Goal: Task Accomplishment & Management: Use online tool/utility

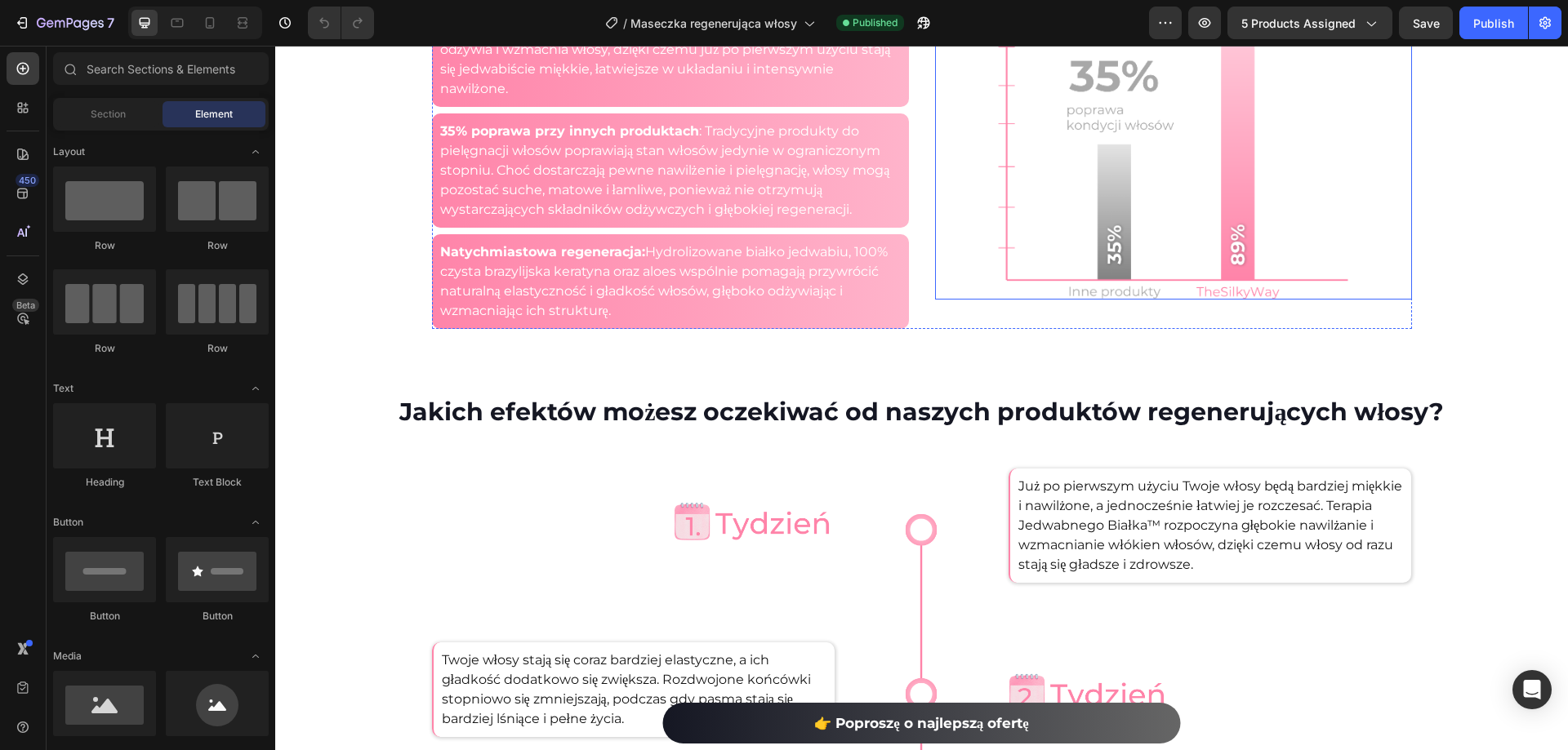
scroll to position [2531, 0]
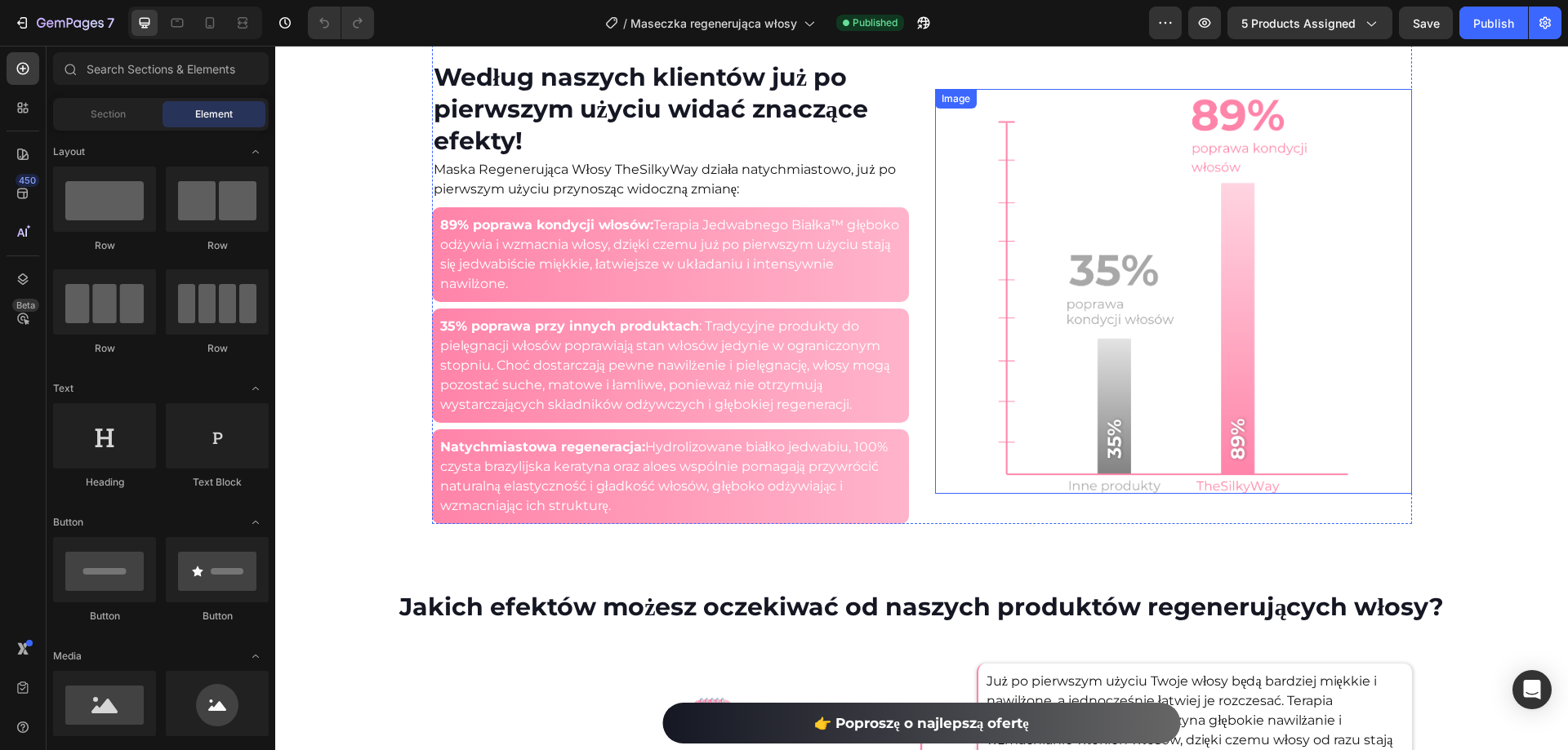
click at [1140, 407] on img at bounding box center [1173, 292] width 405 height 405
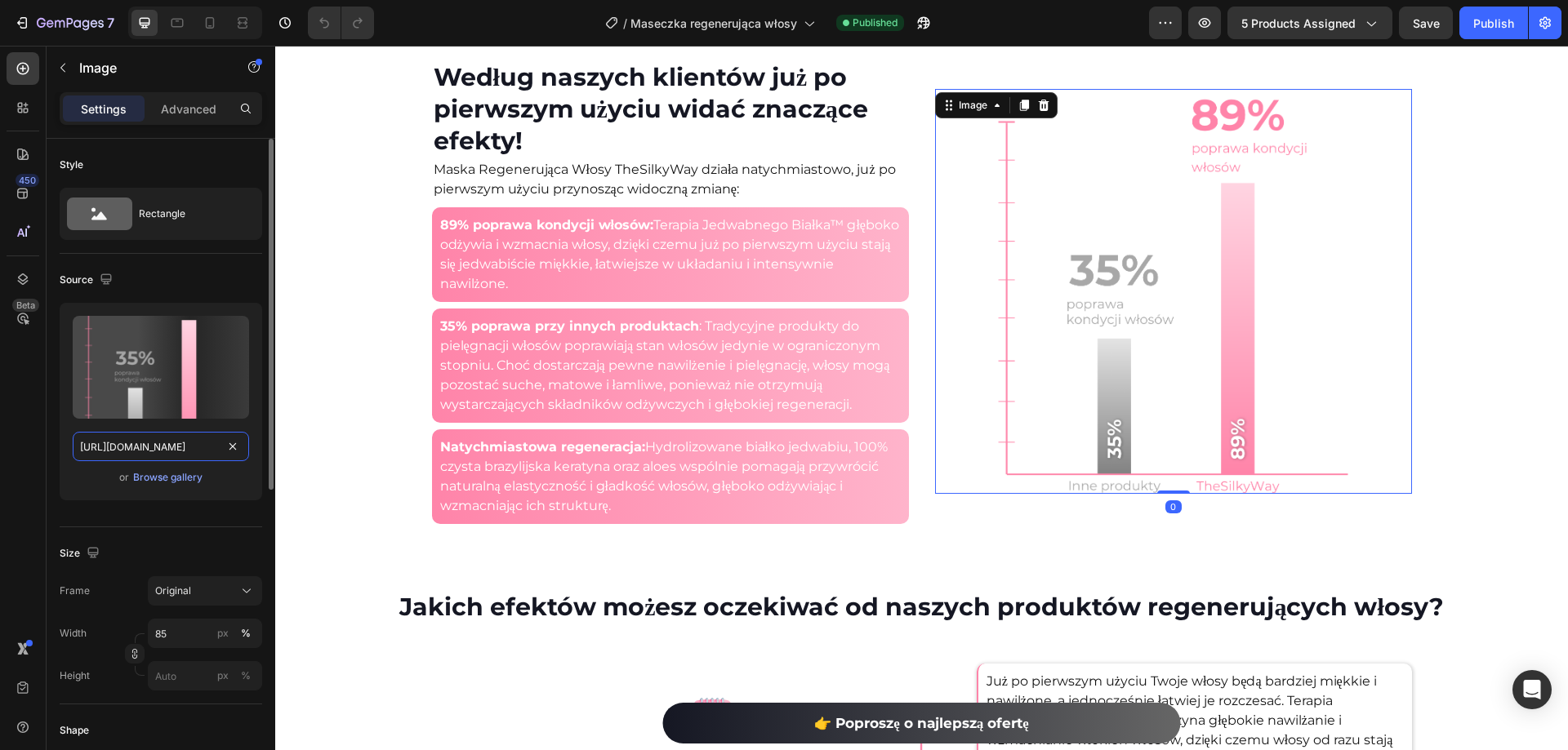
click at [164, 447] on input "https://cdn.shopify.com/s/files/1/0532/7667/2166/files/gempages_463925036718228…" at bounding box center [160, 446] width 176 height 30
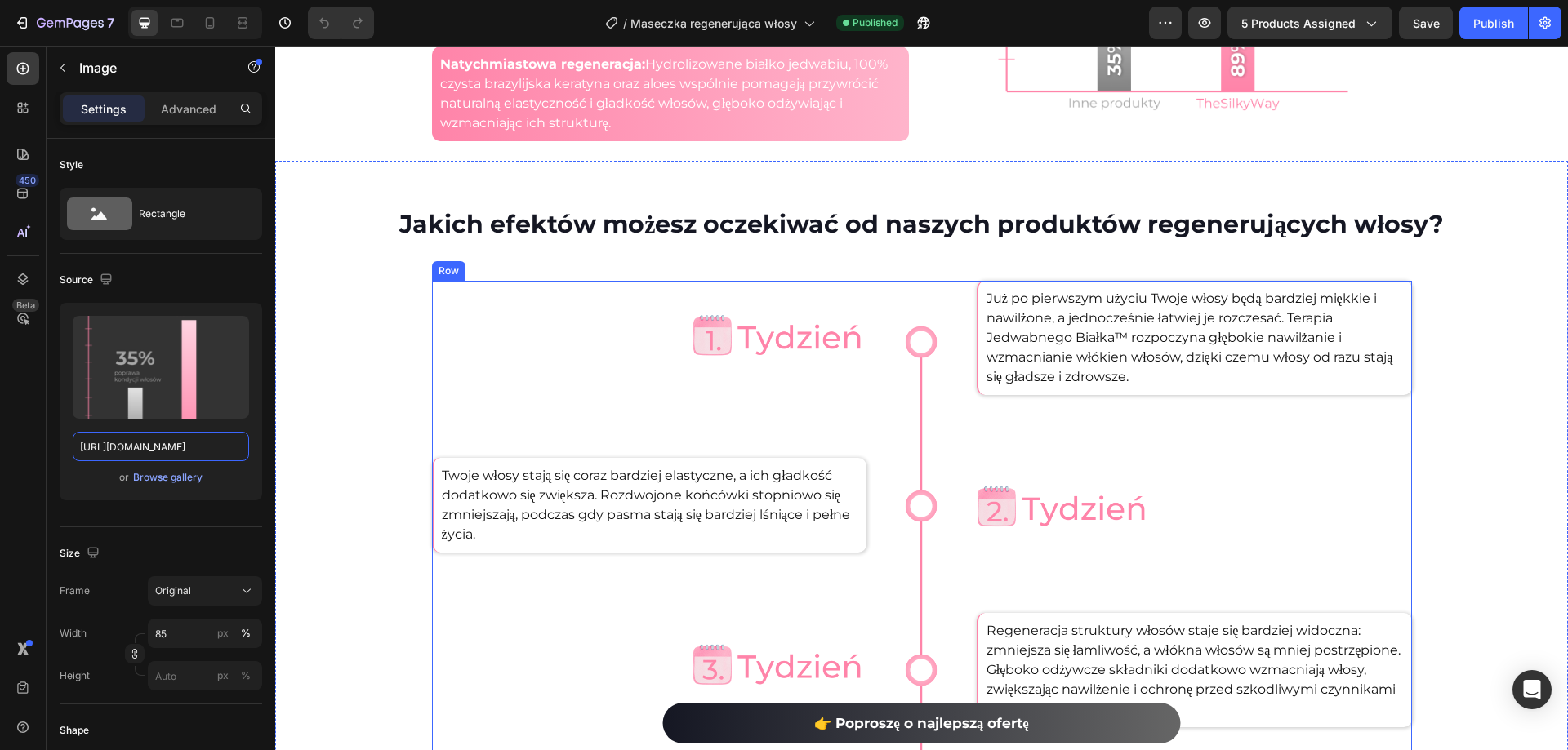
scroll to position [2939, 0]
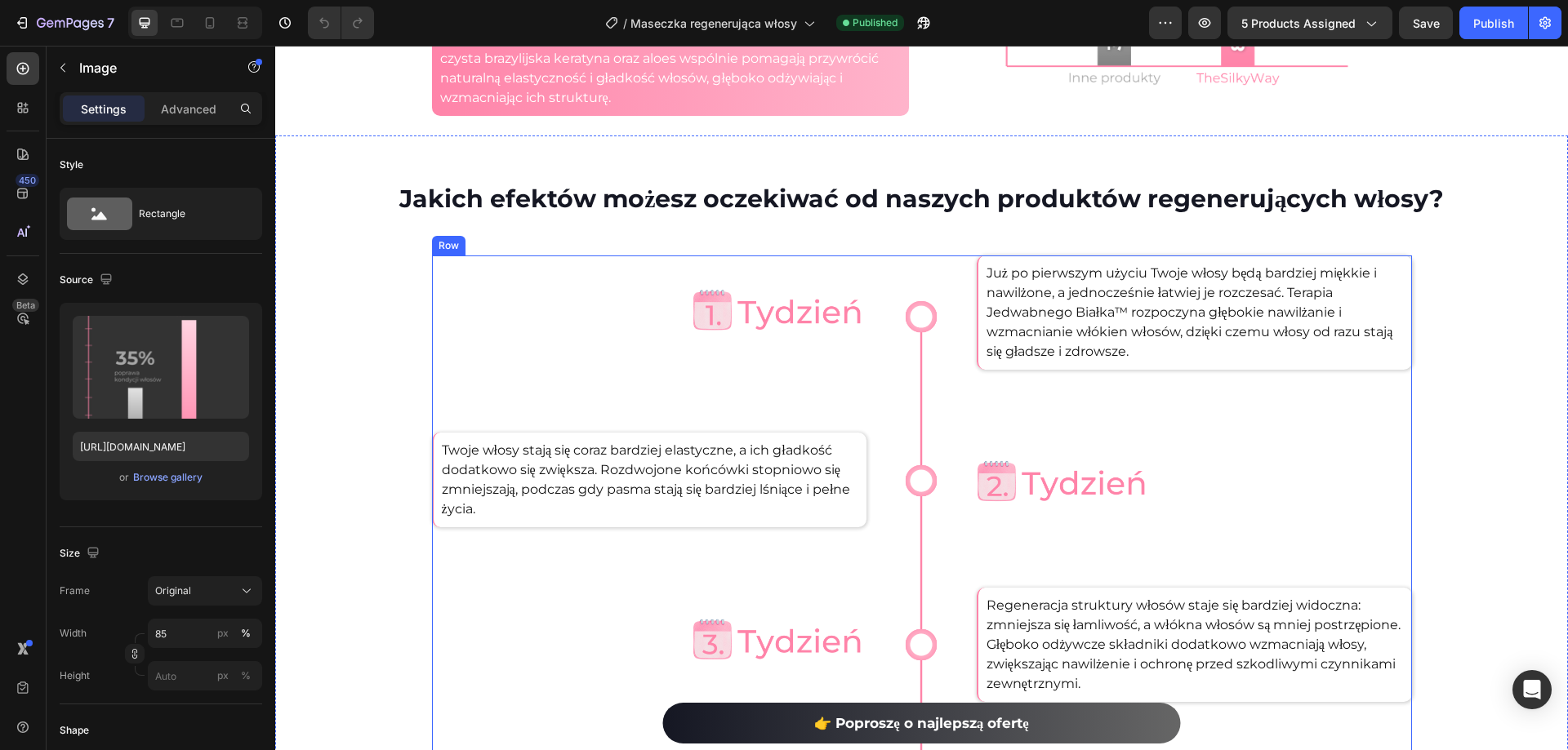
click at [822, 345] on div "Image Twoje włosy stają się coraz bardziej elastyczne, a ich gładkość dodatkowo…" at bounding box center [649, 550] width 435 height 590
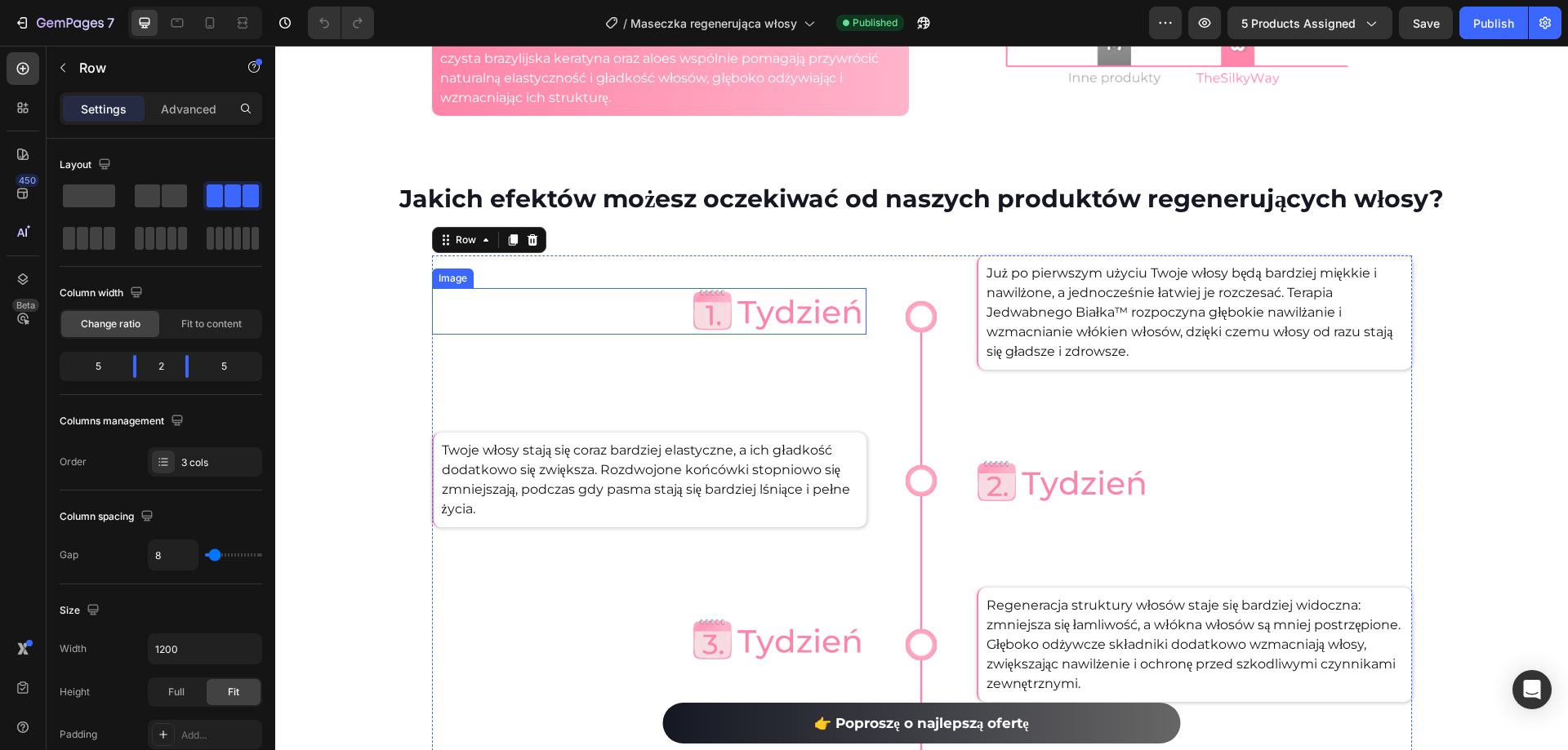
click at [816, 319] on img at bounding box center [779, 312] width 174 height 47
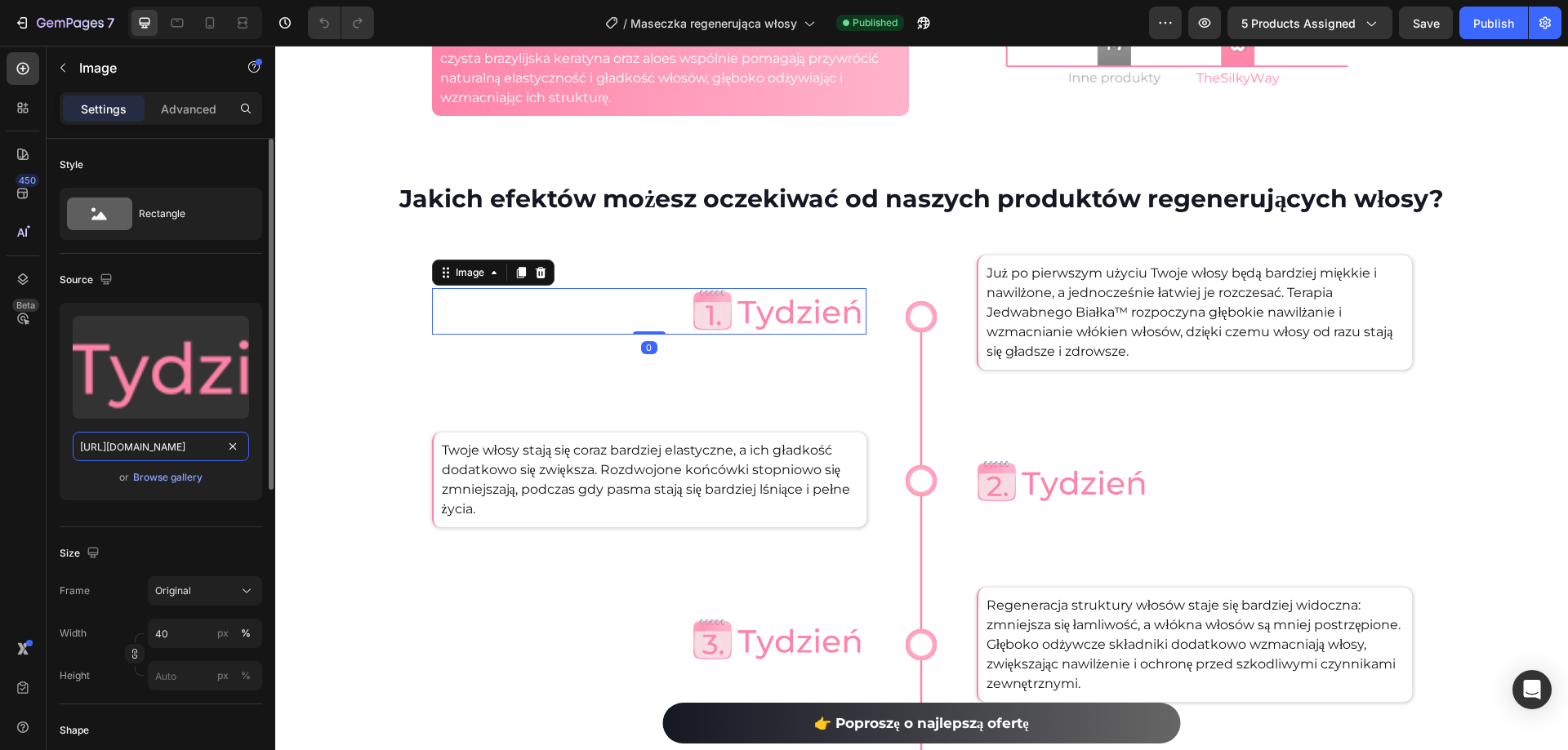
click at [167, 449] on input "https://cdn.shopify.com/s/files/1/0532/7667/2166/files/gempages_463925036718228…" at bounding box center [160, 446] width 176 height 30
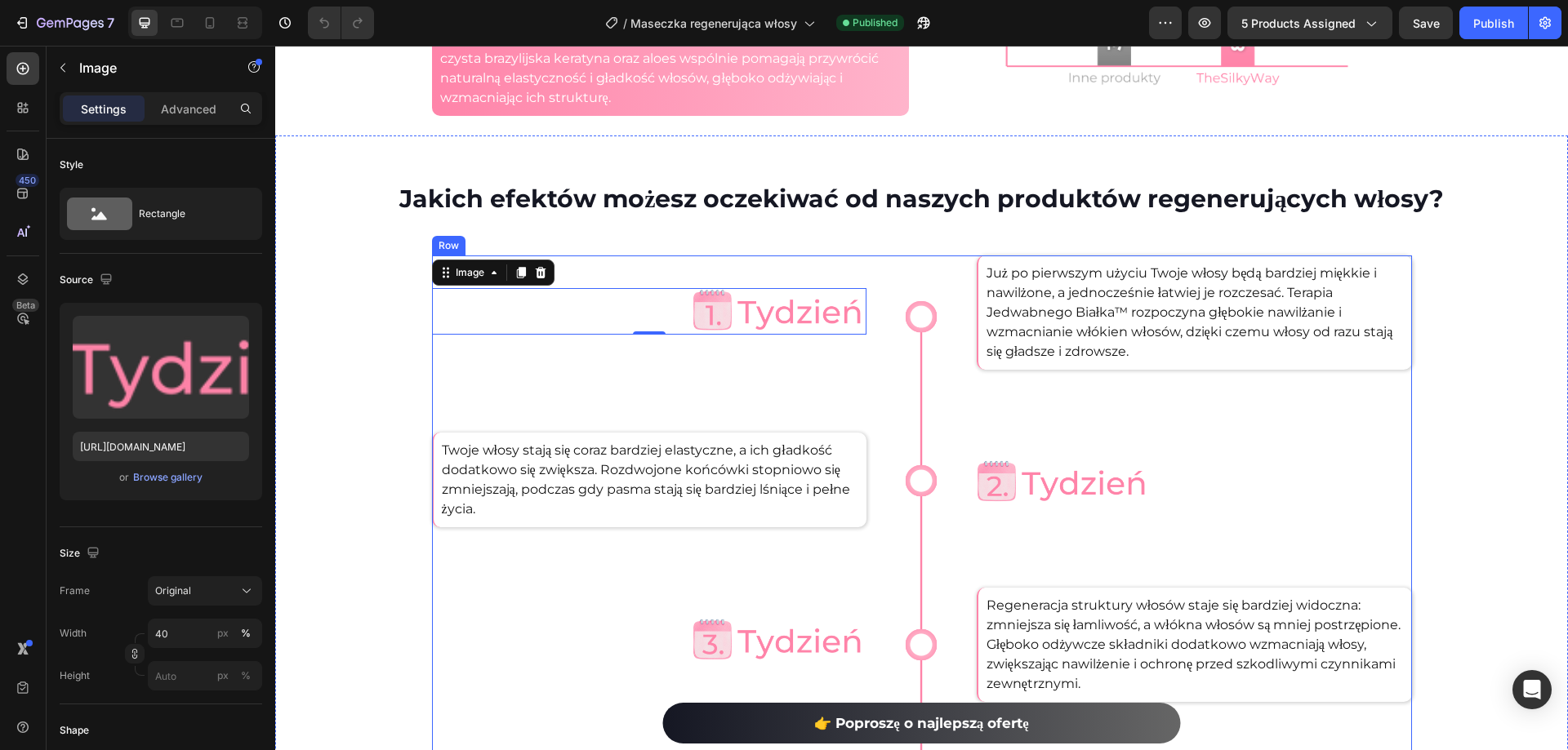
click at [1106, 501] on img at bounding box center [1064, 483] width 174 height 47
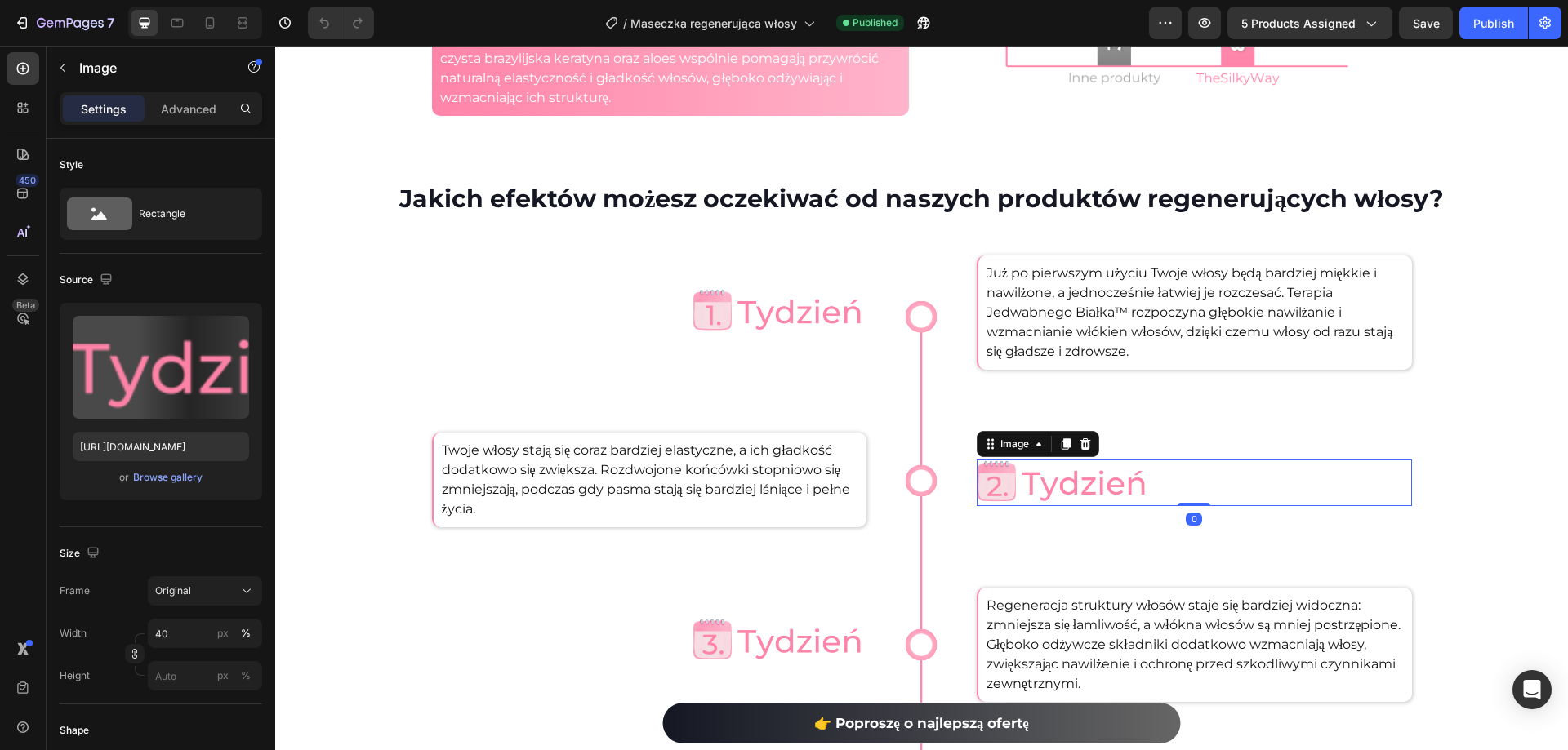
click at [1059, 491] on img at bounding box center [1064, 483] width 174 height 47
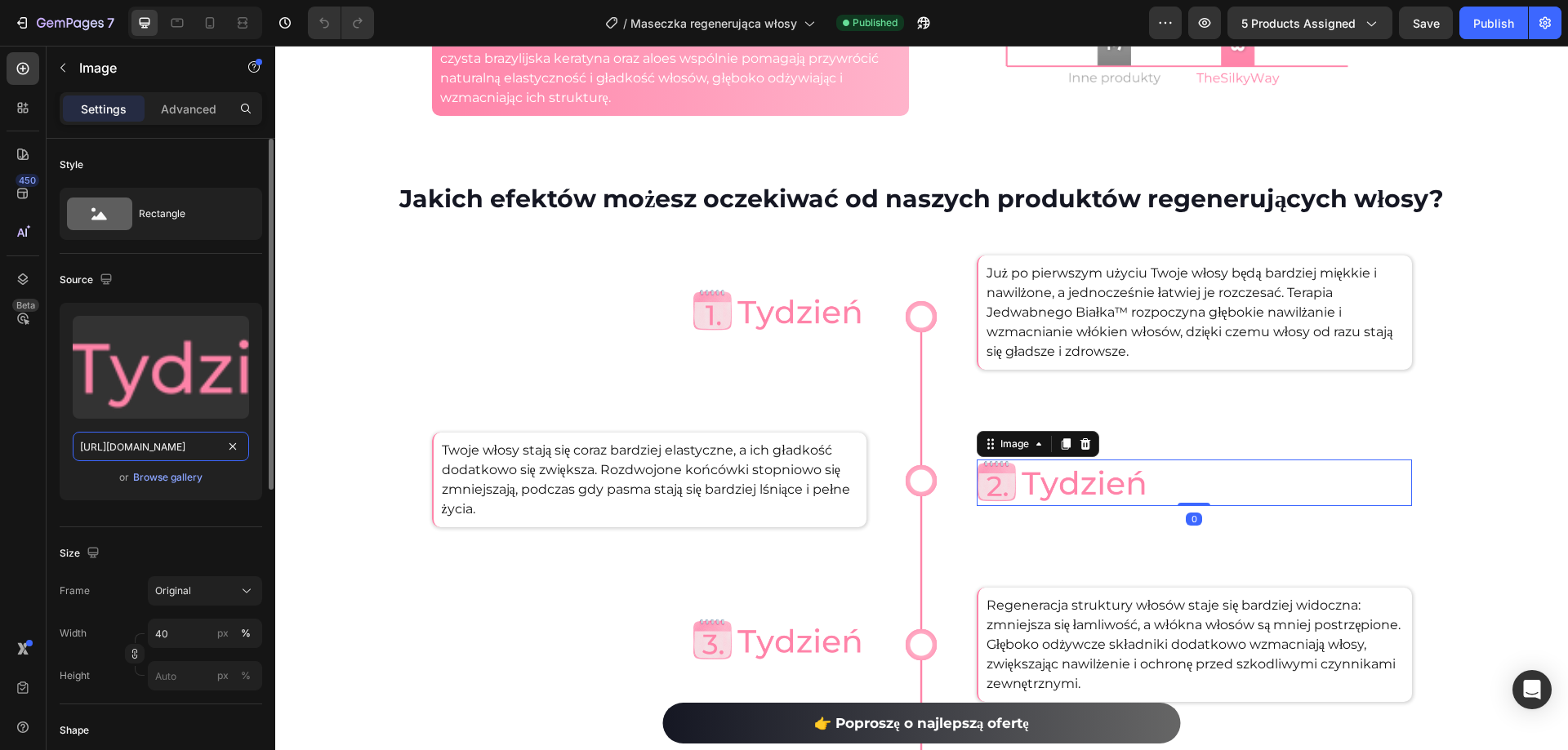
click at [189, 451] on input "https://cdn.shopify.com/s/files/1/0532/7667/2166/files/gempages_463925036718228…" at bounding box center [160, 446] width 176 height 30
click at [804, 646] on img at bounding box center [779, 640] width 174 height 47
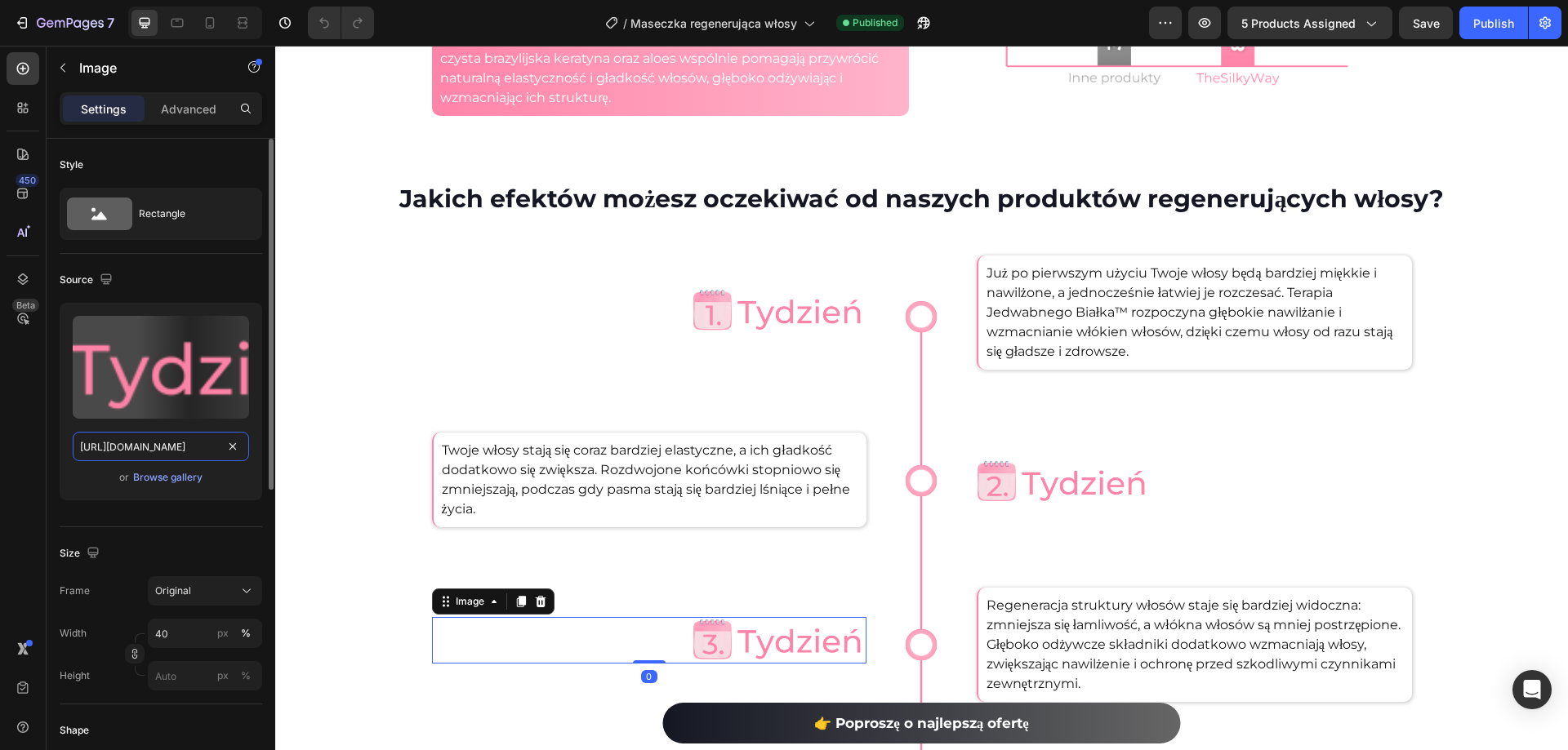
click at [136, 444] on input "https://cdn.shopify.com/s/files/1/0532/7667/2166/files/gempages_463925036718228…" at bounding box center [160, 446] width 176 height 30
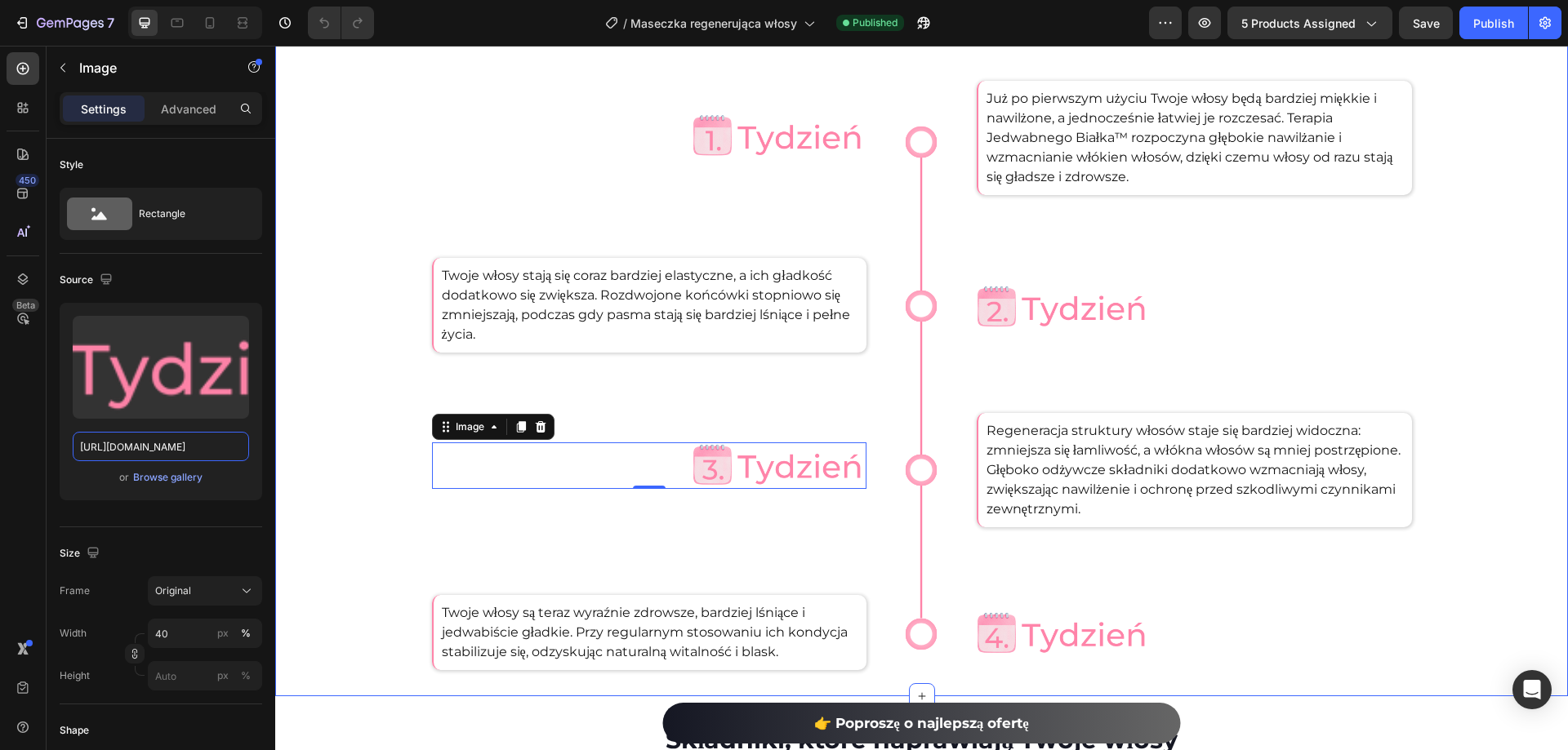
scroll to position [3266, 0]
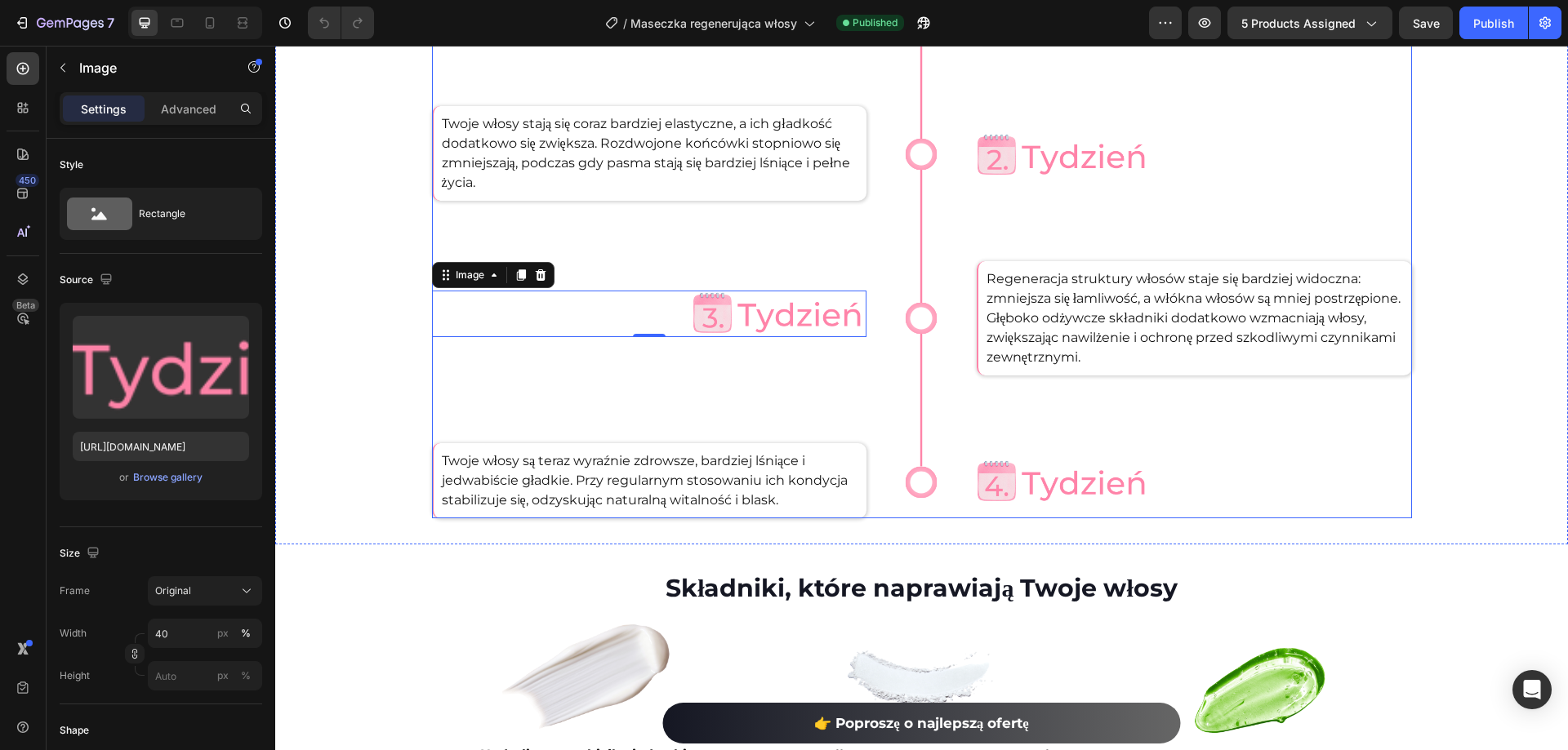
click at [1078, 507] on div "Już po pierwszym użyciu Twoje włosy będą bardziej miękkie i nawilżone, a jednoc…" at bounding box center [1194, 224] width 435 height 590
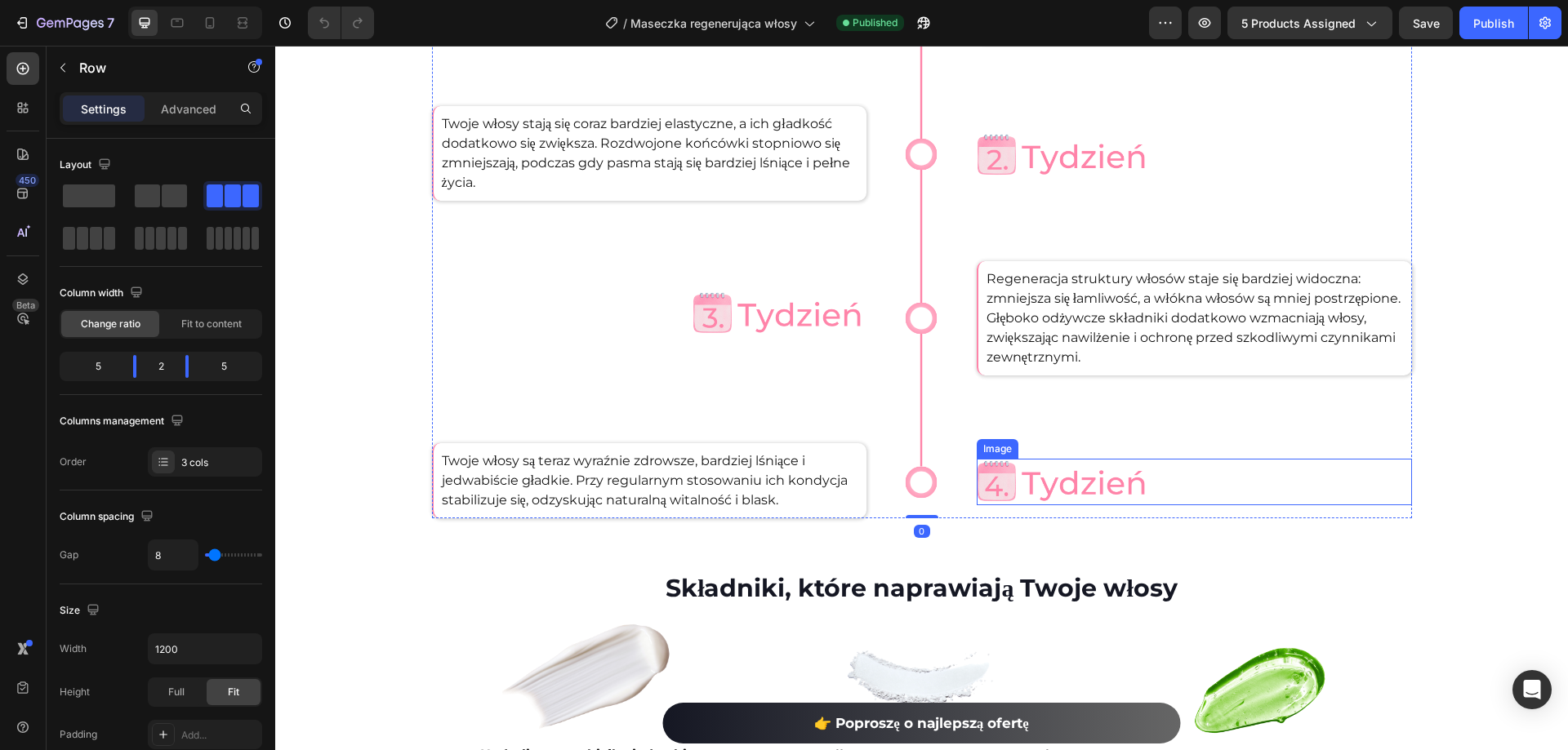
click at [1083, 483] on img at bounding box center [1064, 482] width 174 height 47
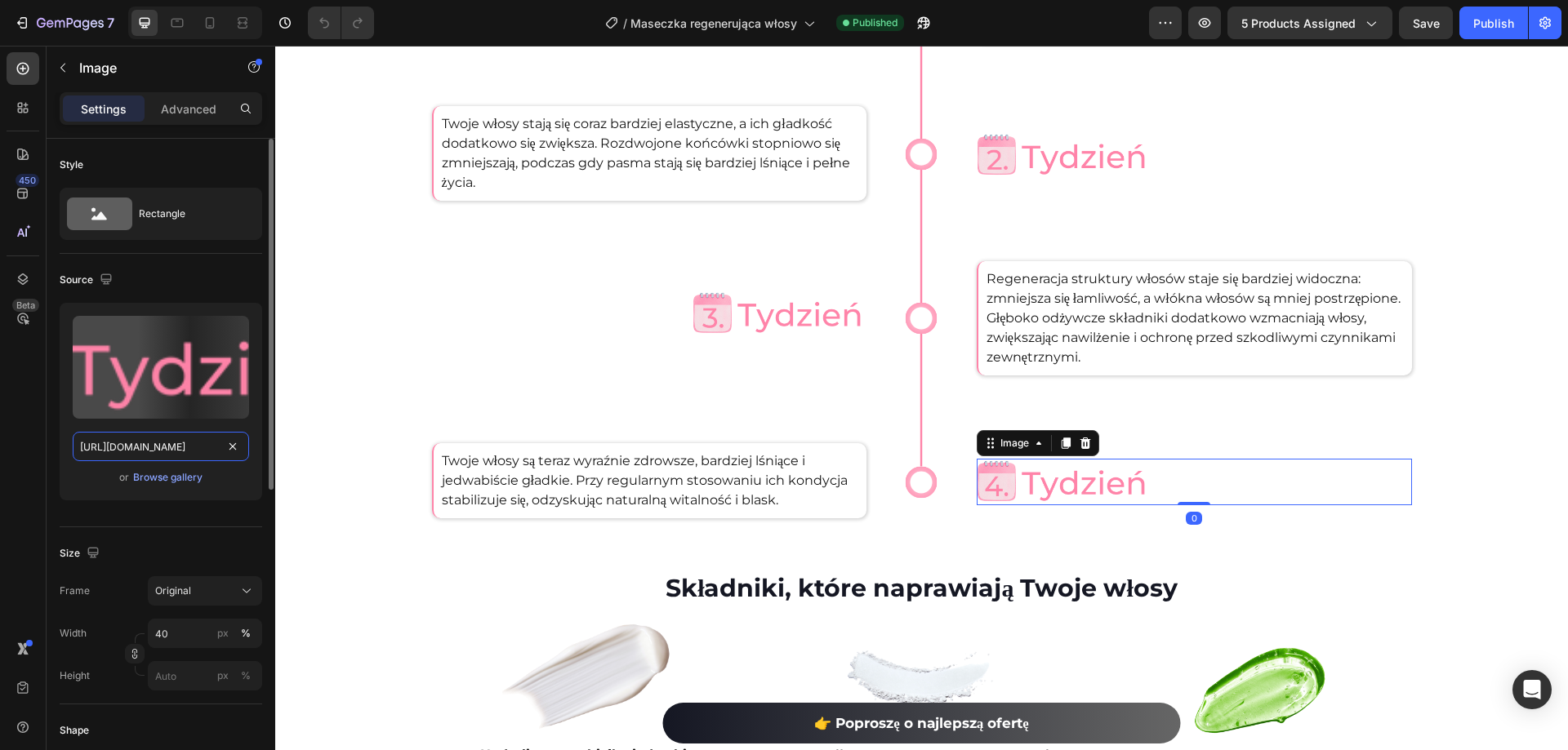
click at [145, 451] on input "https://cdn.shopify.com/s/files/1/0532/7667/2166/files/gempages_463925036718228…" at bounding box center [160, 446] width 176 height 30
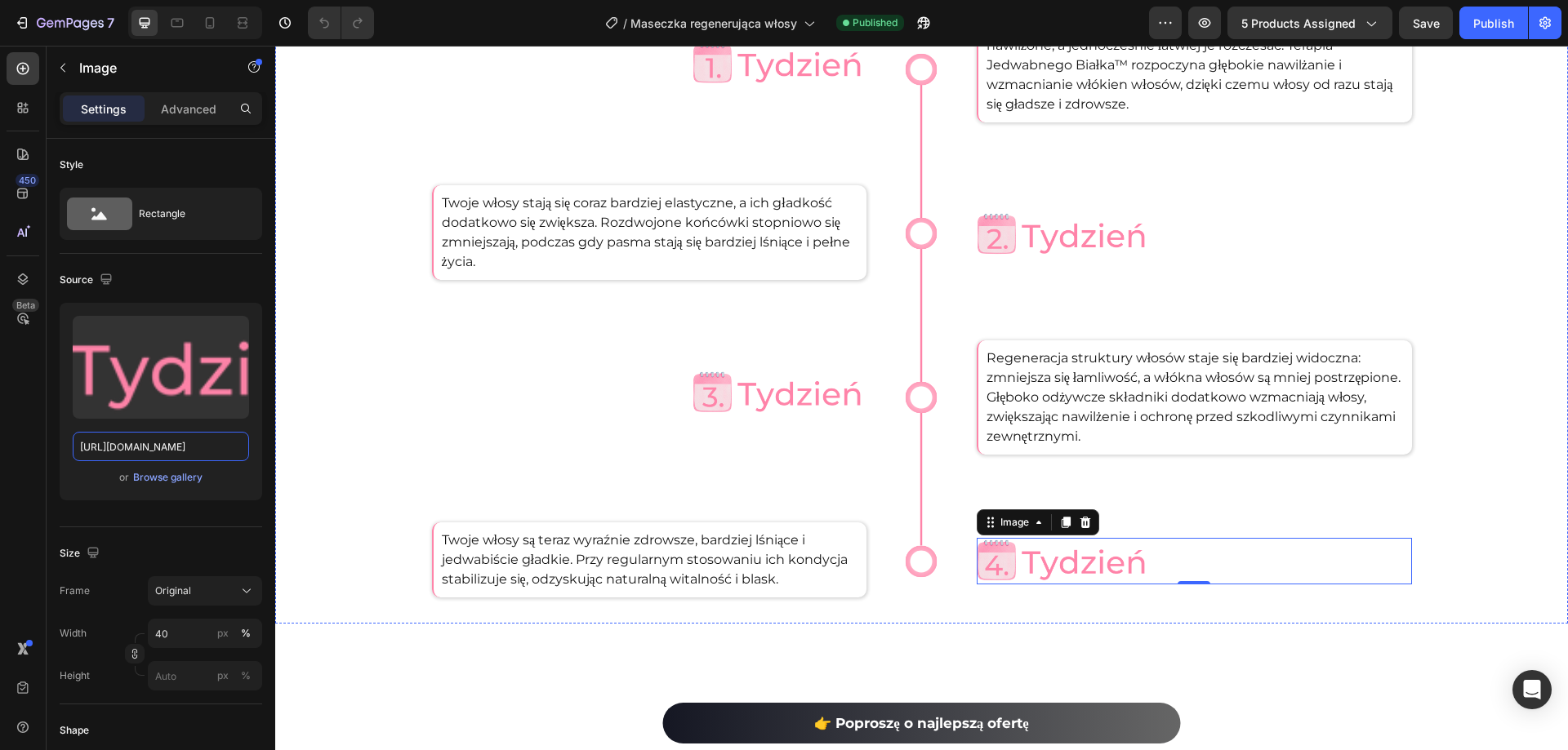
scroll to position [2939, 0]
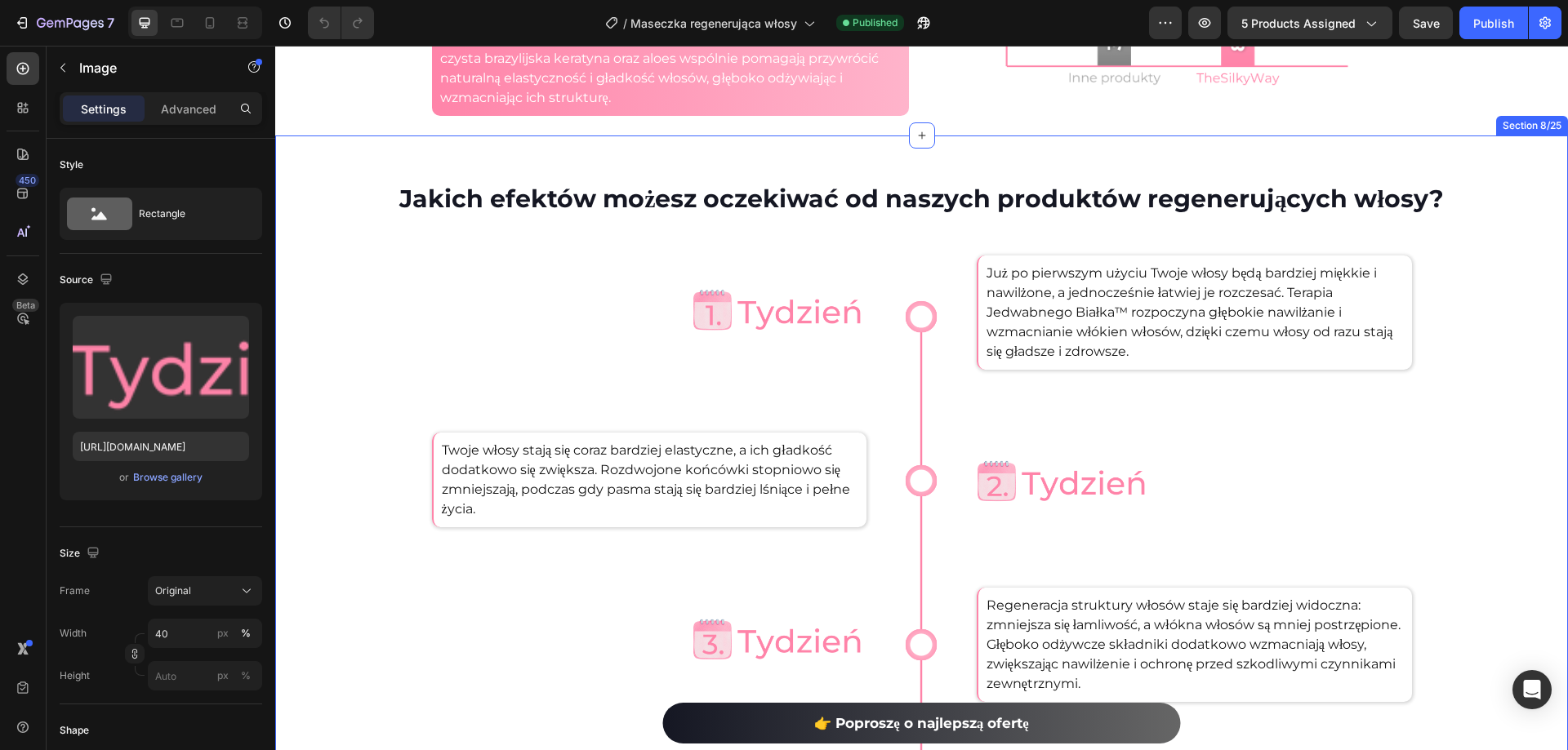
click at [732, 305] on img at bounding box center [779, 312] width 174 height 47
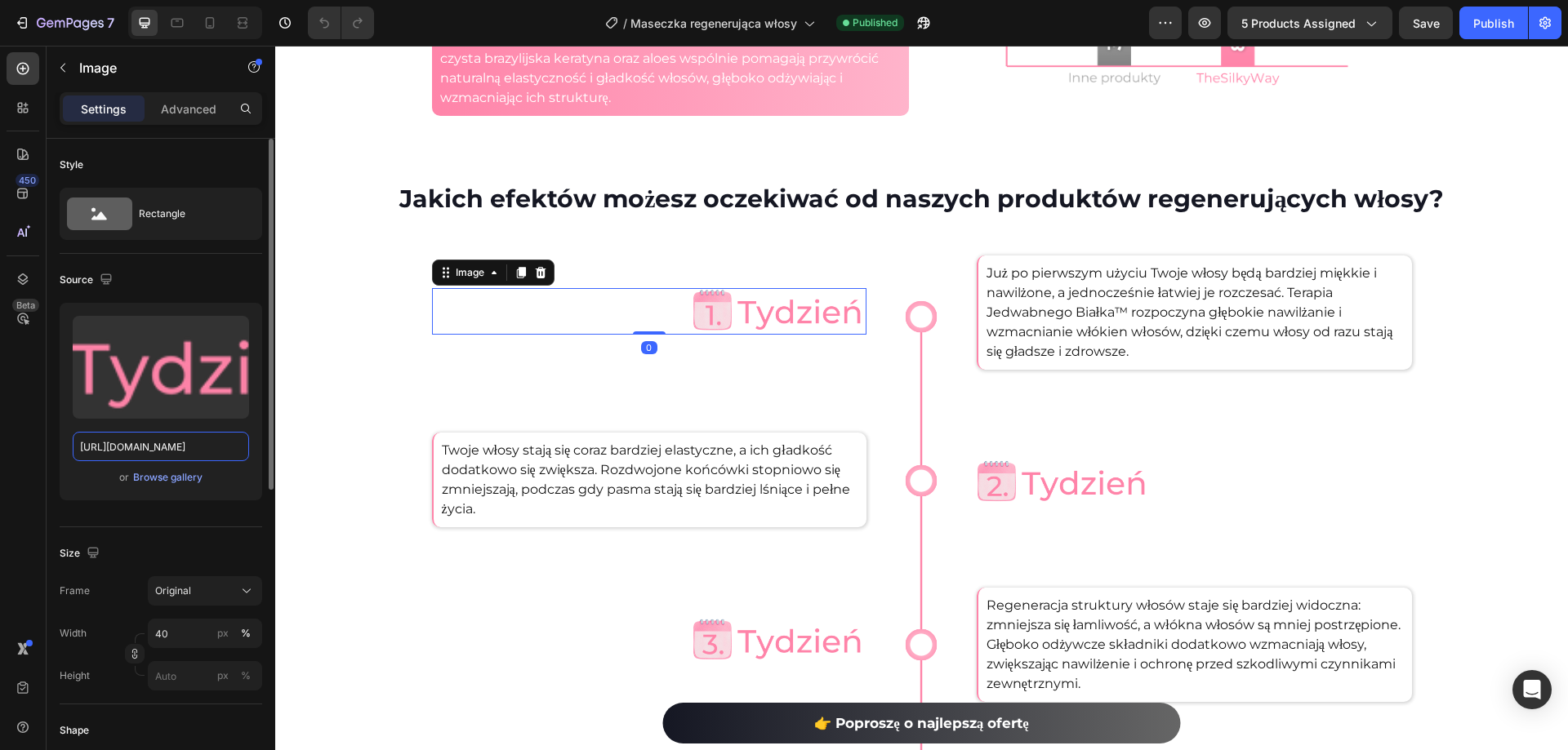
click at [150, 444] on input "https://cdn.shopify.com/s/files/1/0532/7667/2166/files/gempages_463925036718228…" at bounding box center [160, 446] width 176 height 30
click at [1037, 480] on img at bounding box center [1064, 483] width 174 height 47
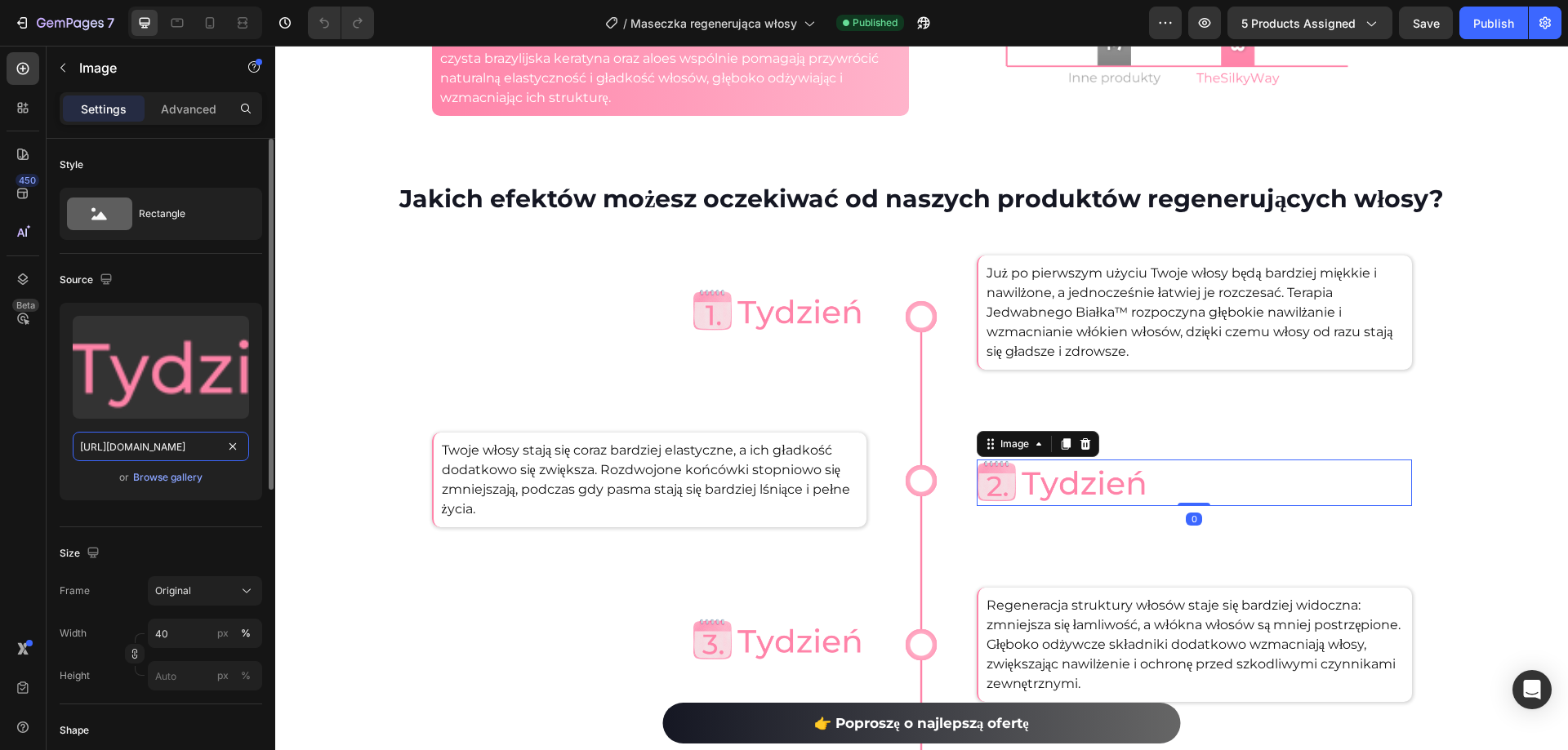
click at [140, 452] on input "https://cdn.shopify.com/s/files/1/0532/7667/2166/files/gempages_463925036718228…" at bounding box center [160, 446] width 176 height 30
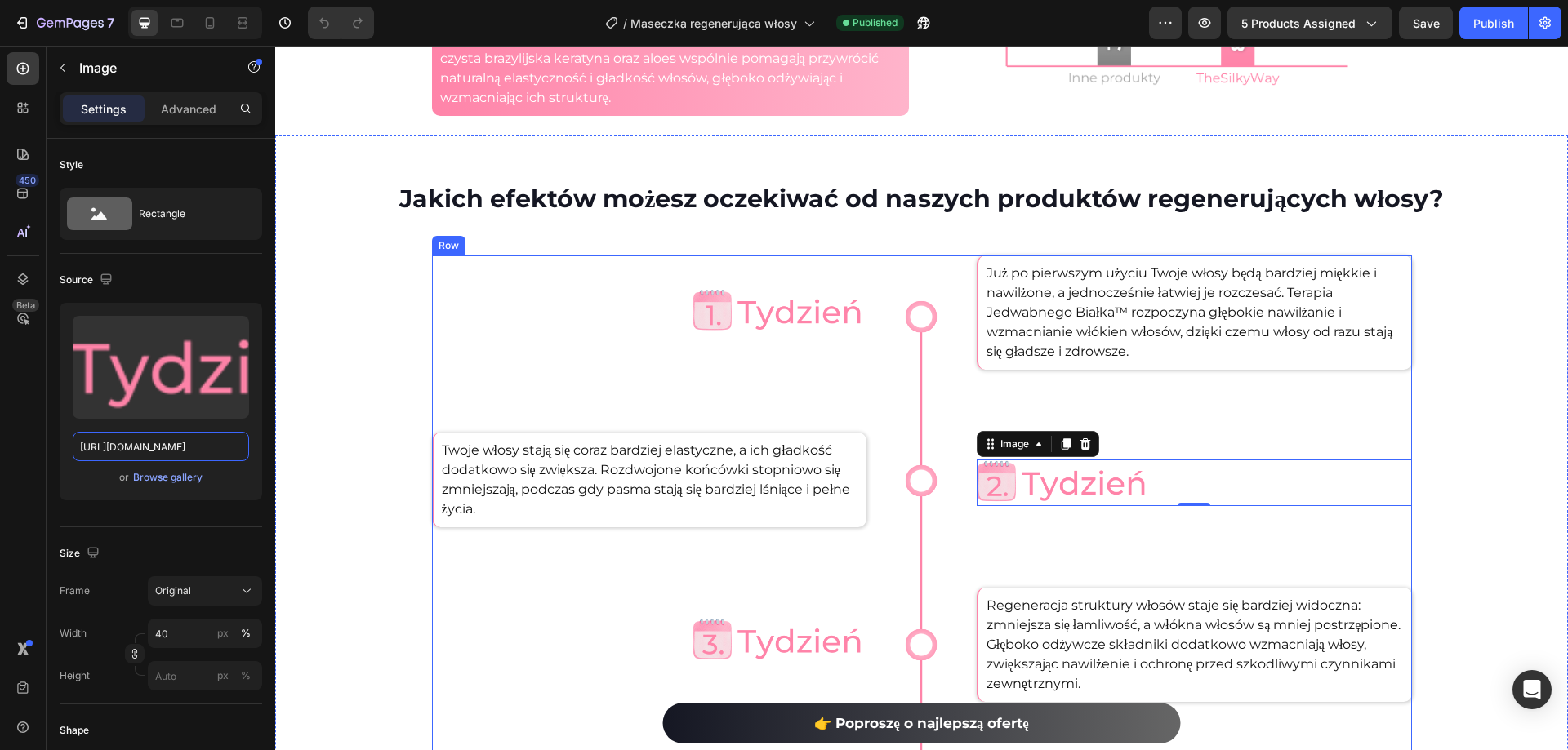
scroll to position [3184, 0]
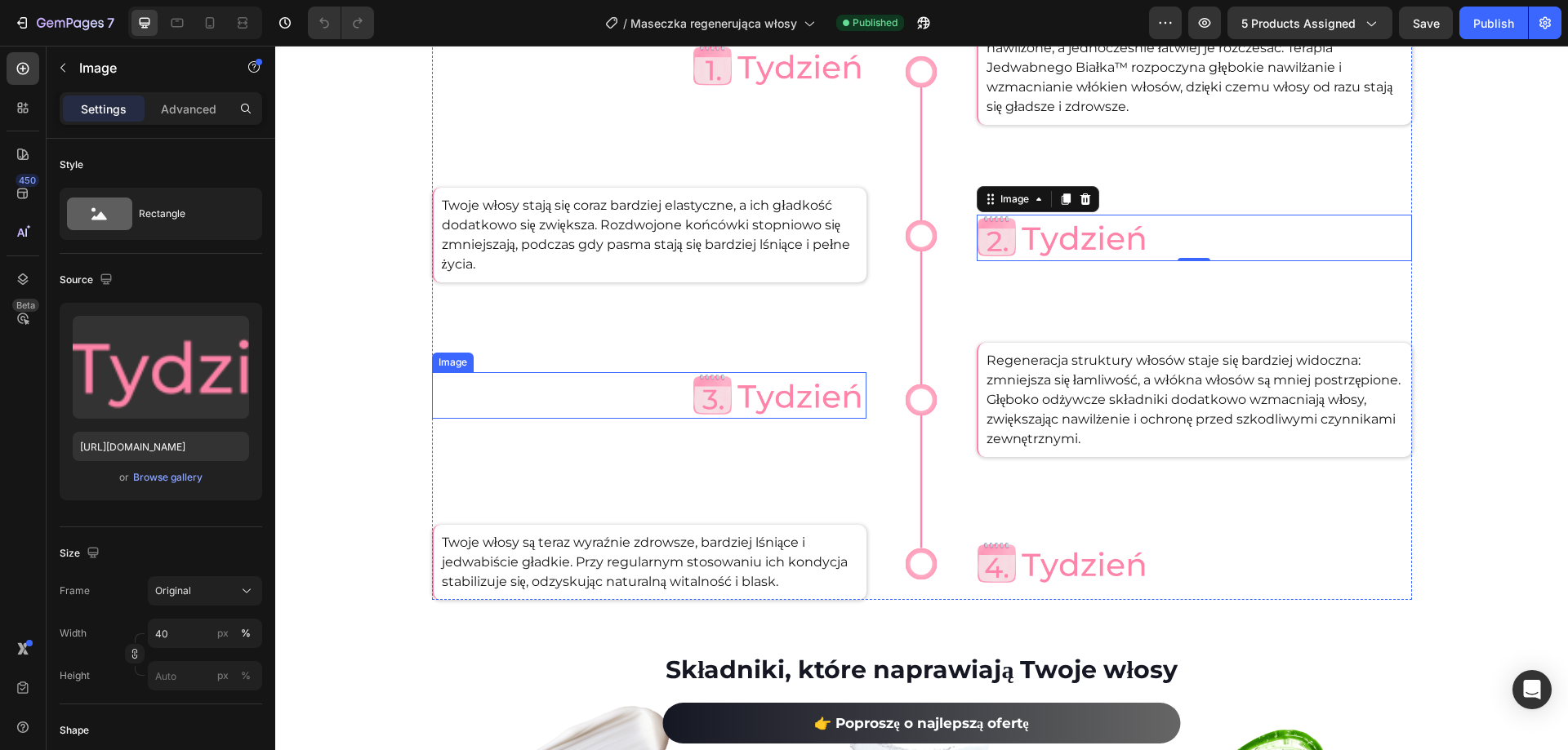
click at [753, 387] on img at bounding box center [779, 395] width 174 height 47
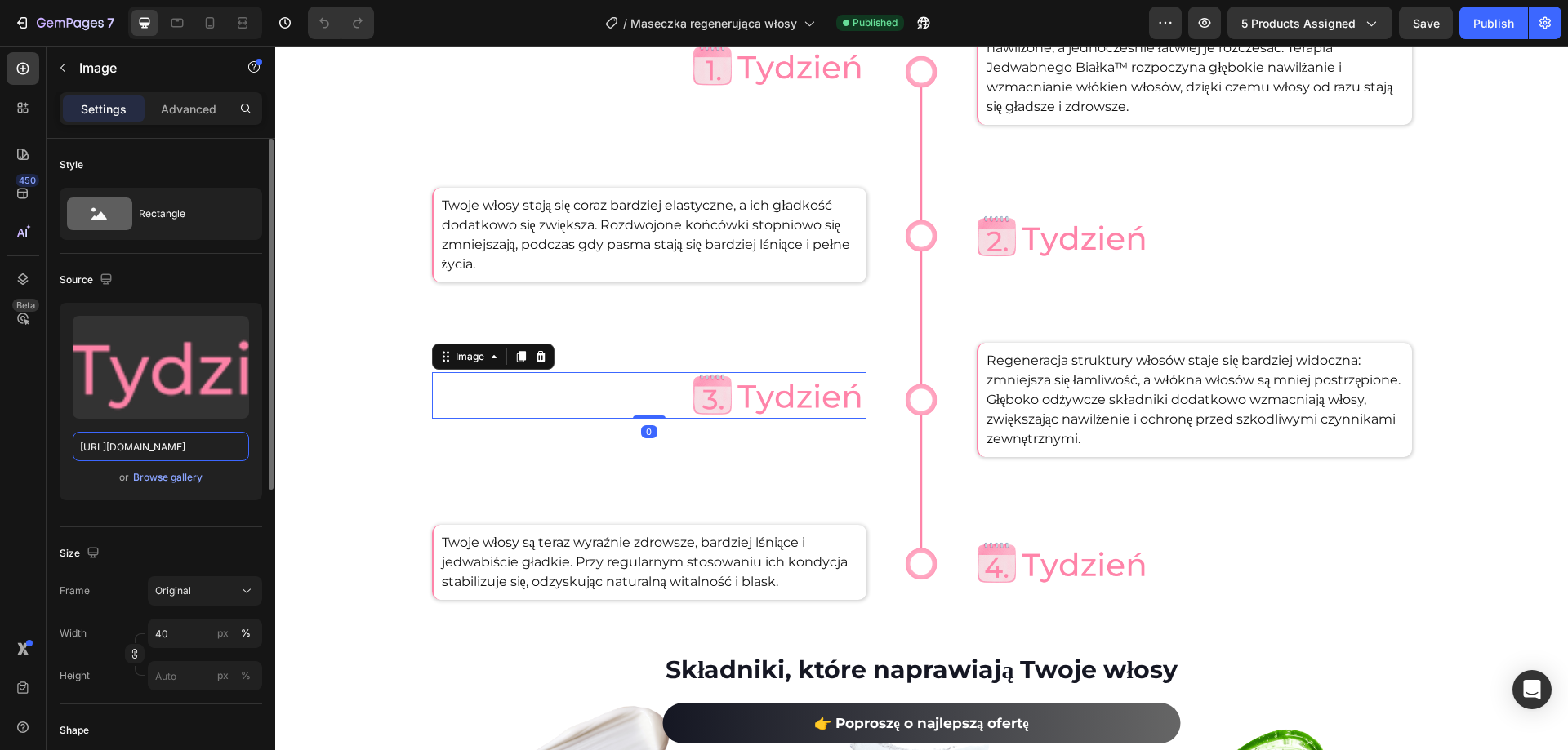
click at [153, 443] on input "https://cdn.shopify.com/s/files/1/0532/7667/2166/files/gempages_463925036718228…" at bounding box center [160, 446] width 176 height 30
click at [1082, 581] on img at bounding box center [1064, 564] width 174 height 47
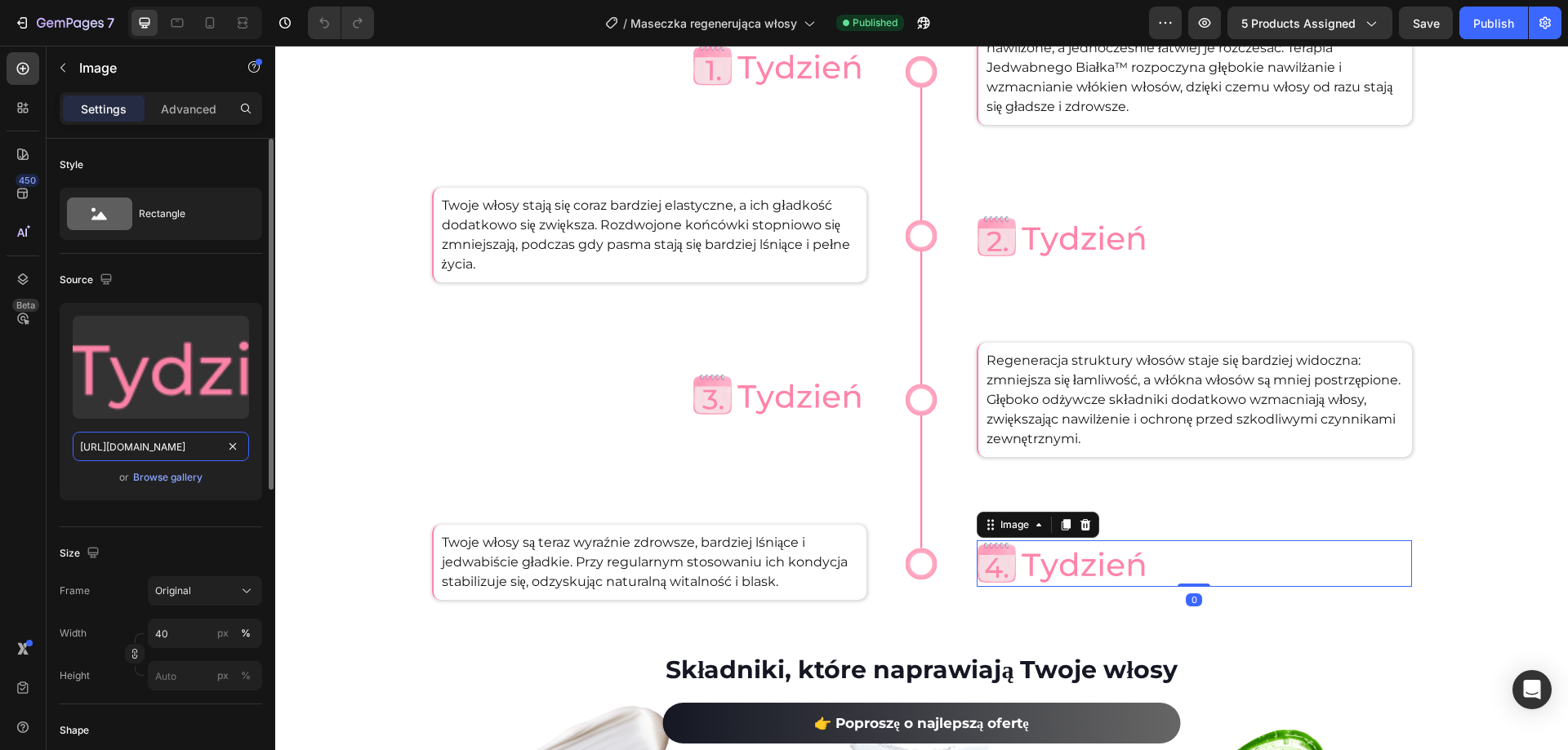
click at [153, 444] on input "https://cdn.shopify.com/s/files/1/0532/7667/2166/files/gempages_463925036718228…" at bounding box center [160, 446] width 176 height 30
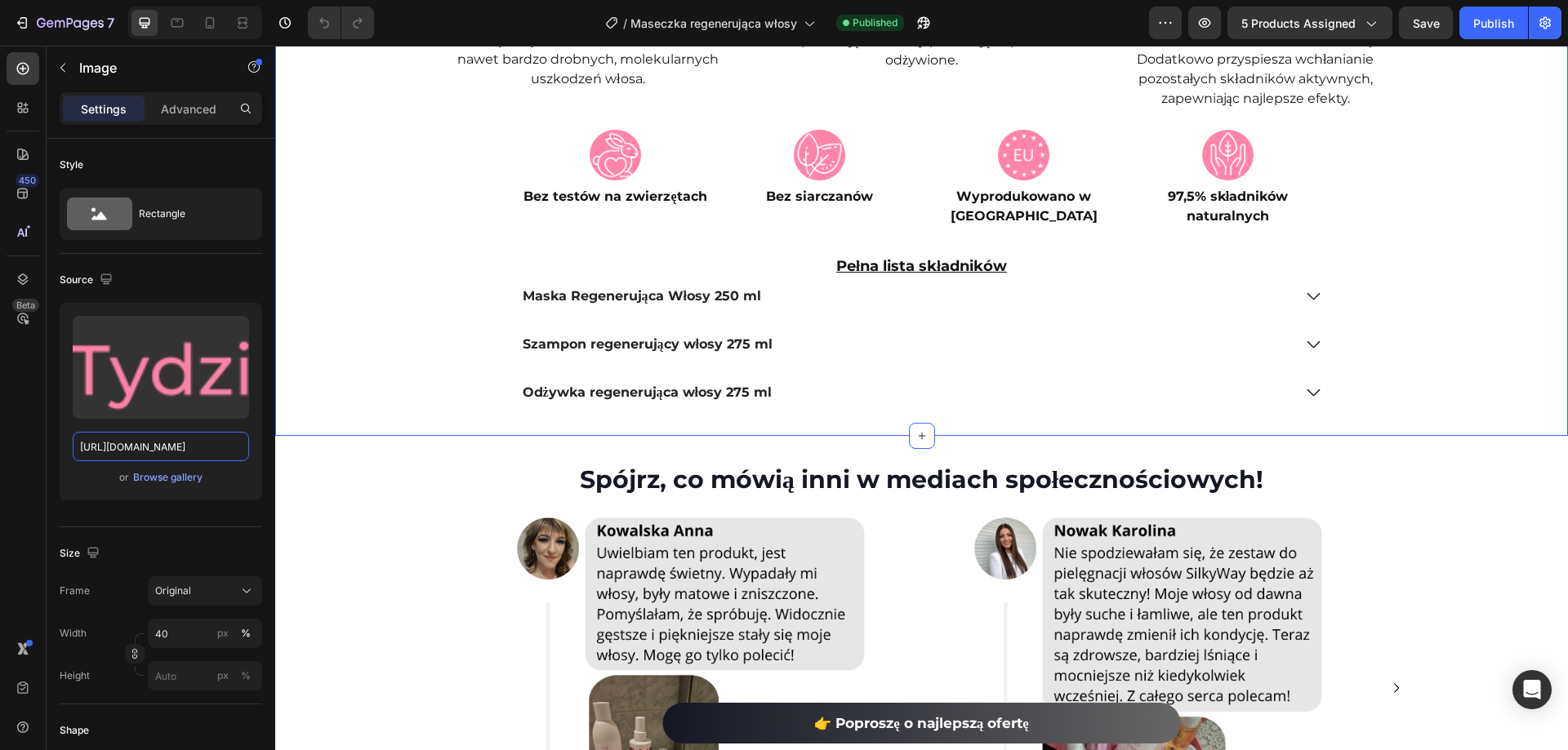
scroll to position [4082, 0]
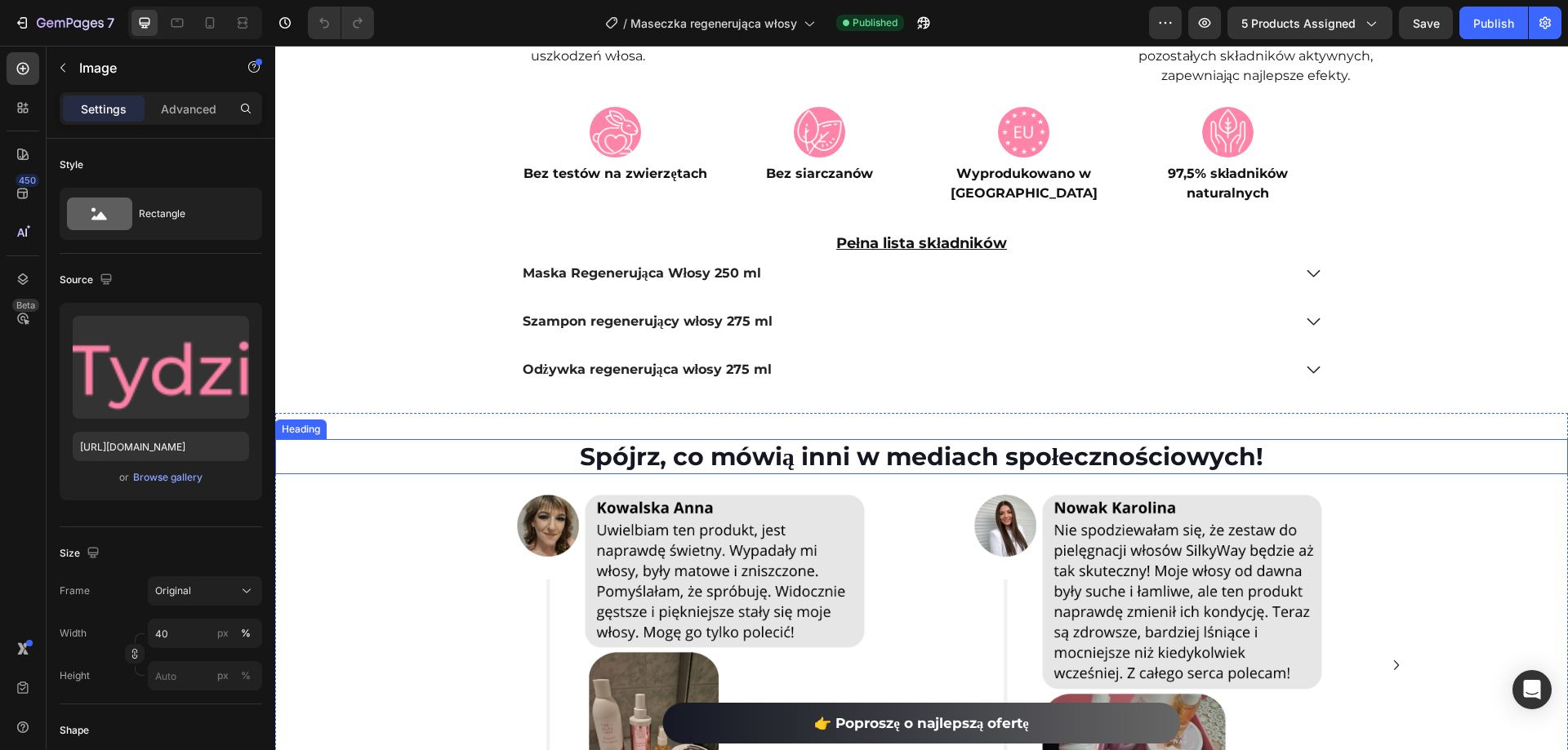
click at [740, 571] on img at bounding box center [692, 664] width 355 height 355
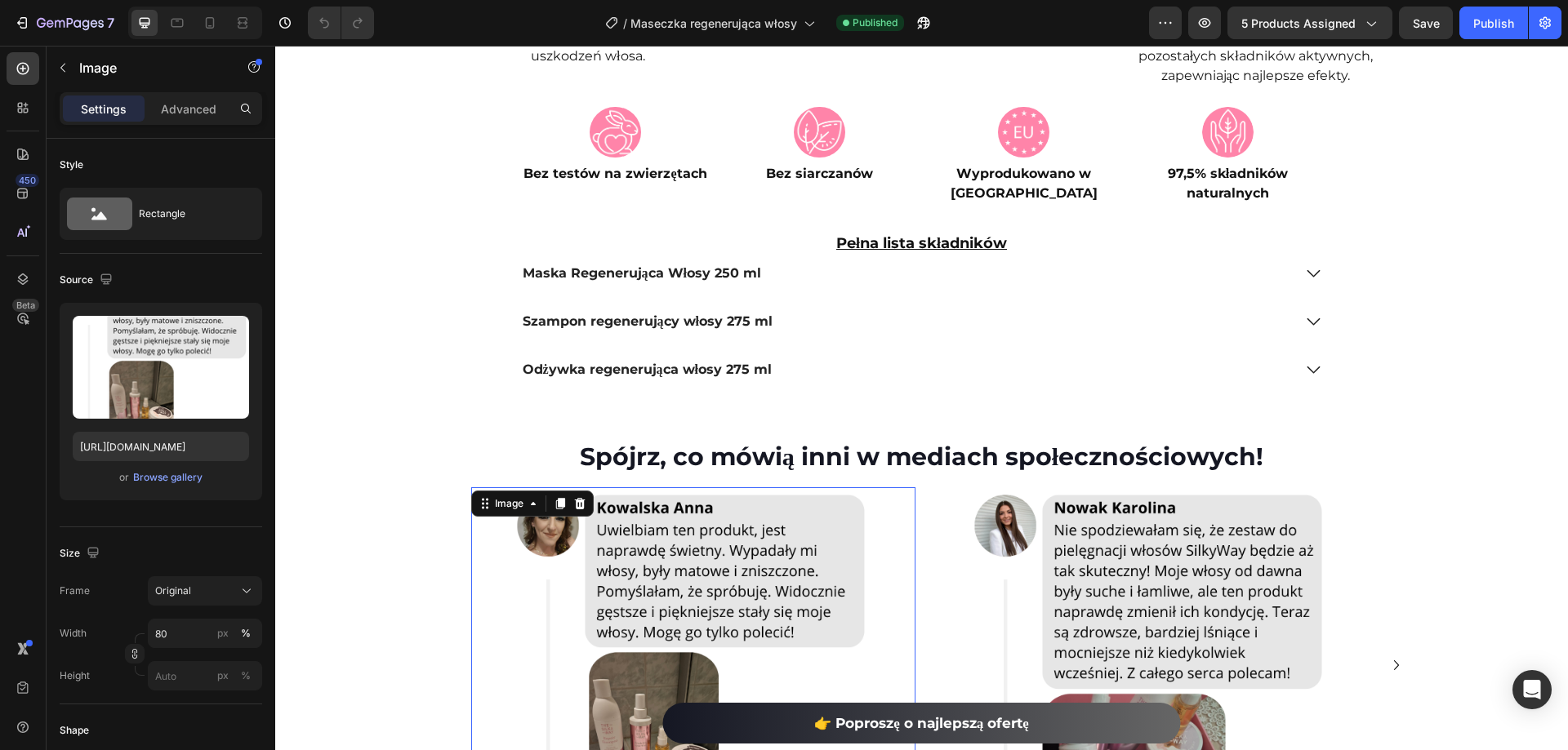
scroll to position [4408, 0]
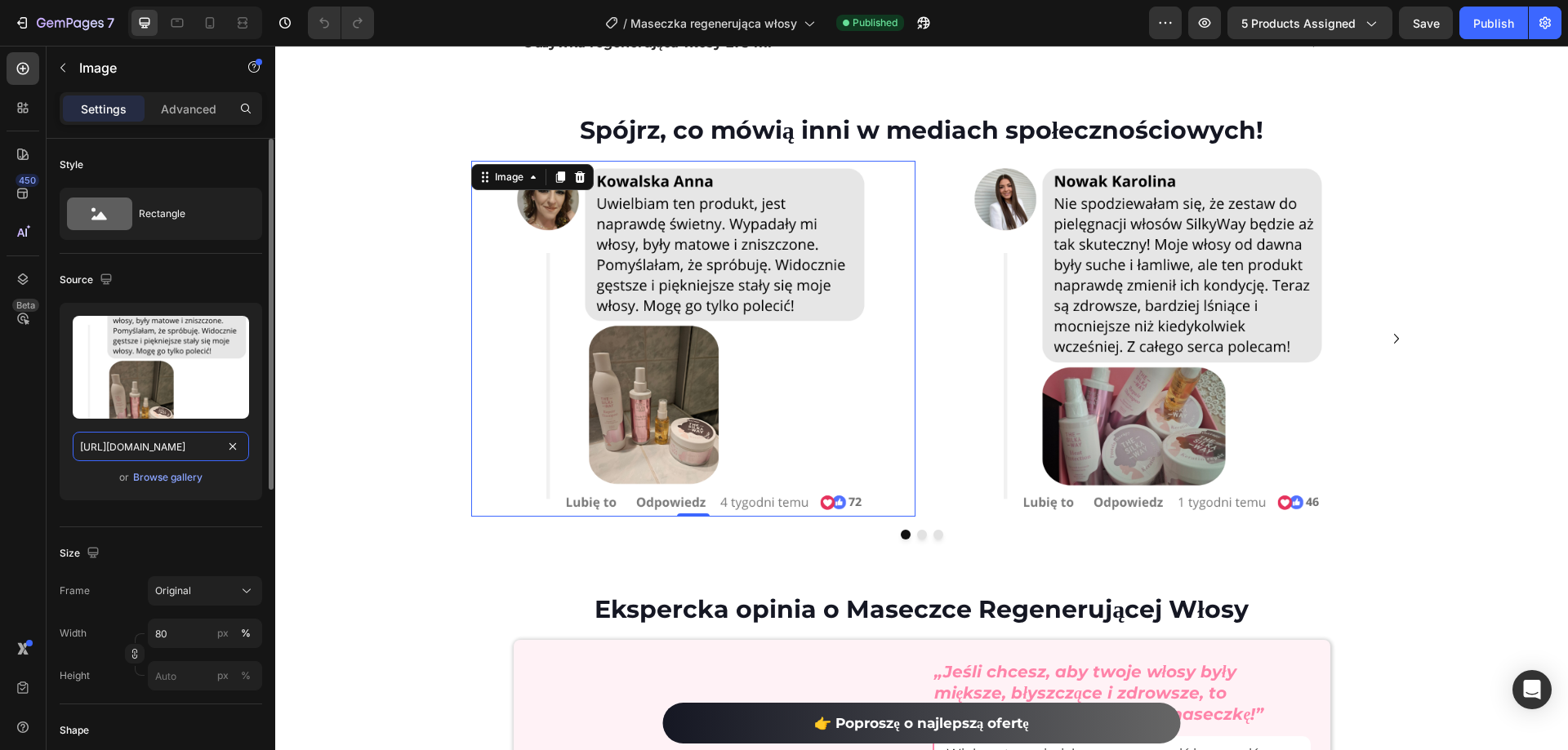
click at [186, 447] on input "https://cdn.shopify.com/s/files/1/0532/7667/2166/files/gempages_463925036718228…" at bounding box center [160, 446] width 176 height 30
click at [1163, 338] on img at bounding box center [1150, 338] width 355 height 355
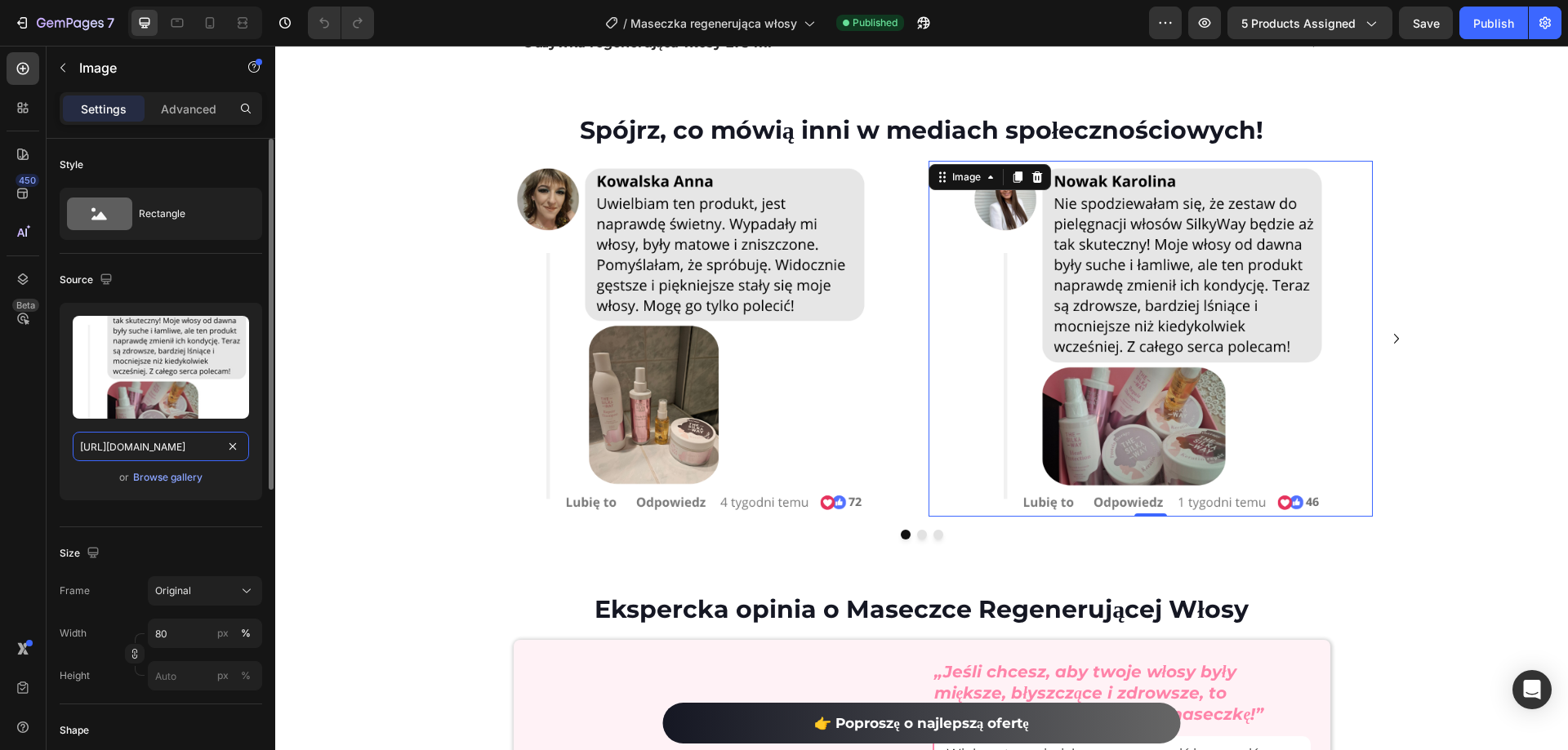
click at [160, 438] on input "https://cdn.shopify.com/s/files/1/0532/7667/2166/files/gempages_463925036718228…" at bounding box center [160, 446] width 176 height 30
click at [1399, 340] on icon "Carousel Next Arrow" at bounding box center [1396, 338] width 20 height 20
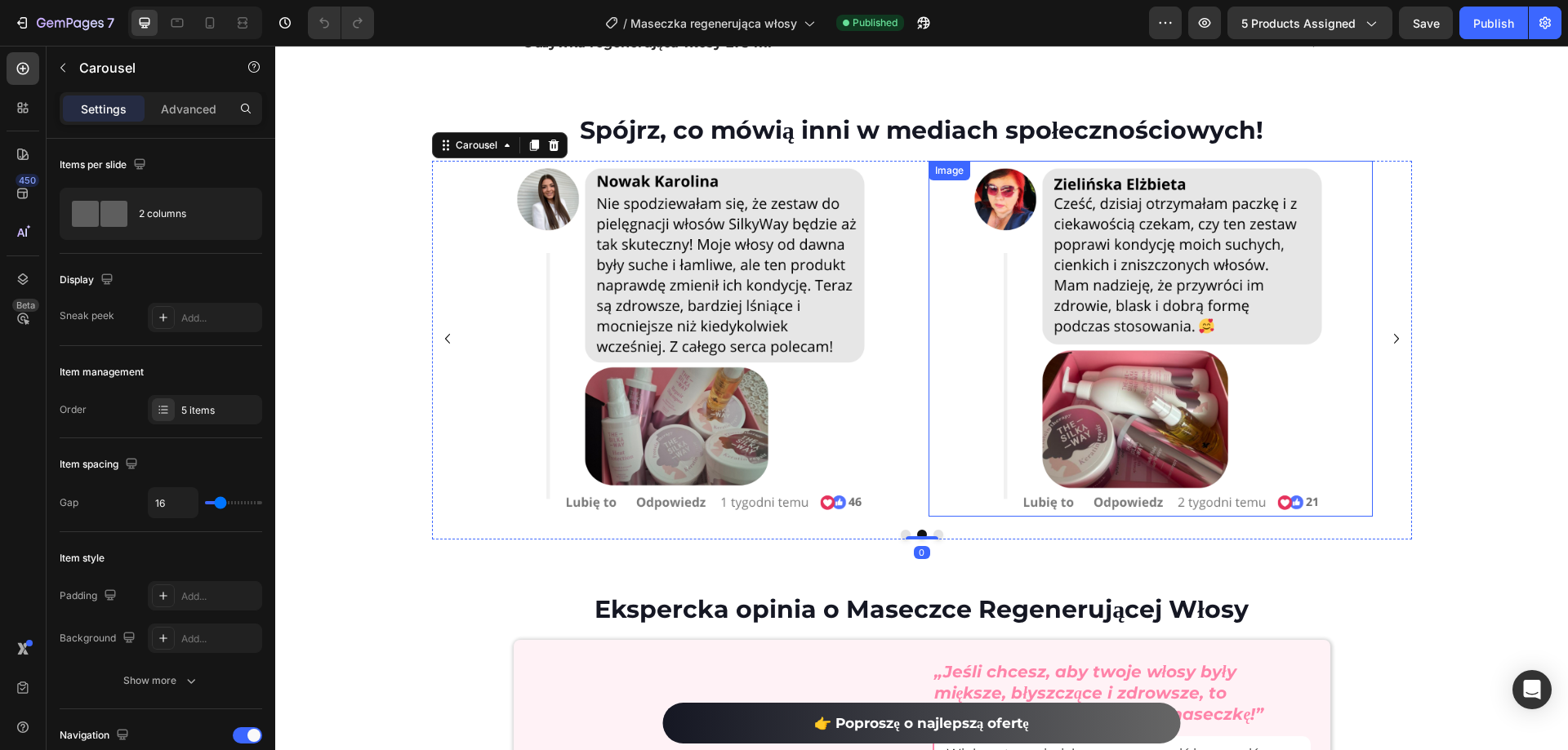
click at [1179, 324] on img at bounding box center [1150, 338] width 355 height 355
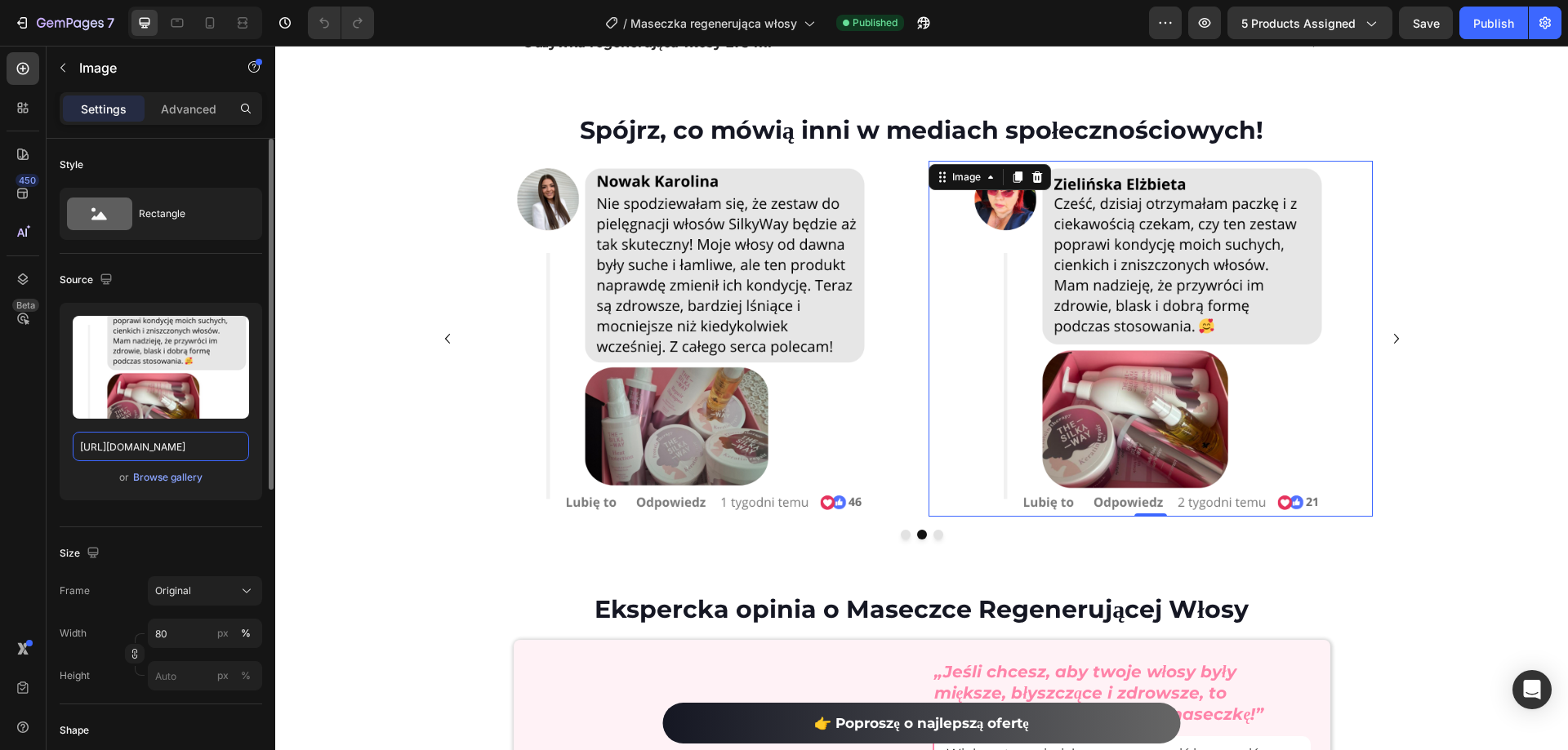
click at [156, 438] on input "https://cdn.shopify.com/s/files/1/0532/7667/2166/files/gempages_463925036718228…" at bounding box center [160, 446] width 176 height 30
click at [1389, 344] on icon "Carousel Next Arrow" at bounding box center [1396, 338] width 20 height 20
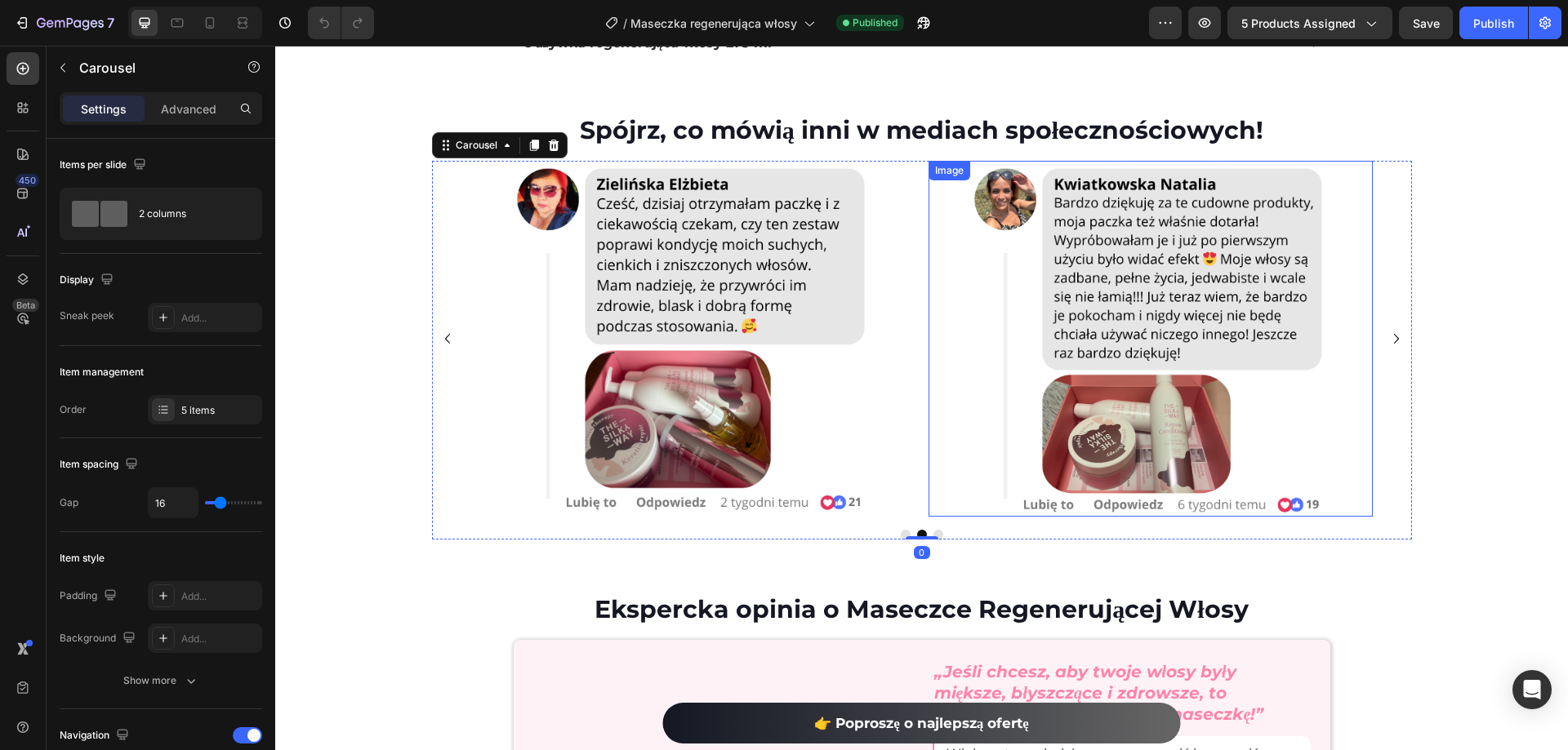
click at [1166, 381] on img at bounding box center [1150, 338] width 355 height 355
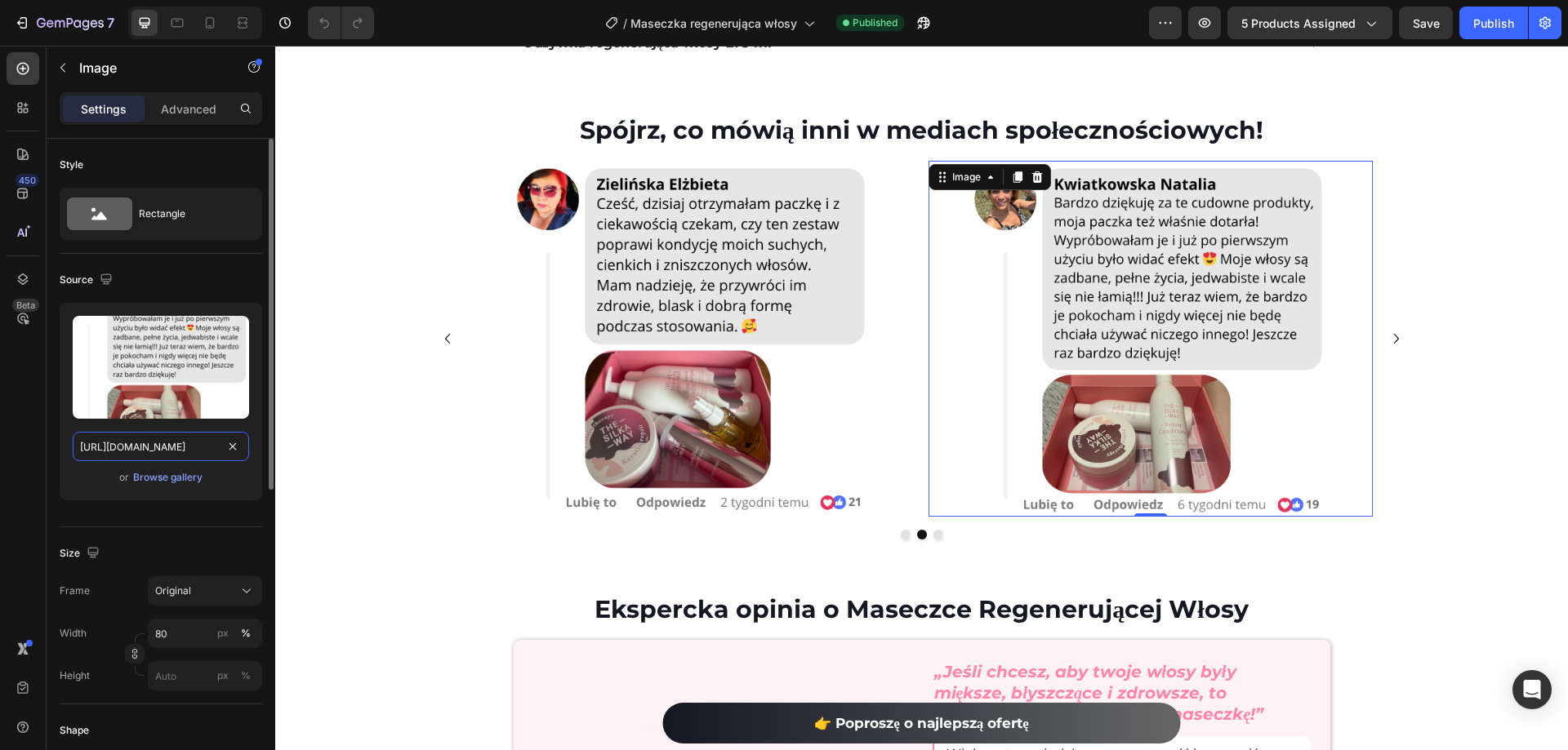
click at [164, 437] on input "https://cdn.shopify.com/s/files/1/0532/7667/2166/files/gempages_463925036718228…" at bounding box center [160, 446] width 176 height 30
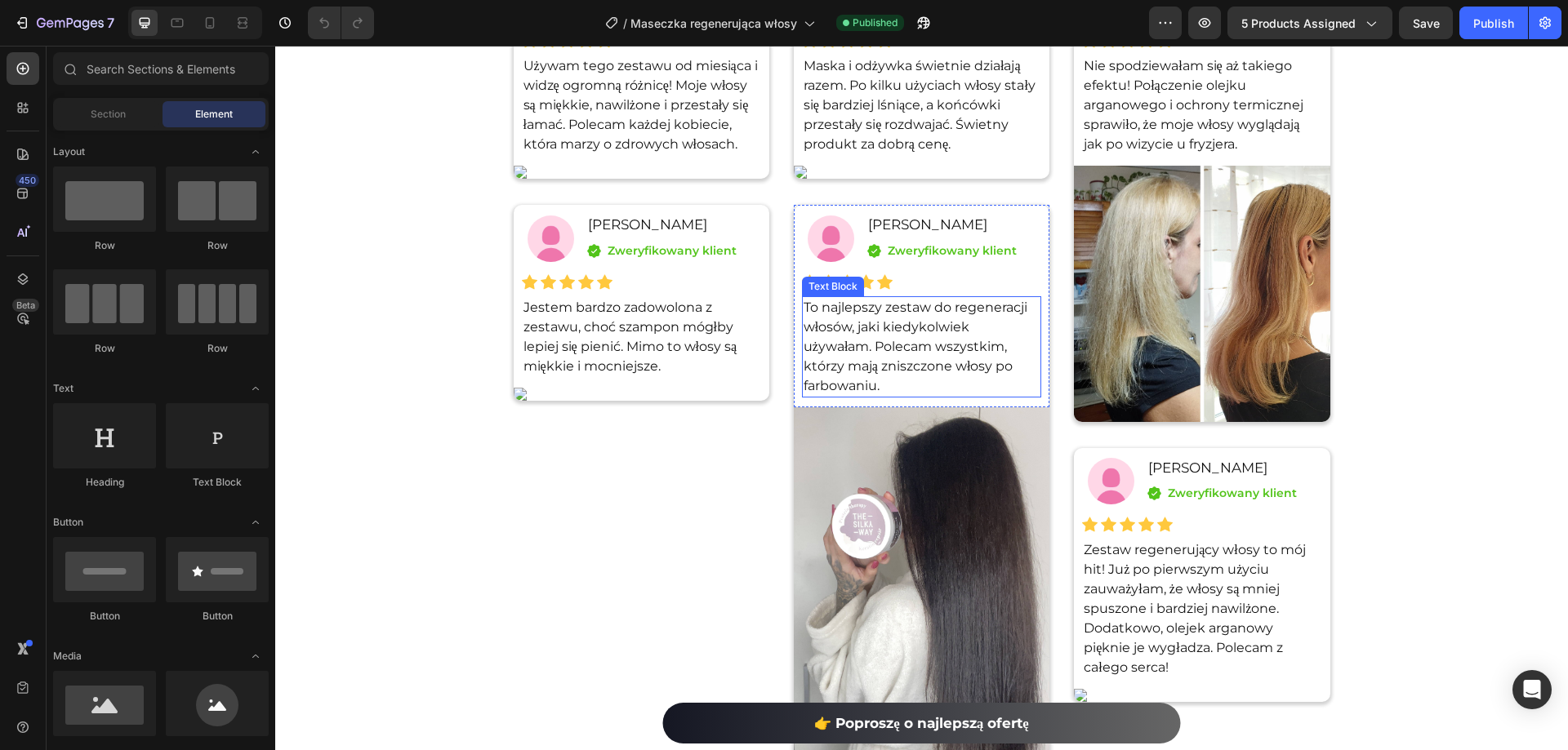
scroll to position [7556, 0]
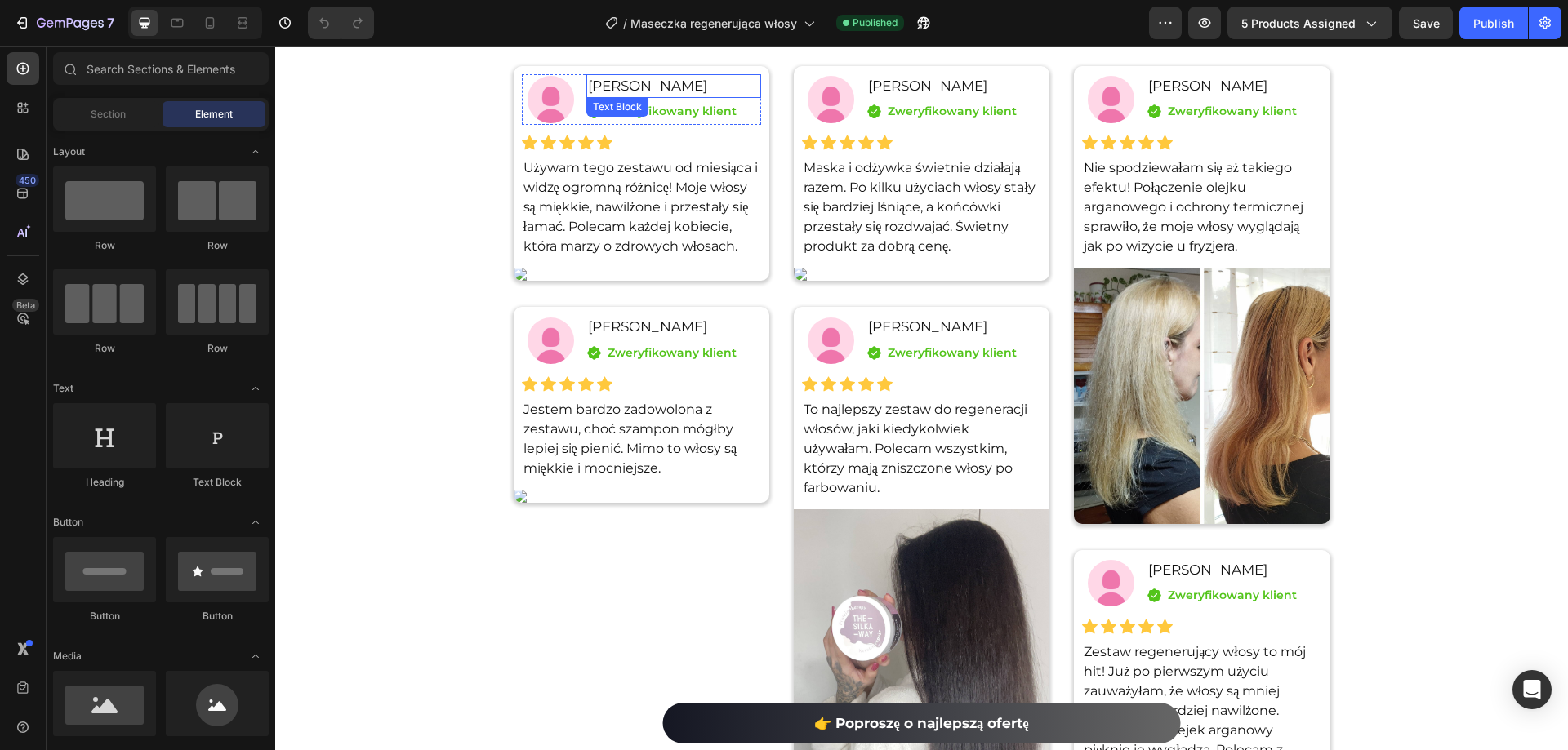
click at [639, 111] on div "Text Block" at bounding box center [617, 106] width 62 height 20
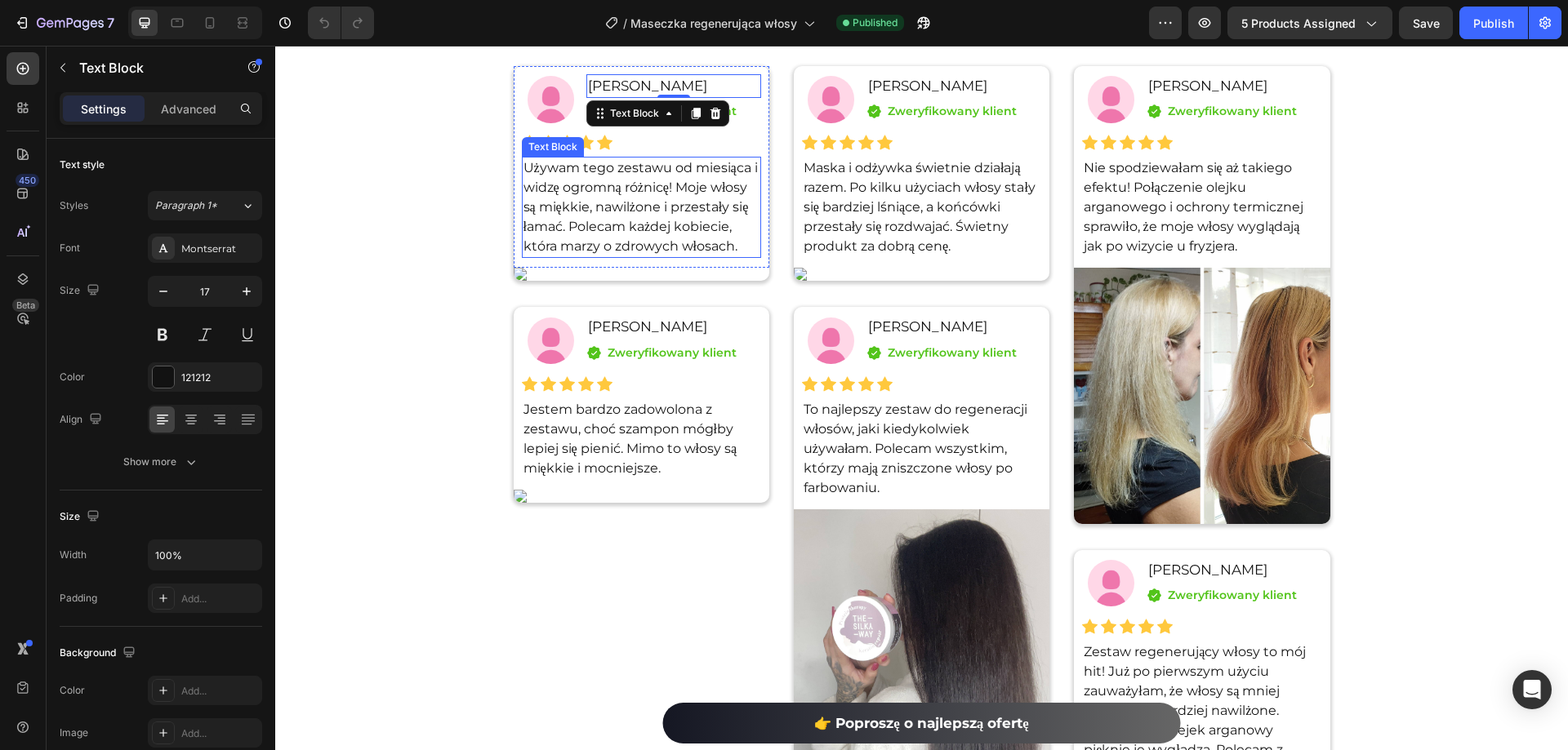
click at [681, 196] on p "Używam tego zestawu od miesiąca i widzę ogromną różnicę! Moje włosy są miękkie,…" at bounding box center [641, 207] width 236 height 98
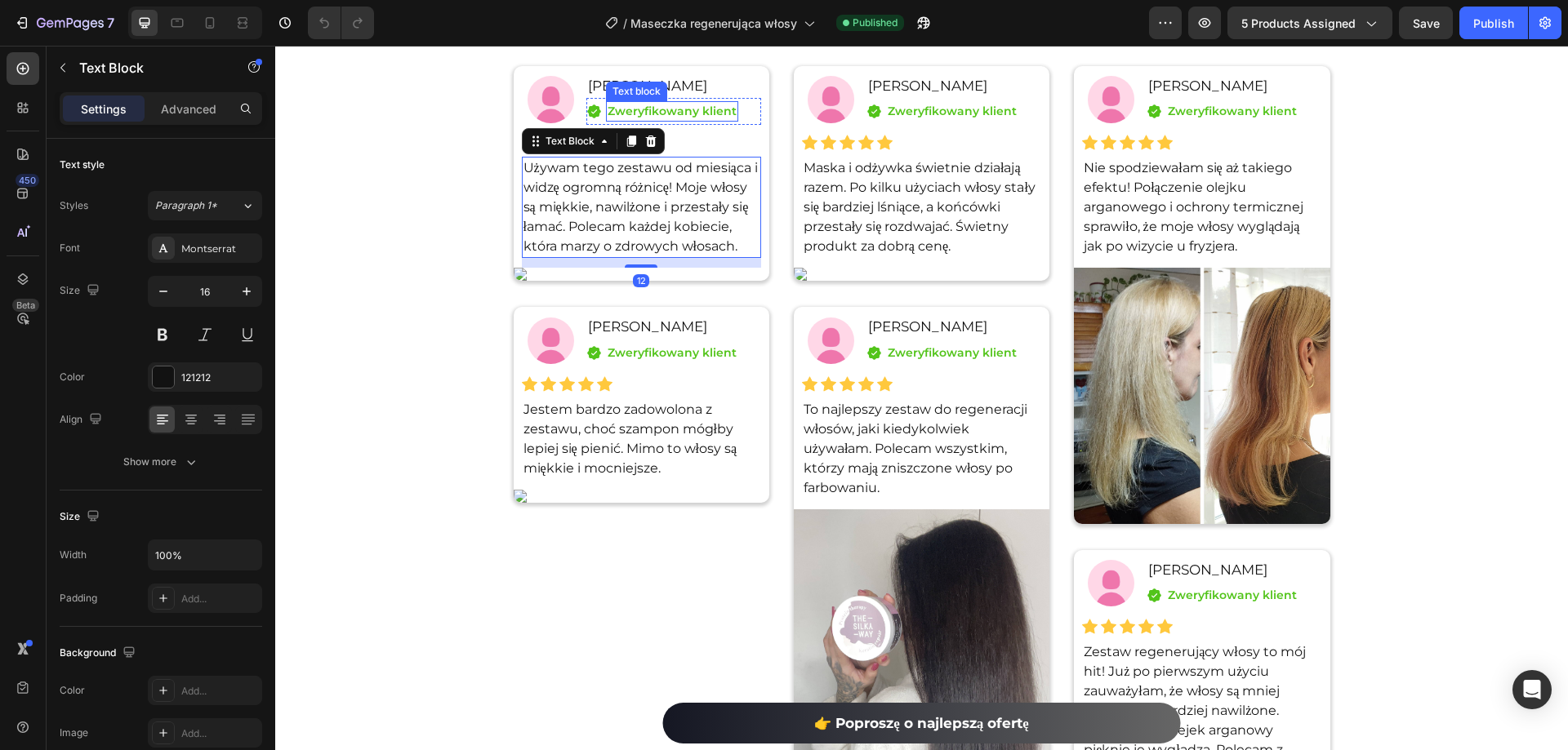
click at [667, 114] on p "Zweryfikowany klient" at bounding box center [672, 112] width 129 height 17
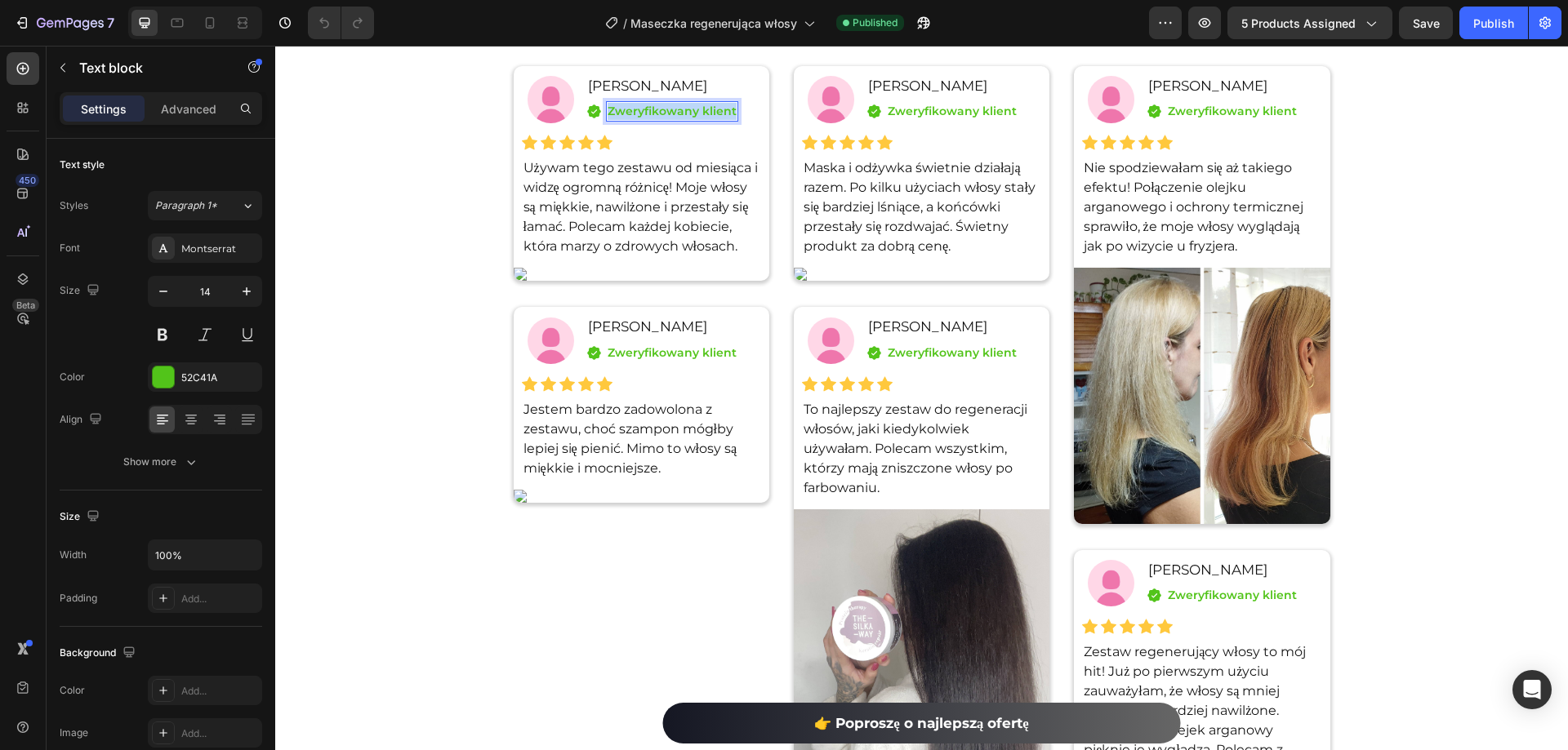
click at [667, 114] on p "Zweryfikowany klient" at bounding box center [672, 112] width 129 height 17
copy p "Zweryfikowany klient"
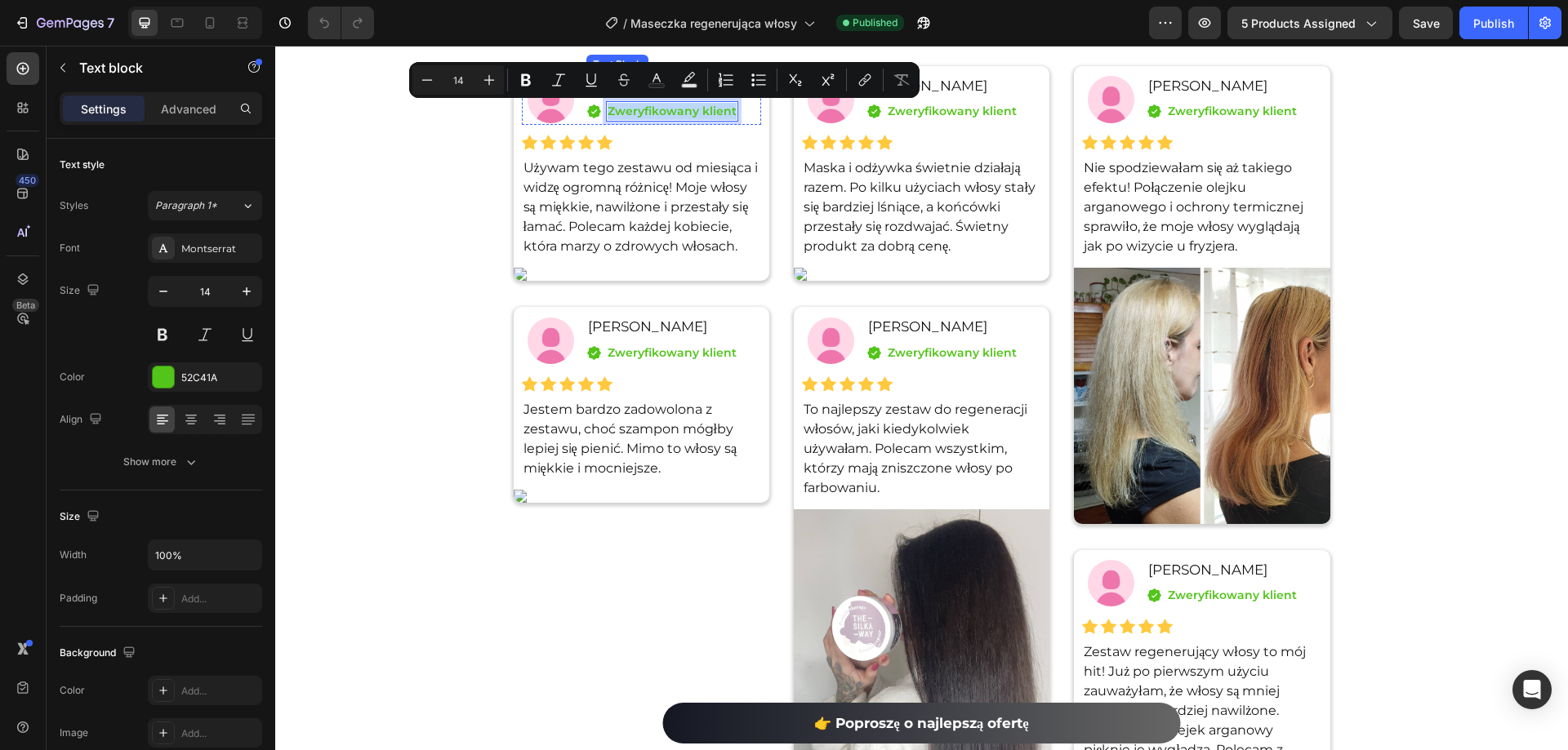
scroll to position [7474, 0]
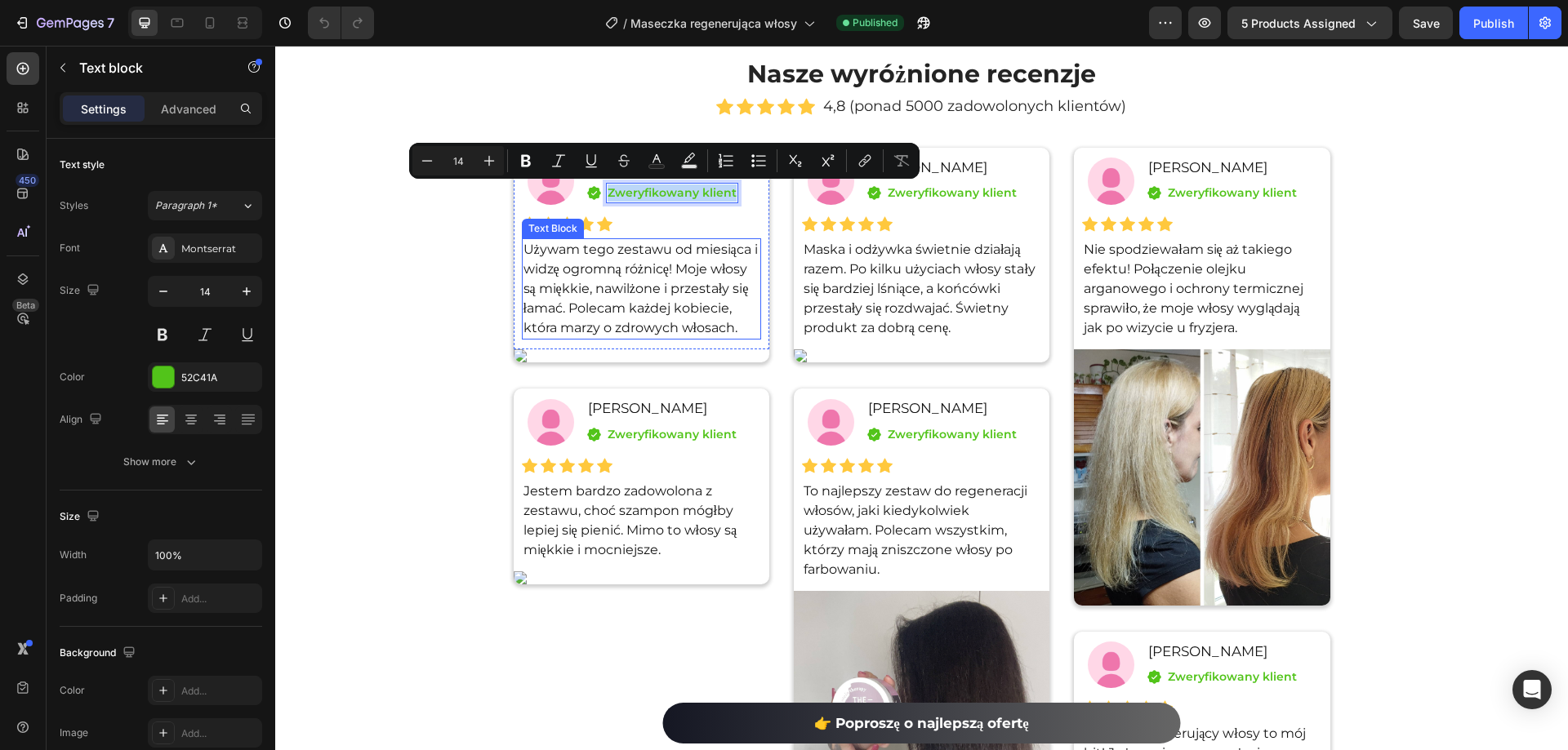
click at [669, 299] on p "Używam tego zestawu od miesiąca i widzę ogromną różnicę! Moje włosy są miękkie,…" at bounding box center [641, 289] width 236 height 98
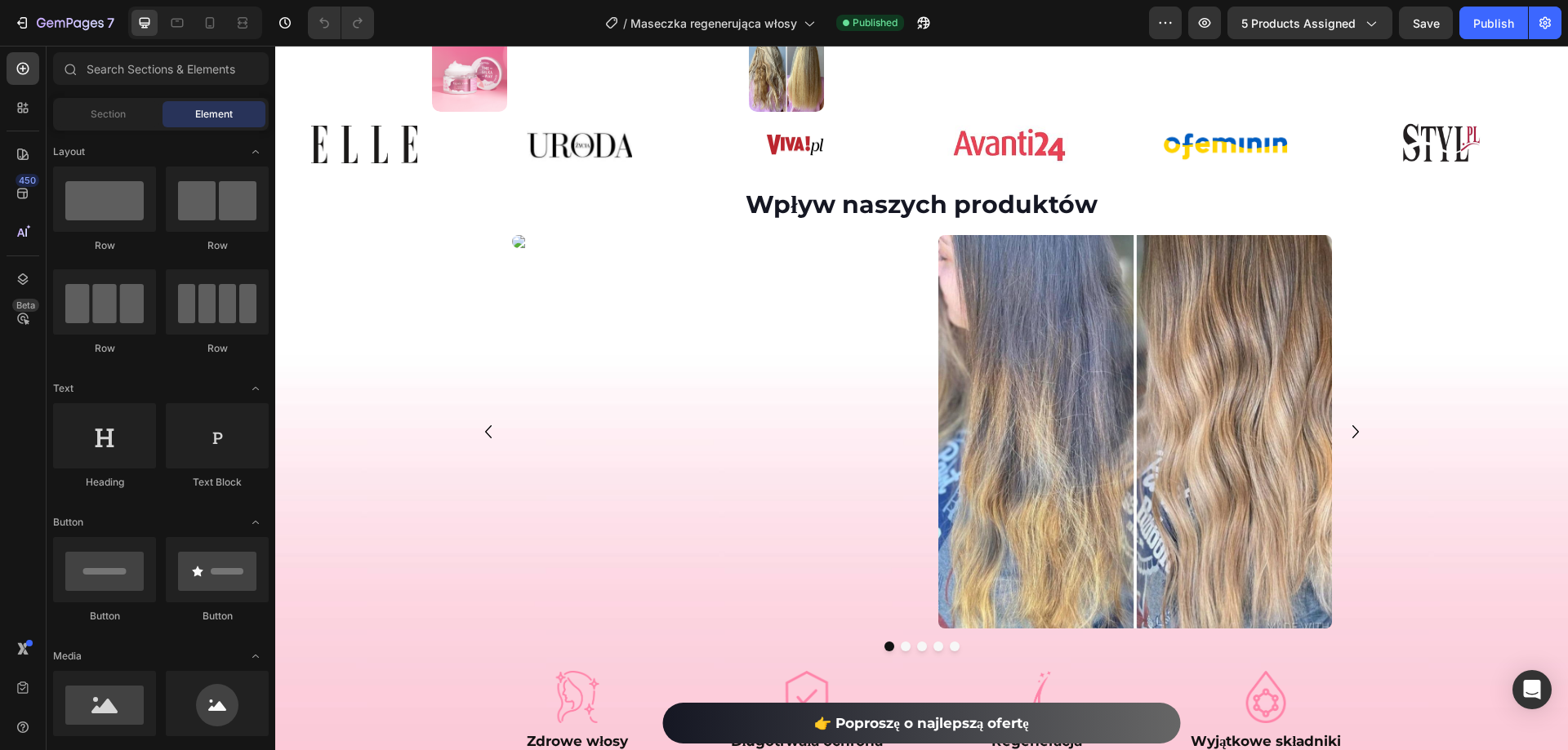
scroll to position [0, 0]
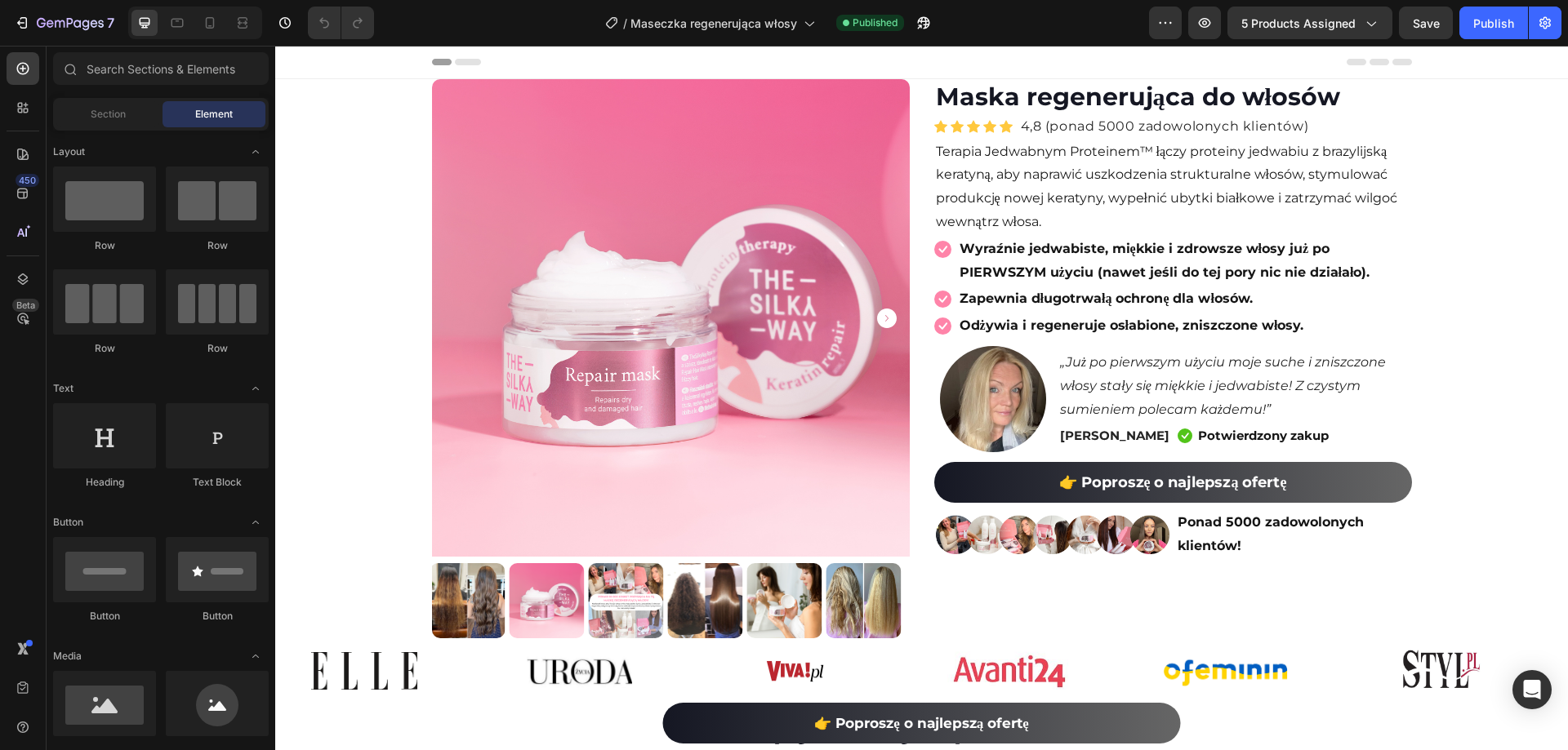
drag, startPoint x: 1562, startPoint y: 582, endPoint x: 1791, endPoint y: 86, distance: 546.3
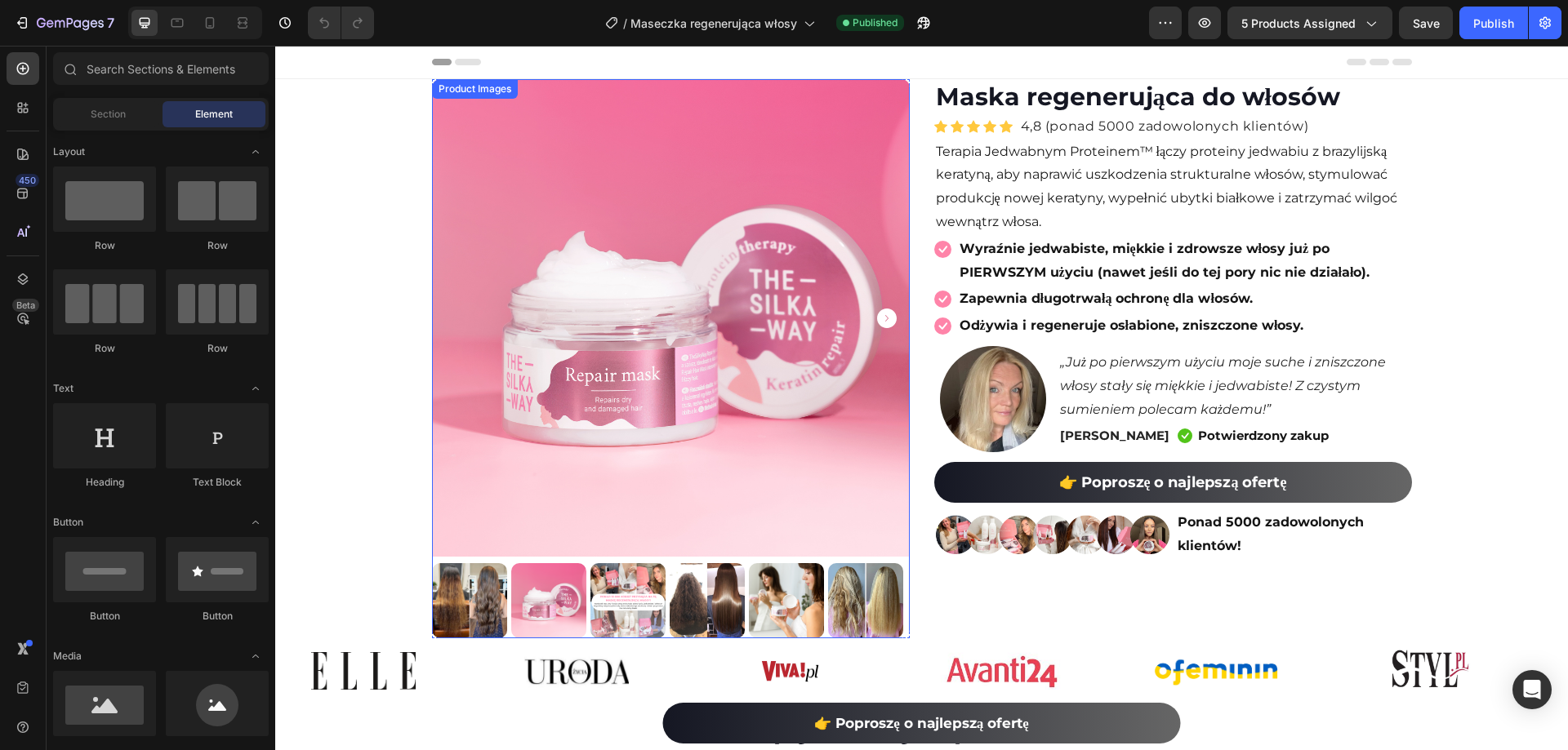
click at [511, 604] on img at bounding box center [549, 601] width 75 height 75
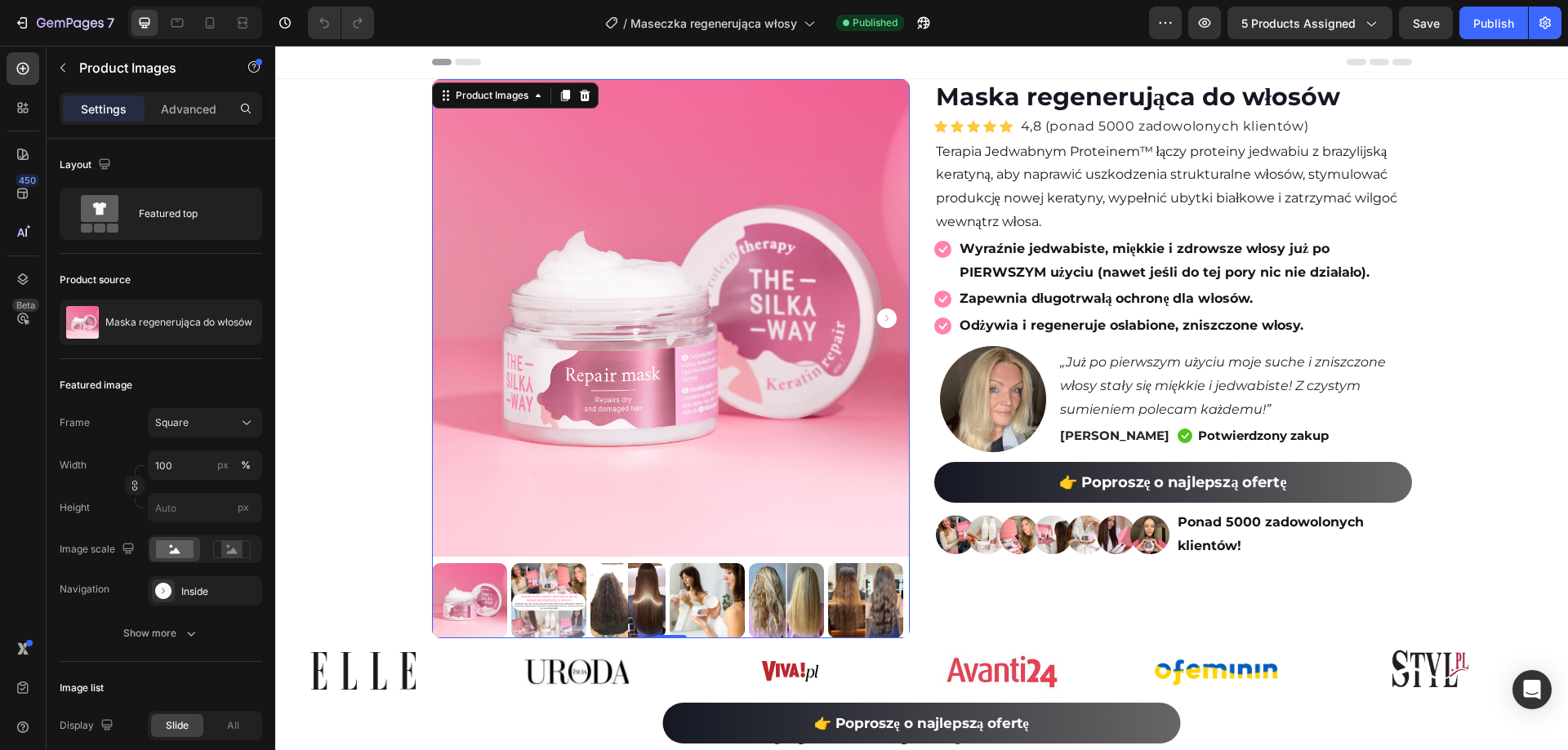
click at [885, 322] on icon "Carousel Next Arrow" at bounding box center [887, 318] width 20 height 20
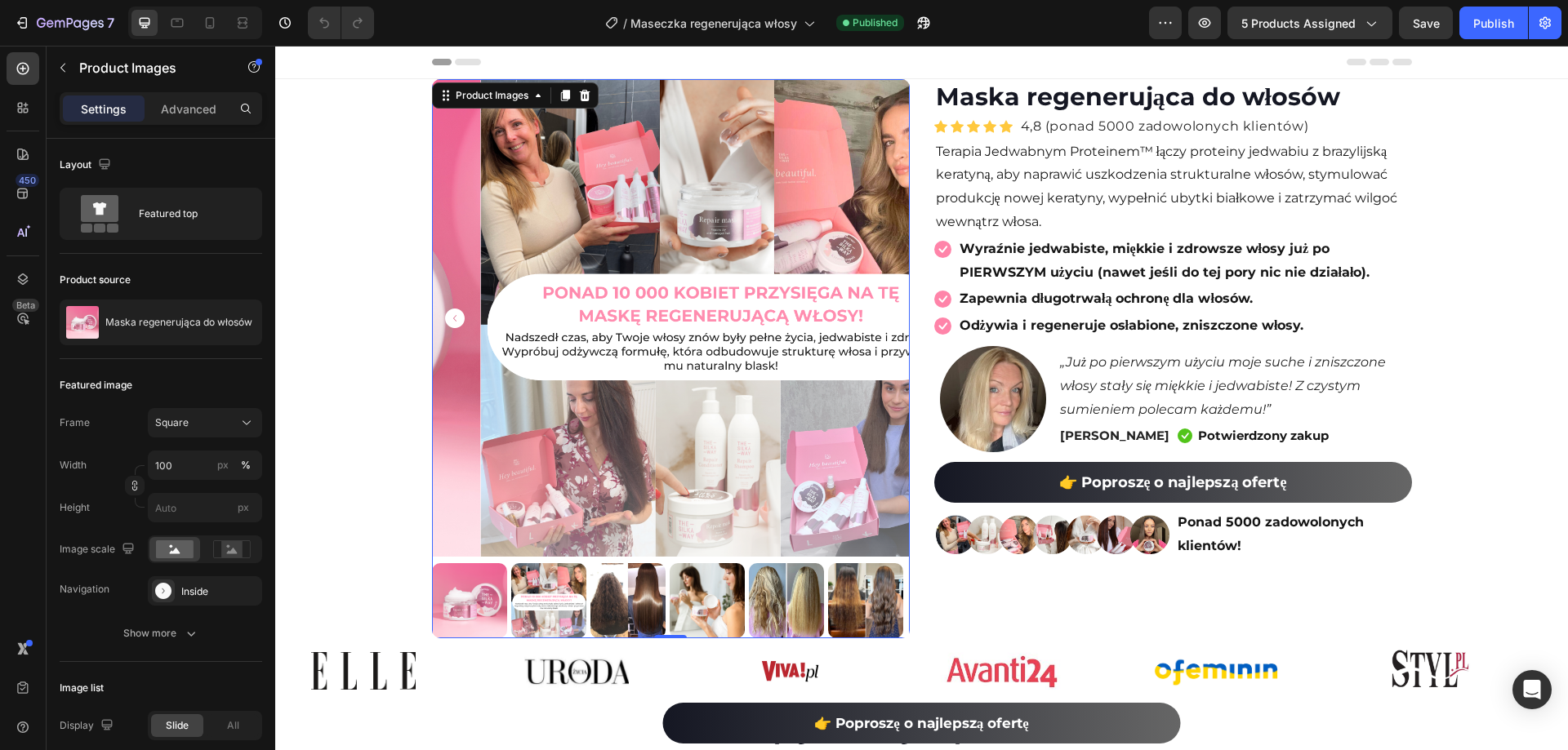
click at [884, 322] on icon "Carousel Next Arrow" at bounding box center [887, 318] width 20 height 20
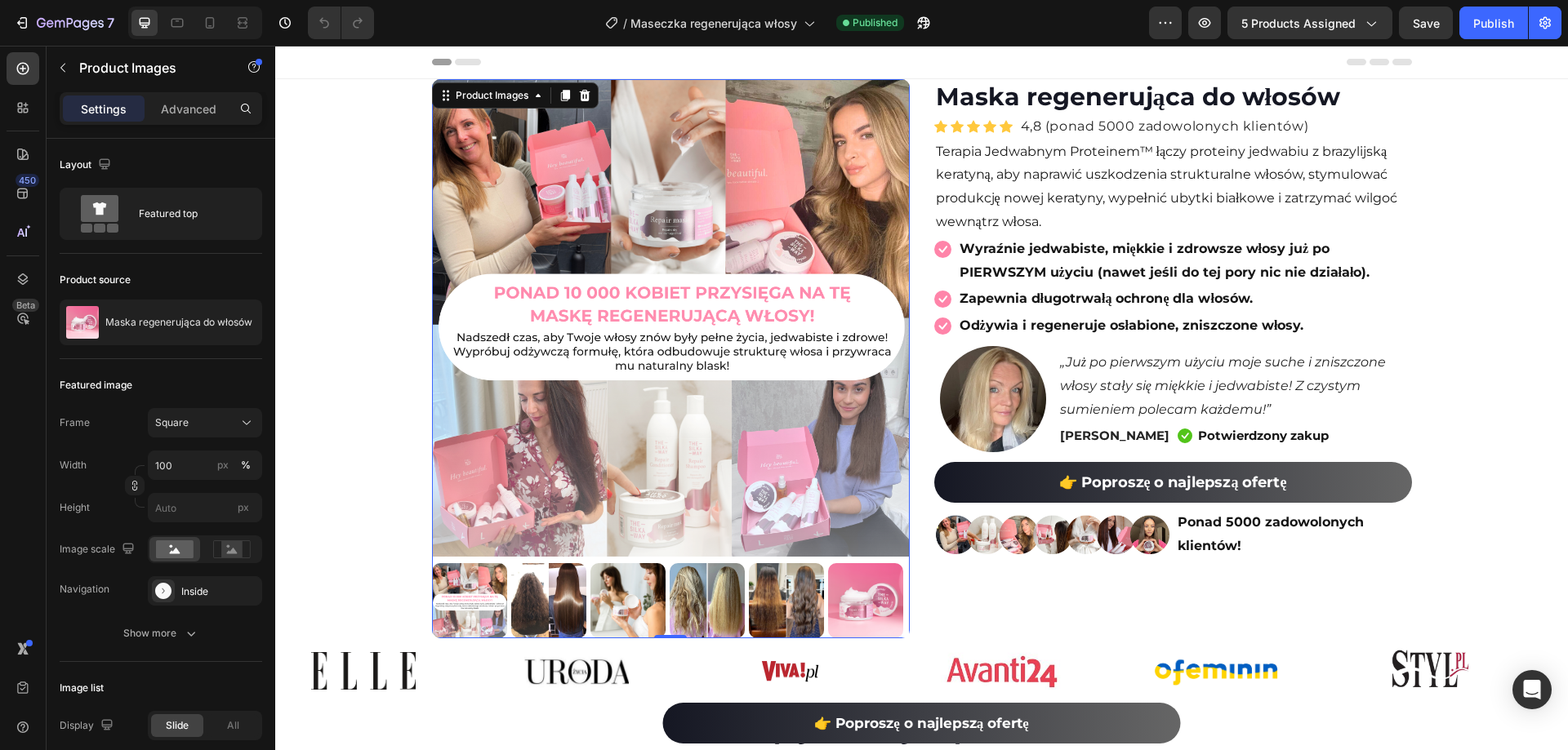
click at [884, 322] on icon "Carousel Next Arrow" at bounding box center [887, 318] width 20 height 20
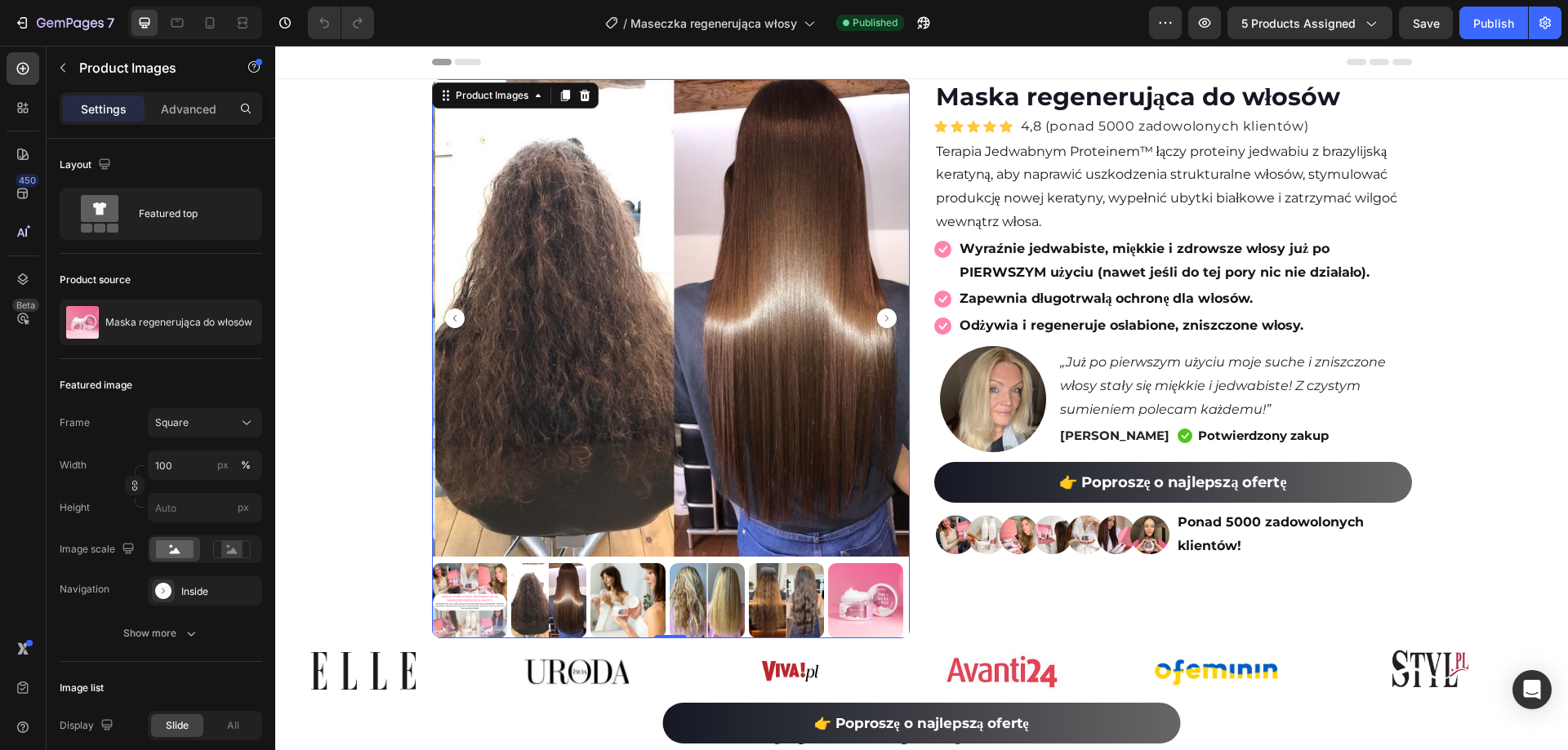
click at [884, 322] on icon "Carousel Next Arrow" at bounding box center [887, 318] width 20 height 20
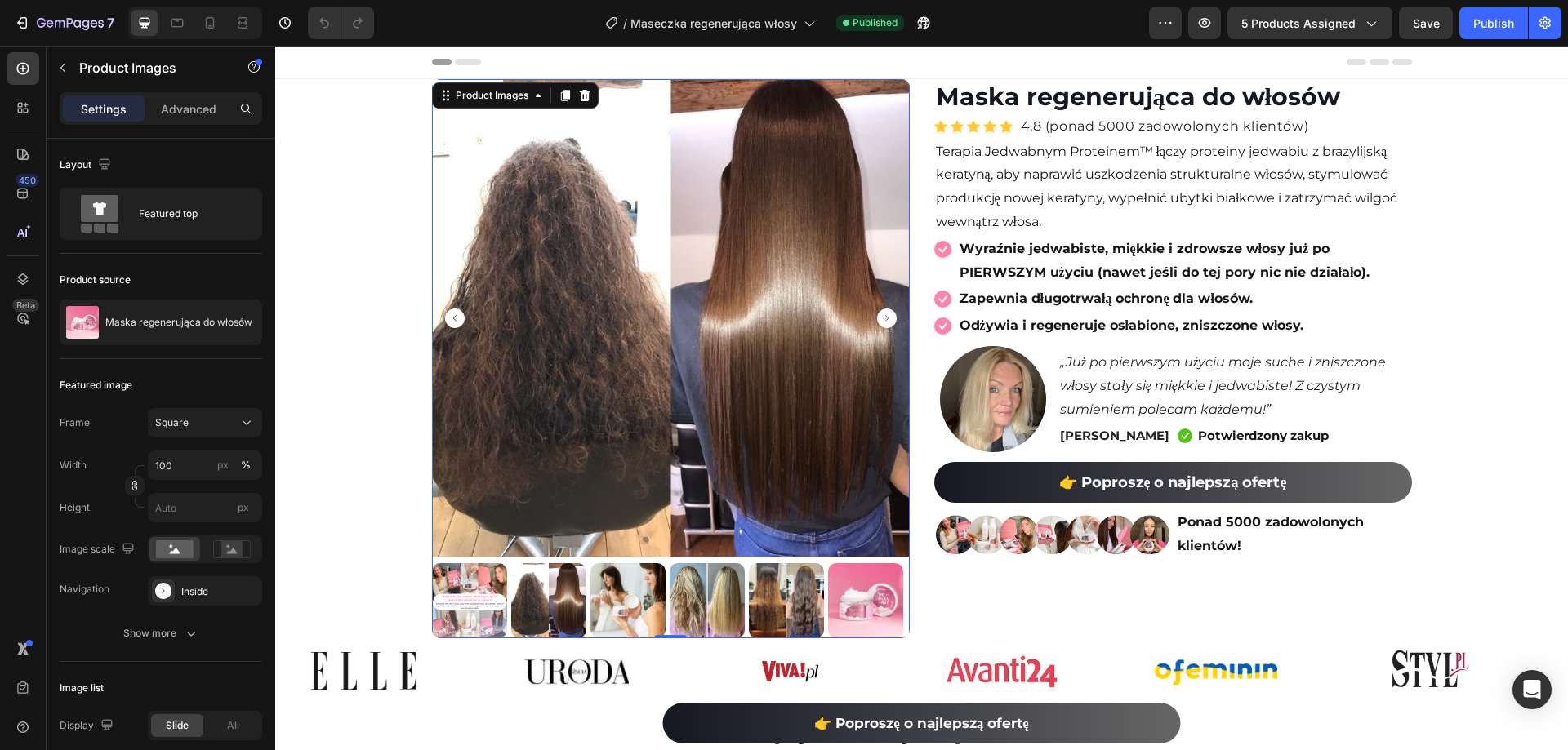
click at [884, 322] on icon "Carousel Next Arrow" at bounding box center [887, 318] width 20 height 20
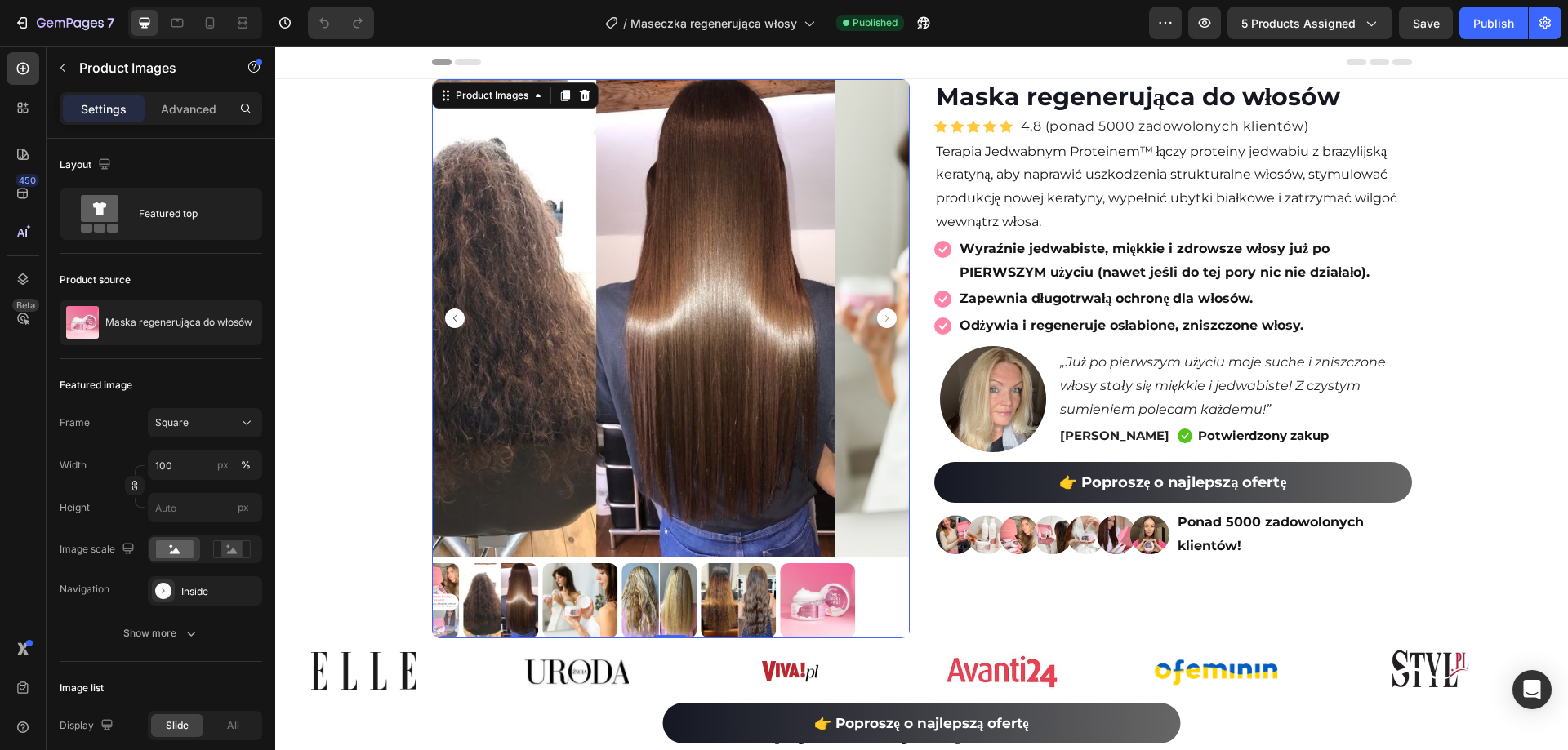
click at [884, 322] on icon "Carousel Next Arrow" at bounding box center [887, 318] width 20 height 20
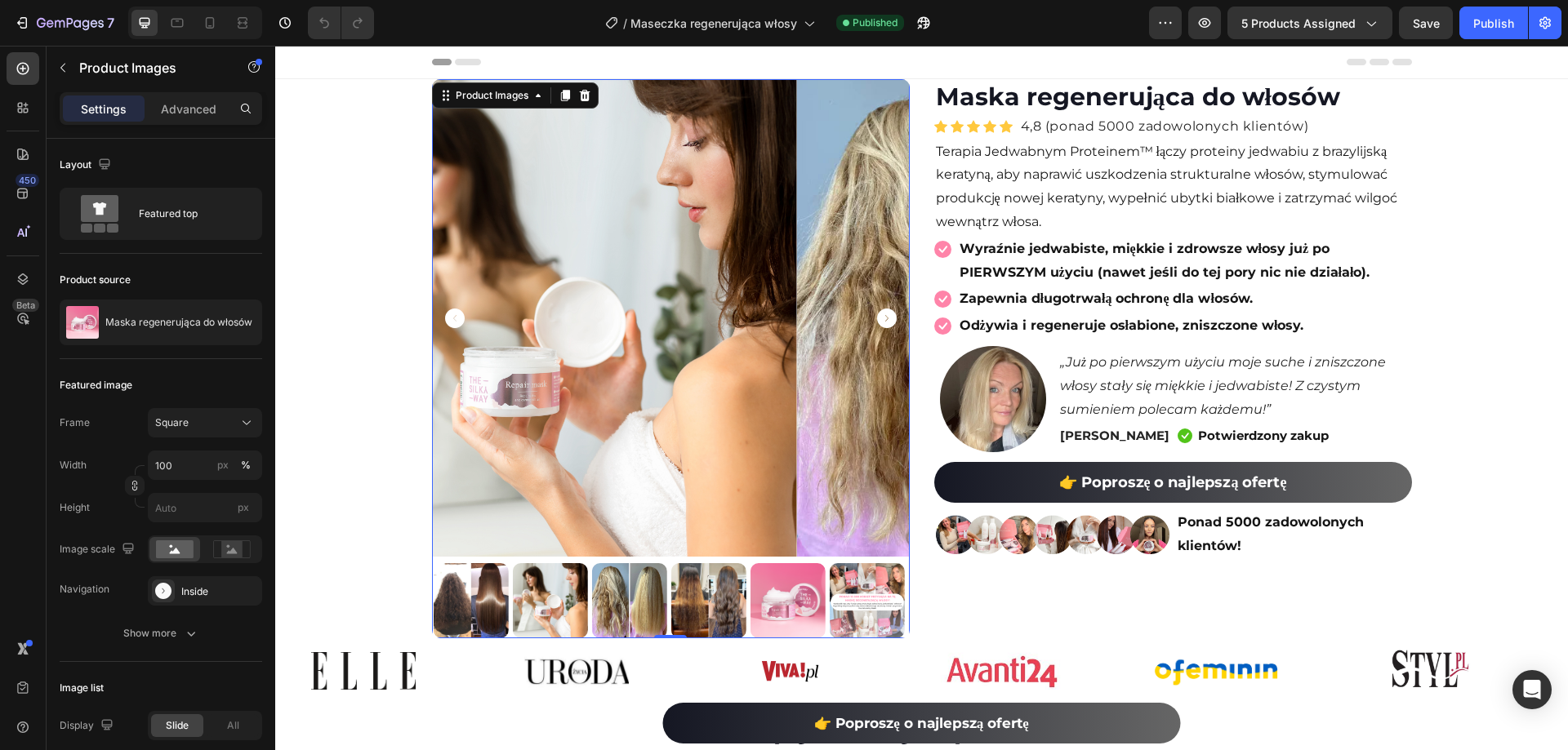
click at [884, 322] on icon "Carousel Next Arrow" at bounding box center [887, 318] width 20 height 20
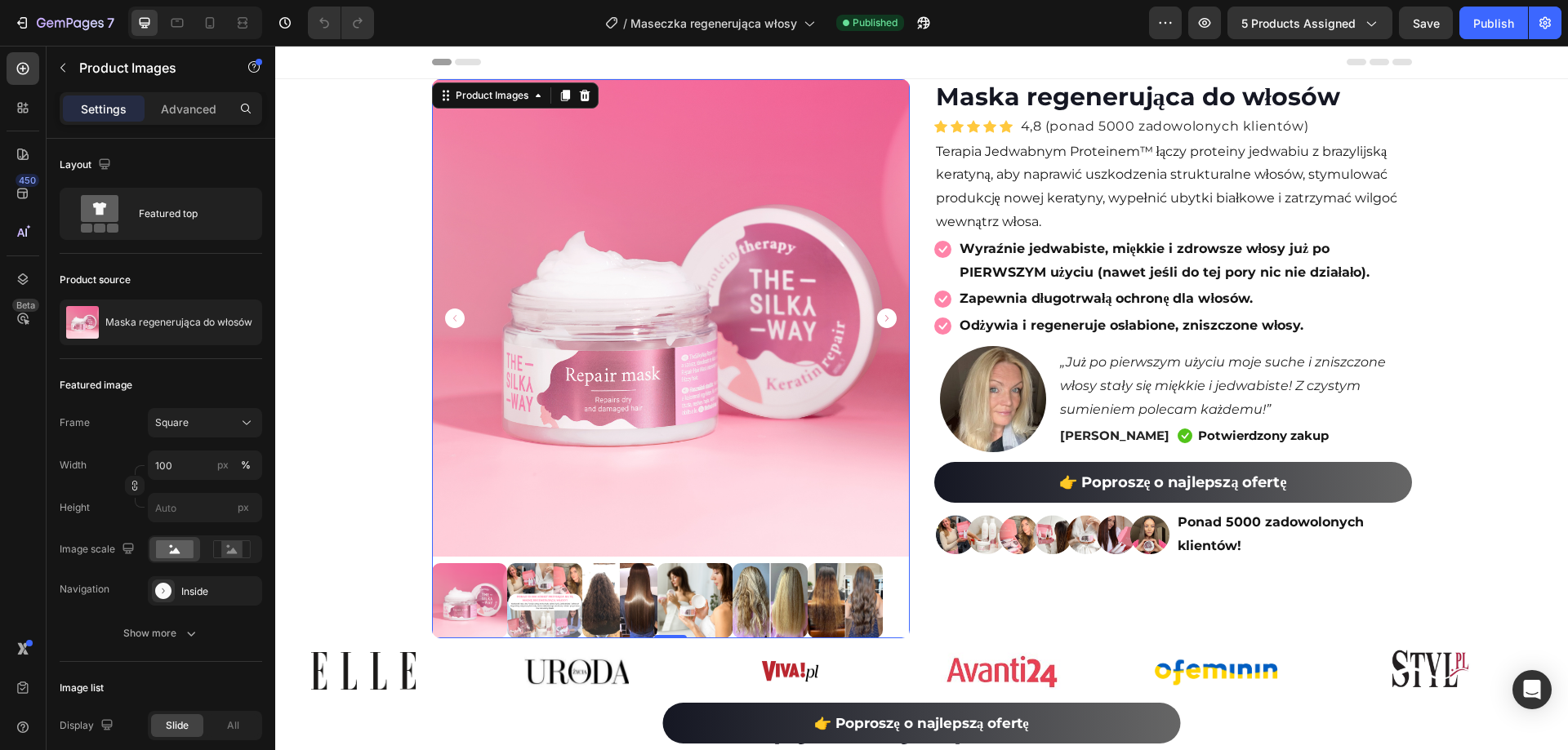
click at [884, 322] on icon "Carousel Next Arrow" at bounding box center [887, 318] width 20 height 20
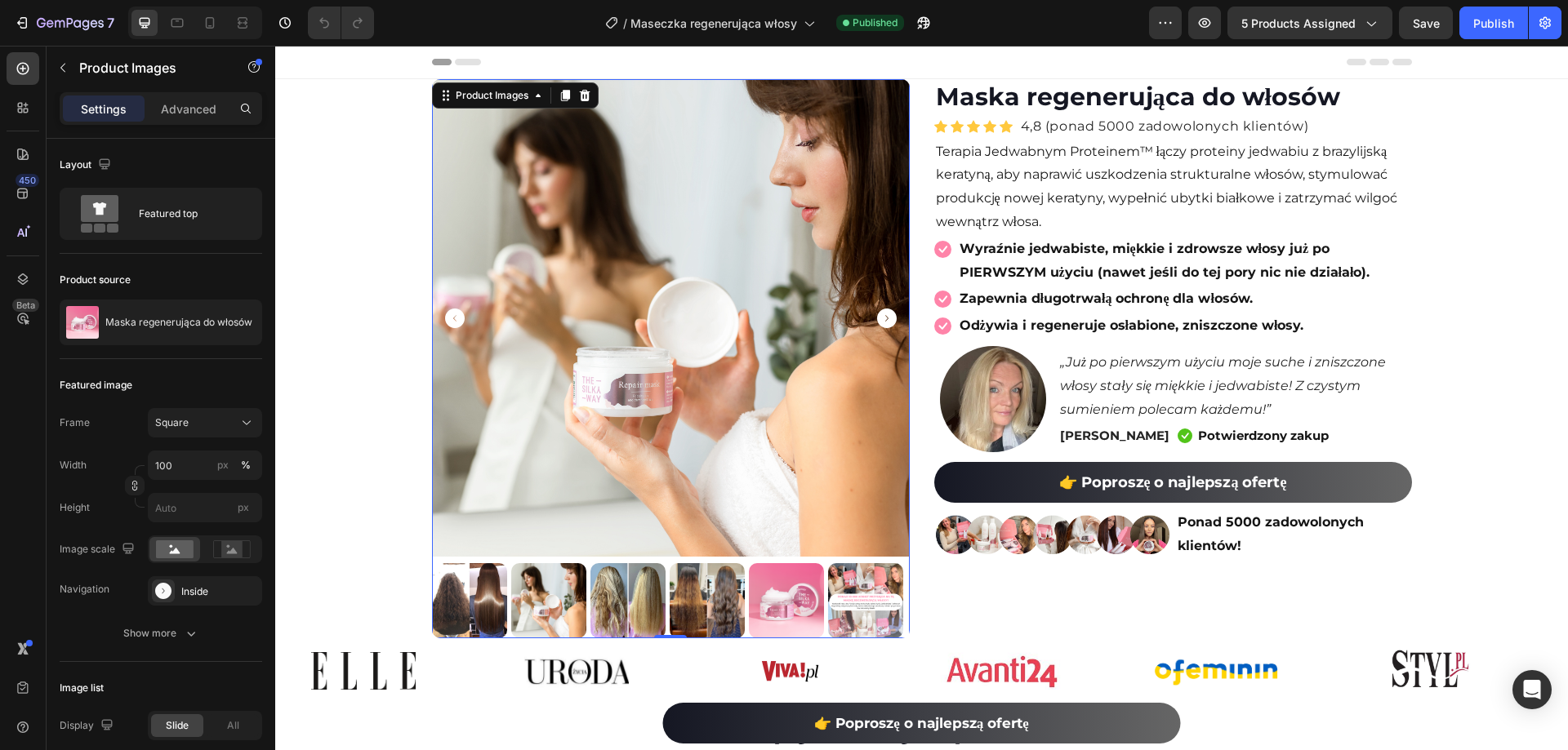
click at [773, 602] on img at bounding box center [786, 601] width 75 height 75
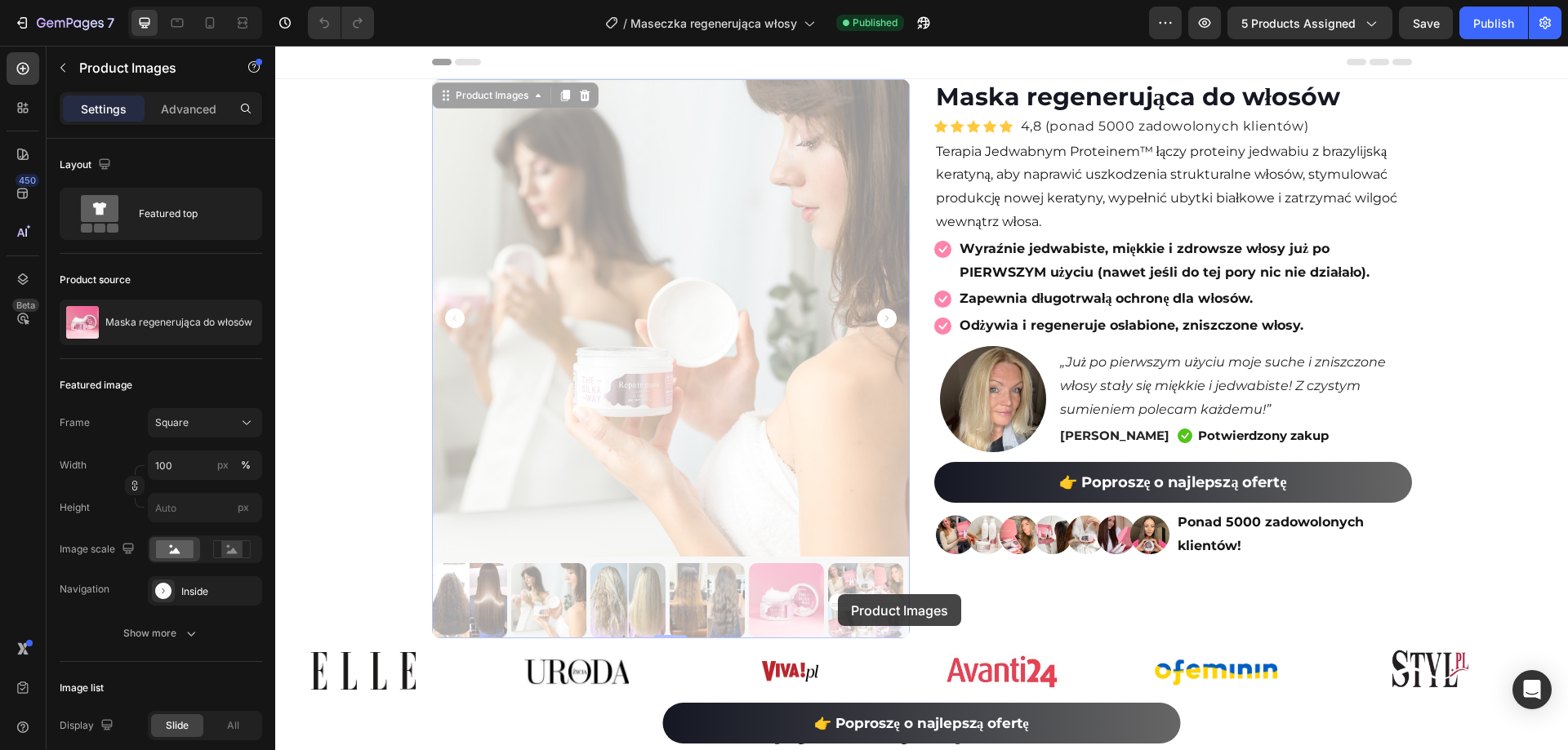
drag, startPoint x: 826, startPoint y: 590, endPoint x: 837, endPoint y: 594, distance: 11.7
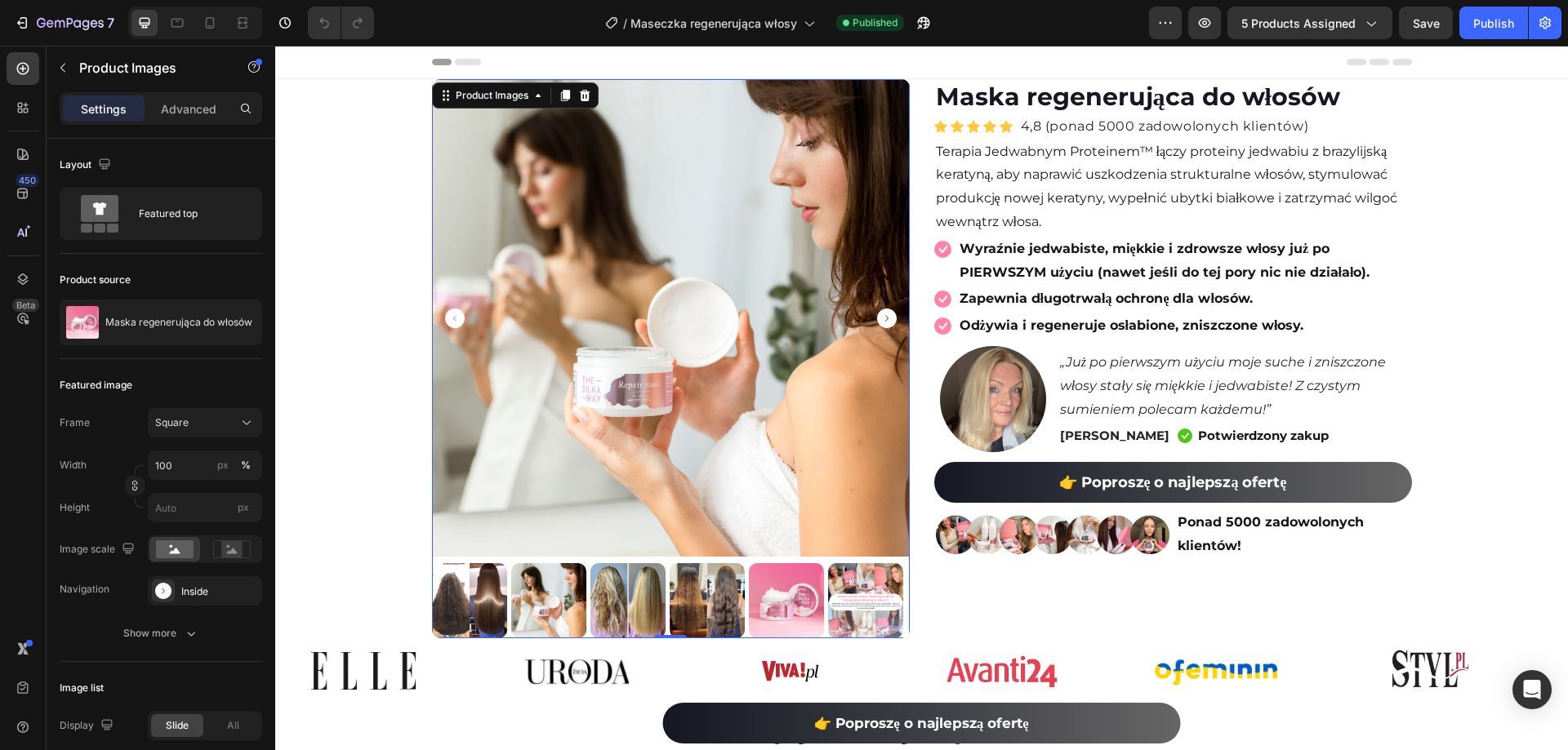
click at [838, 594] on img at bounding box center [865, 601] width 75 height 75
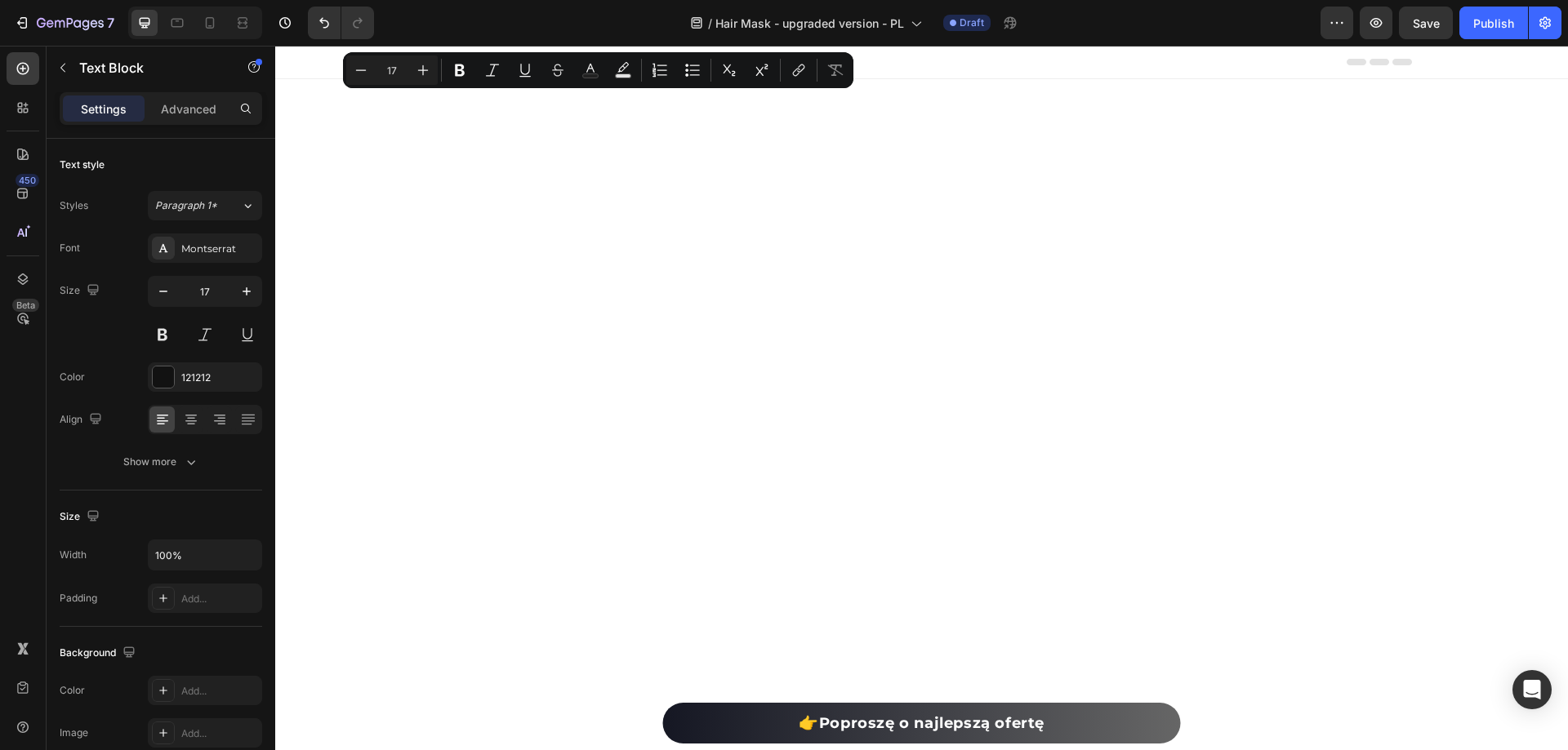
scroll to position [11886, 0]
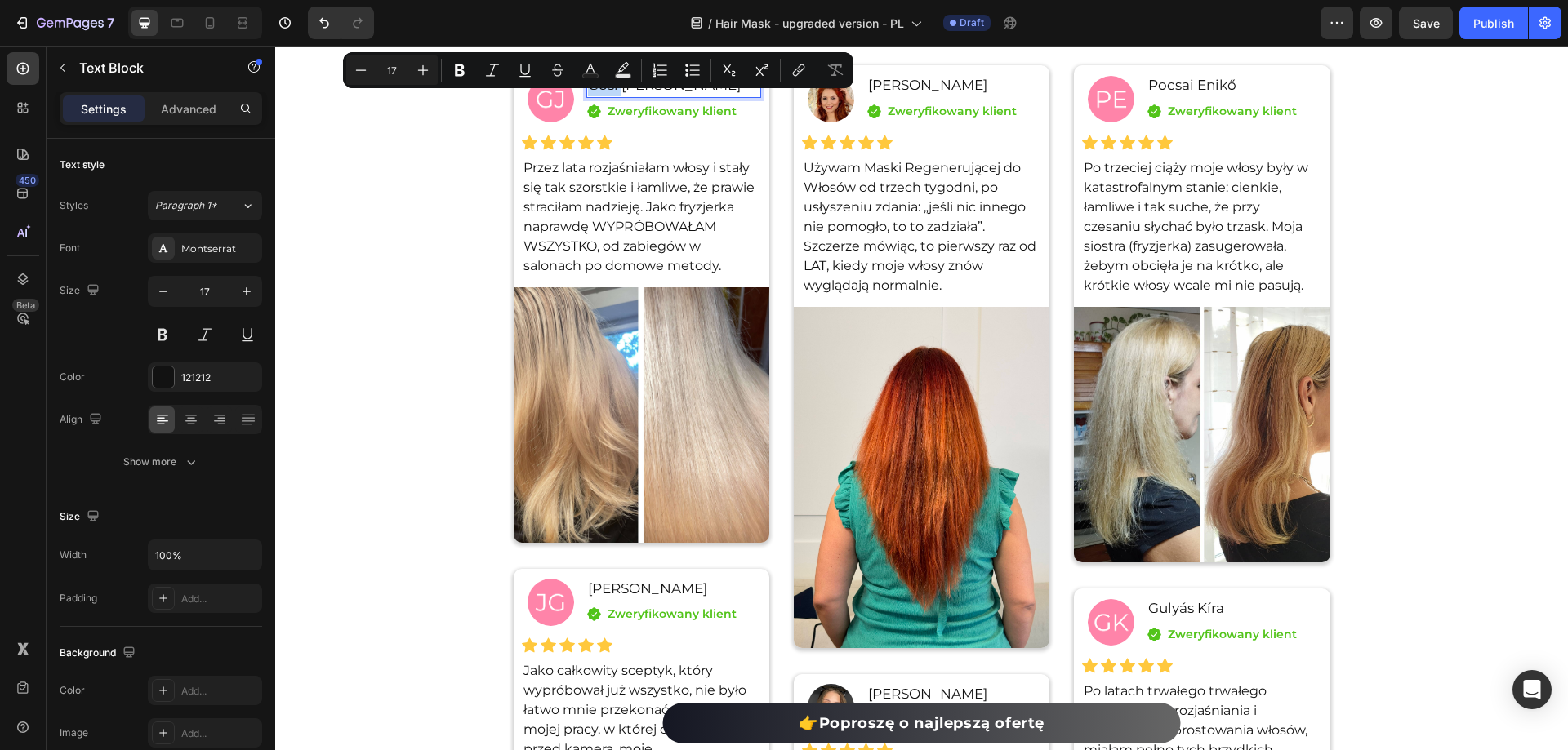
click at [611, 90] on p "Gősi [PERSON_NAME]" at bounding box center [673, 85] width 171 height 21
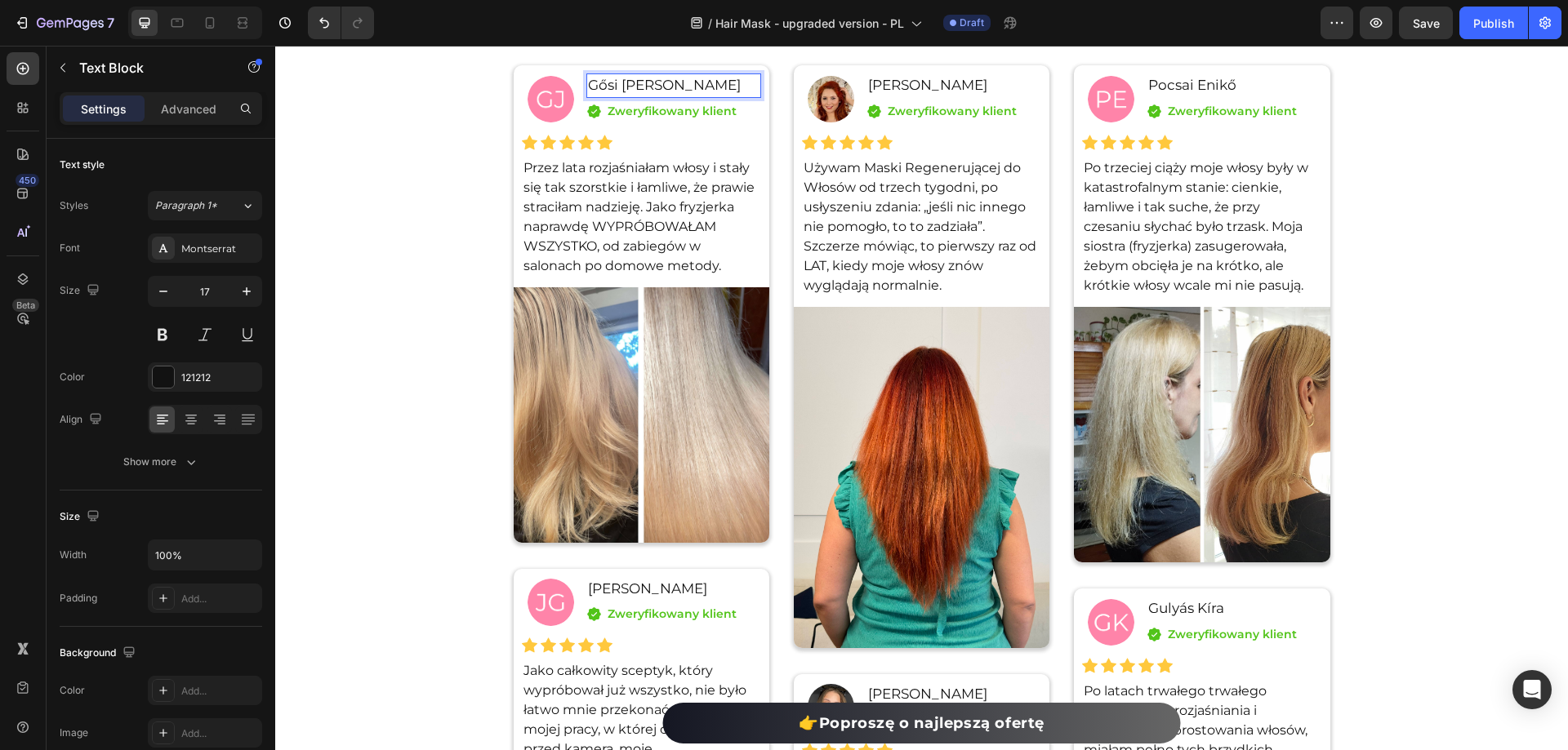
click at [611, 90] on p "Gősi [PERSON_NAME]" at bounding box center [673, 85] width 171 height 21
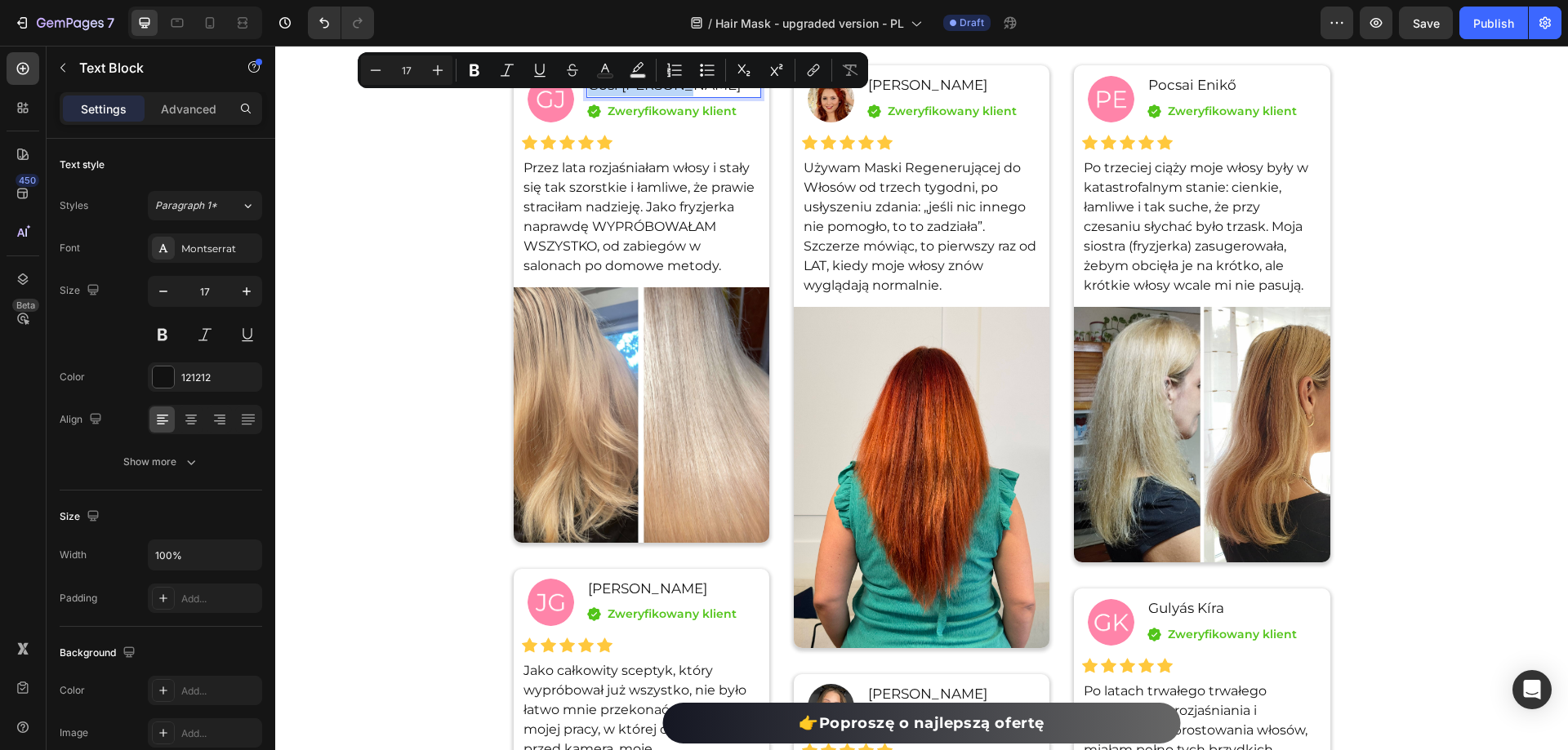
click at [611, 90] on p "Gősi [PERSON_NAME]" at bounding box center [673, 85] width 171 height 21
click at [662, 178] on p "Przez lata rozjaśniałam włosy i stały się tak szorstkie i łamliwe, że prawie st…" at bounding box center [641, 217] width 236 height 117
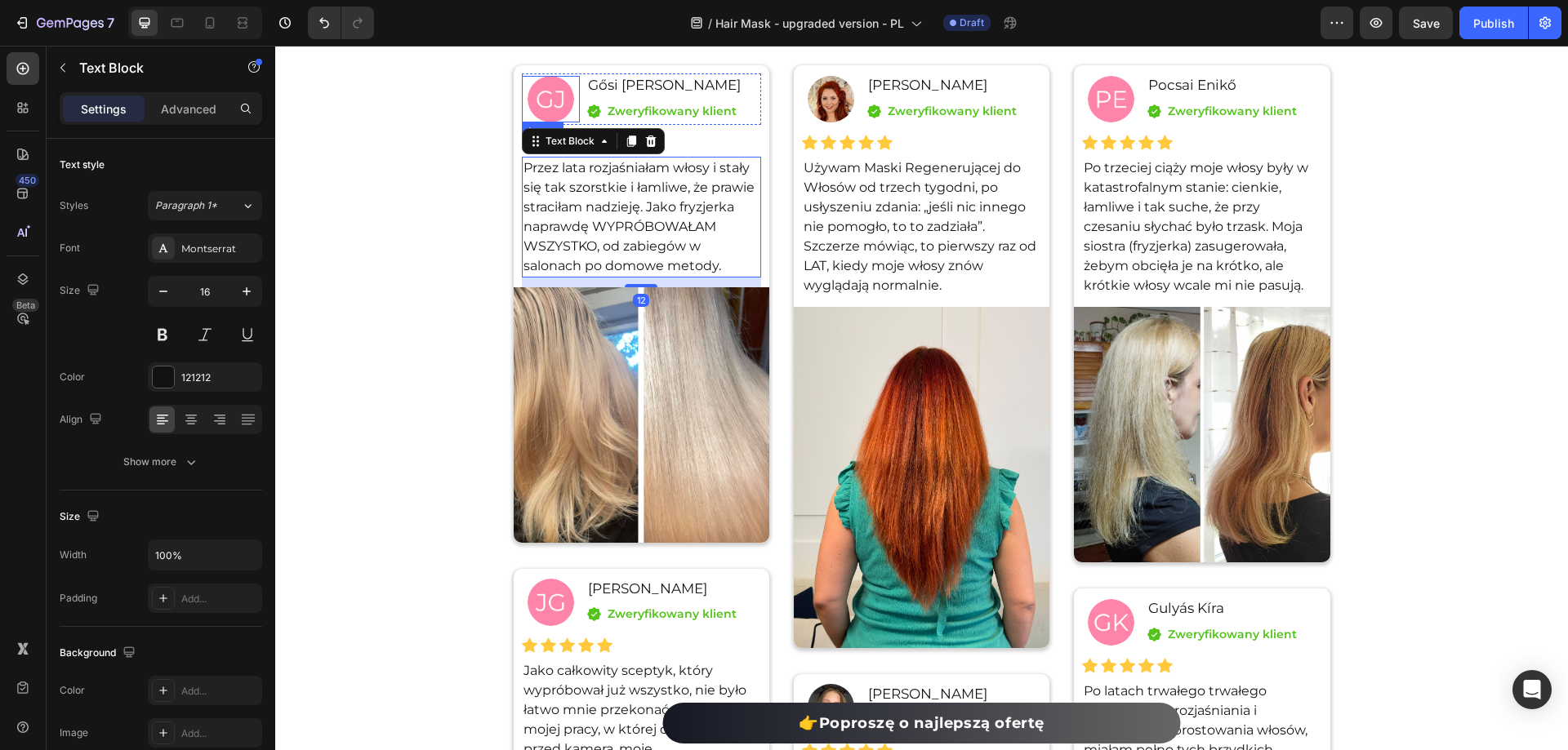
click at [536, 91] on img at bounding box center [550, 99] width 47 height 47
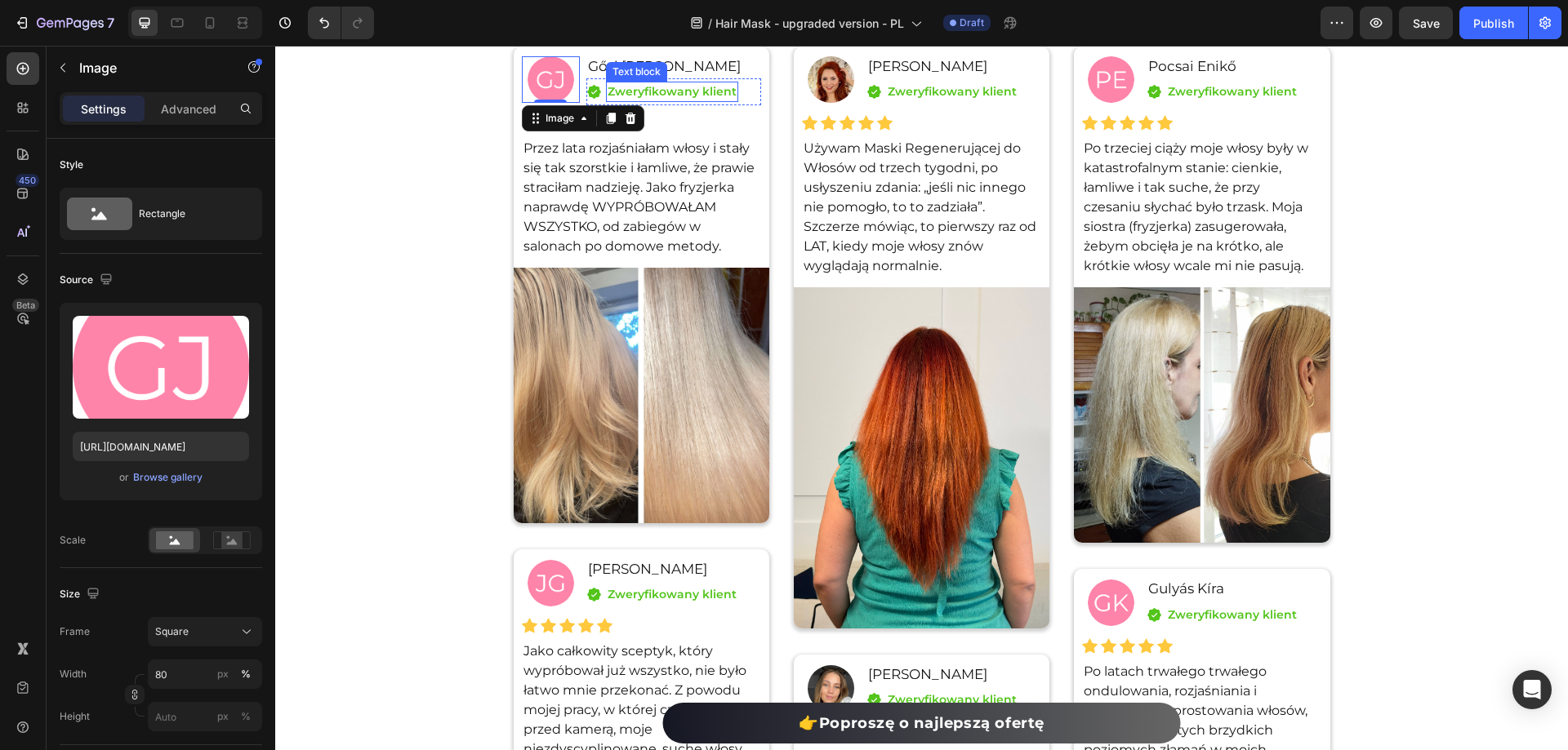
scroll to position [11641, 0]
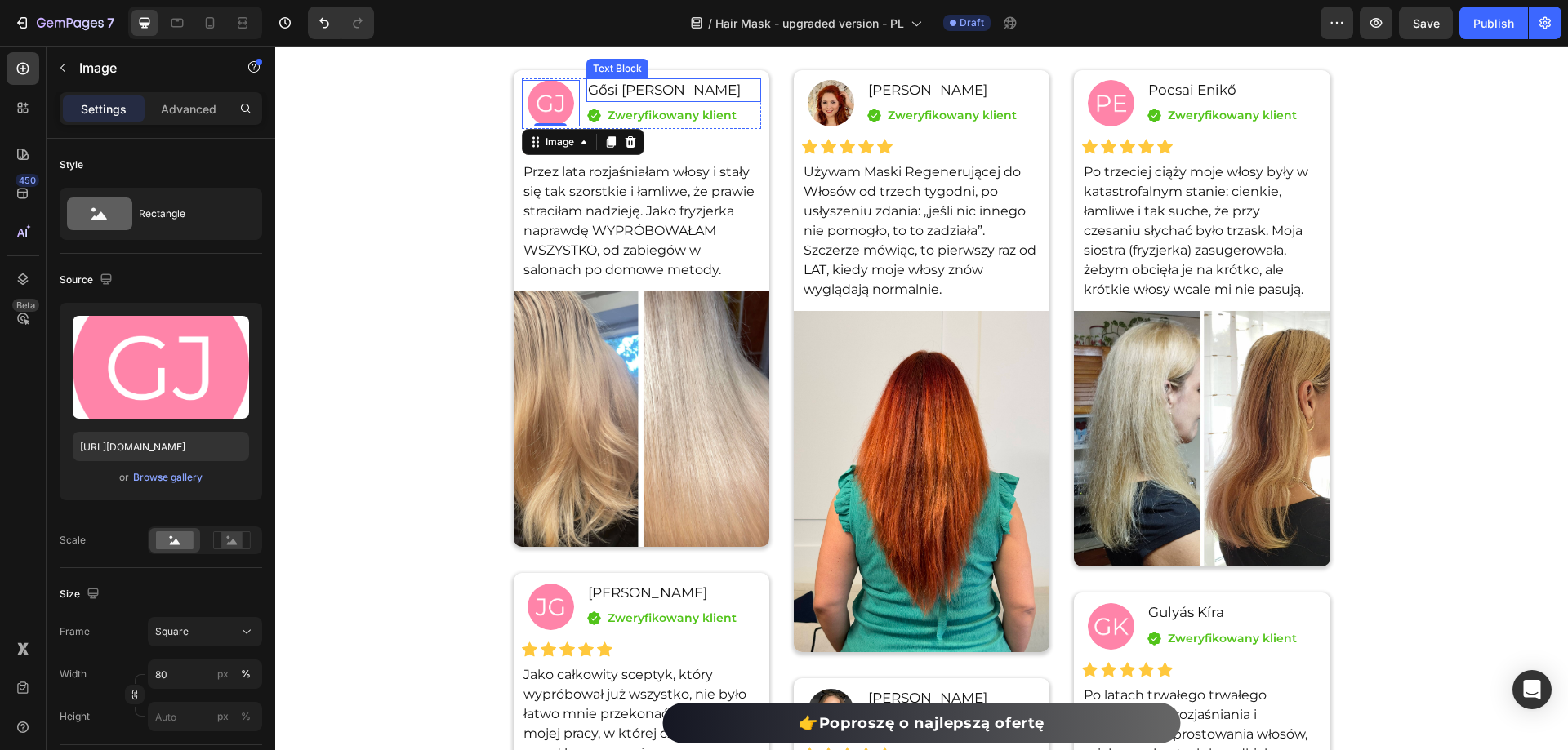
click at [640, 101] on p "Gősi [PERSON_NAME]" at bounding box center [673, 90] width 171 height 21
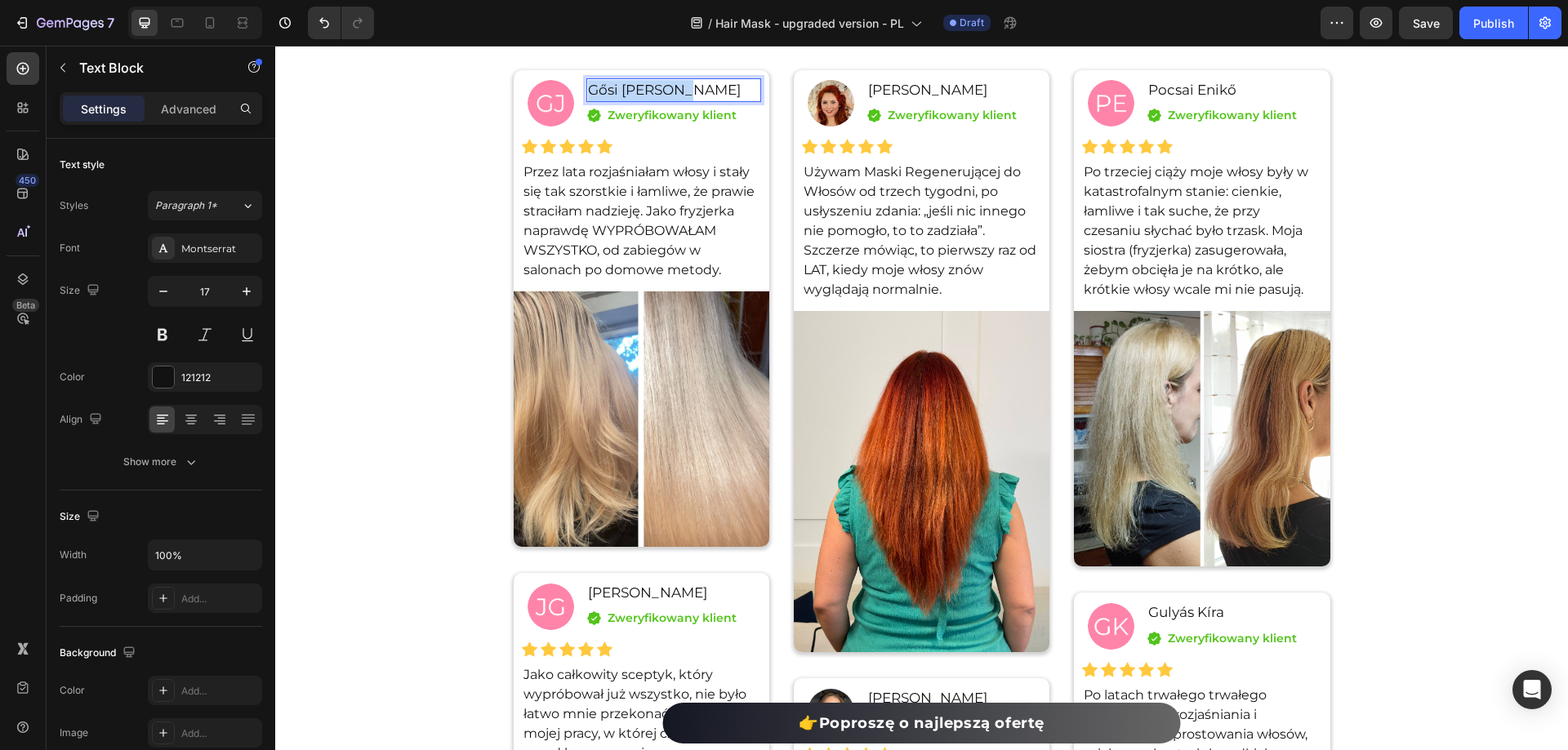
click at [640, 101] on p "Gősi [PERSON_NAME]" at bounding box center [673, 90] width 171 height 21
click at [646, 98] on strong "[PERSON_NAME]" at bounding box center [649, 89] width 123 height 16
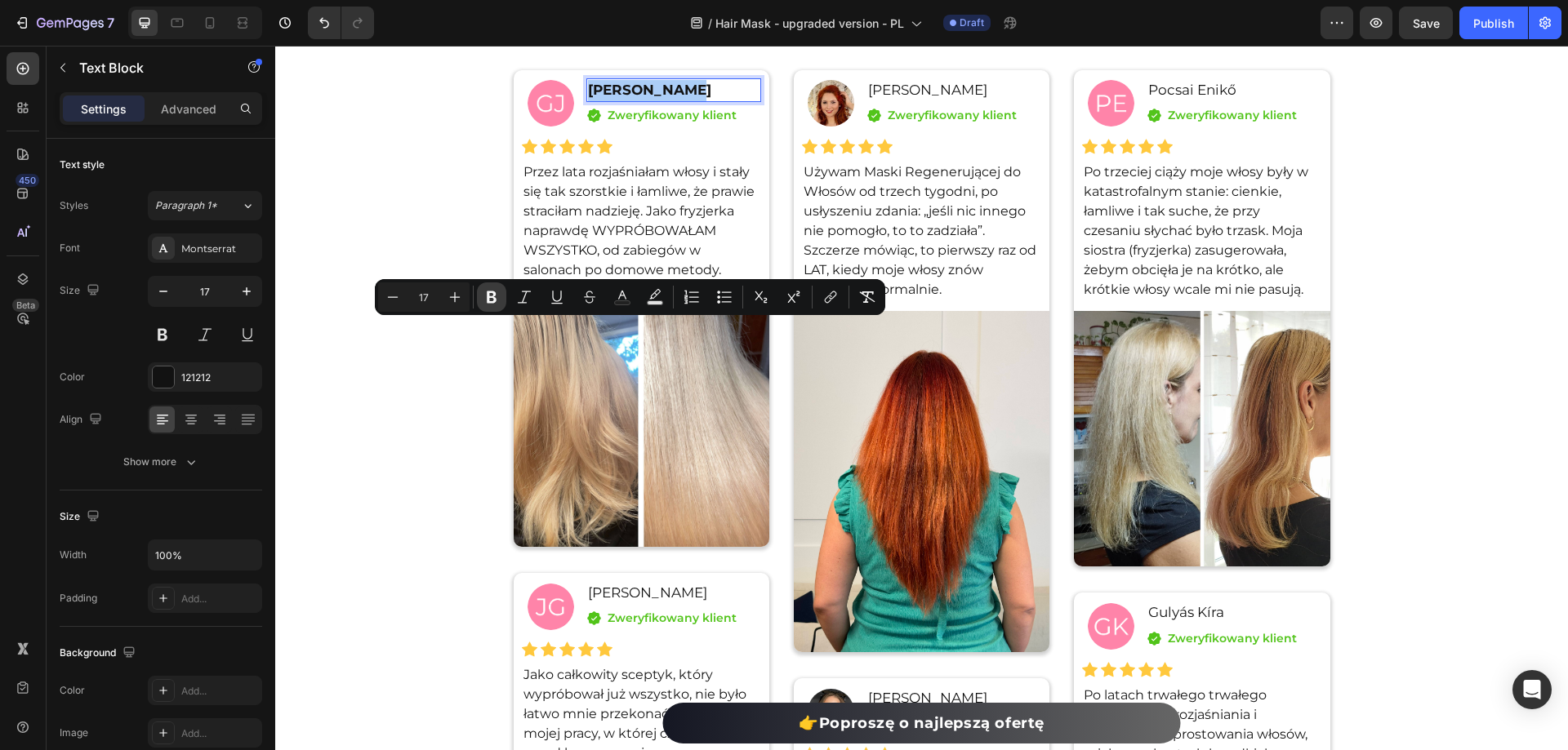
click at [489, 292] on icon "Editor contextual toolbar" at bounding box center [492, 297] width 10 height 12
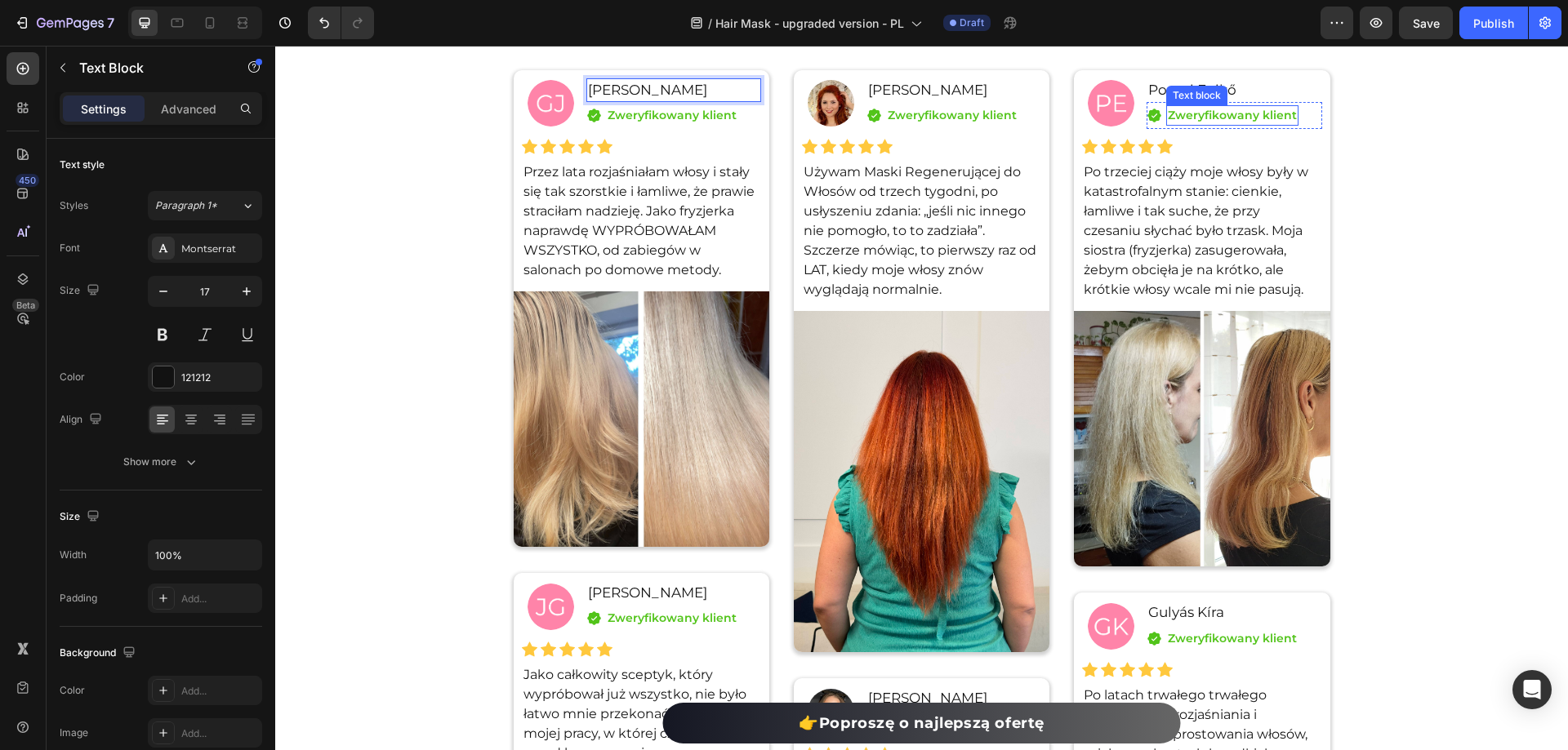
click at [1193, 103] on div "Text block" at bounding box center [1197, 95] width 55 height 14
click at [1152, 101] on p "Pocsai Enikő" at bounding box center [1233, 90] width 171 height 21
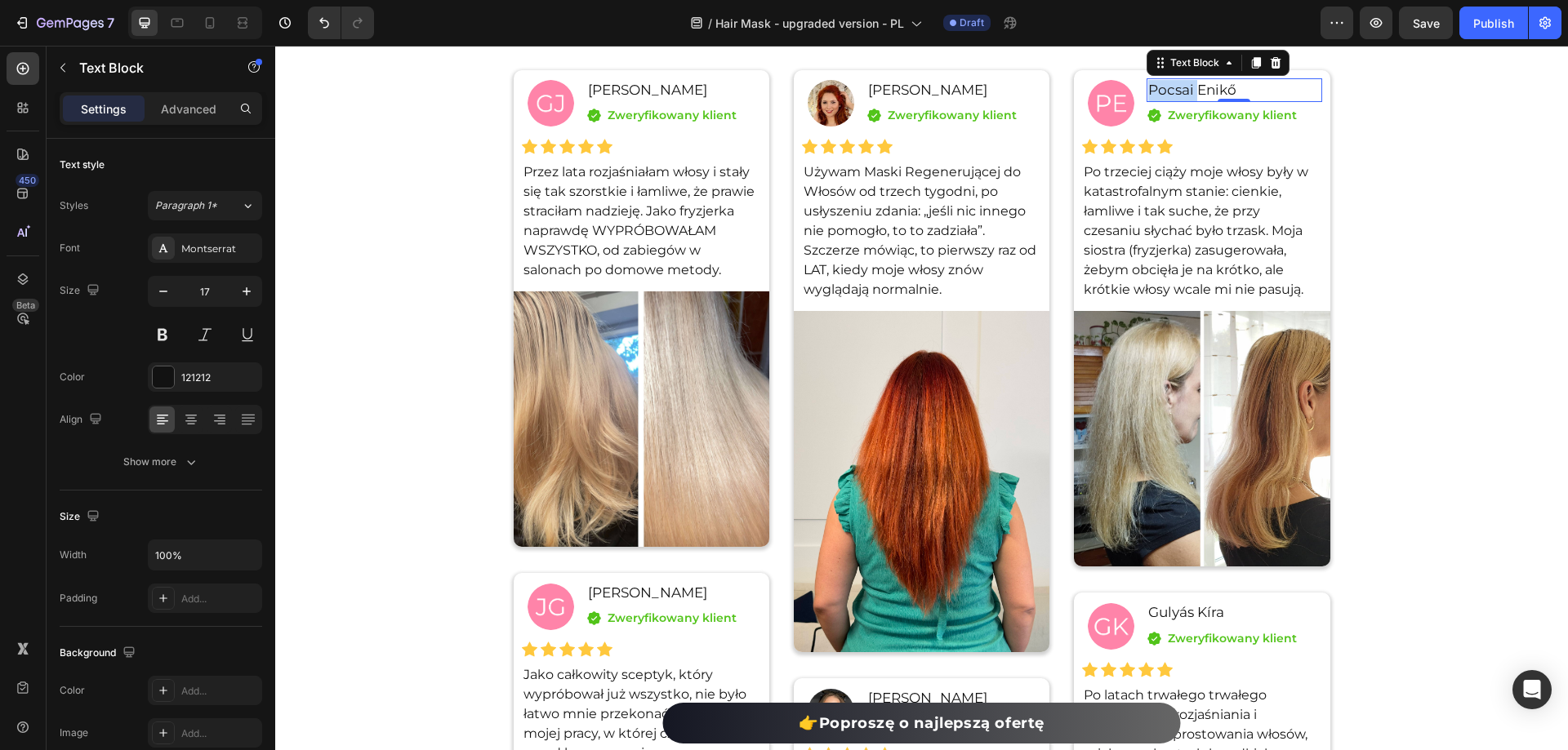
click at [1152, 101] on p "Pocsai Enikő" at bounding box center [1233, 90] width 171 height 21
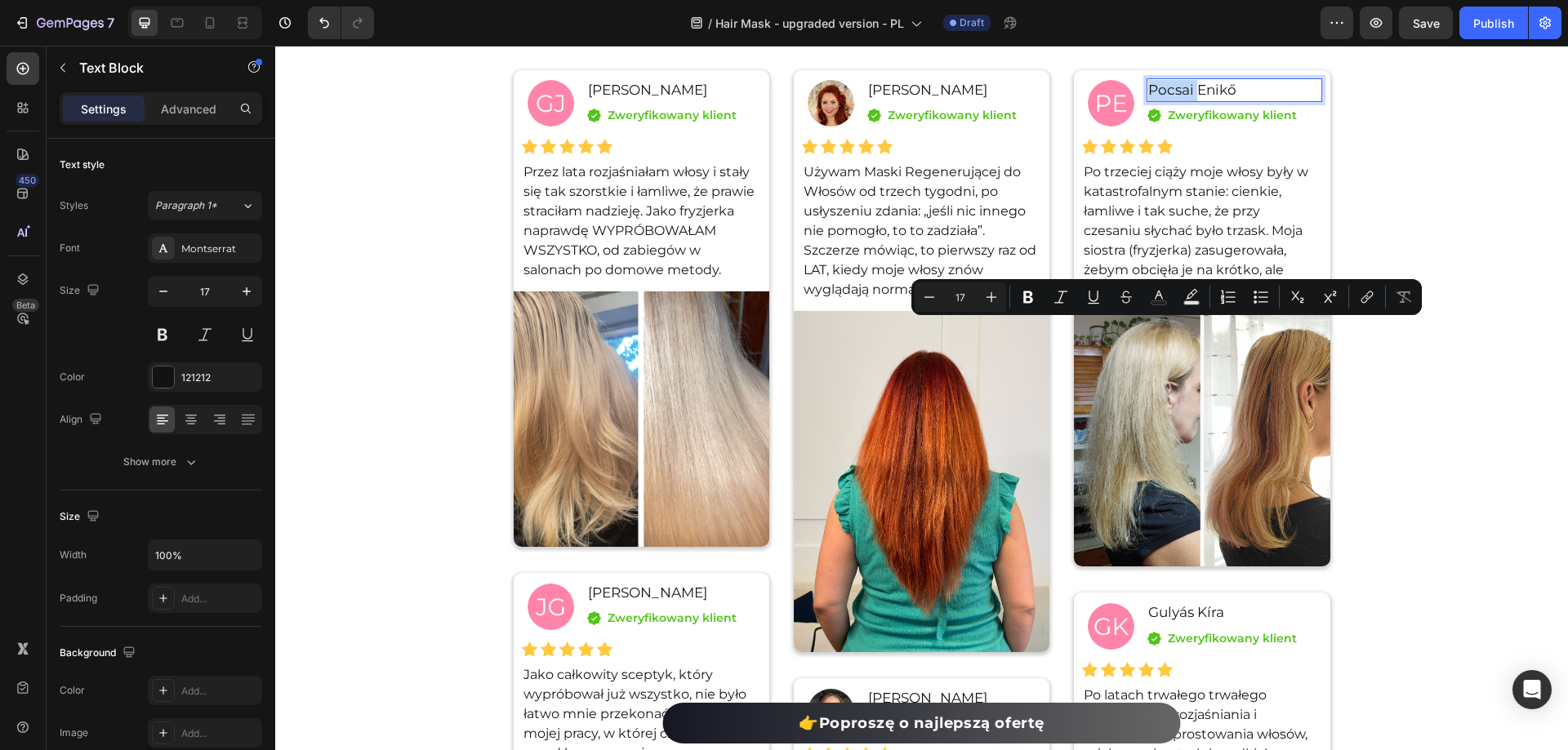
click at [1152, 101] on p "Pocsai Enikő" at bounding box center [1233, 90] width 171 height 21
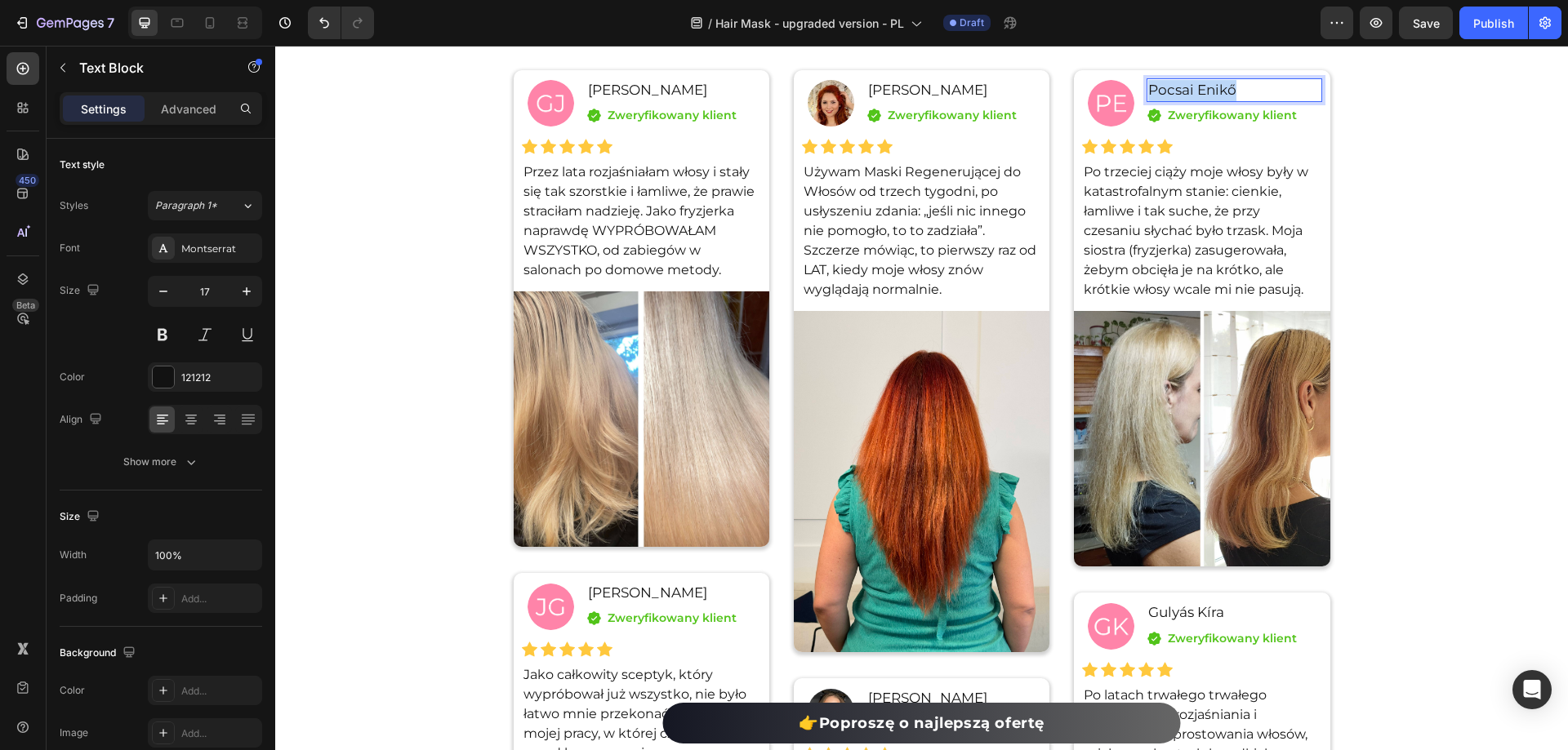
click at [1152, 101] on p "Pocsai Enikő" at bounding box center [1233, 90] width 171 height 21
click at [1176, 98] on strong "[PERSON_NAME]" at bounding box center [1209, 89] width 123 height 16
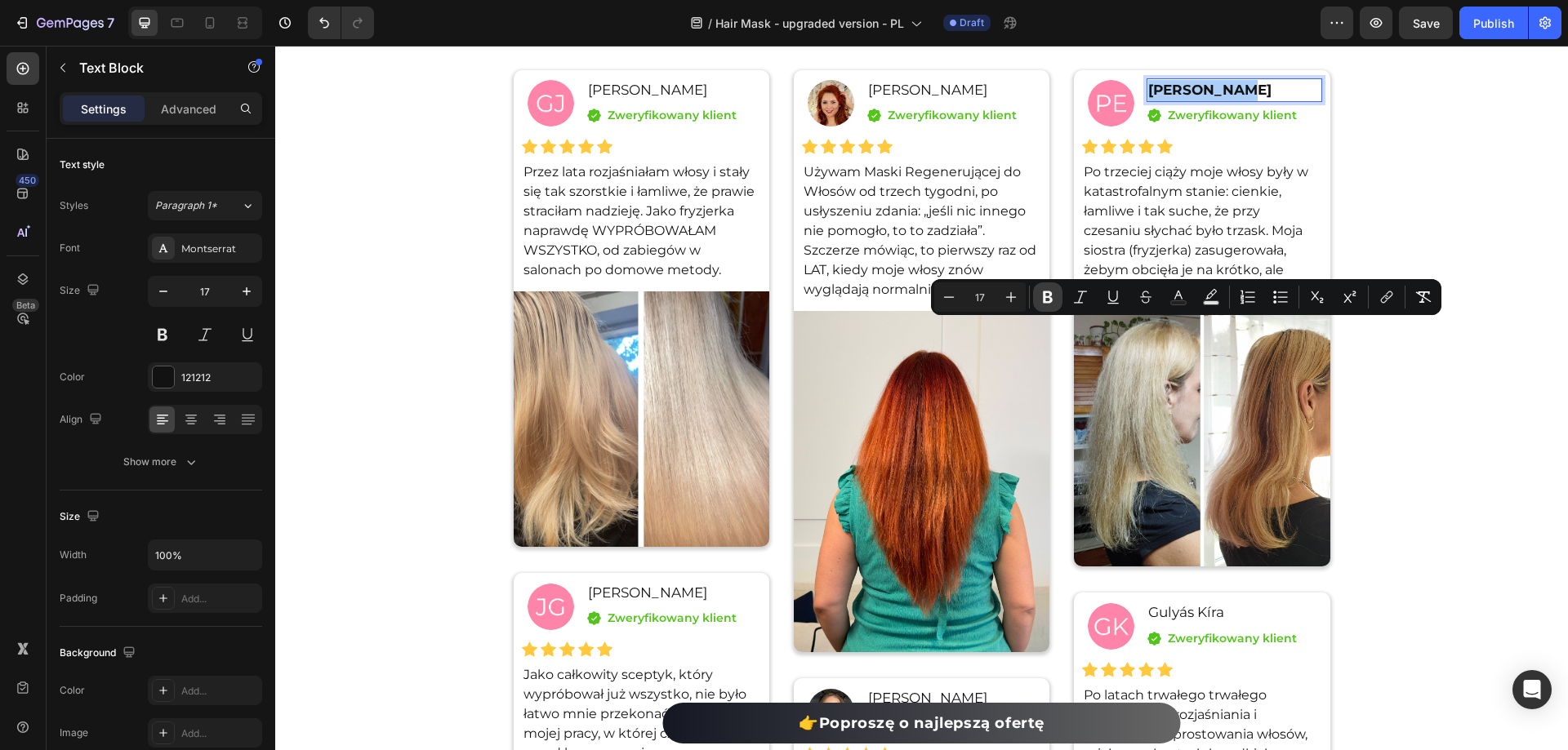
click at [1051, 295] on icon "Editor contextual toolbar" at bounding box center [1048, 297] width 10 height 12
click at [1042, 312] on div "Image Dukát [PERSON_NAME] Text Block Icon Zweryfikowany klient Text block Icon …" at bounding box center [922, 191] width 256 height 242
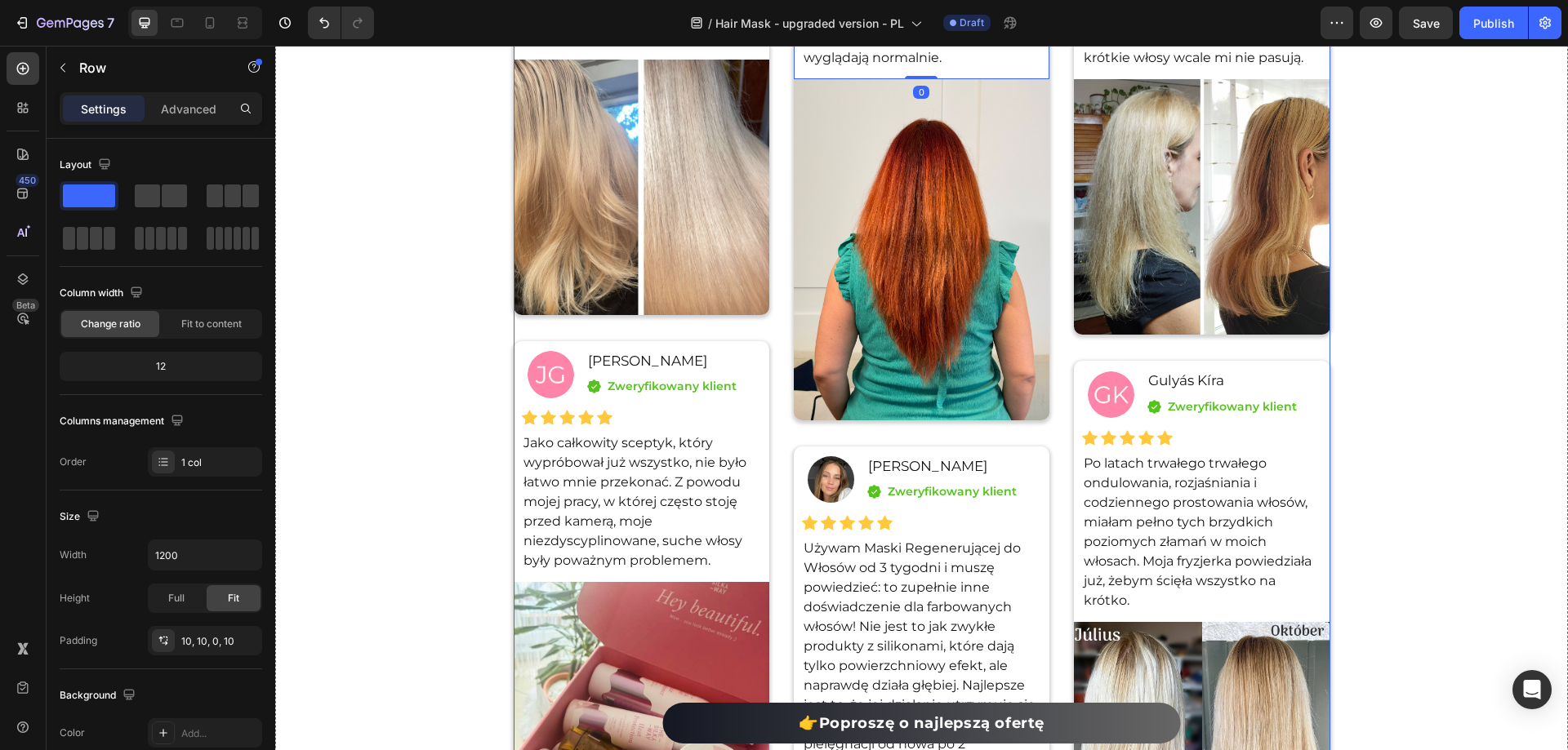
scroll to position [12131, 0]
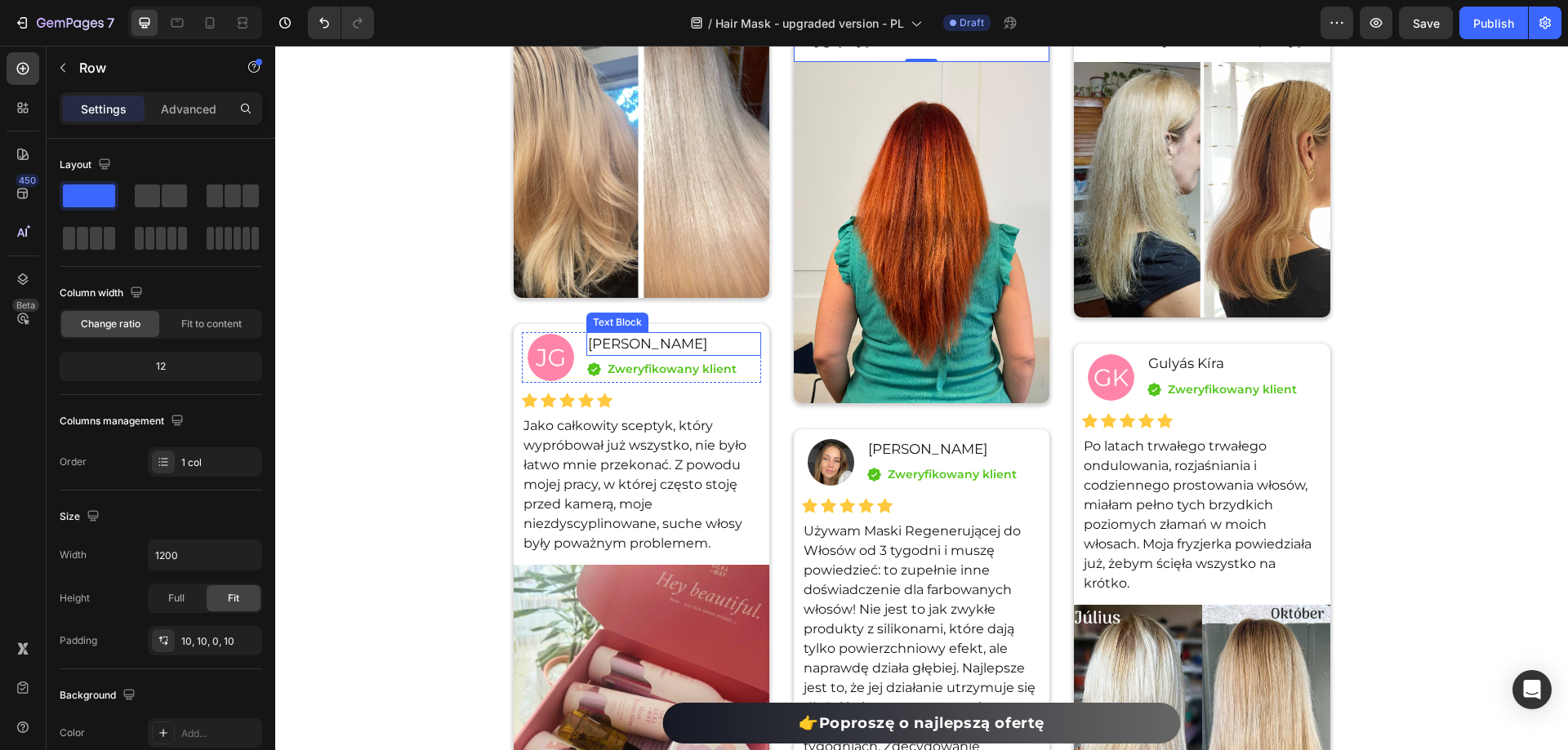
click at [620, 338] on p "[PERSON_NAME]" at bounding box center [673, 344] width 171 height 21
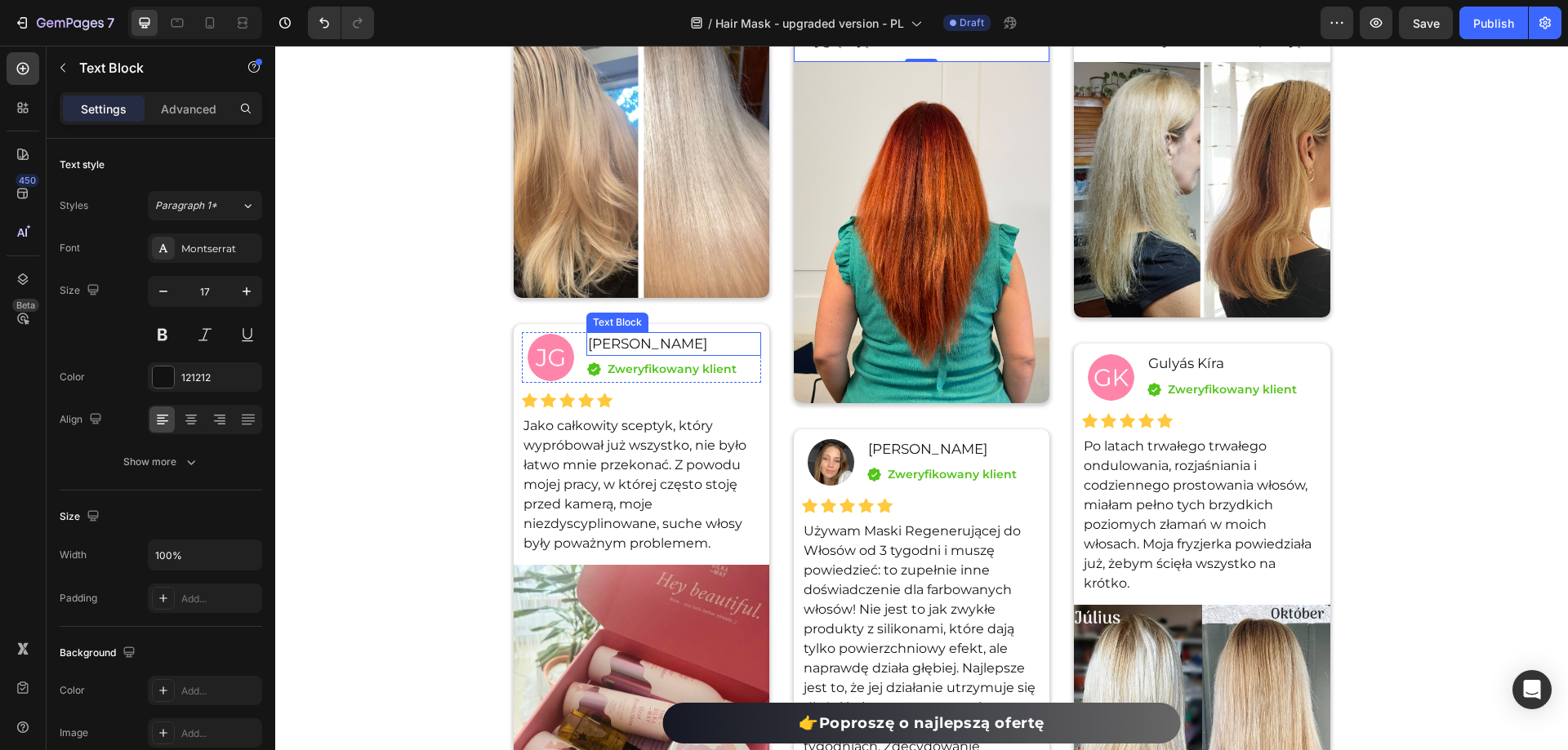
click at [620, 338] on p "[PERSON_NAME]" at bounding box center [673, 344] width 171 height 21
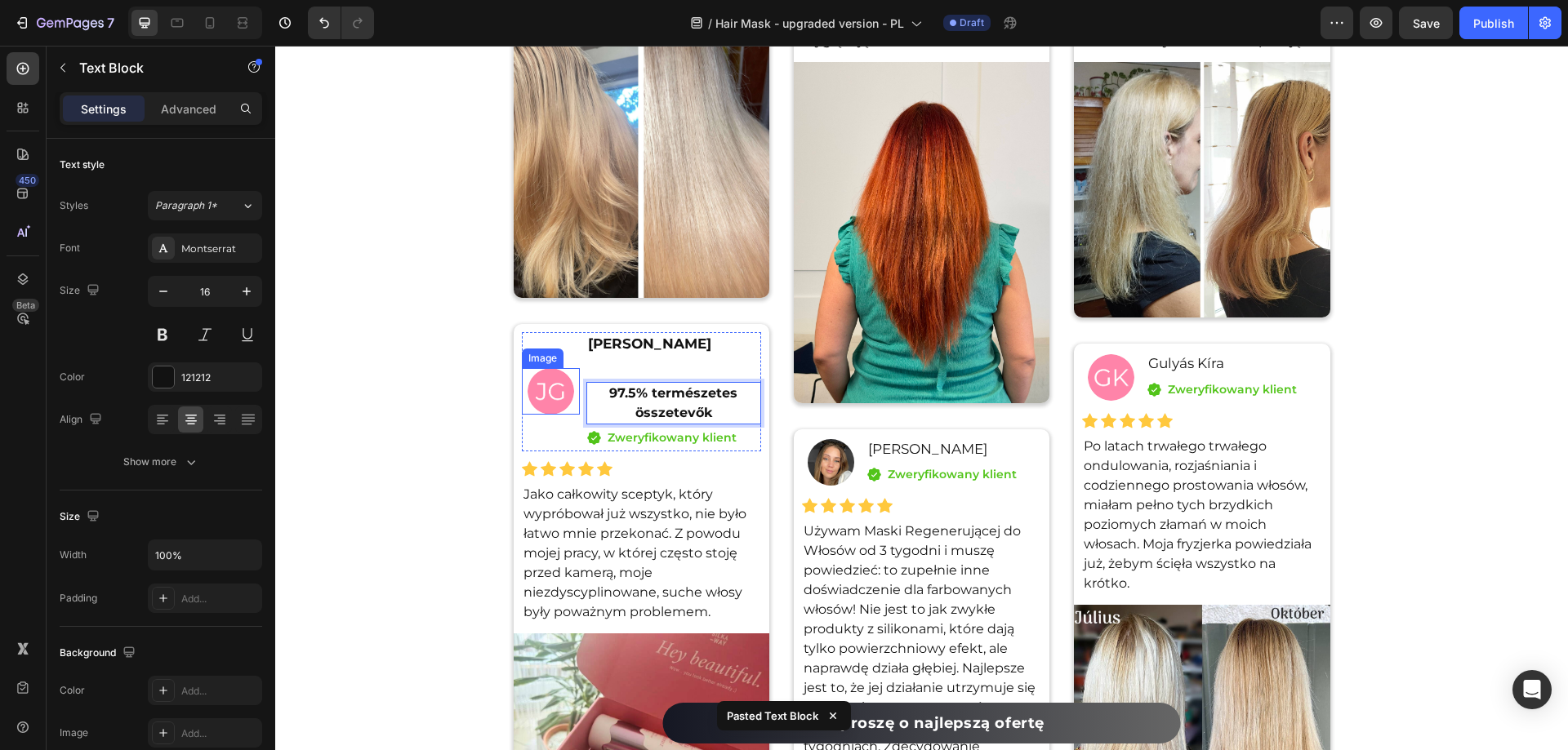
click at [468, 441] on div "Przeczytaj, co nasi klienci mówią o Masce Regenerującej do Włosów. Heading Icon…" at bounding box center [922, 487] width 1293 height 1509
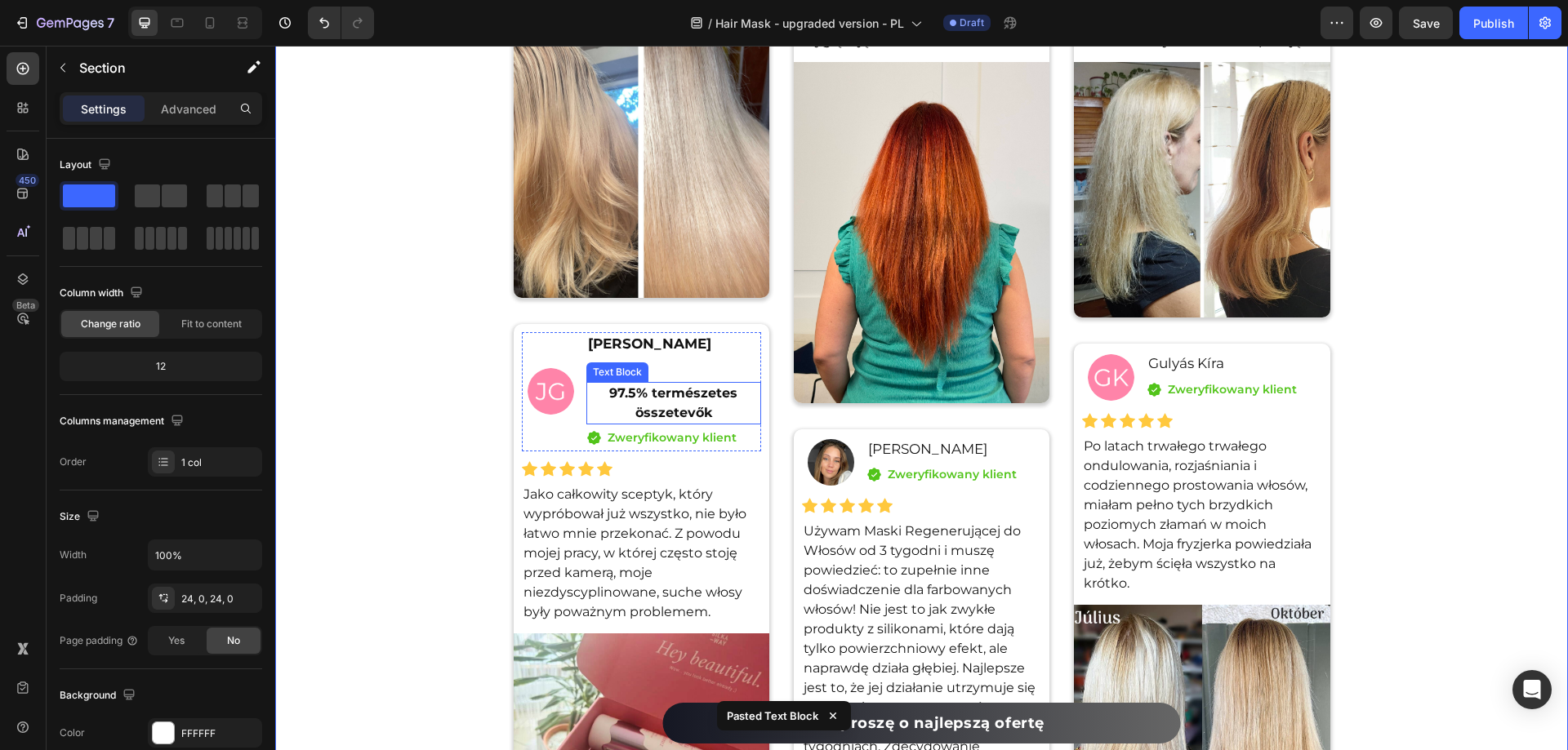
click at [719, 414] on p "összetevők" at bounding box center [673, 413] width 171 height 20
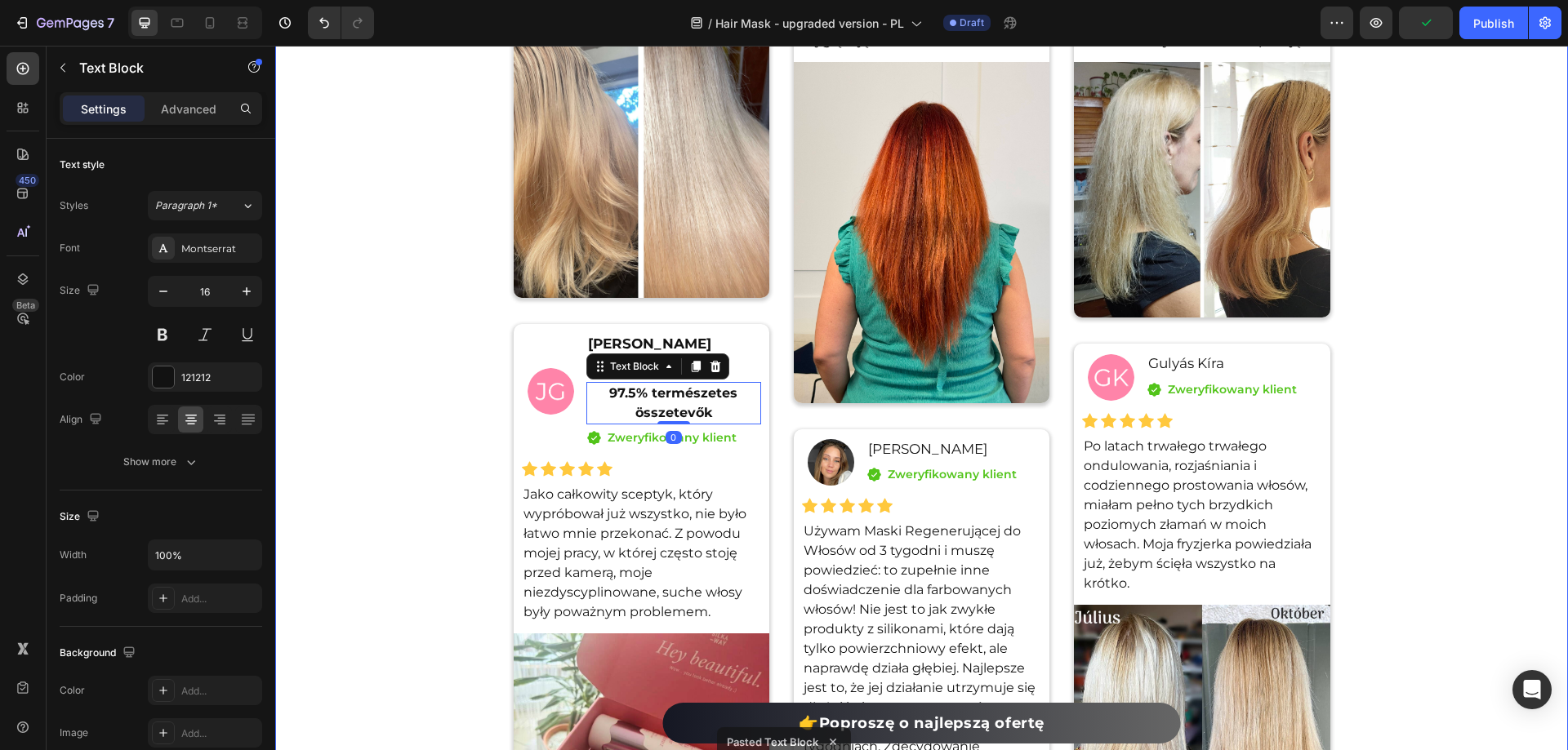
click at [422, 386] on div "Przeczytaj, co nasi klienci mówią o Masce Regenerującej do Włosów. Heading Icon…" at bounding box center [922, 487] width 1293 height 1509
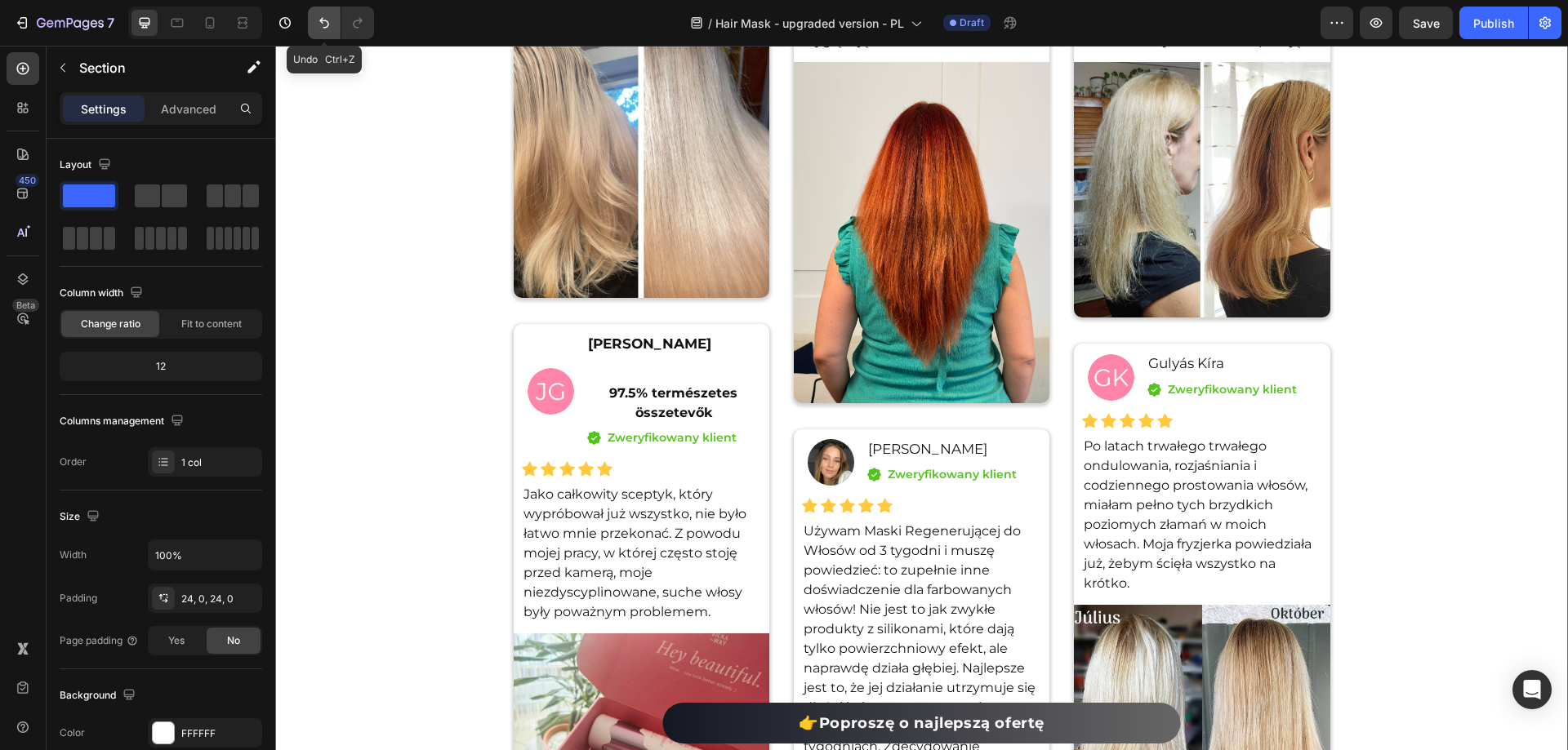
click at [317, 22] on icon "Undo/Redo" at bounding box center [324, 22] width 16 height 16
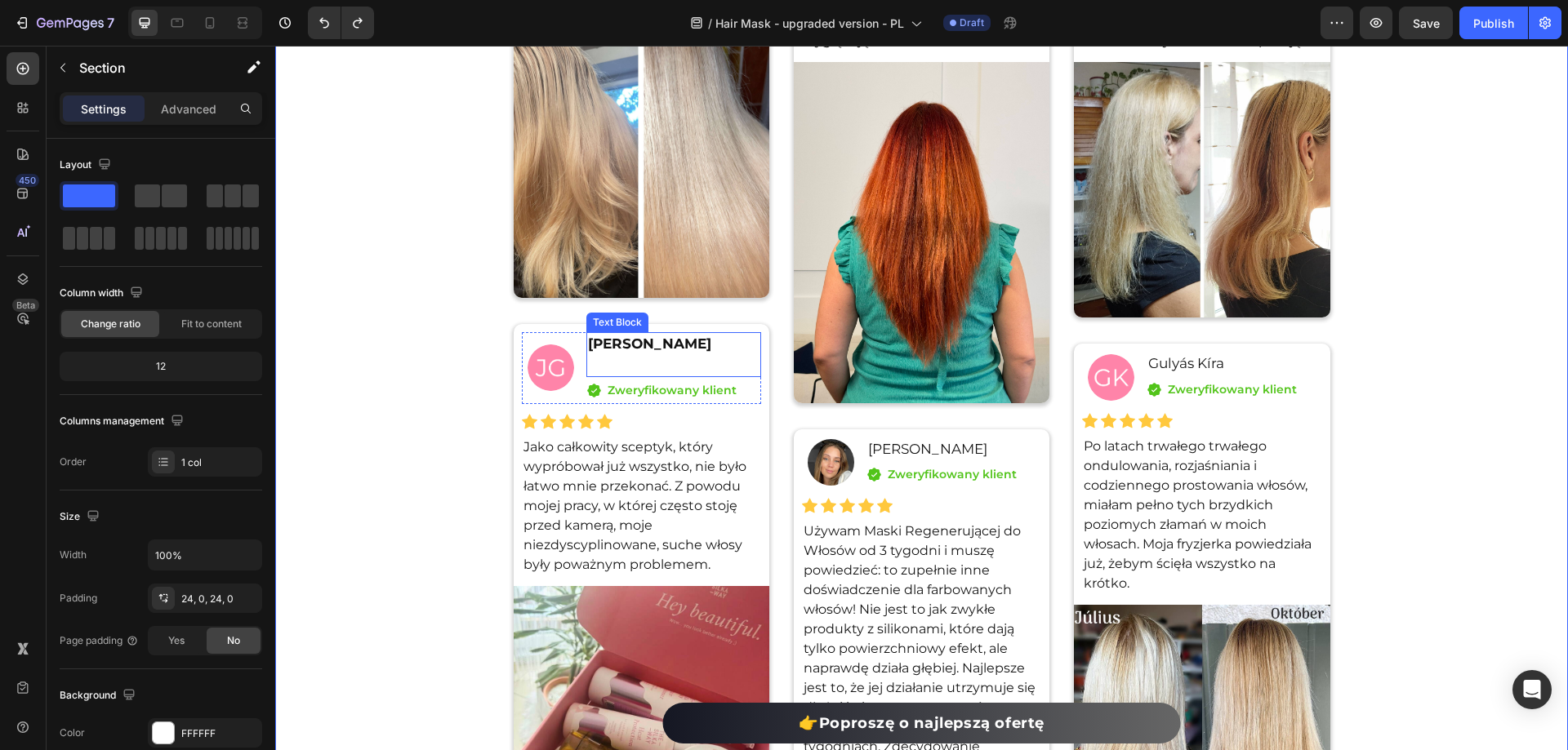
drag, startPoint x: 639, startPoint y: 378, endPoint x: 628, endPoint y: 368, distance: 14.9
click at [638, 378] on div "Icon Zweryfikowany klient Text block" at bounding box center [674, 391] width 175 height 27
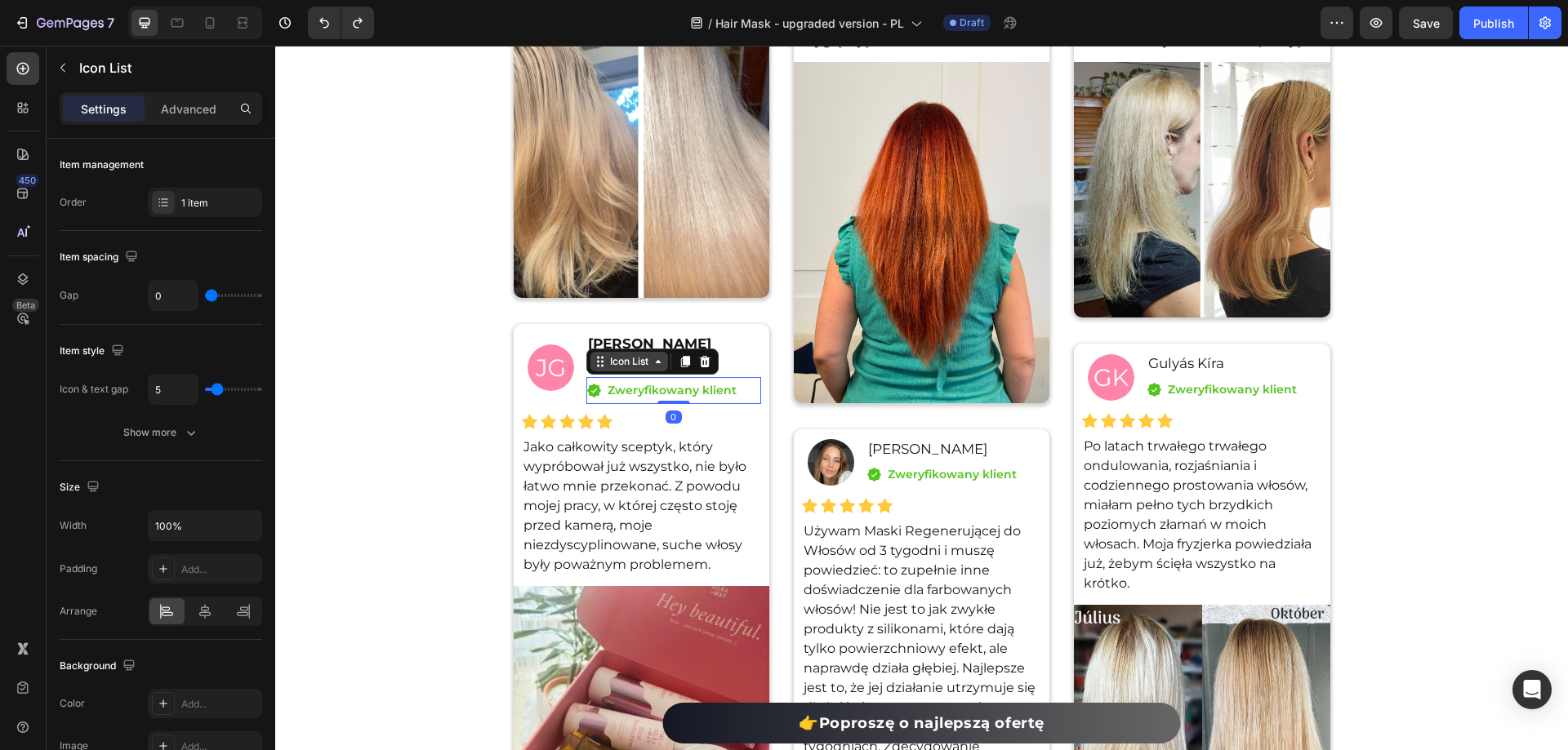
click at [626, 363] on div "Icon List" at bounding box center [629, 361] width 45 height 14
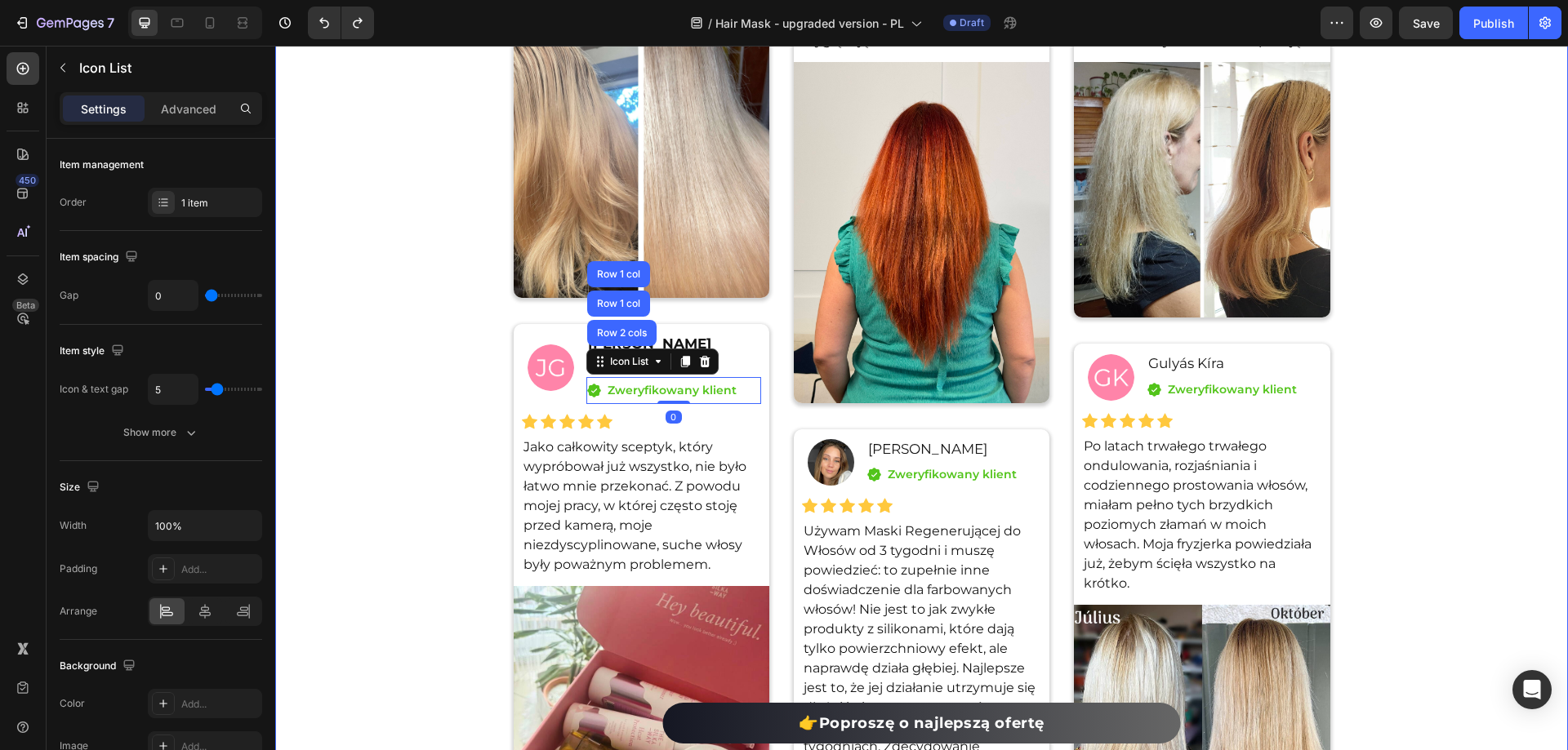
click at [433, 324] on div "Przeczytaj, co nasi klienci mówią o Masce Regenerującej do Włosów. Heading Icon…" at bounding box center [922, 487] width 1293 height 1509
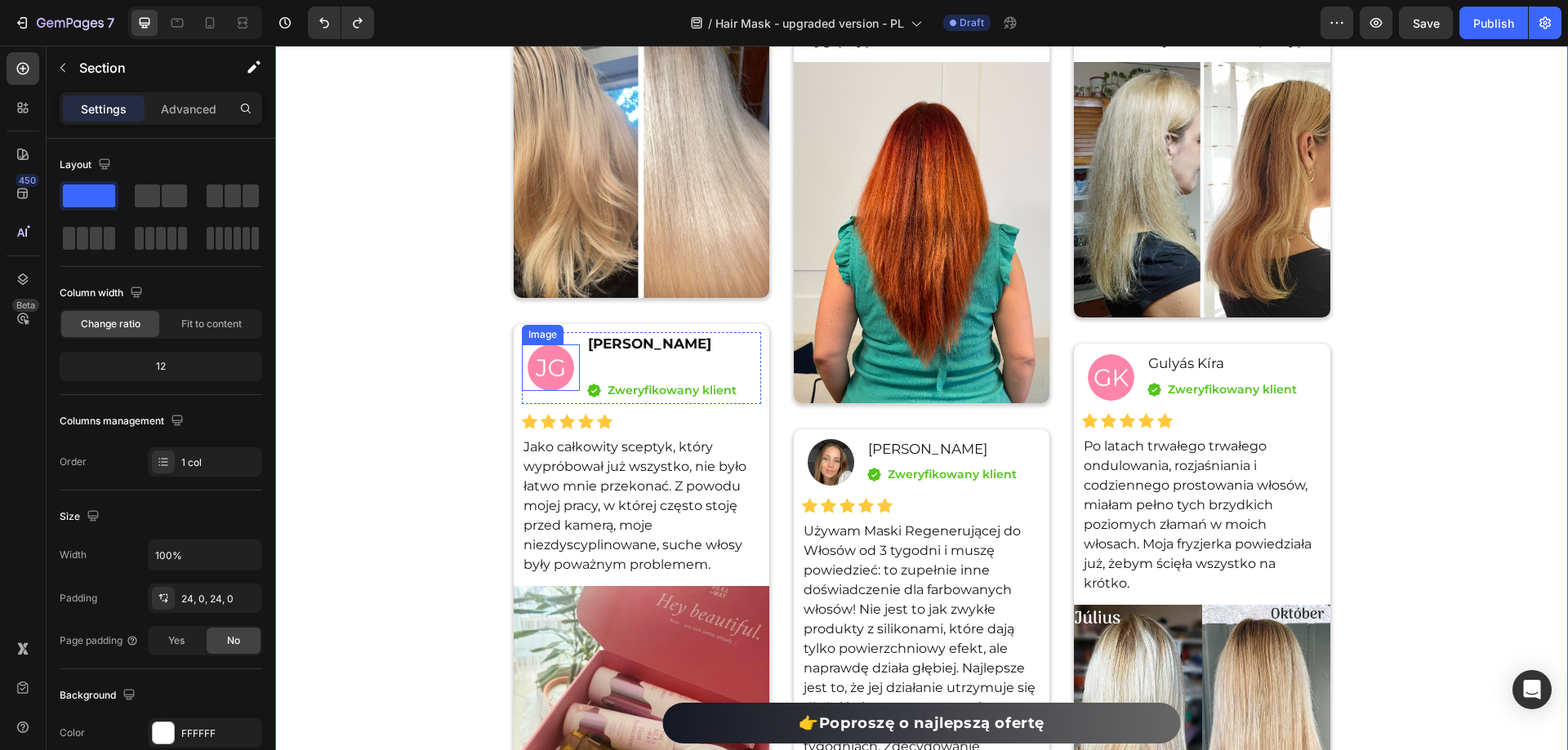
click at [629, 358] on p "Rich Text Editor. Editing area: main" at bounding box center [673, 364] width 171 height 21
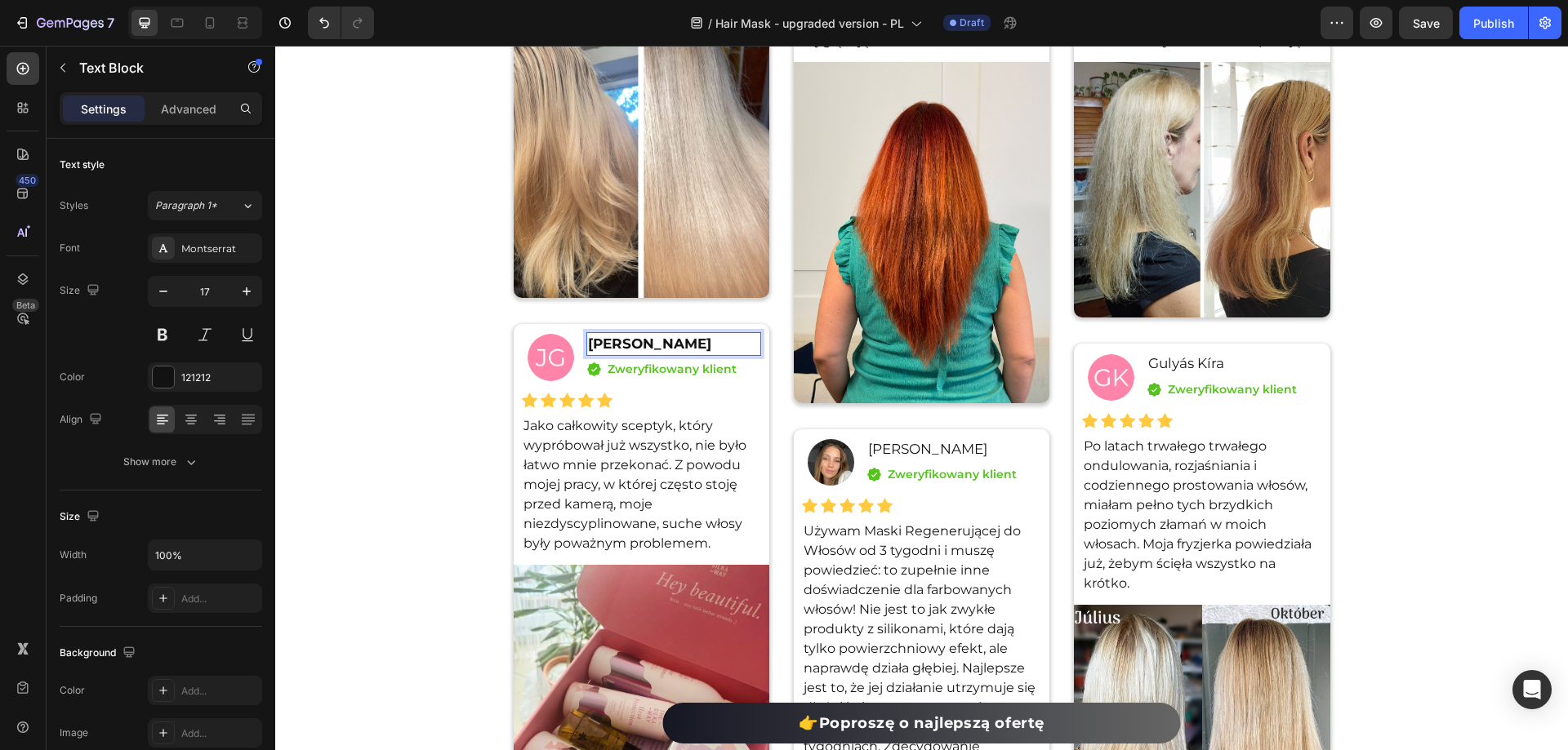
click at [400, 260] on div "Przeczytaj, co nasi klienci mówią o Masce Regenerującej do Włosów. Heading Icon…" at bounding box center [922, 487] width 1293 height 1509
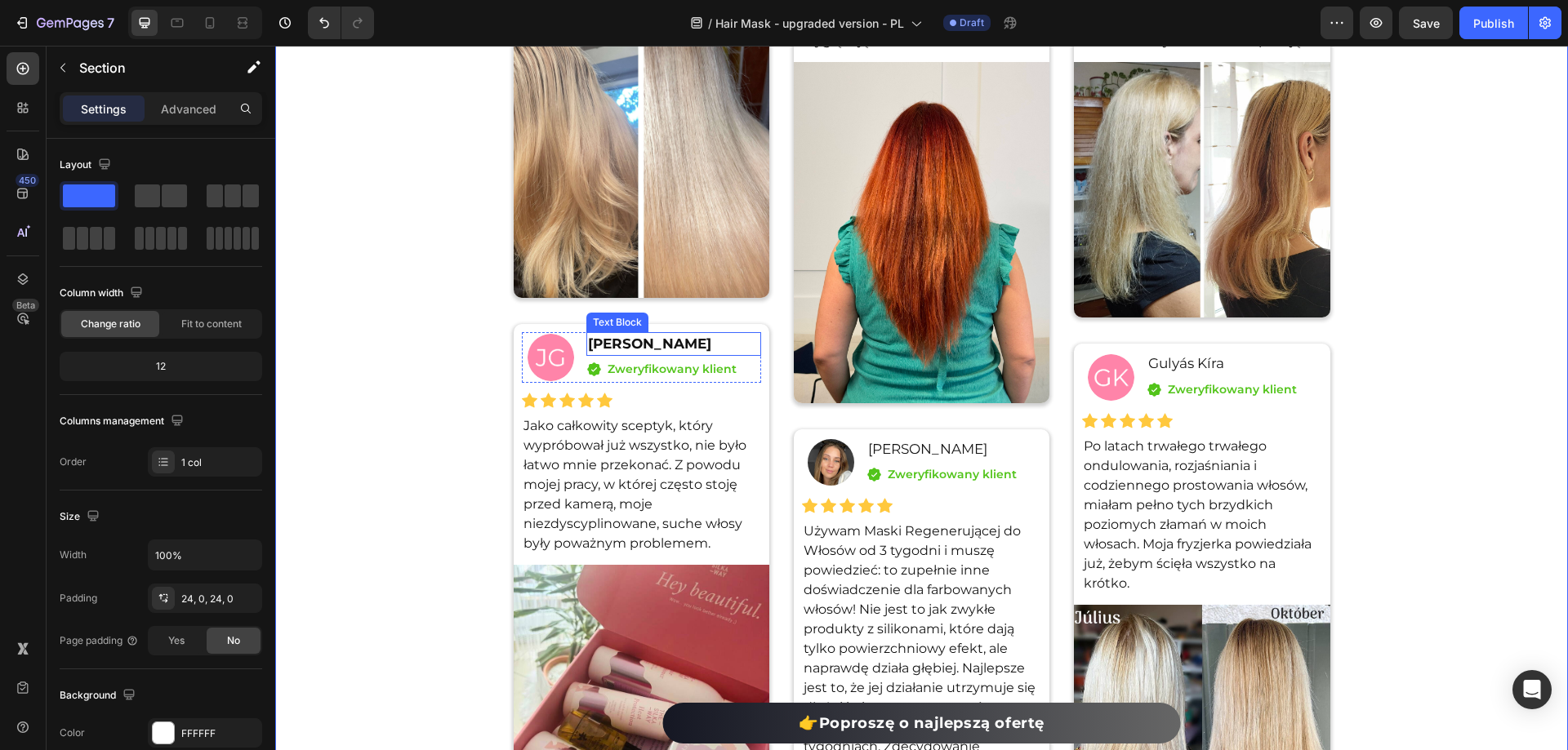
click at [617, 344] on strong "[PERSON_NAME]" at bounding box center [649, 343] width 123 height 16
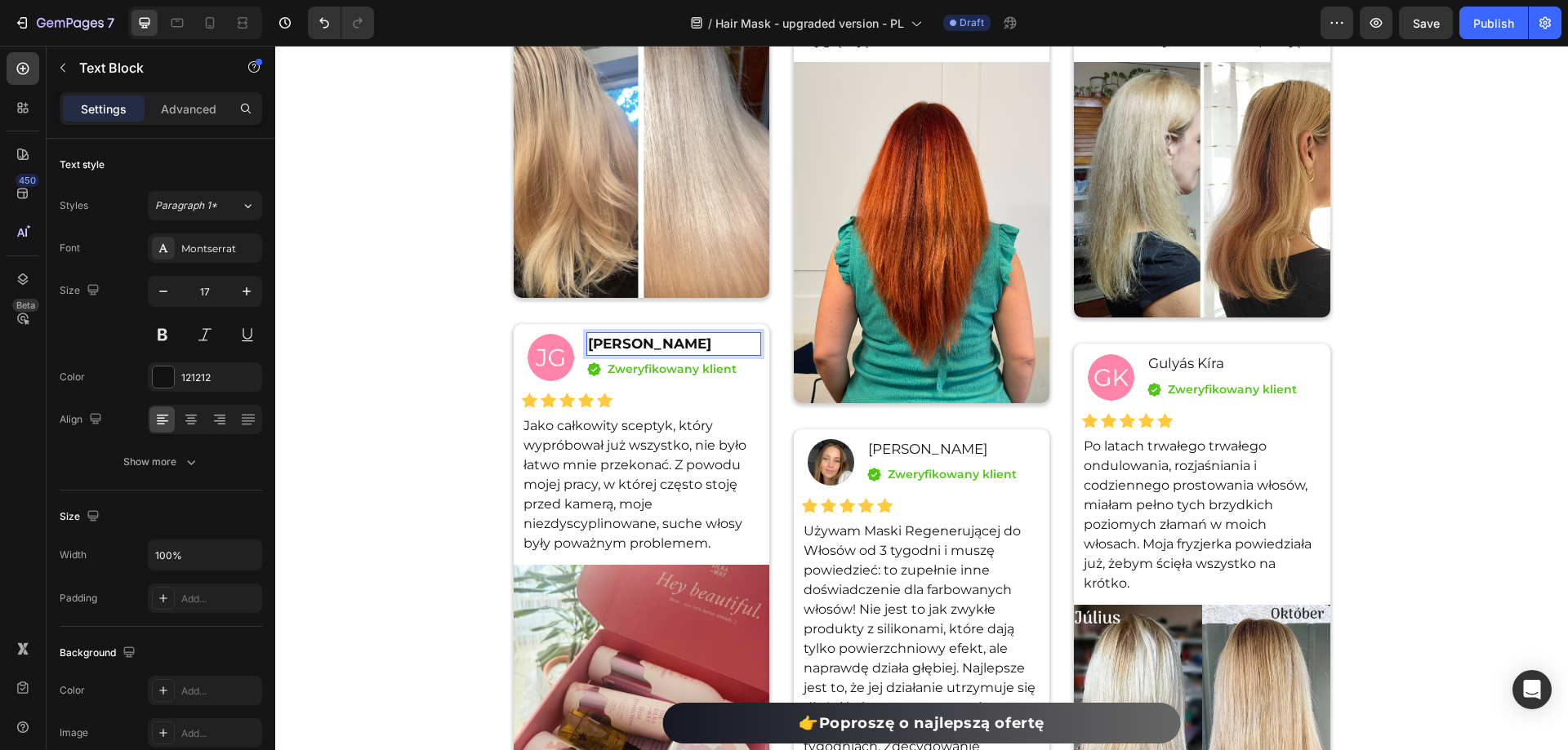
click at [617, 344] on strong "[PERSON_NAME]" at bounding box center [649, 343] width 123 height 16
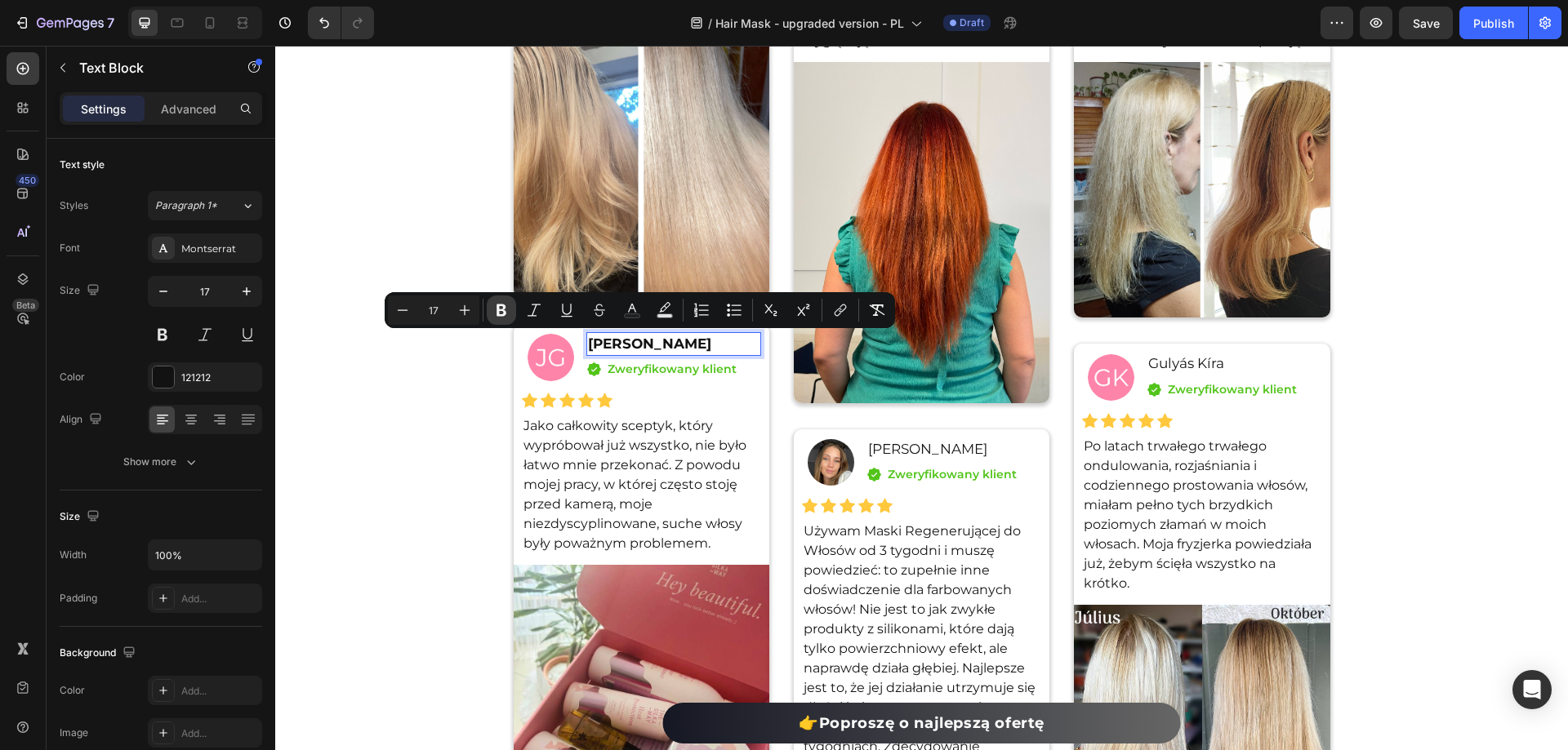
click at [508, 310] on icon "Editor contextual toolbar" at bounding box center [501, 310] width 16 height 16
click at [419, 238] on div "Przeczytaj, co nasi klienci mówią o Masce Regenerującej do Włosów. Heading Icon…" at bounding box center [922, 487] width 1293 height 1509
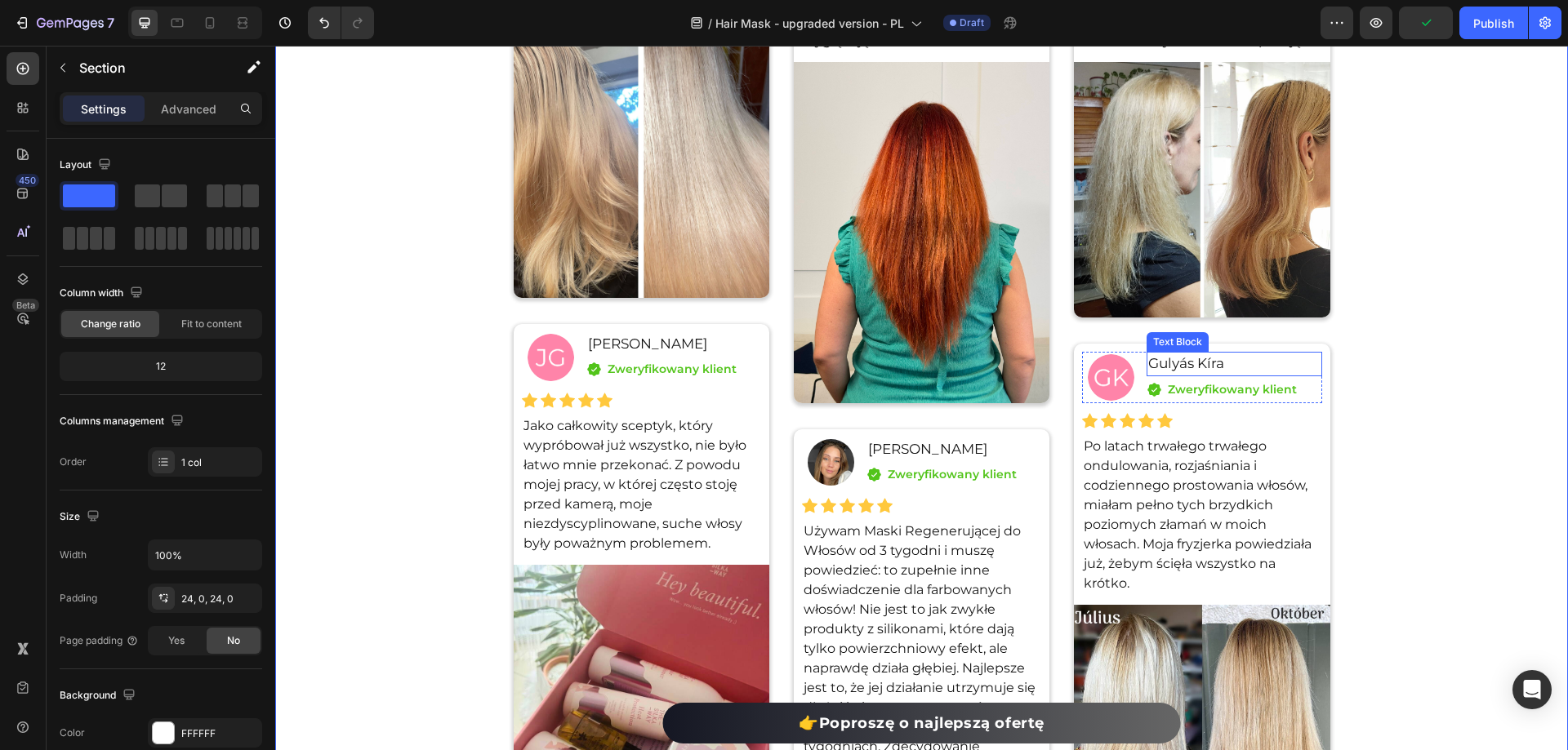
click at [1168, 360] on p "Gulyás Kíra" at bounding box center [1233, 364] width 171 height 21
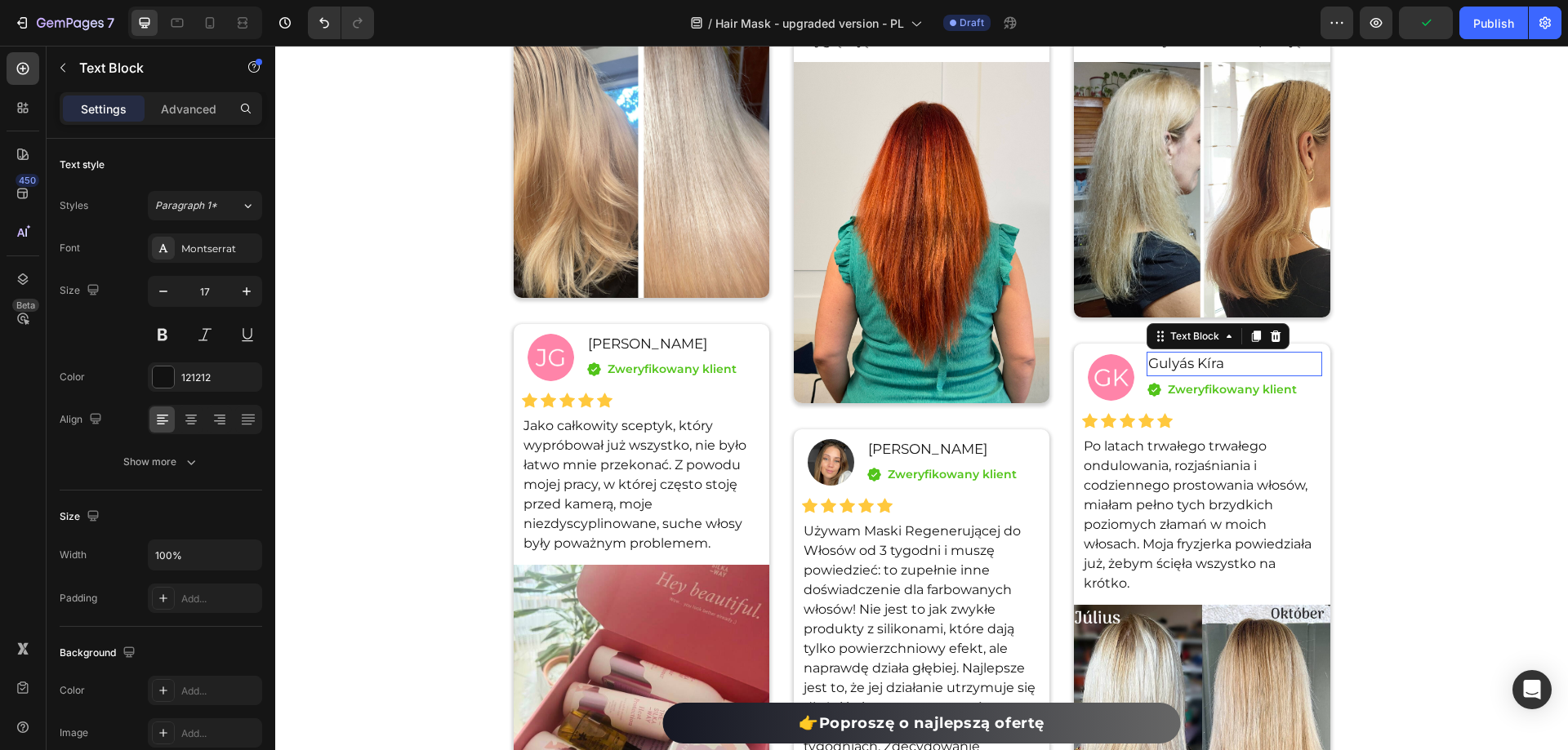
click at [1168, 360] on p "Gulyás Kíra" at bounding box center [1233, 364] width 171 height 21
click at [1204, 363] on strong "[PERSON_NAME]" at bounding box center [1209, 363] width 123 height 16
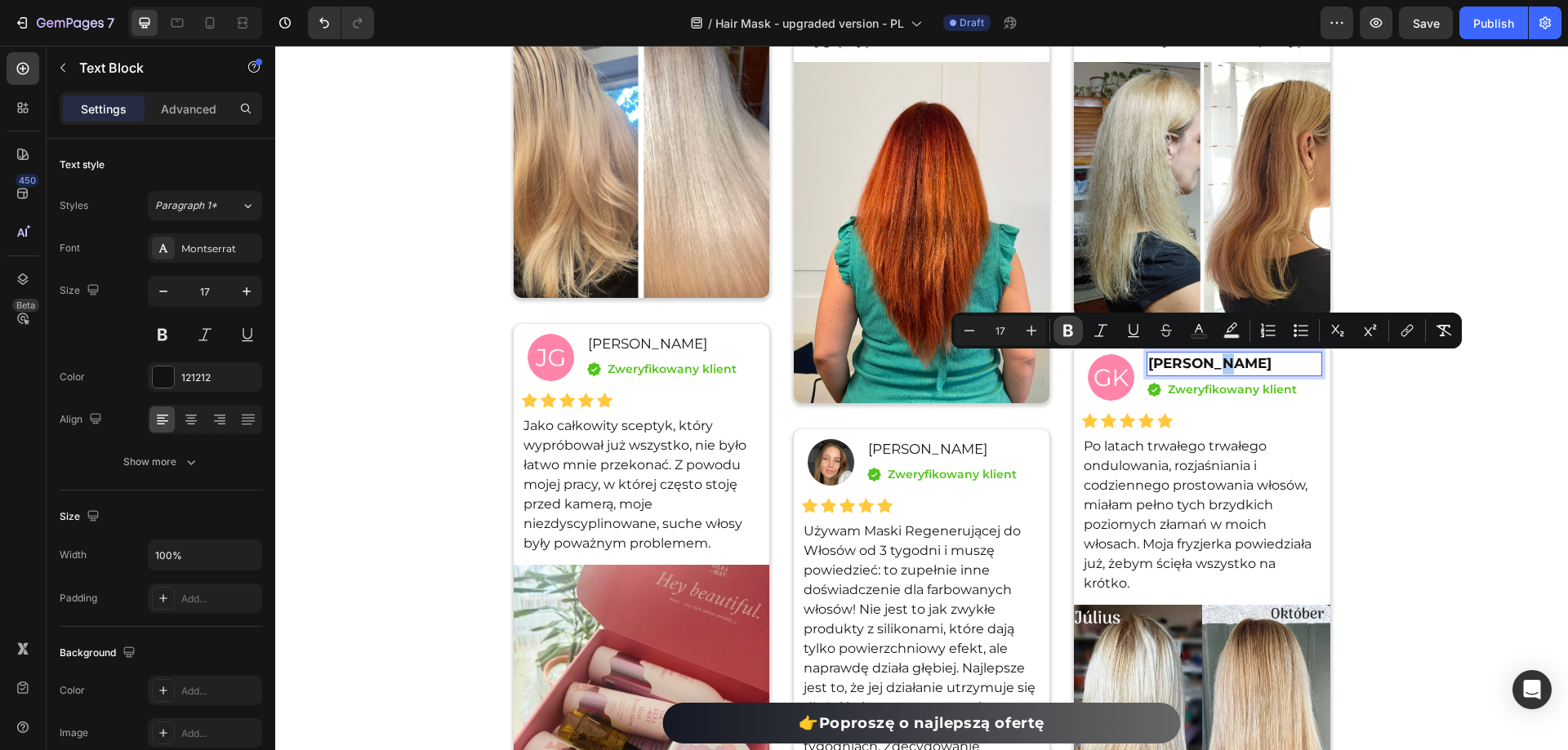
drag, startPoint x: 1064, startPoint y: 328, endPoint x: 1128, endPoint y: 468, distance: 153.9
click at [1064, 328] on icon "Editor contextual toolbar" at bounding box center [1068, 330] width 16 height 16
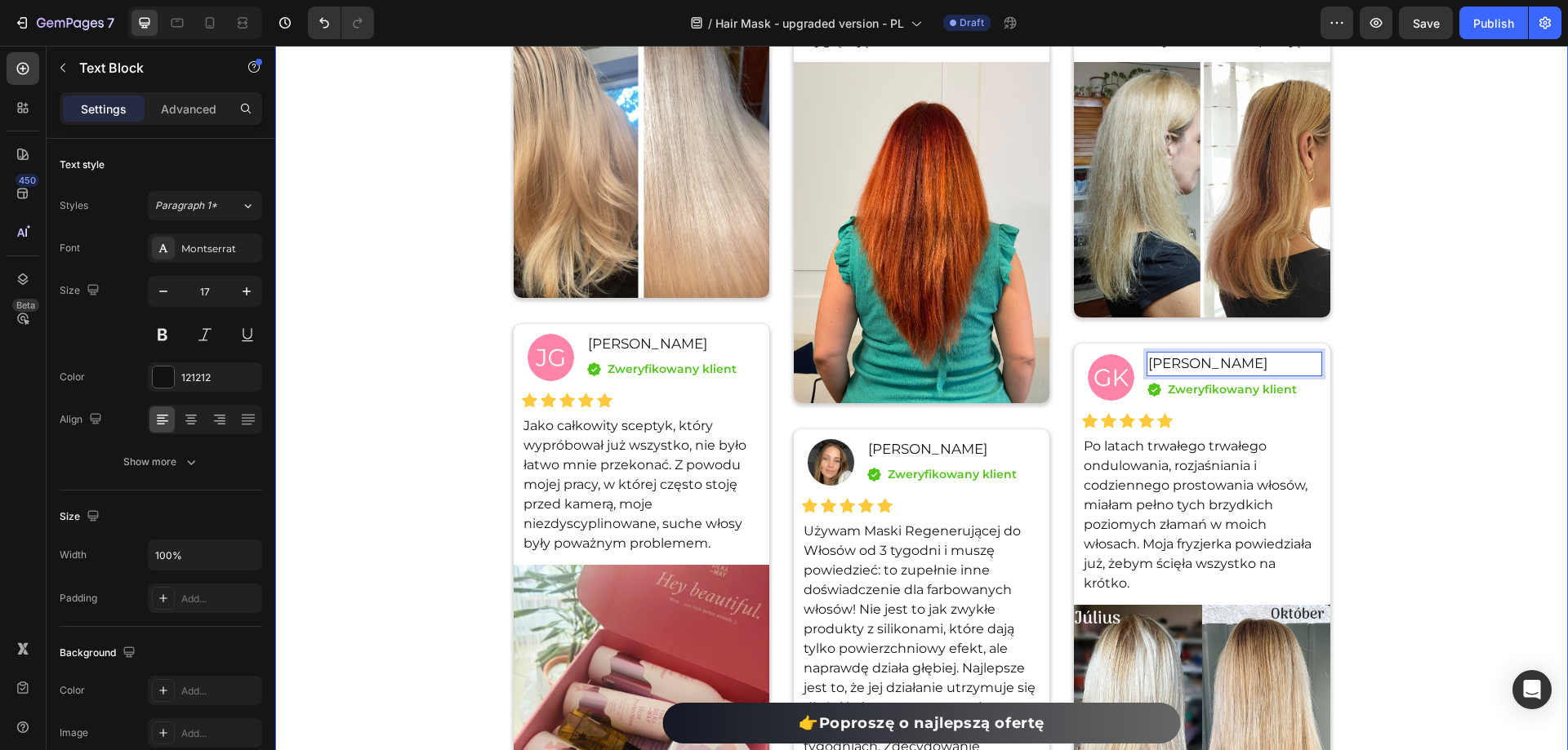
click at [1437, 511] on div "Przeczytaj, co nasi klienci mówią o Masce Regenerującej do Włosów. Heading Icon…" at bounding box center [922, 487] width 1293 height 1509
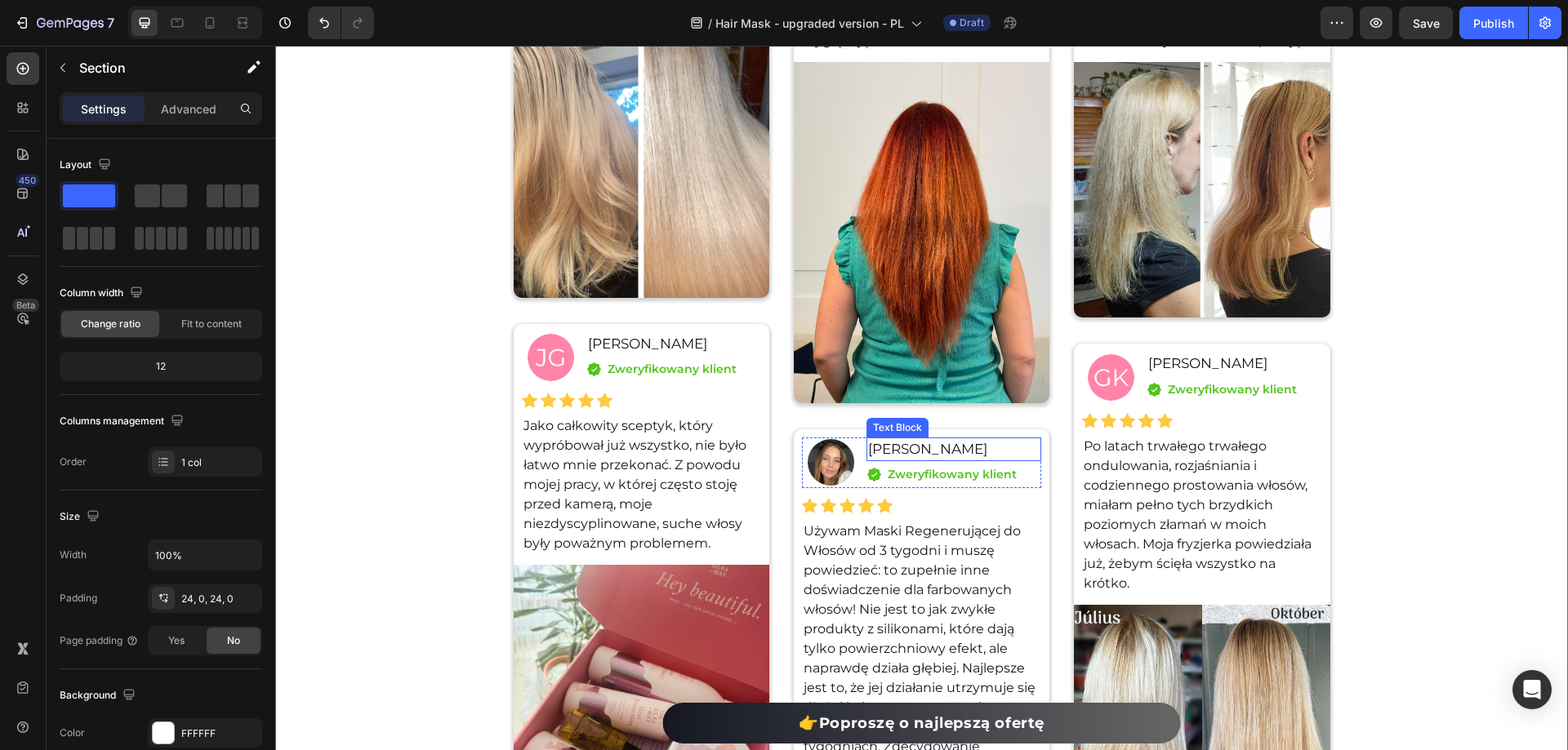
click at [923, 446] on p "[PERSON_NAME]" at bounding box center [953, 449] width 171 height 21
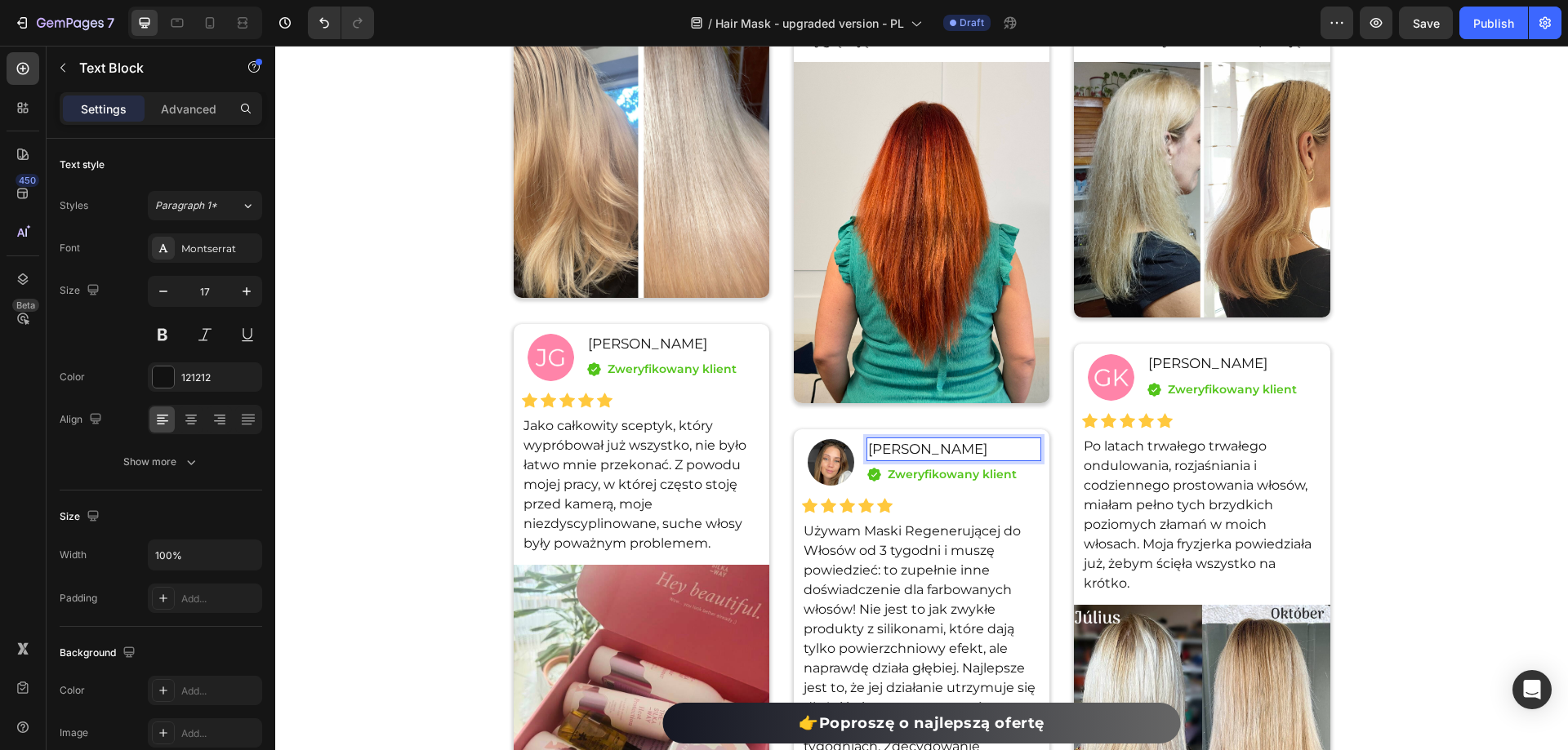
click at [923, 446] on p "[PERSON_NAME]" at bounding box center [953, 449] width 171 height 21
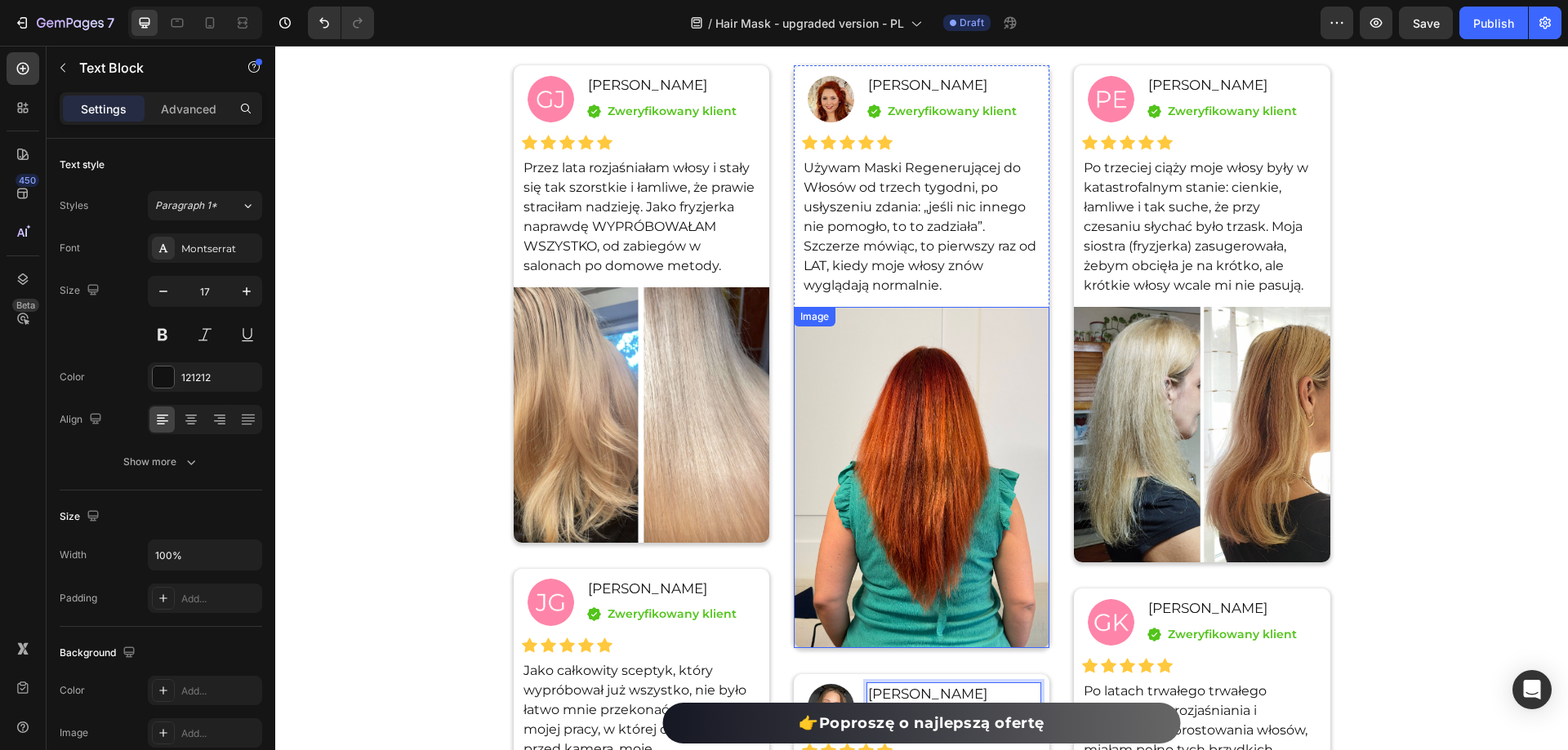
scroll to position [11804, 0]
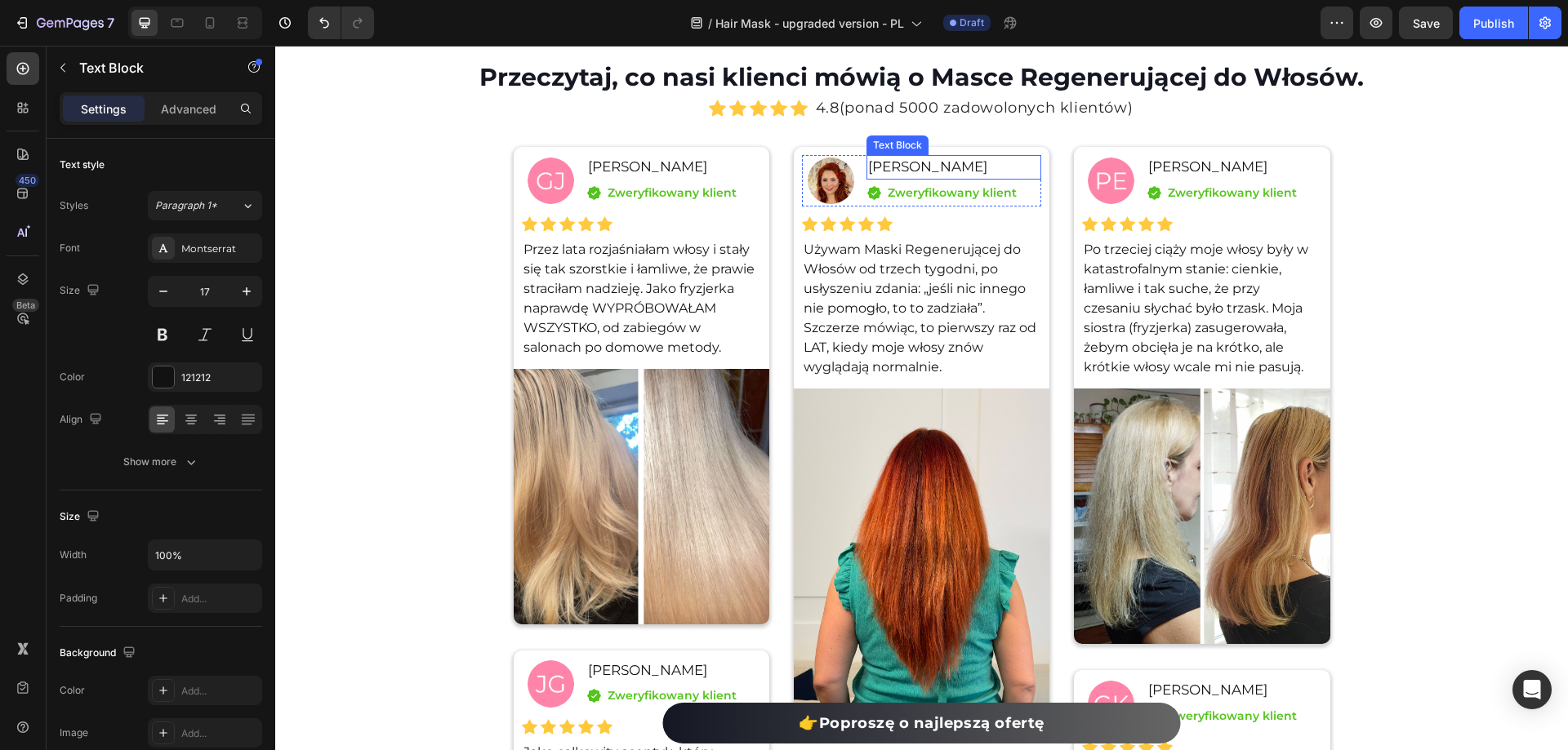
click at [905, 162] on p "[PERSON_NAME]" at bounding box center [953, 167] width 171 height 21
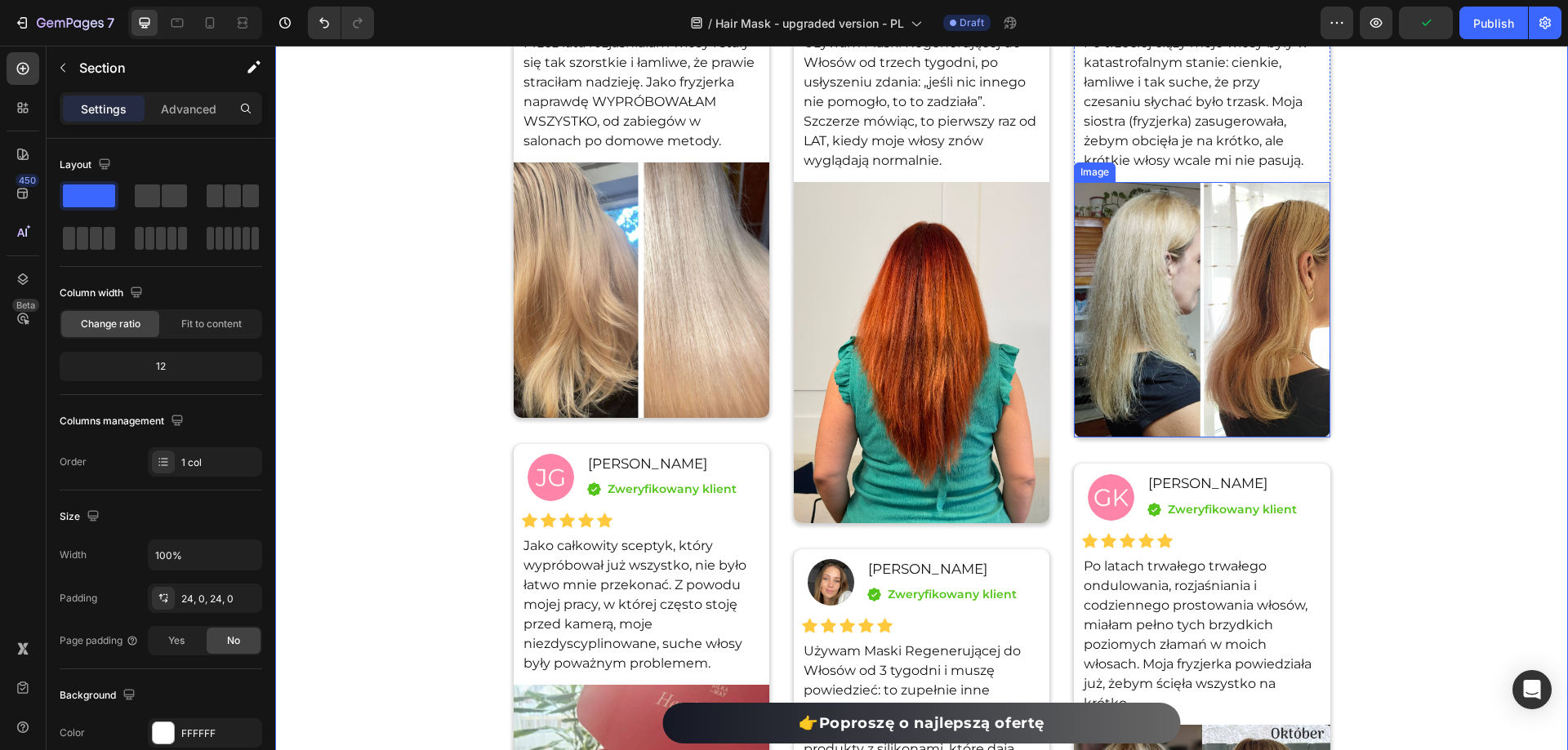
scroll to position [12049, 0]
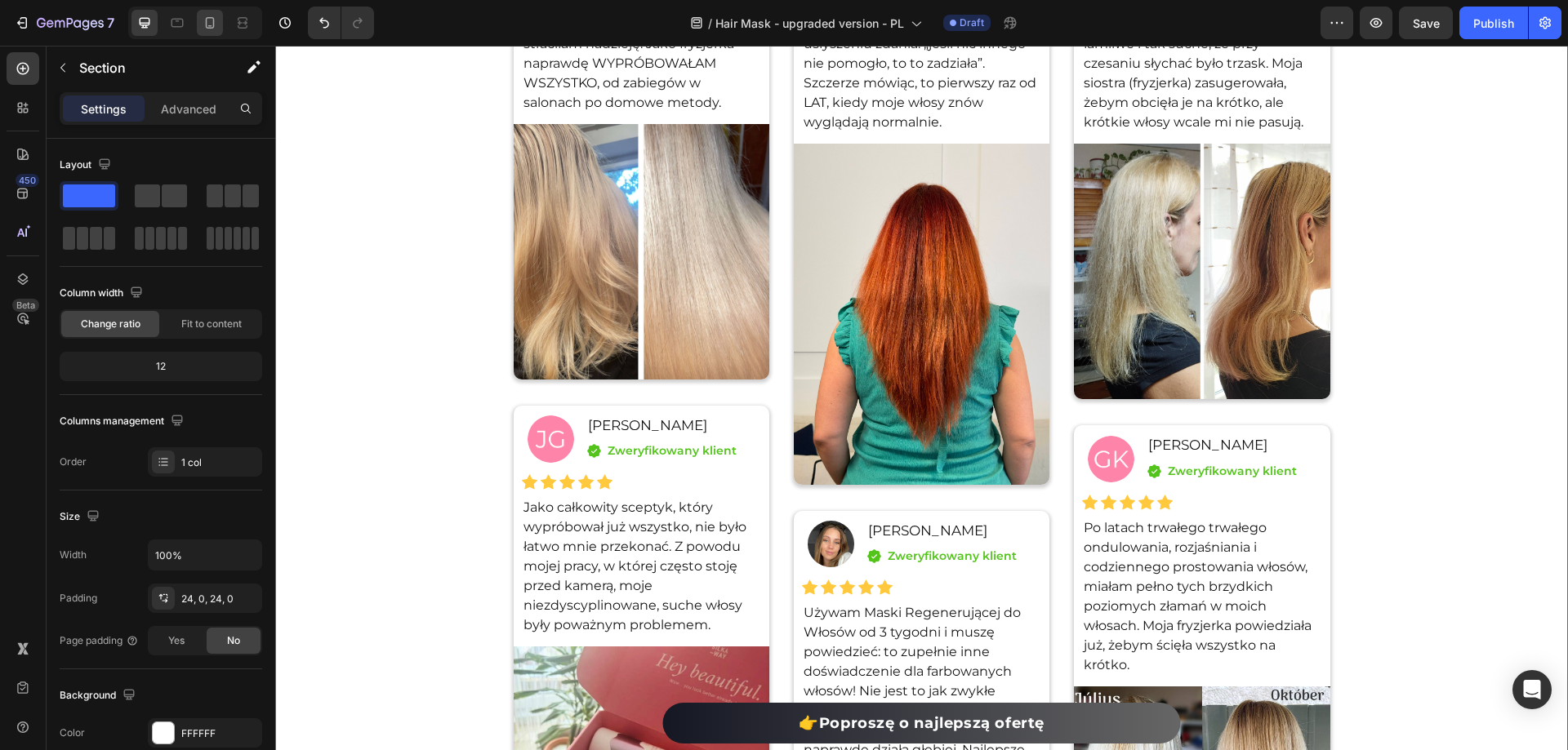
click at [212, 17] on icon at bounding box center [210, 22] width 16 height 16
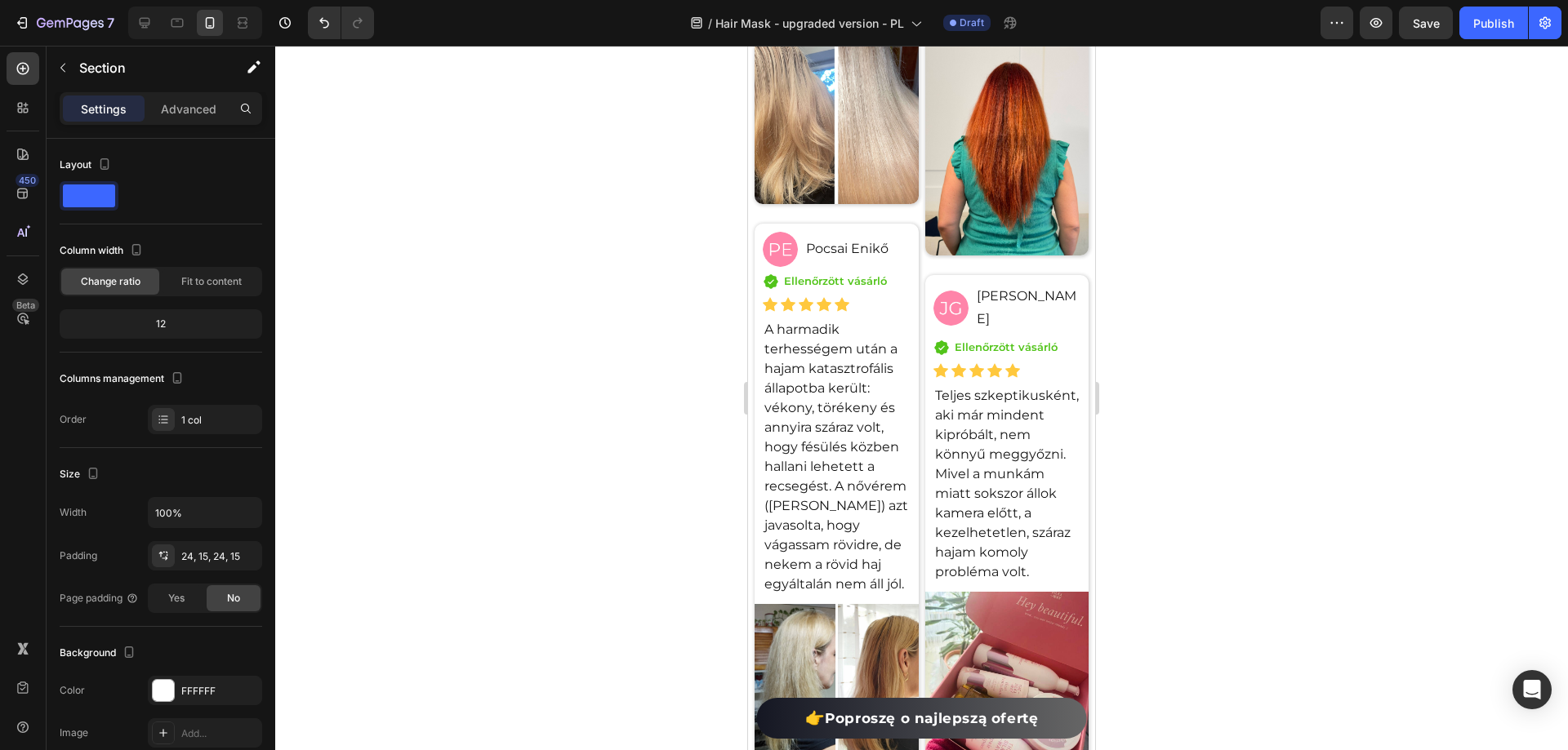
scroll to position [13188, 0]
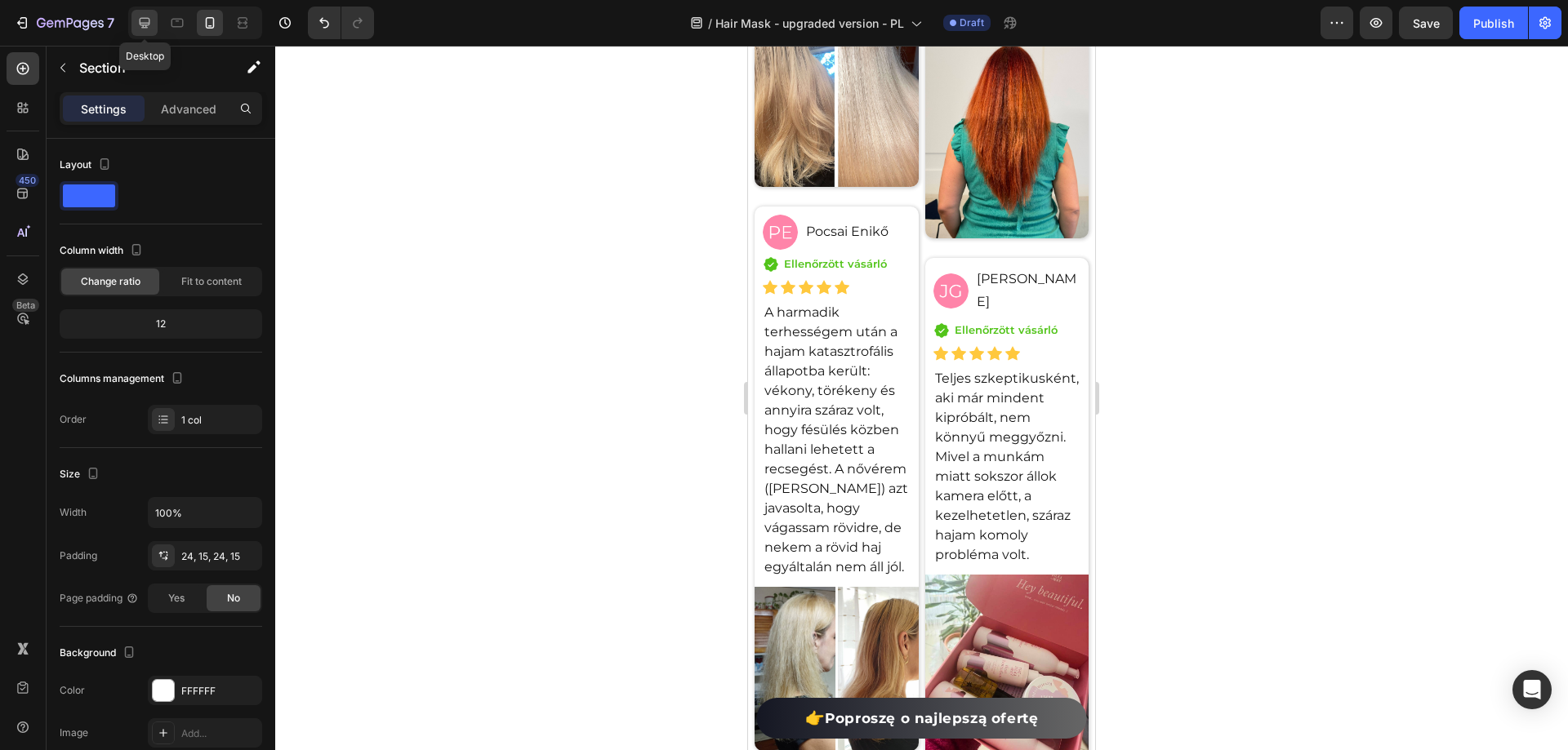
click at [148, 21] on icon at bounding box center [144, 22] width 16 height 16
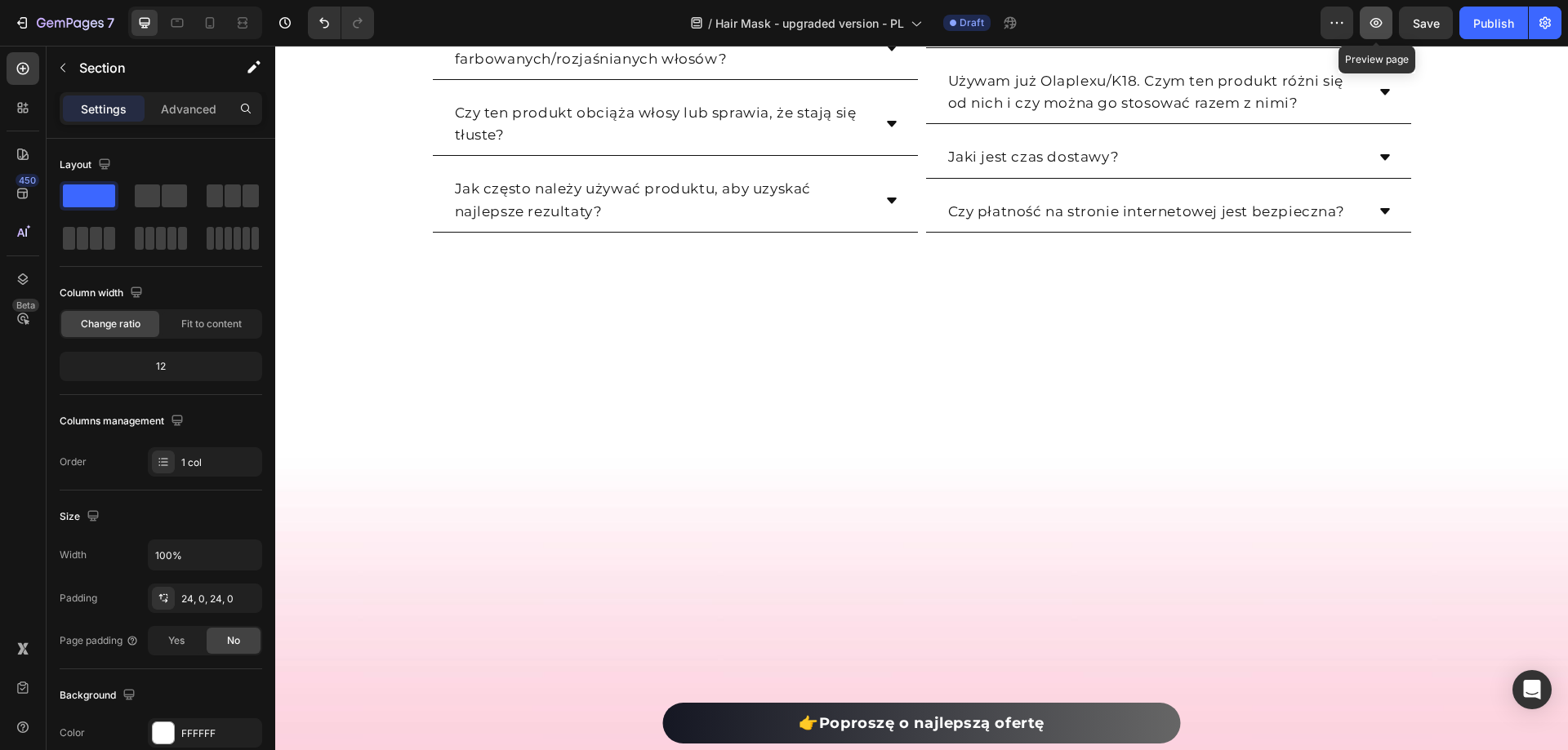
scroll to position [11636, 0]
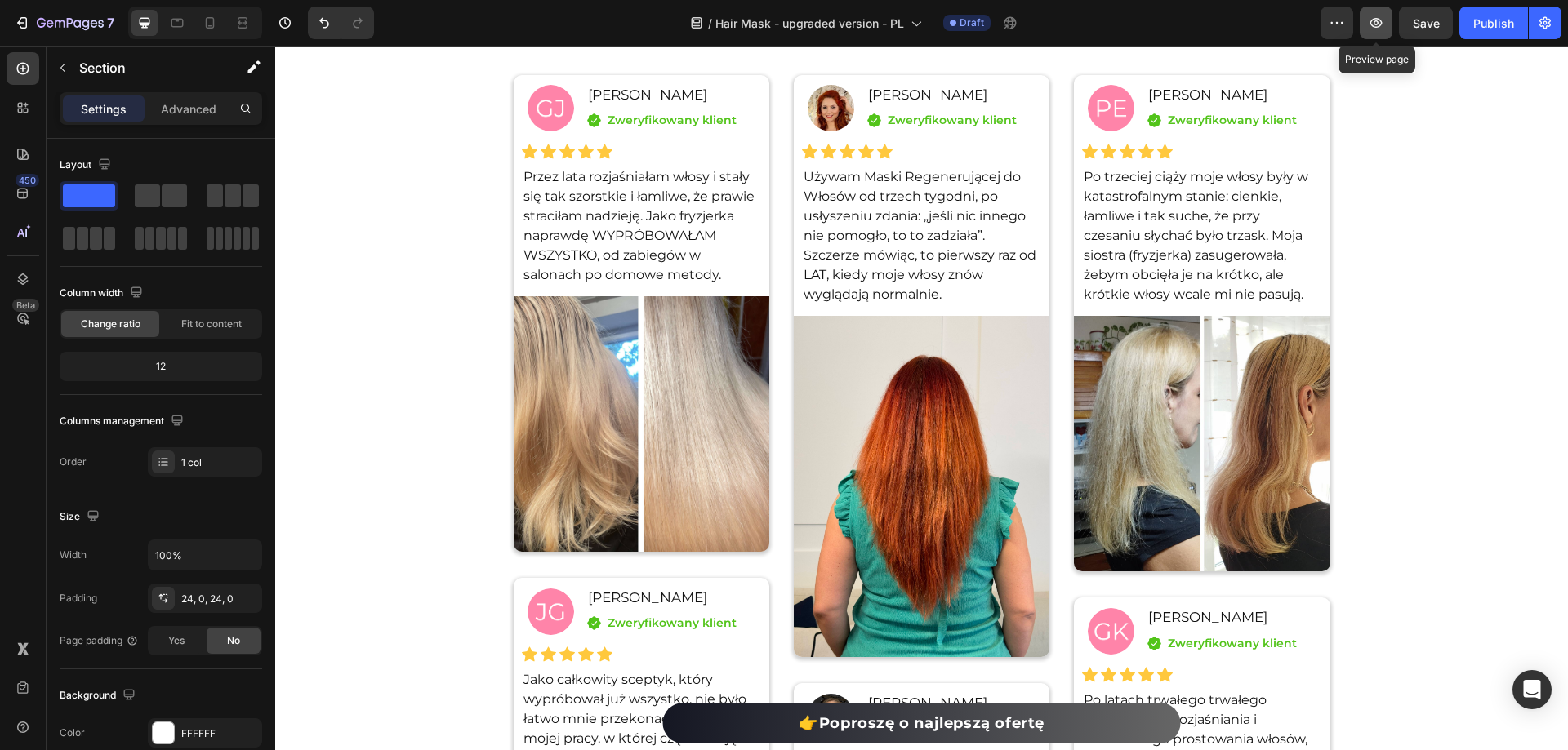
click at [1372, 19] on icon "button" at bounding box center [1376, 22] width 16 height 16
click at [204, 21] on icon at bounding box center [210, 22] width 16 height 16
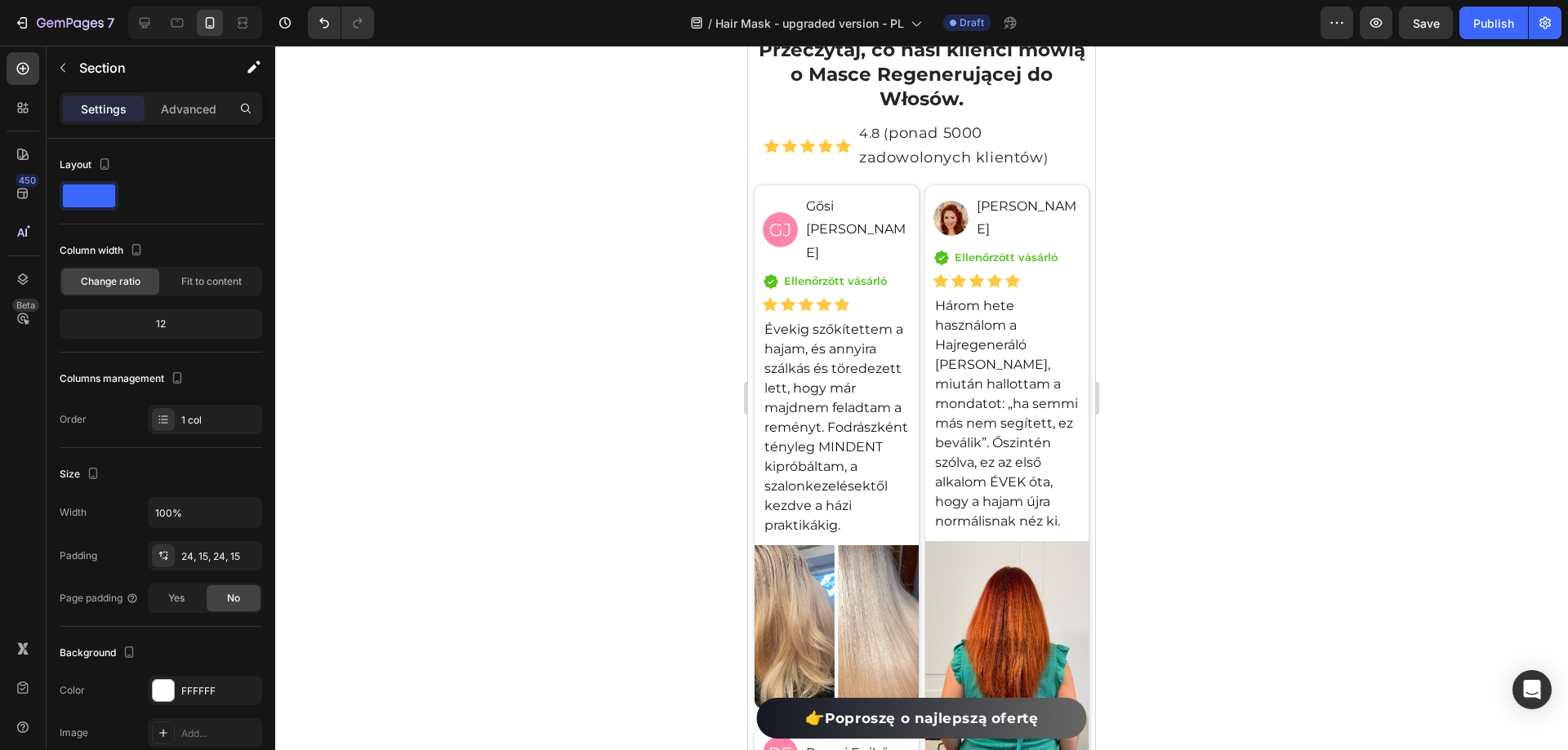
scroll to position [12546, 0]
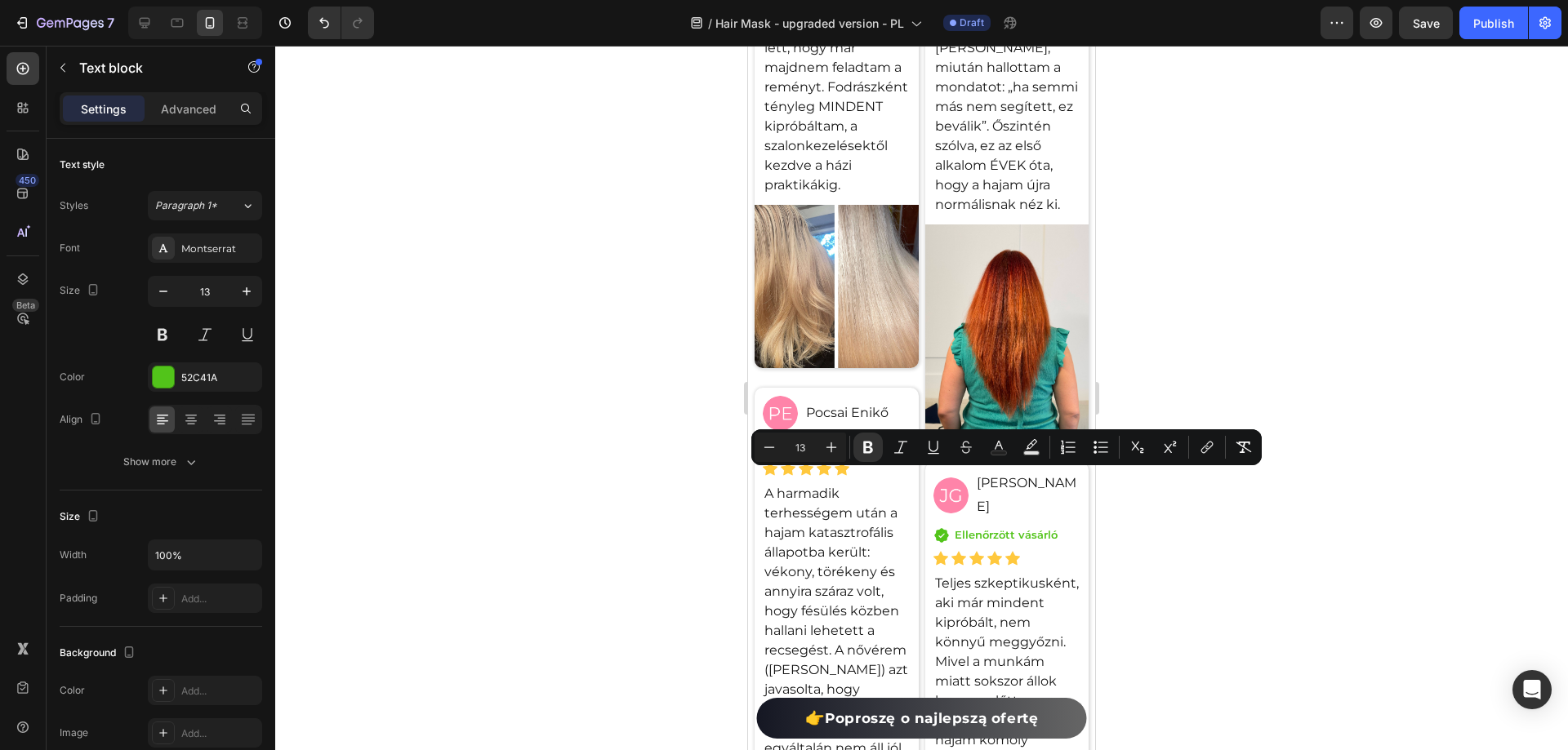
drag, startPoint x: 984, startPoint y: 496, endPoint x: 949, endPoint y: 476, distance: 40.3
copy strong "Zweryfikowany klient"
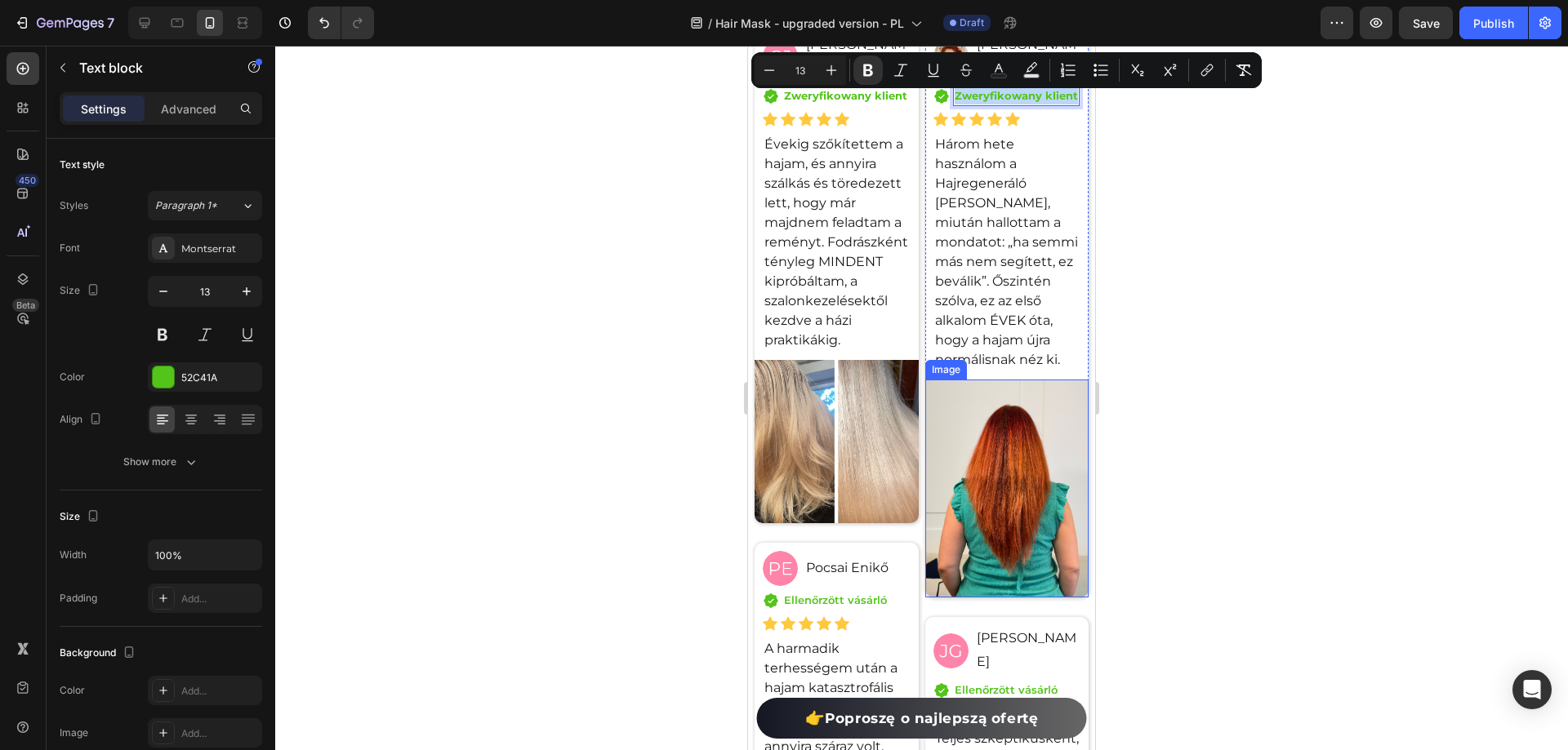
scroll to position [12953, 0]
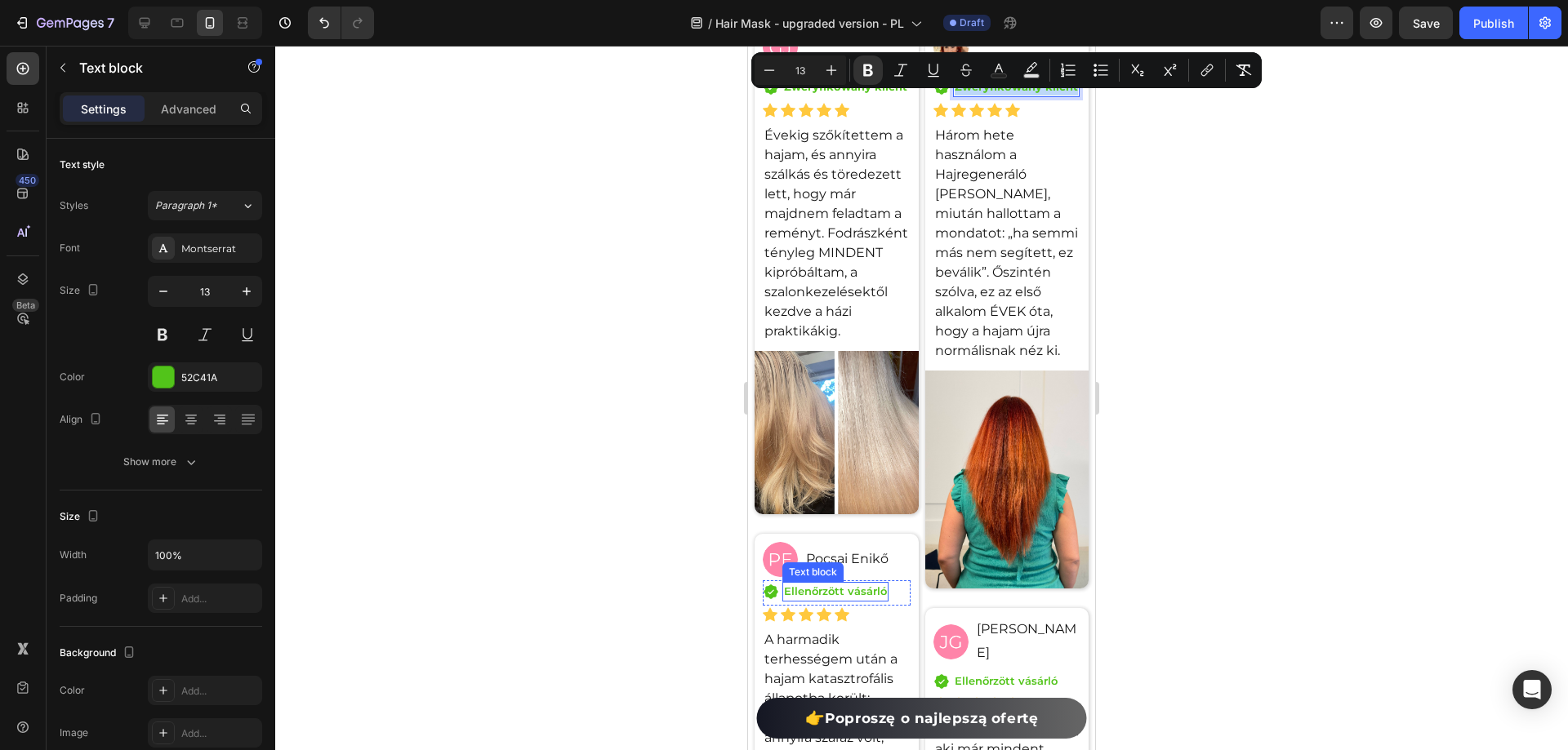
click at [847, 593] on p "Ellenőrzött vásárló" at bounding box center [836, 592] width 103 height 16
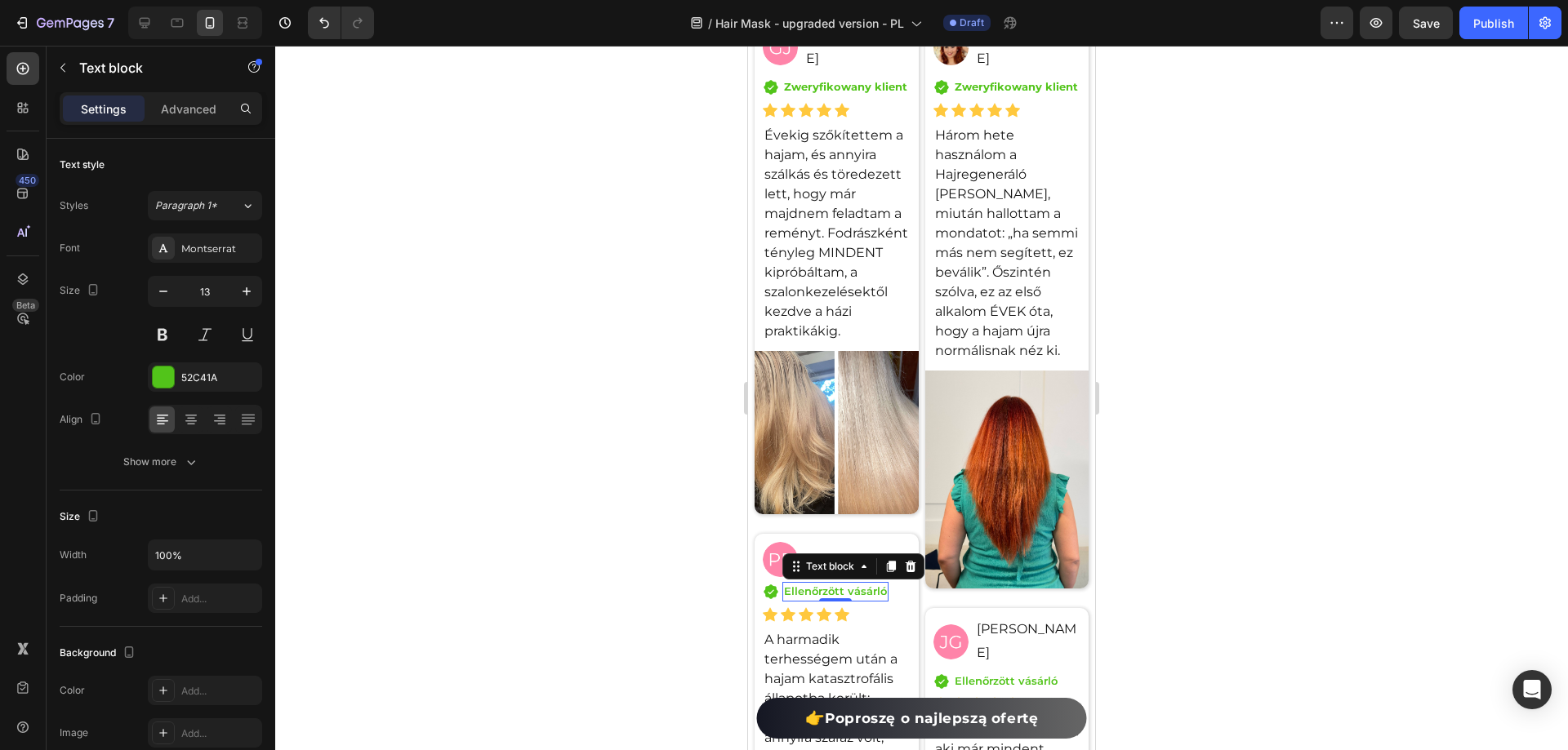
click at [847, 593] on p "Ellenőrzött vásárló" at bounding box center [836, 592] width 103 height 16
click at [992, 673] on p "Ellenőrzött vásárló" at bounding box center [1006, 681] width 103 height 16
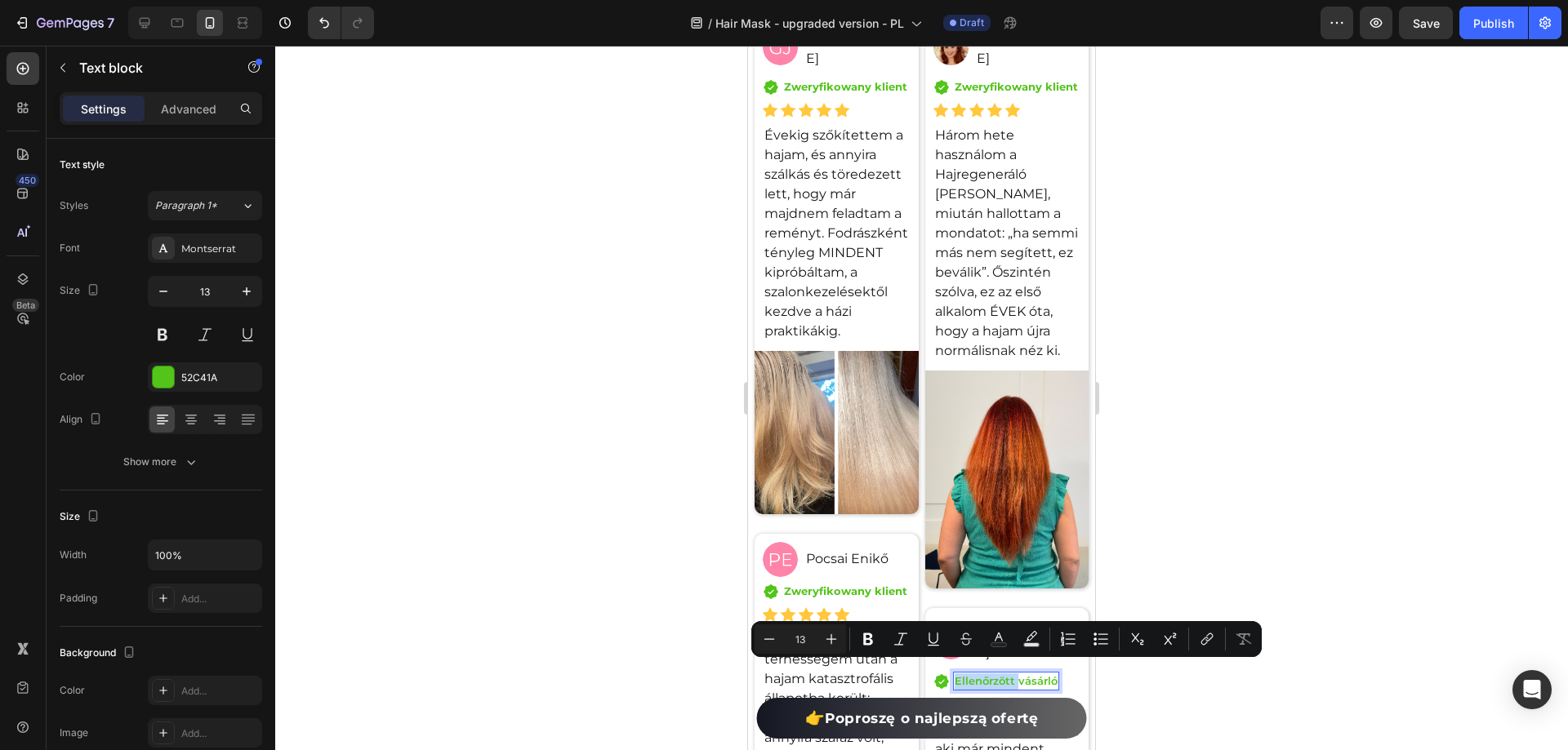
click at [992, 673] on p "Ellenőrzött vásárló" at bounding box center [1006, 681] width 103 height 16
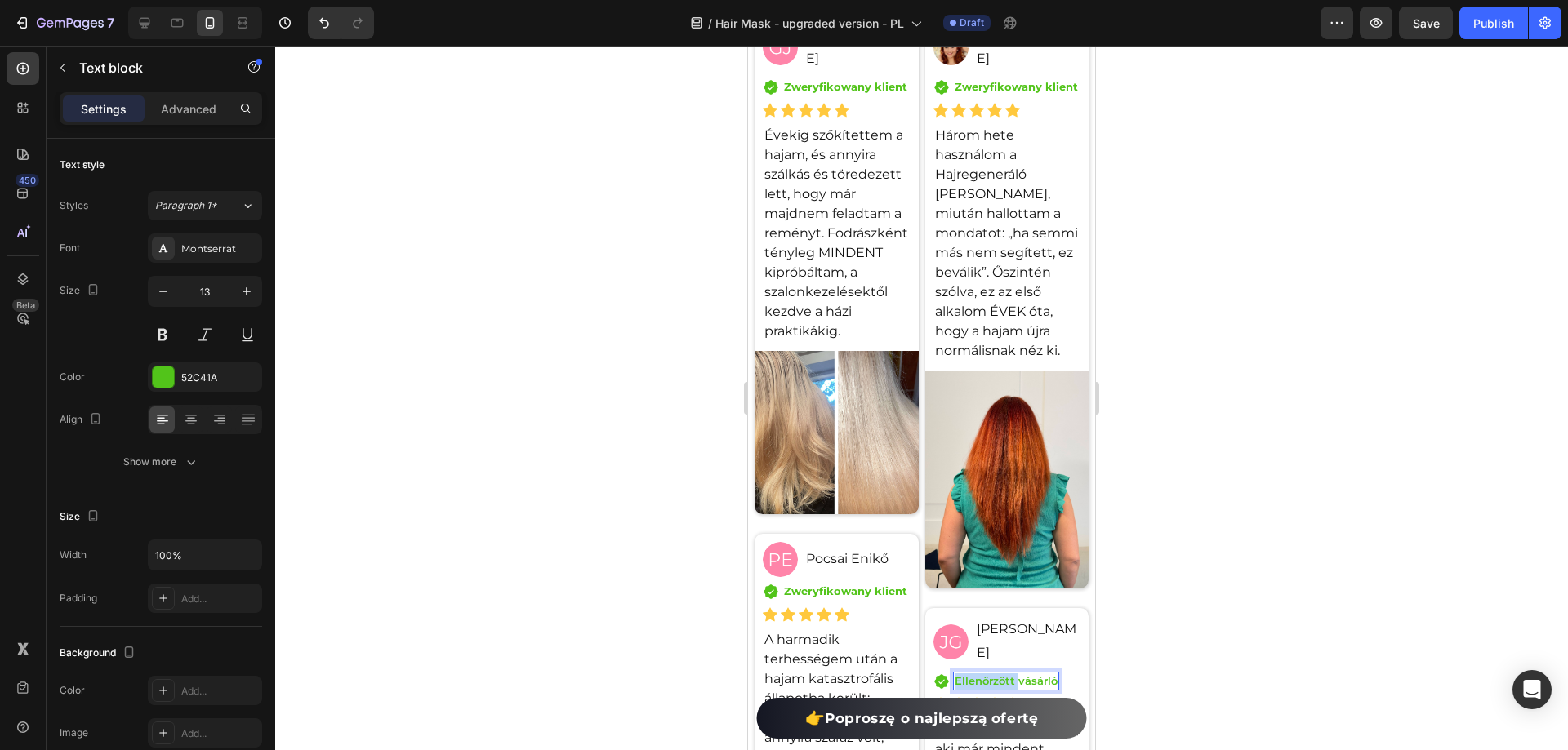
click at [992, 673] on p "Ellenőrzött vásárló" at bounding box center [1006, 681] width 103 height 16
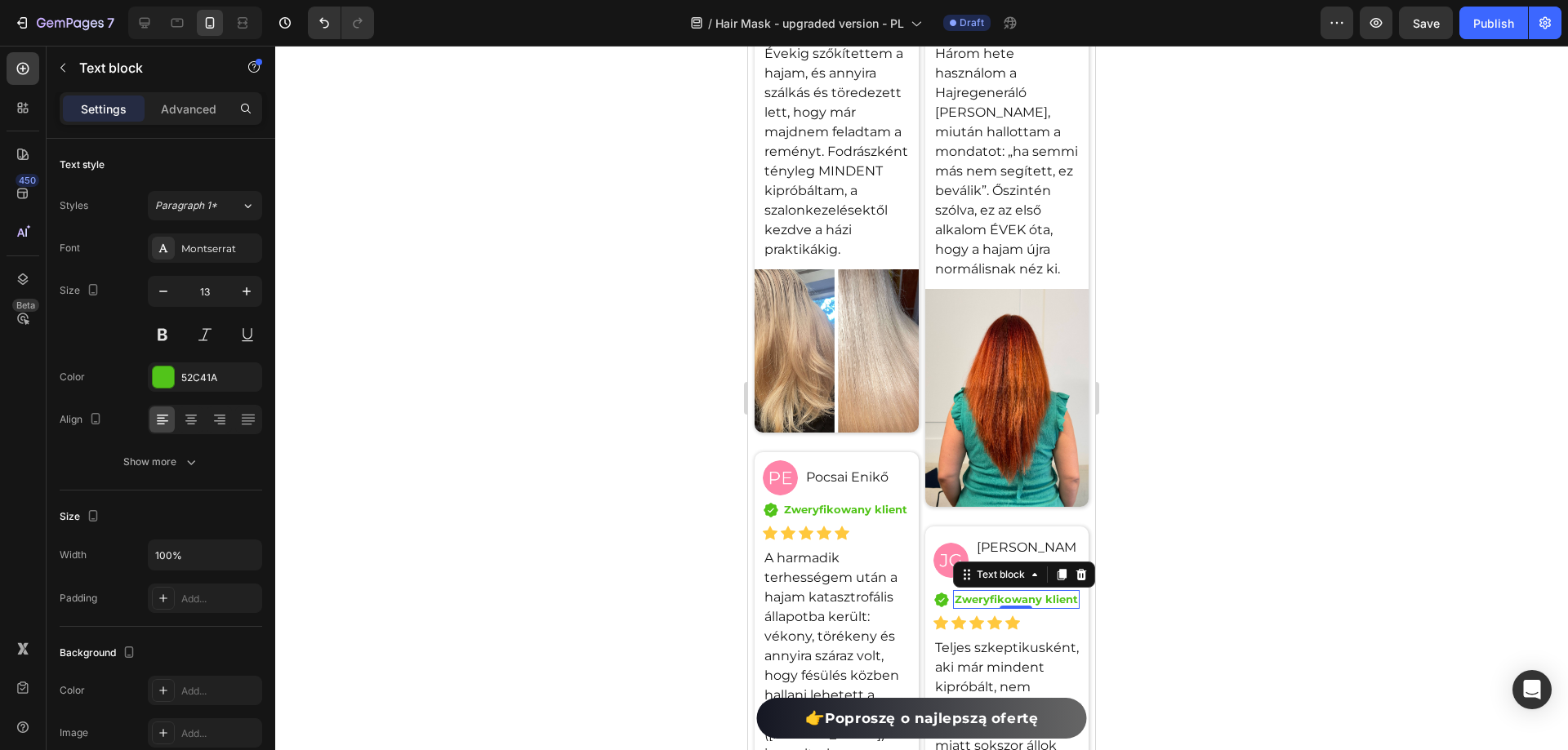
click at [1154, 563] on div at bounding box center [922, 398] width 1293 height 705
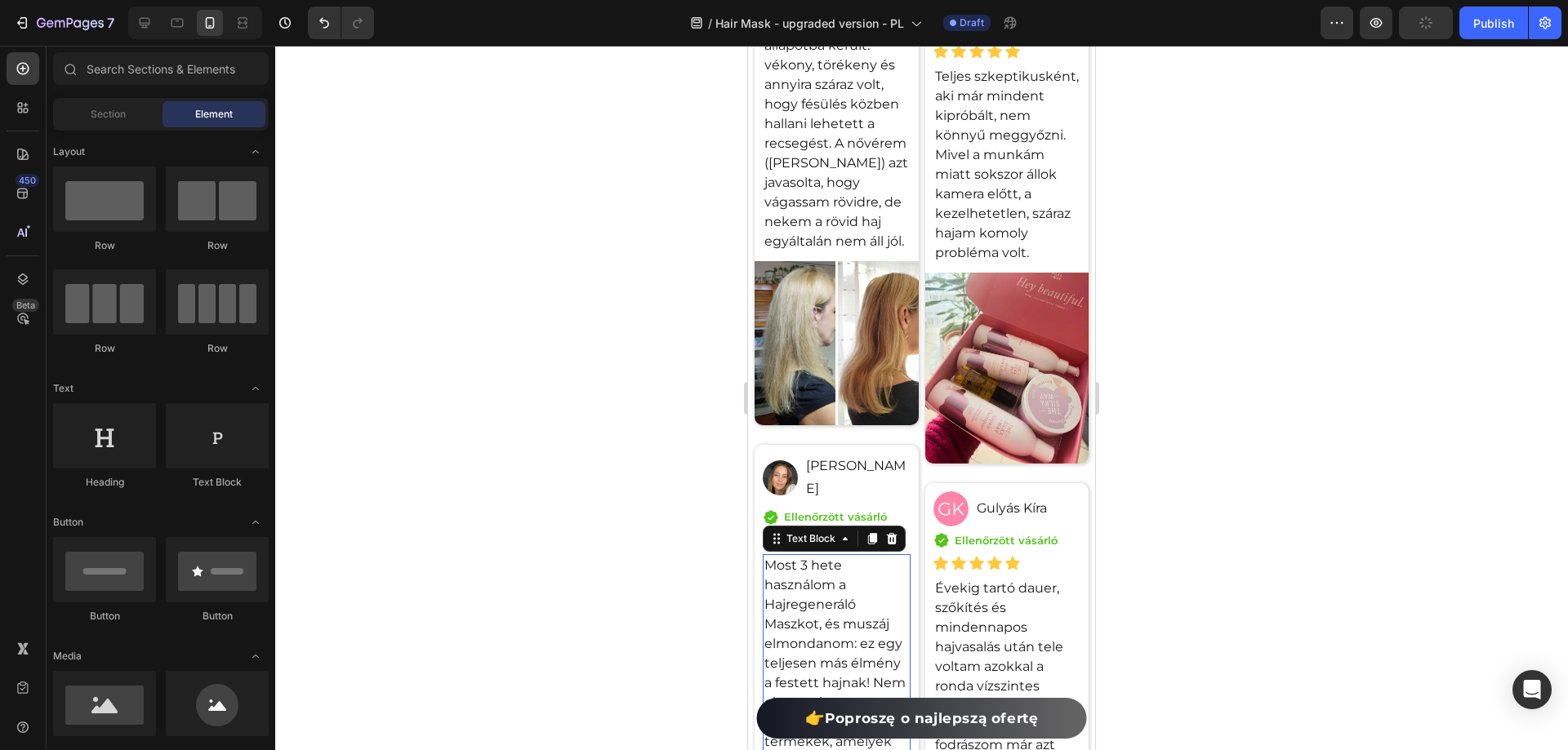
click at [832, 524] on div "Ellenőrzött vásárló Text block" at bounding box center [836, 517] width 106 height 20
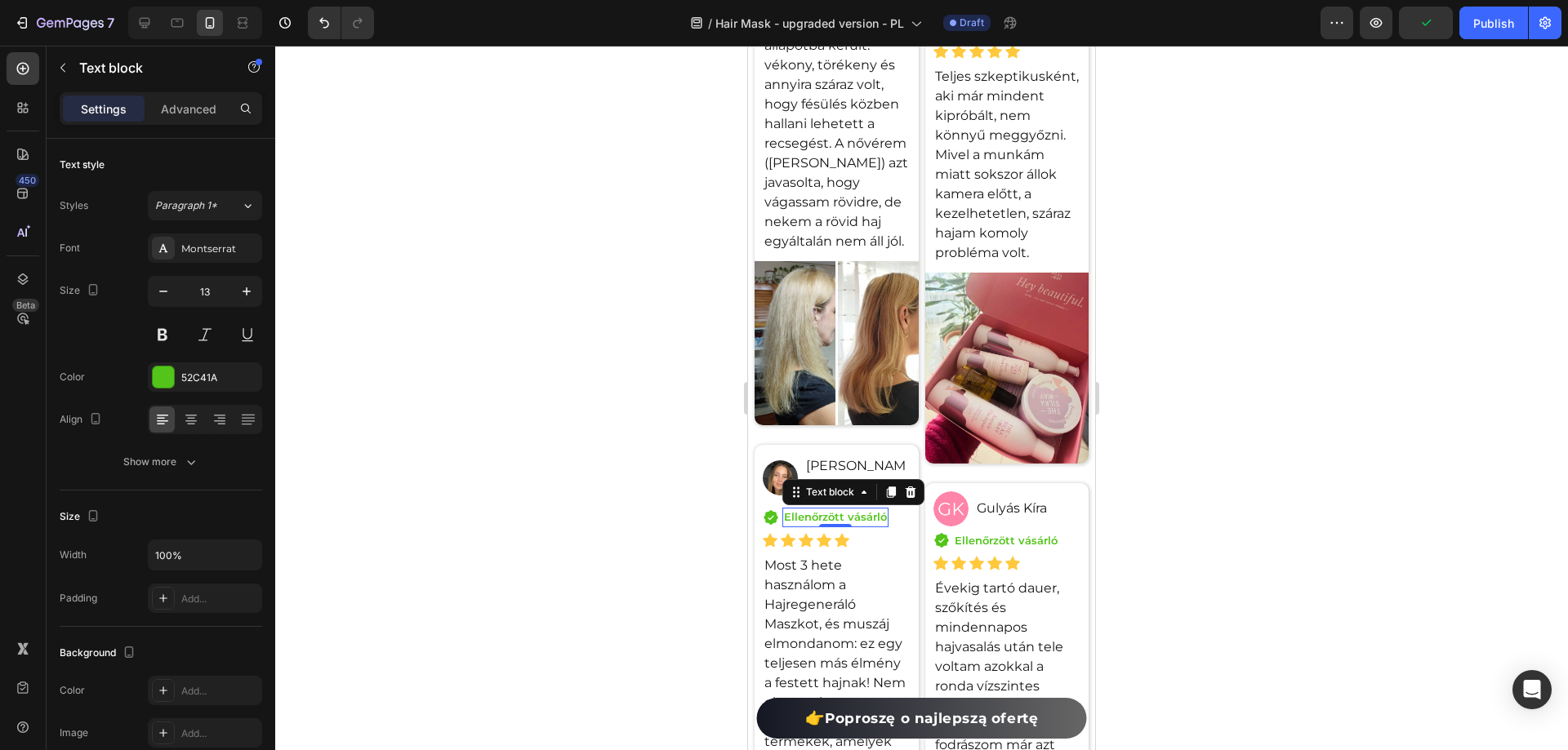
click at [831, 526] on p "Ellenőrzött vásárló" at bounding box center [836, 517] width 103 height 16
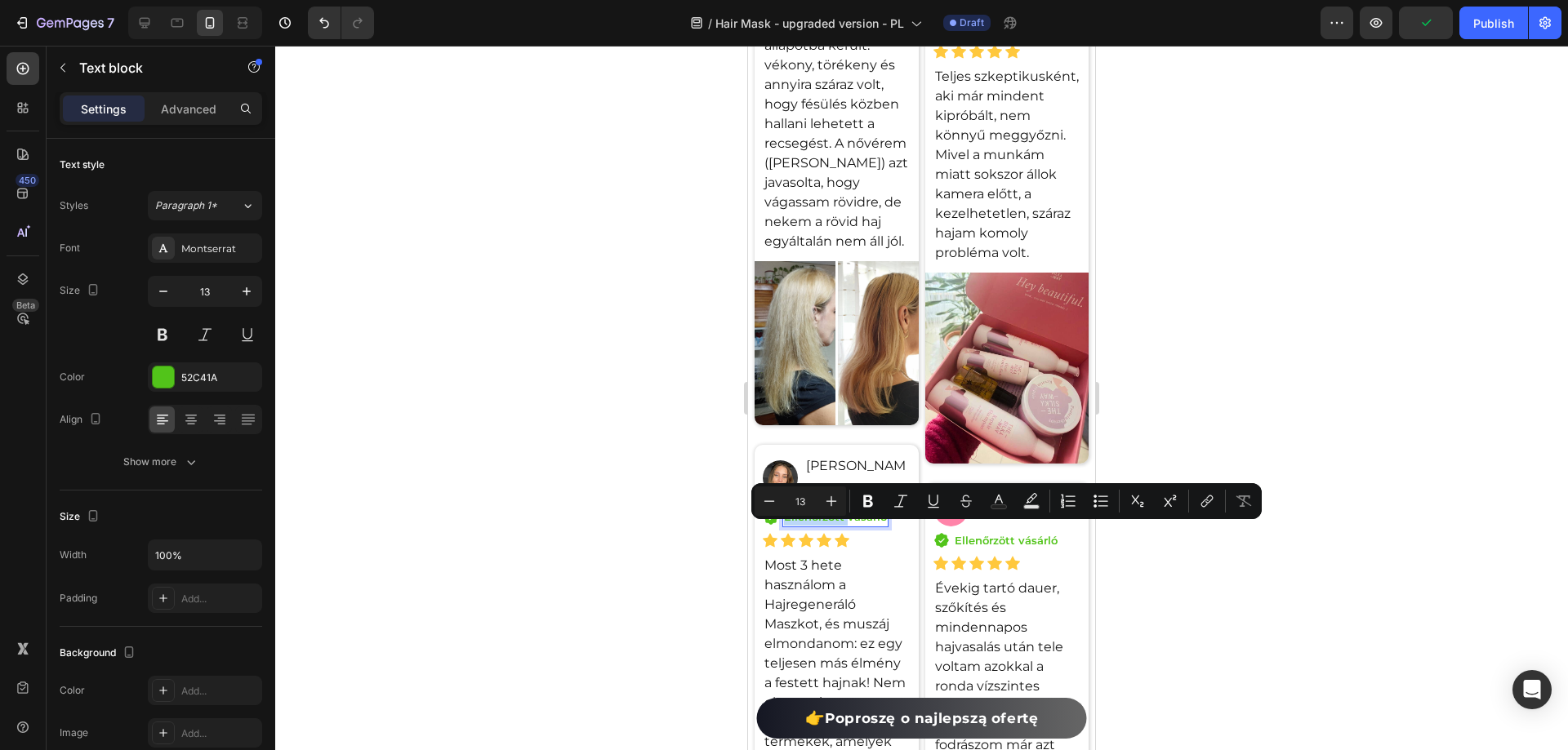
click at [831, 526] on p "Ellenőrzött vásárló" at bounding box center [836, 517] width 103 height 16
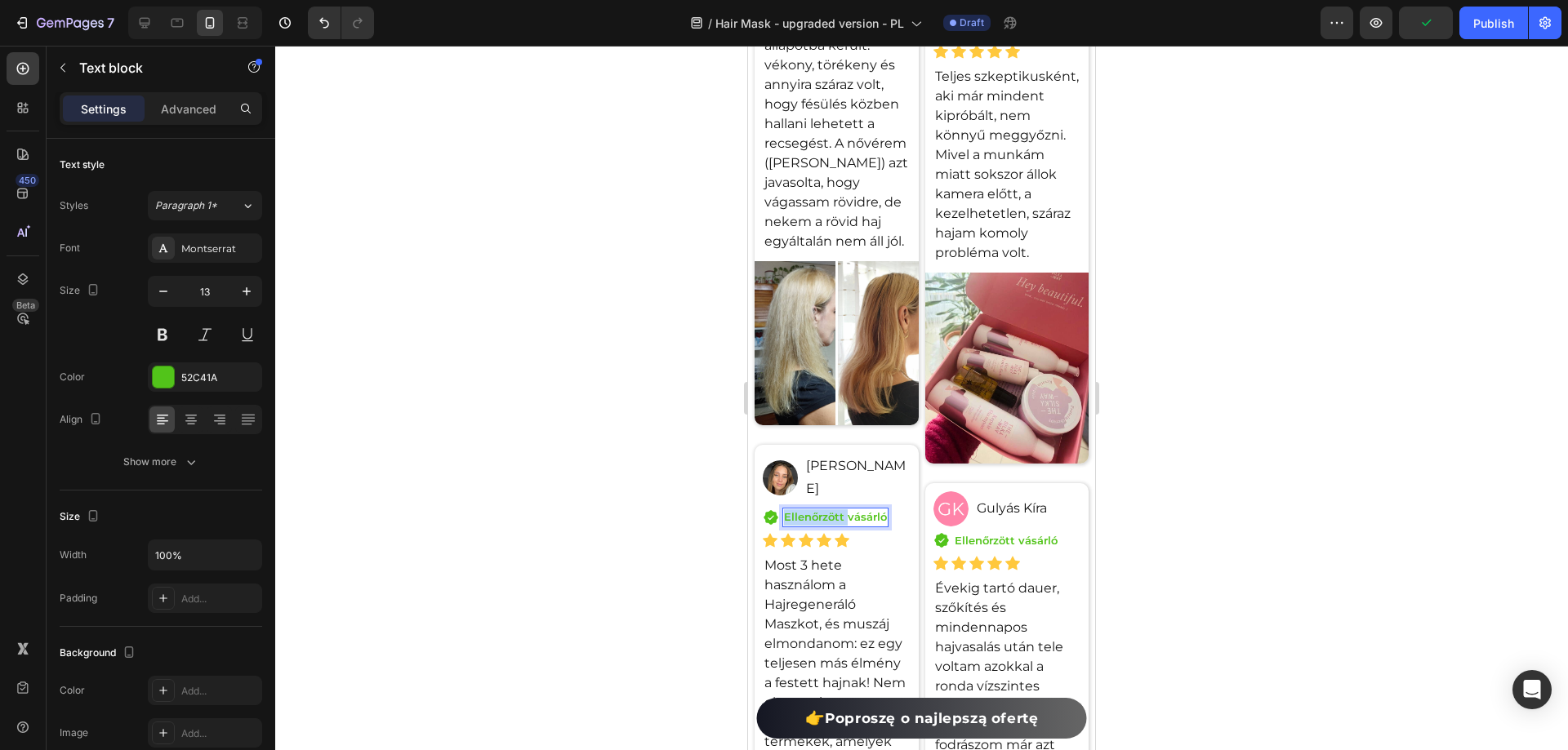
click at [831, 526] on p "Ellenőrzött vásárló" at bounding box center [836, 517] width 103 height 16
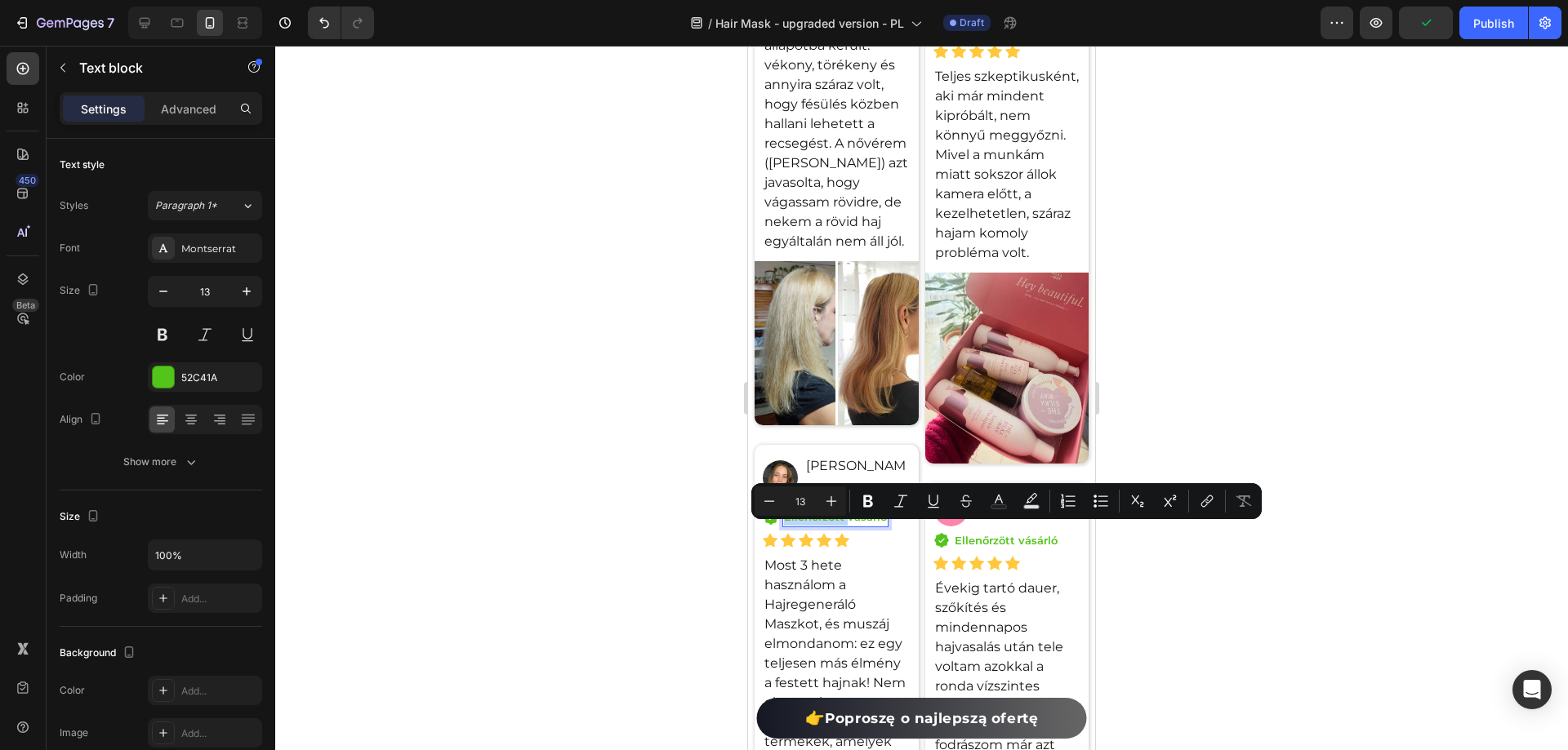
click at [831, 526] on p "Ellenőrzött vásárló" at bounding box center [836, 517] width 103 height 16
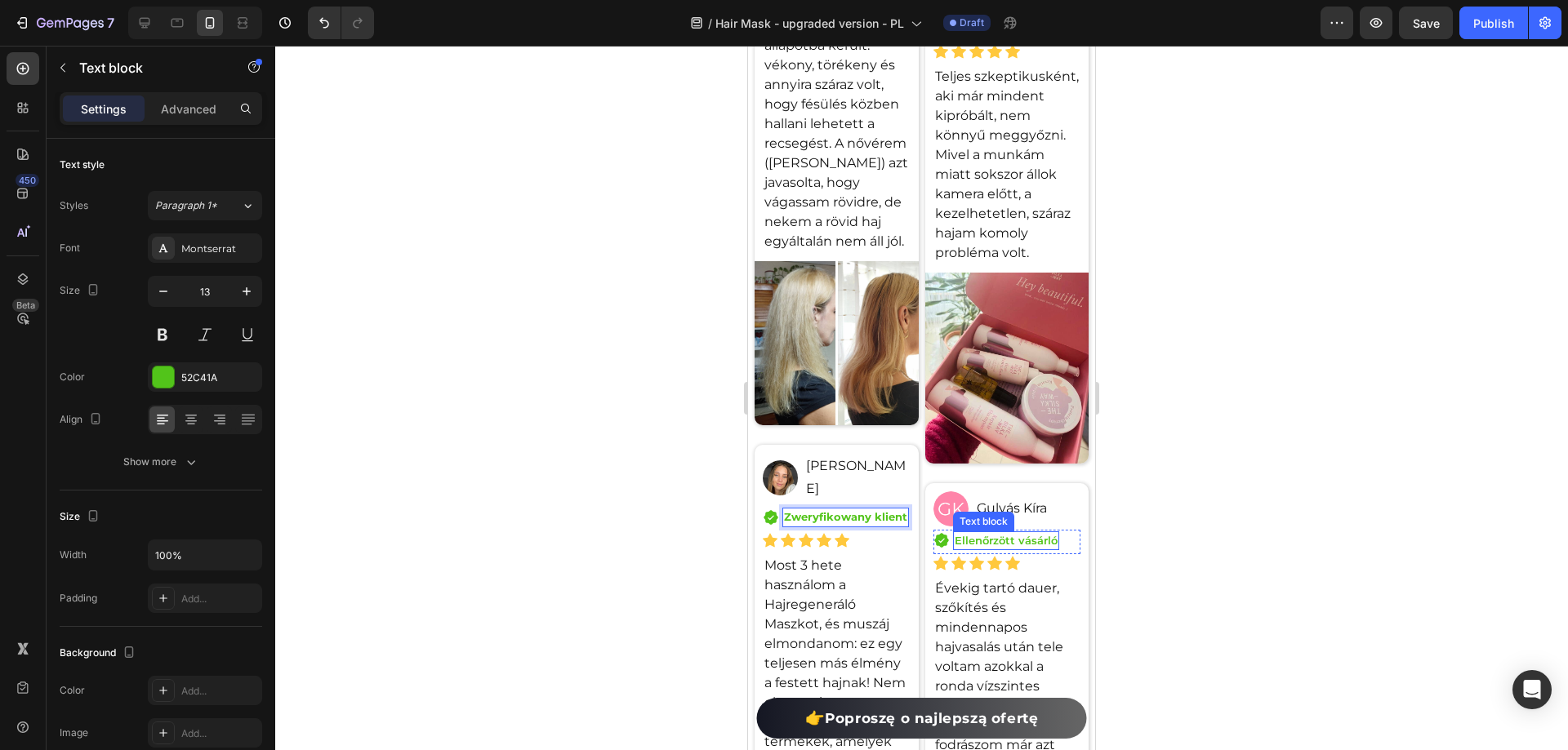
click at [987, 547] on p "Ellenőrzött vásárló" at bounding box center [1006, 541] width 103 height 16
click at [985, 624] on p "Évekig tartó dauer, szőkítés és mindennapos hajvasalás után tele voltam azokkal…" at bounding box center [1008, 686] width 145 height 215
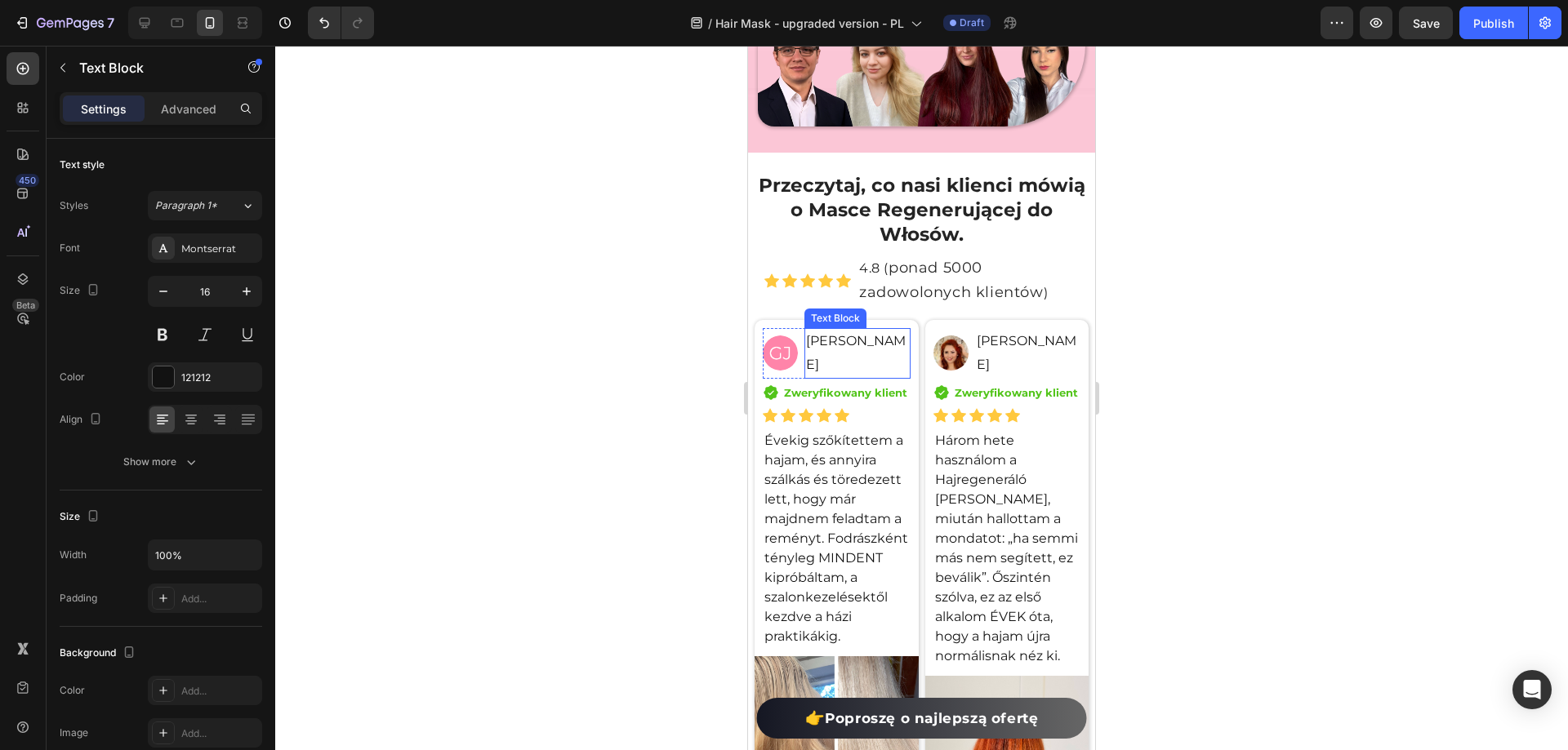
scroll to position [12627, 0]
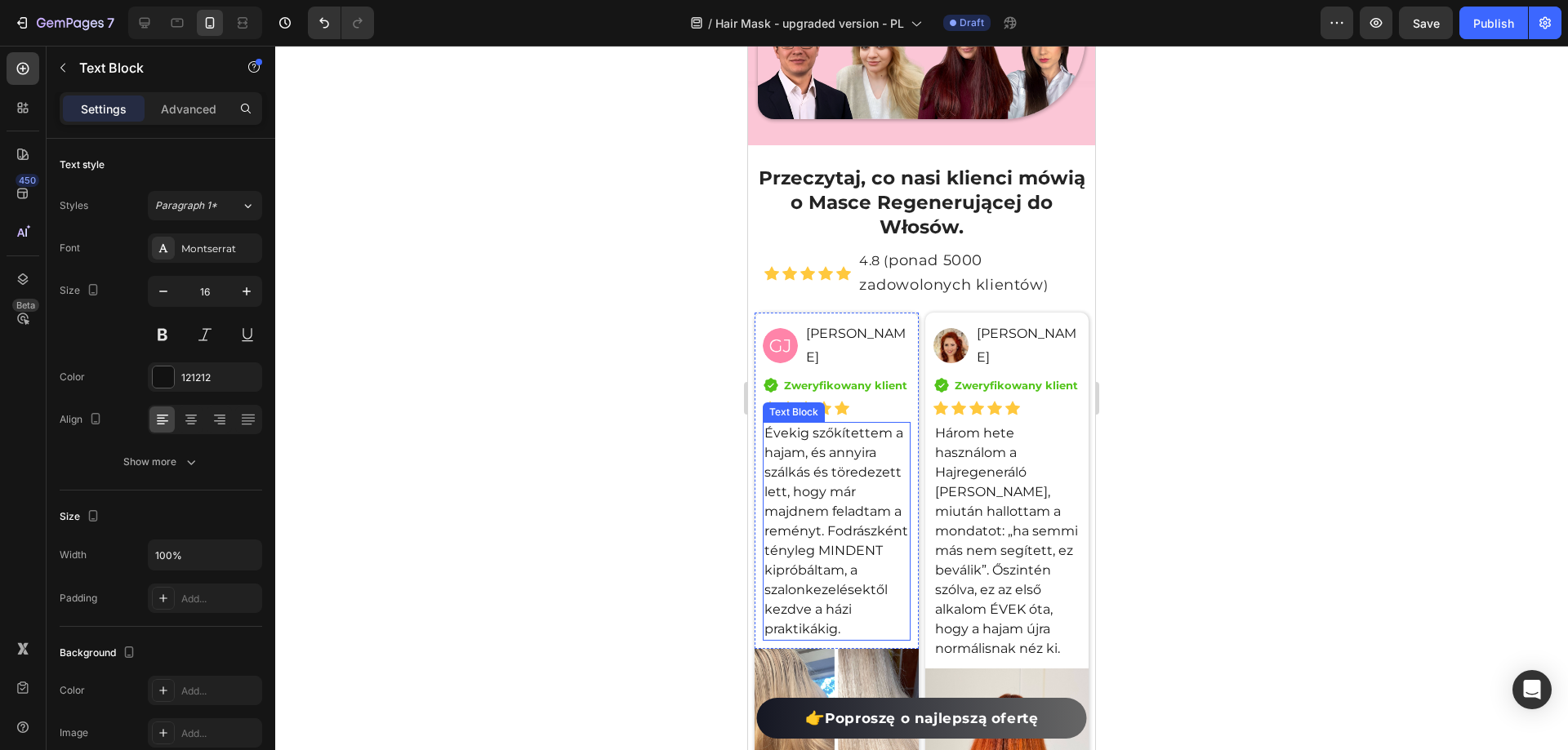
click at [831, 483] on p "Évekig szőkítettem a hajam, és annyira szálkás és töredezett lett, hogy már maj…" at bounding box center [837, 531] width 145 height 215
click at [830, 483] on p "Évekig szőkítettem a hajam, és annyira szálkás és töredezett lett, hogy már maj…" at bounding box center [837, 531] width 145 height 215
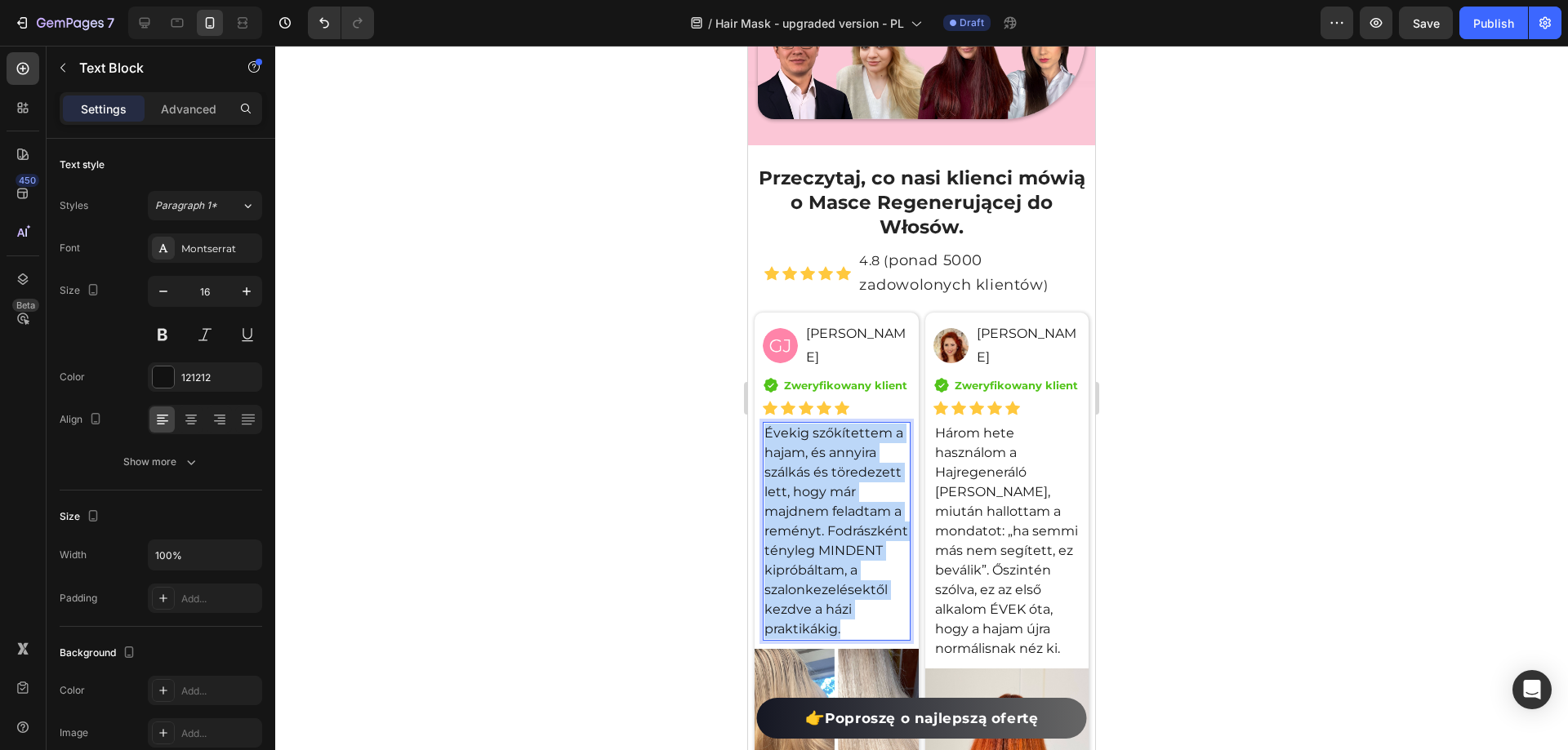
click at [830, 483] on p "Évekig szőkítettem a hajam, és annyira szálkás és töredezett lett, hogy már maj…" at bounding box center [837, 531] width 145 height 215
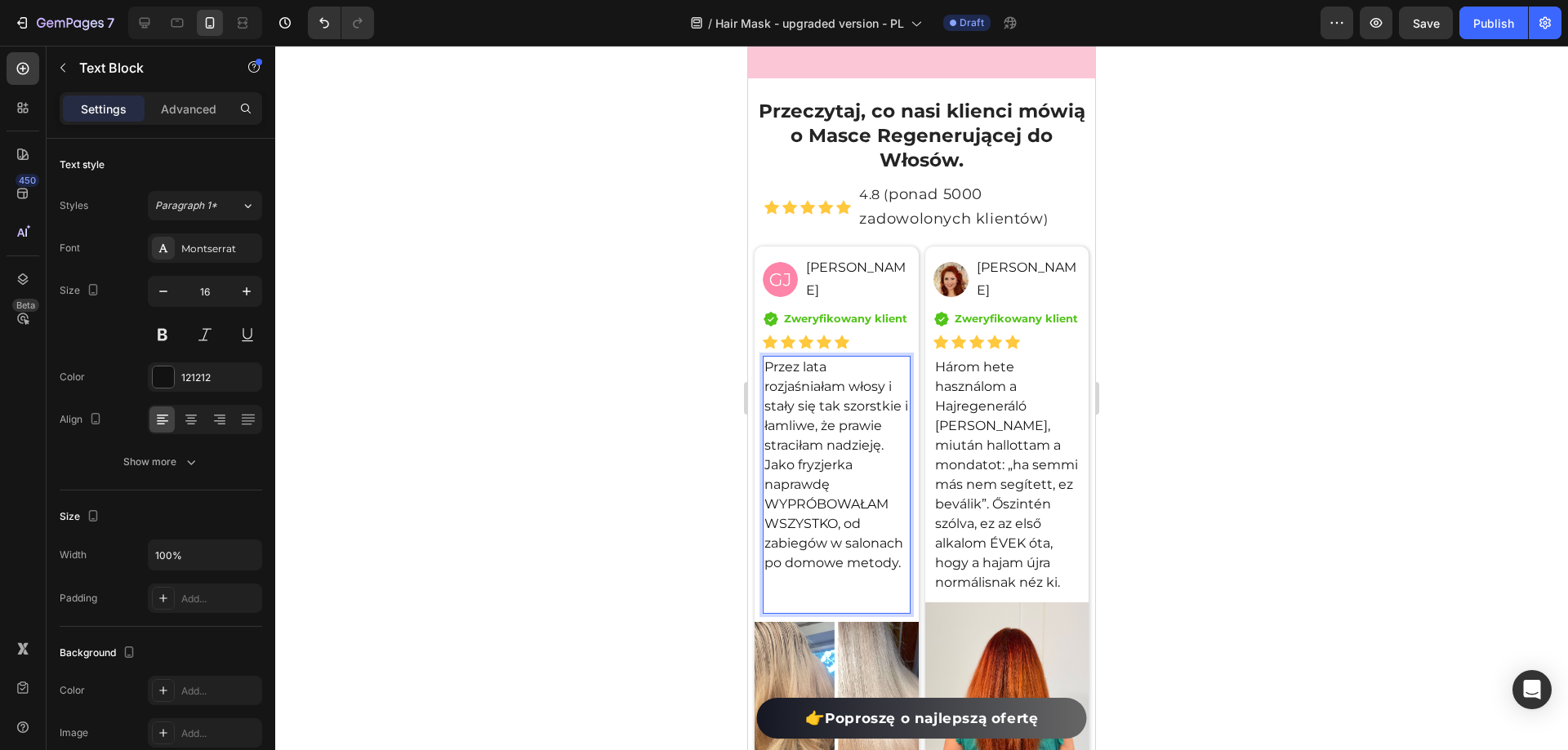
scroll to position [12791, 0]
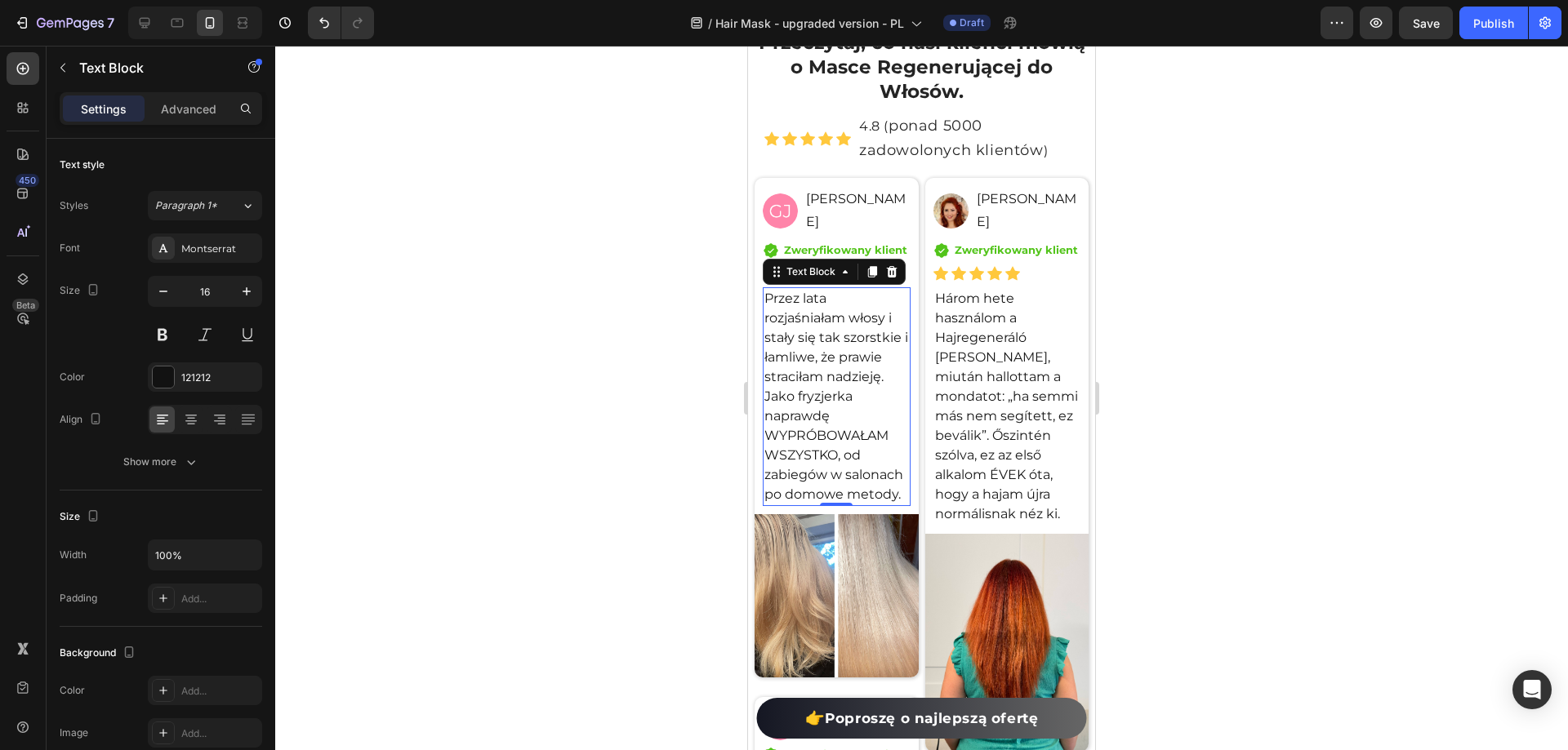
click at [1263, 394] on div at bounding box center [922, 398] width 1293 height 705
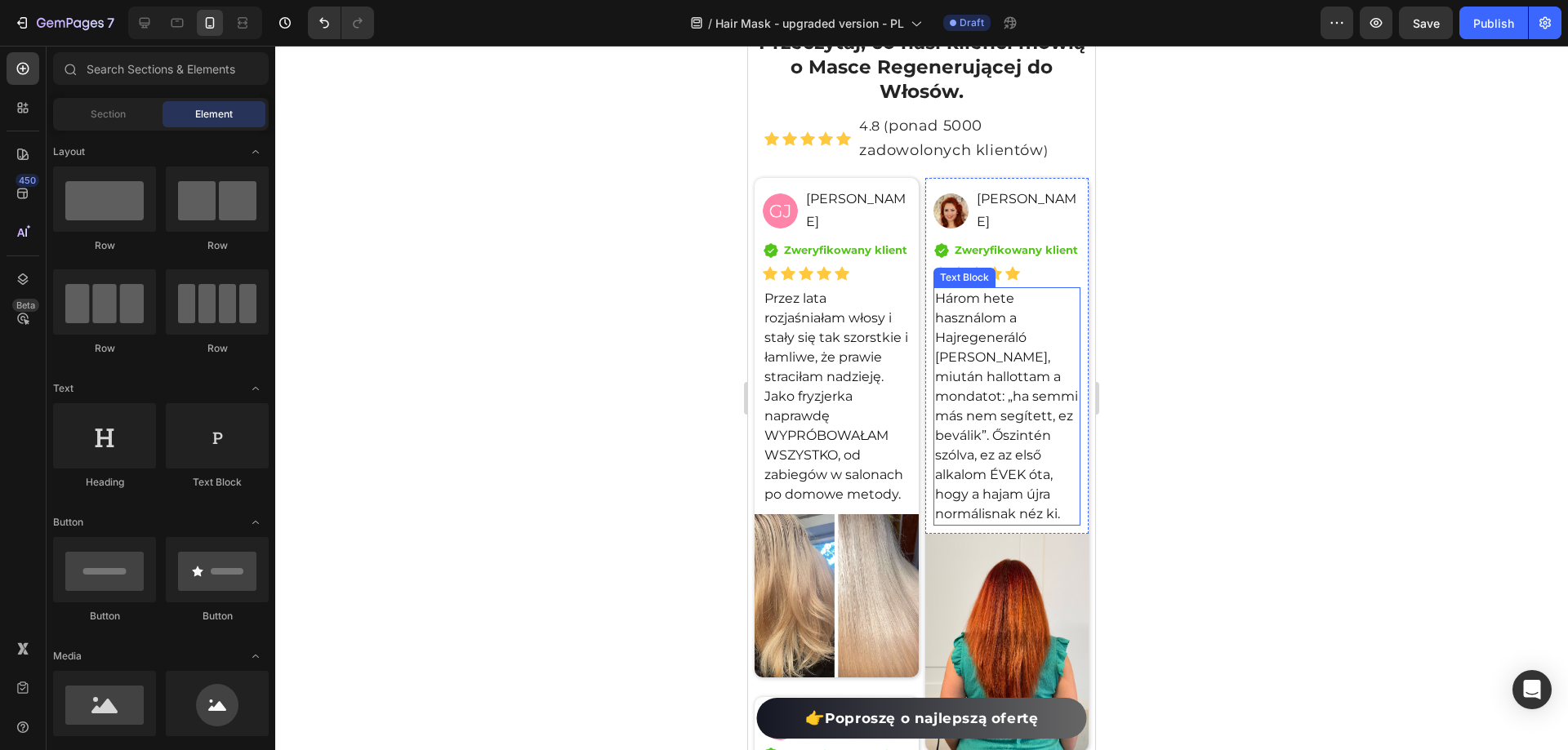
click at [978, 358] on p "Három hete használom a Hajregeneráló [PERSON_NAME], miután hallottam a mondatot…" at bounding box center [1008, 406] width 145 height 235
click at [977, 358] on p "Három hete használom a Hajregeneráló [PERSON_NAME], miután hallottam a mondatot…" at bounding box center [1008, 406] width 145 height 235
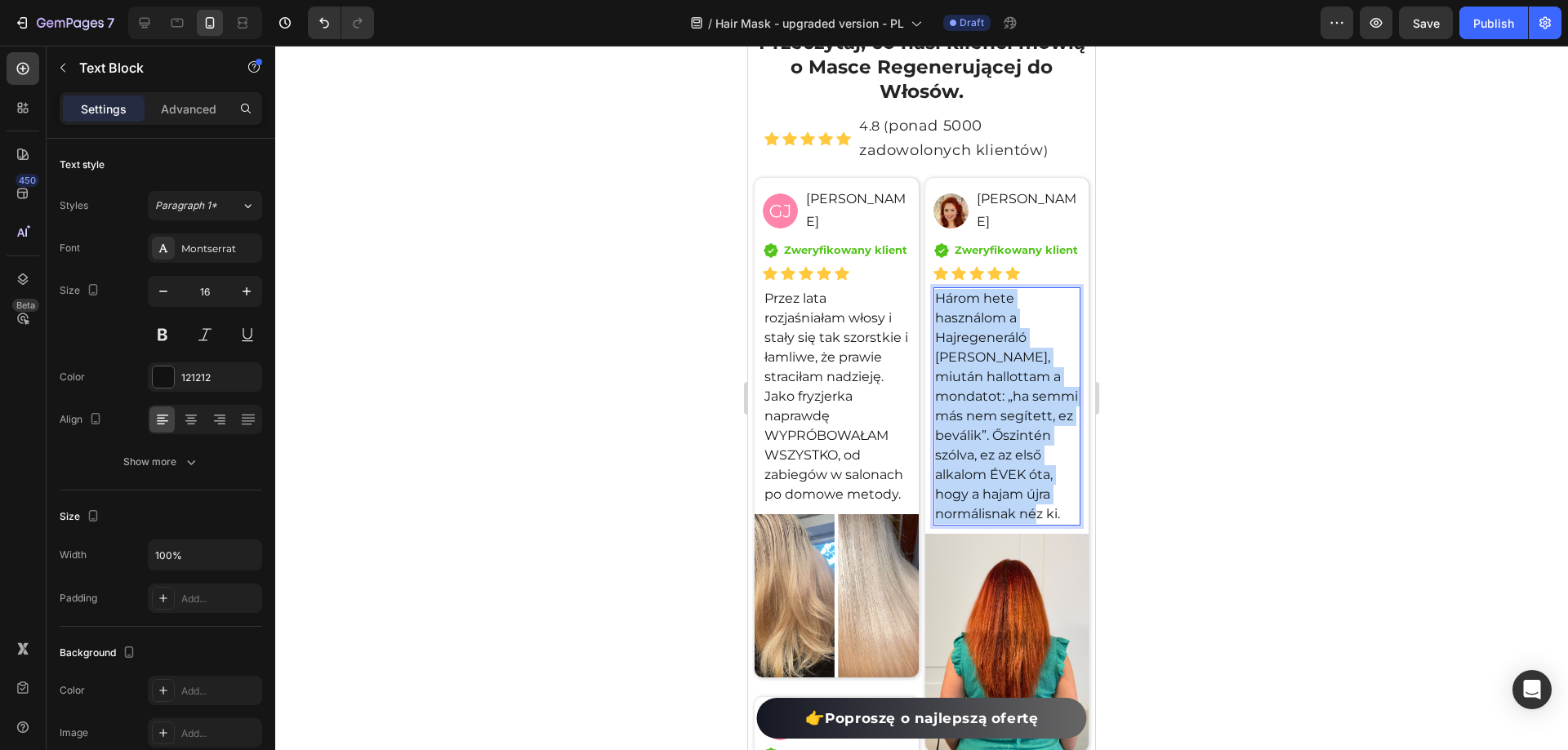
click at [977, 358] on p "Három hete használom a Hajregeneráló [PERSON_NAME], miután hallottam a mondatot…" at bounding box center [1008, 406] width 145 height 235
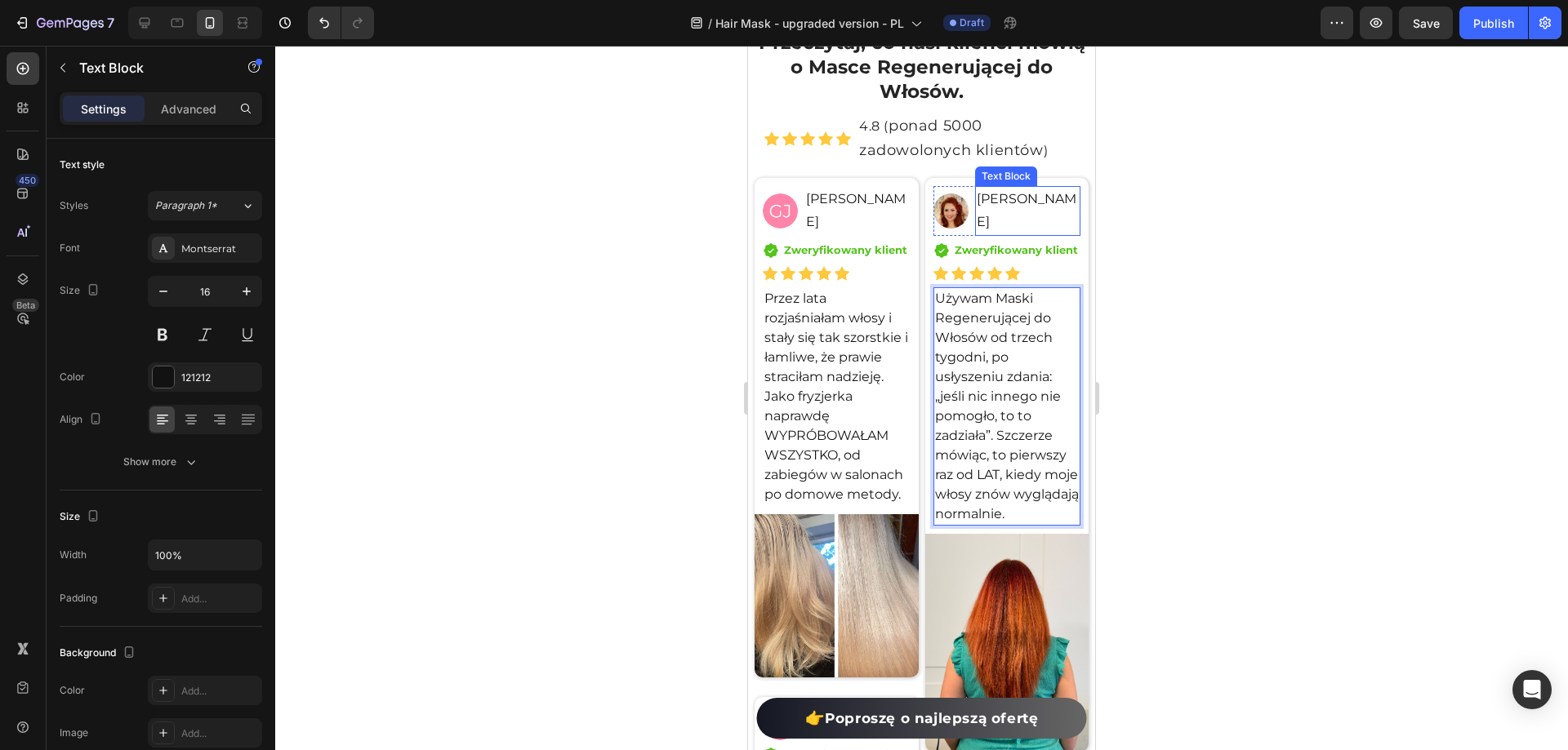
click at [1014, 201] on p "[PERSON_NAME]" at bounding box center [1028, 212] width 102 height 48
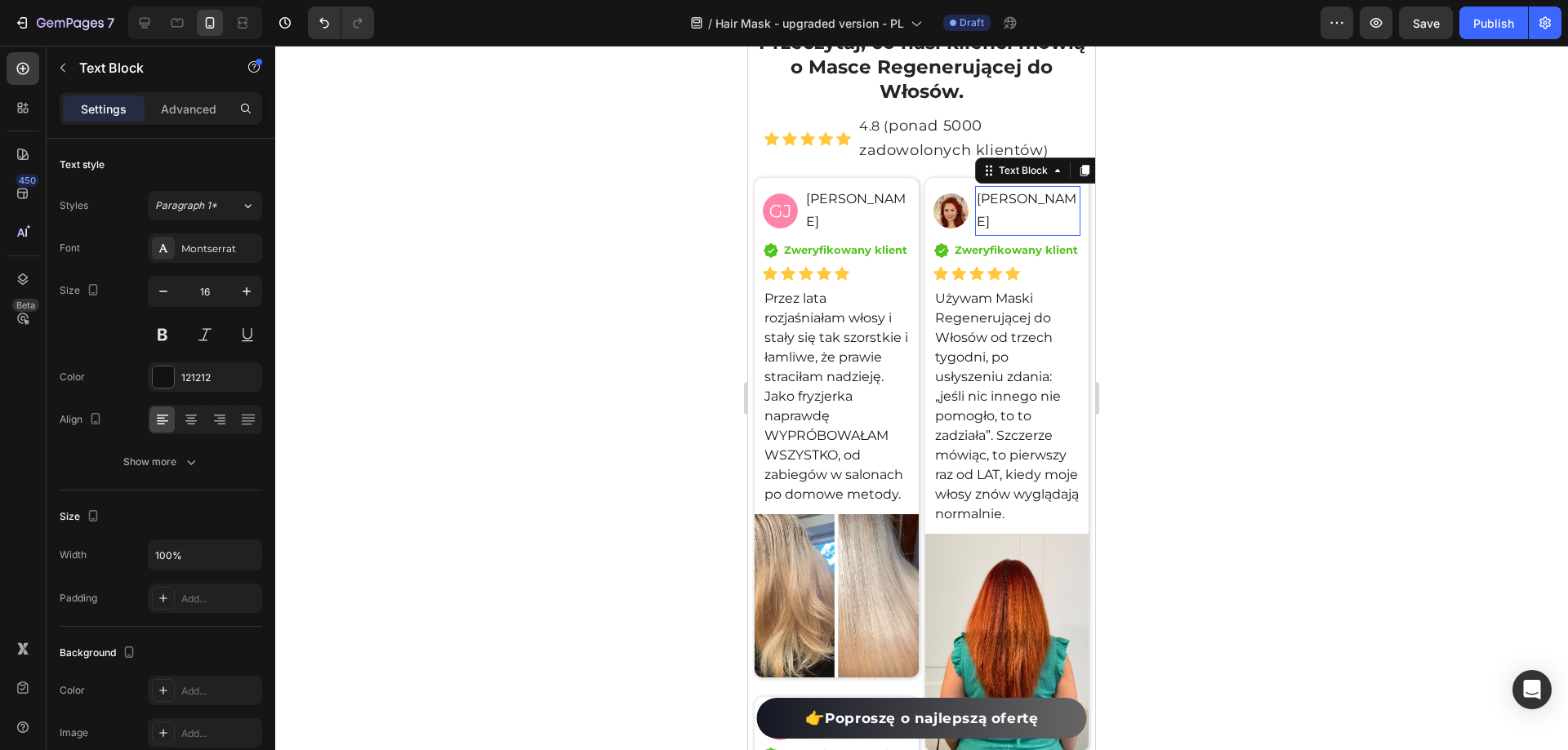
click at [1014, 201] on p "[PERSON_NAME]" at bounding box center [1028, 212] width 102 height 48
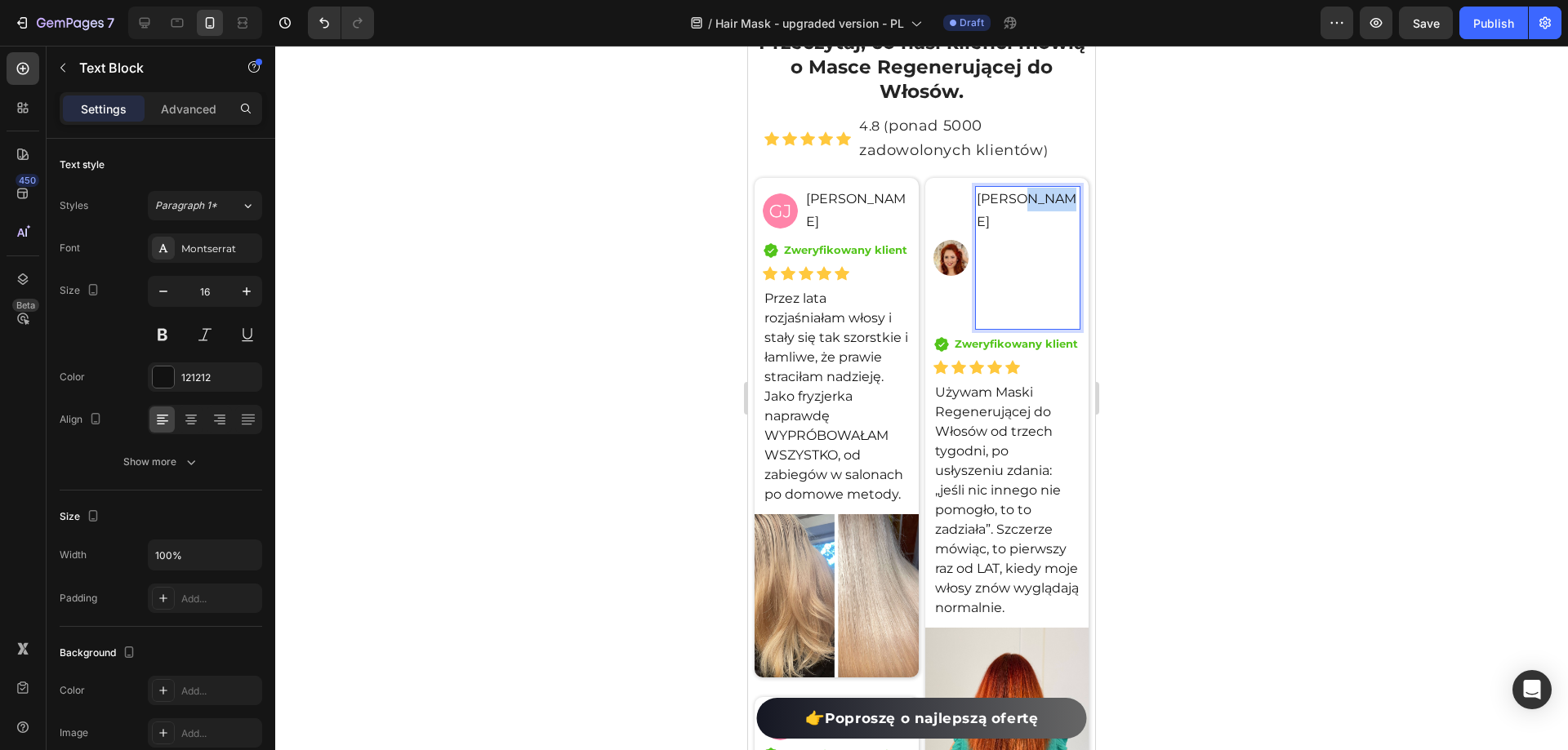
scroll to position [12787, 0]
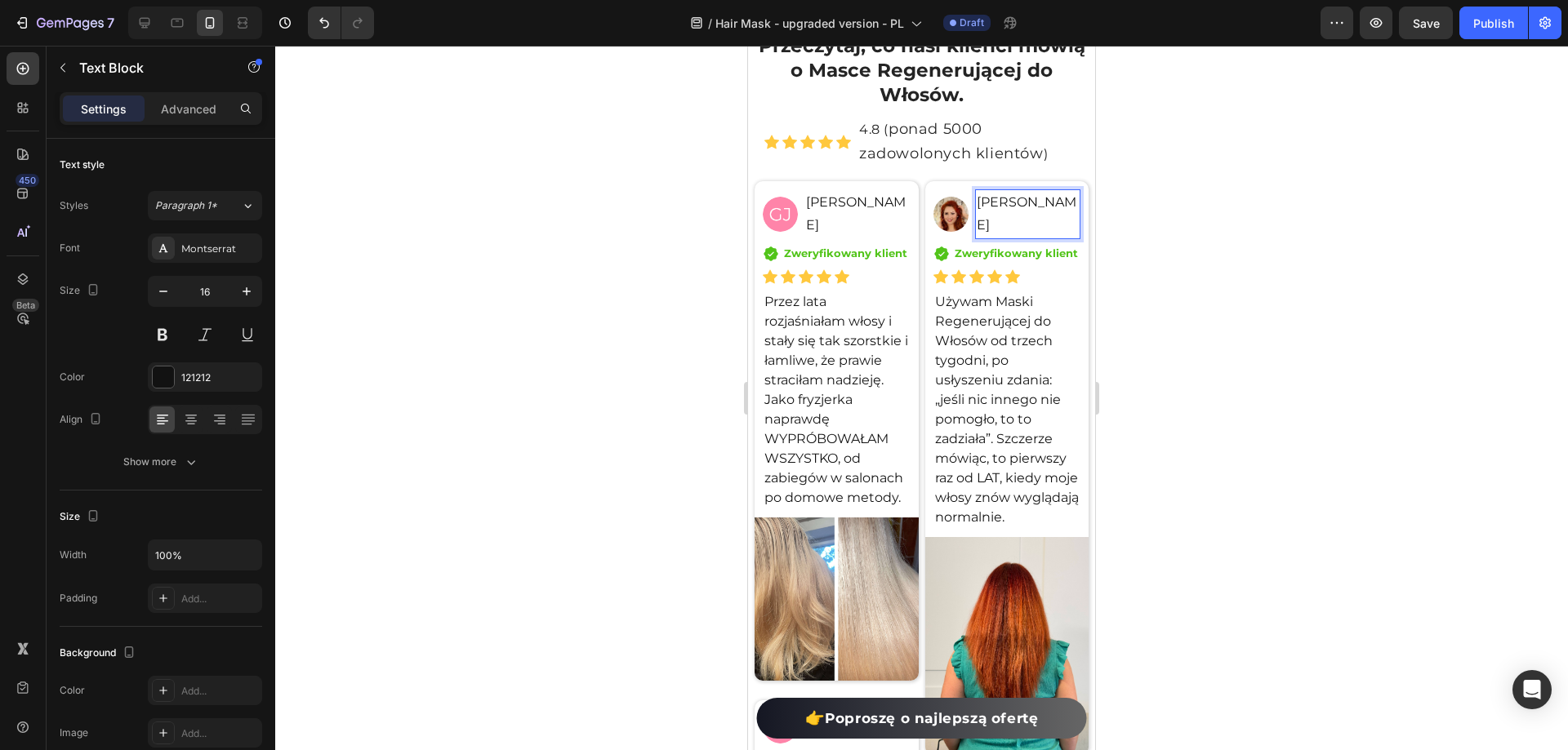
click at [1157, 292] on div at bounding box center [922, 398] width 1293 height 705
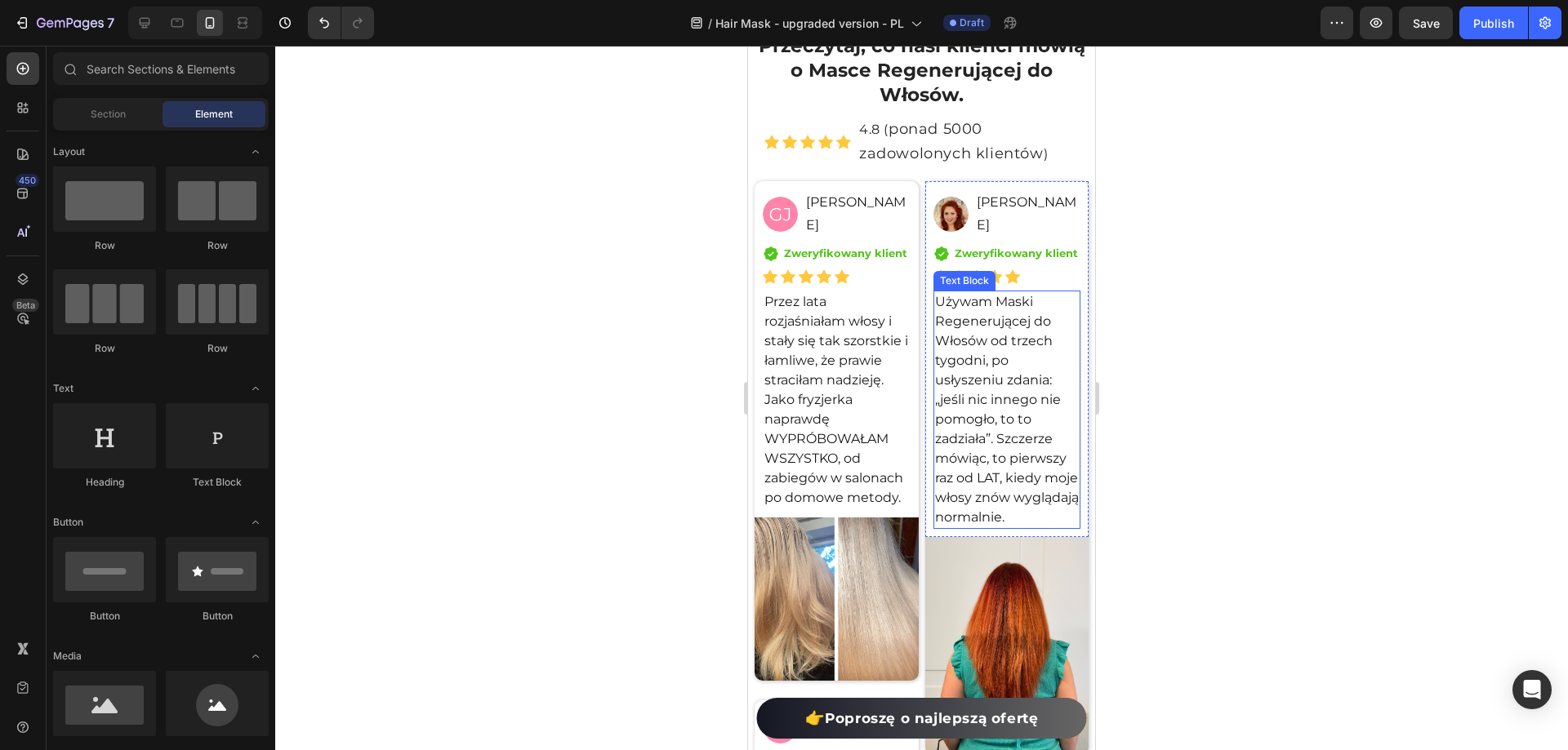
scroll to position [13032, 0]
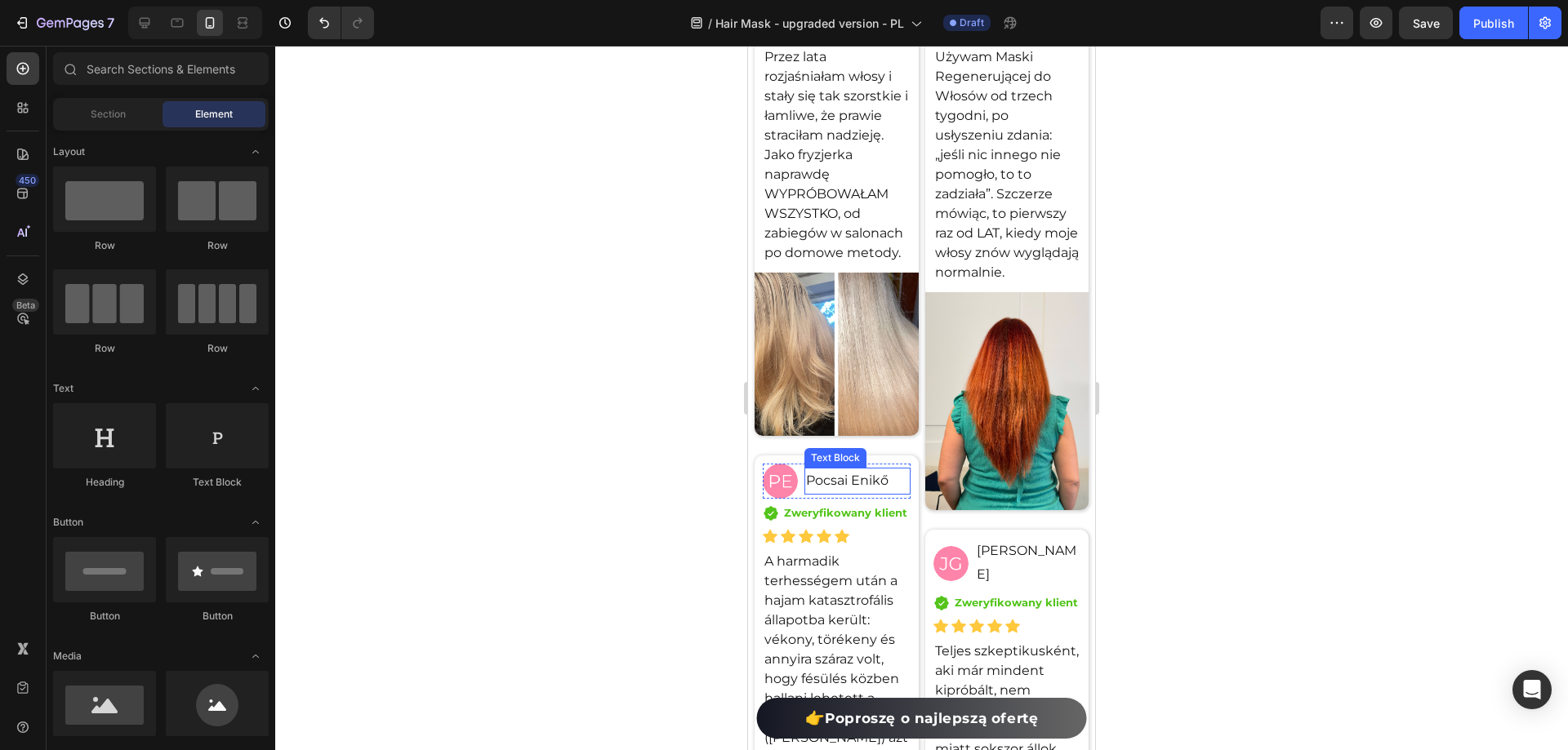
click at [836, 480] on p "Pocsai Enikő" at bounding box center [857, 481] width 102 height 24
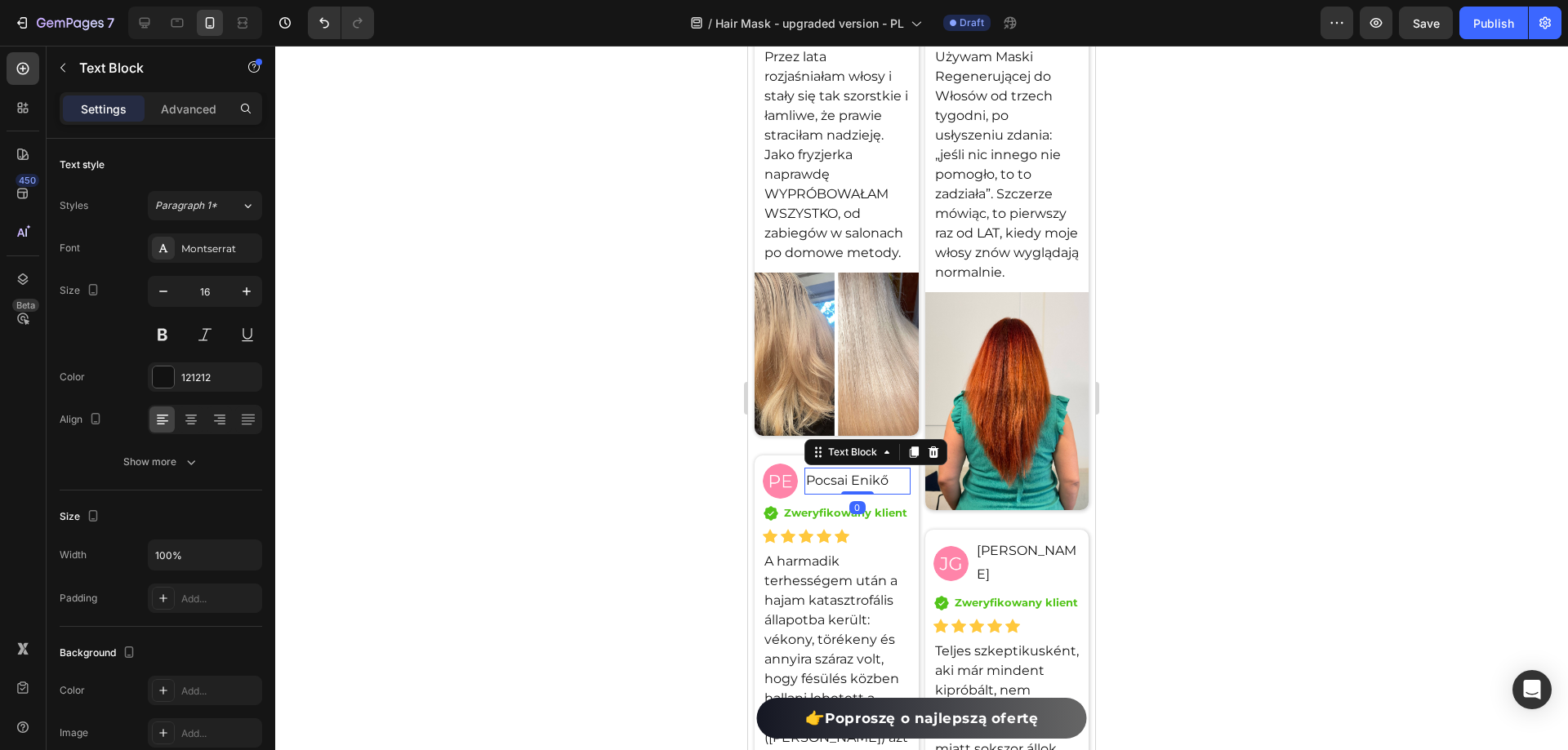
click at [836, 480] on p "Pocsai Enikő" at bounding box center [857, 481] width 102 height 24
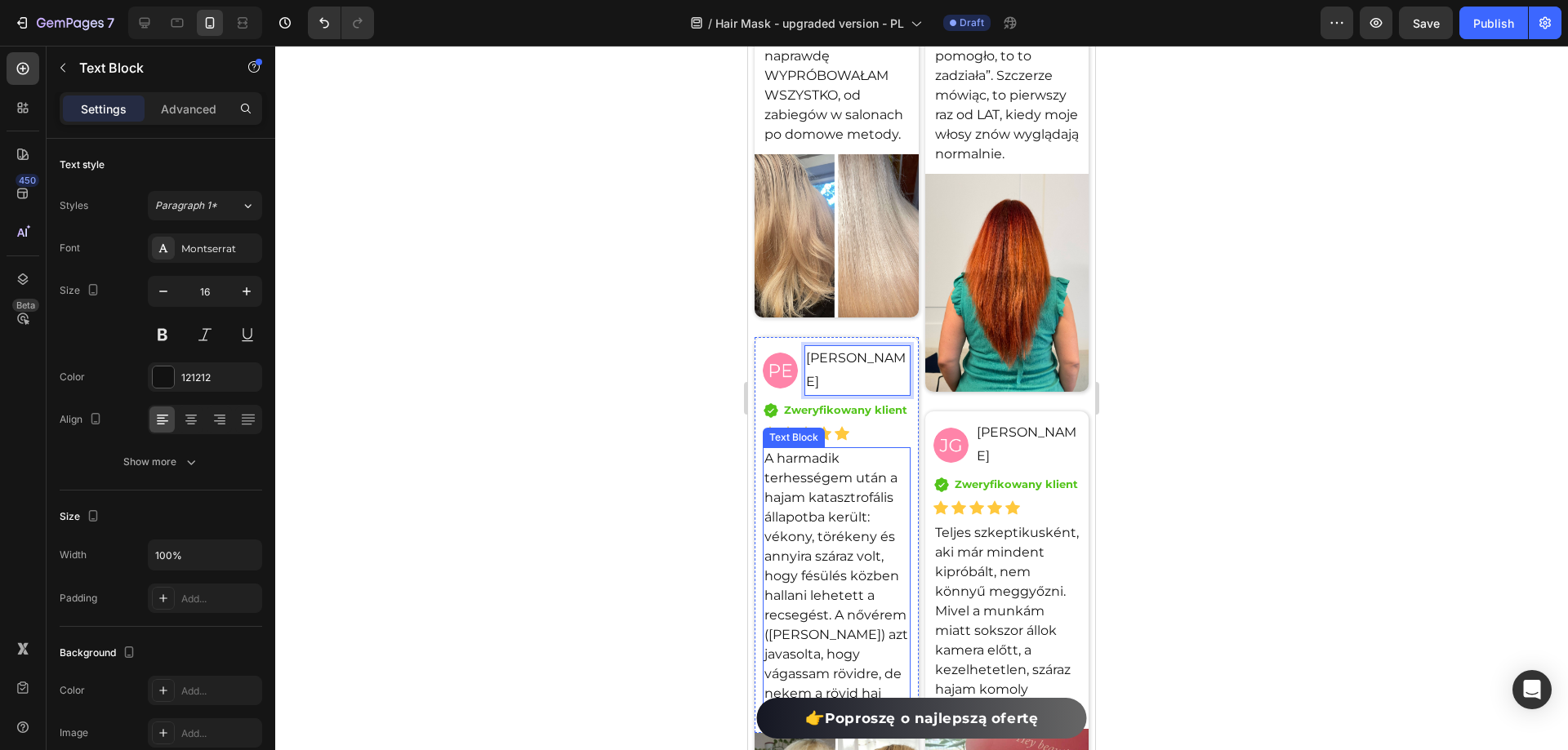
scroll to position [13195, 0]
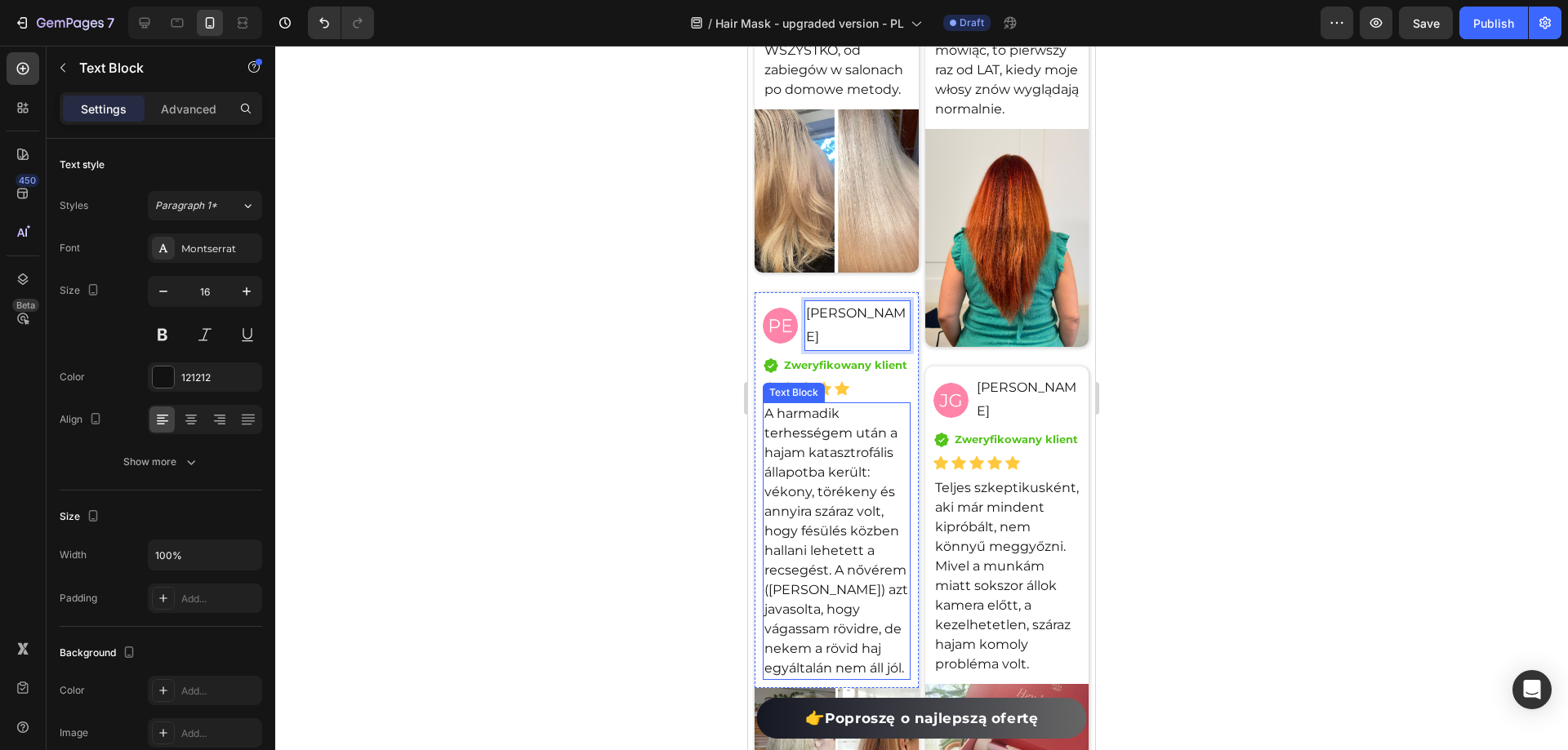
click at [847, 531] on p "A harmadik terhességem után a hajam katasztrofális állapotba került: vékony, tö…" at bounding box center [837, 541] width 145 height 274
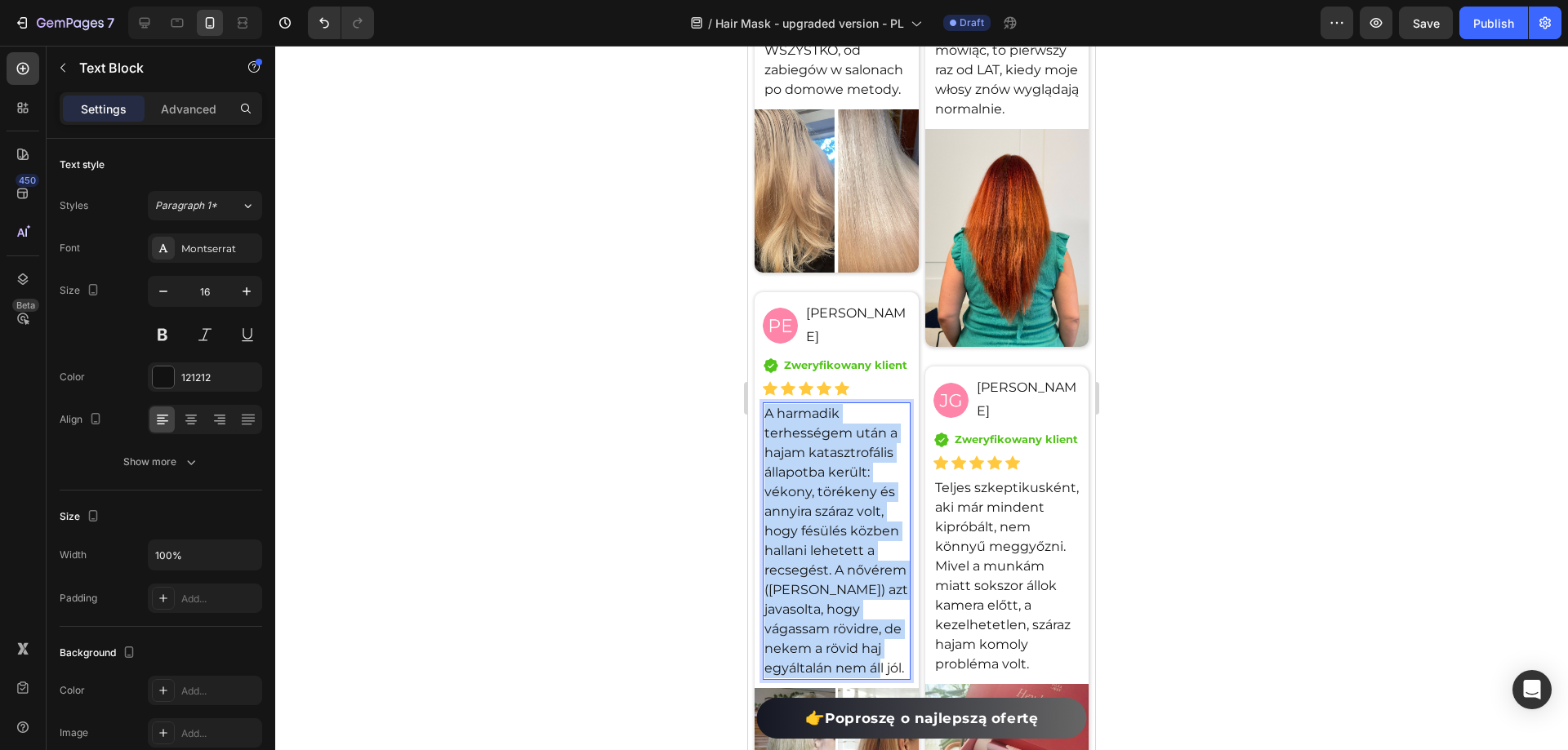
click at [847, 531] on p "A harmadik terhességem után a hajam katasztrofális állapotba került: vékony, tö…" at bounding box center [837, 541] width 145 height 274
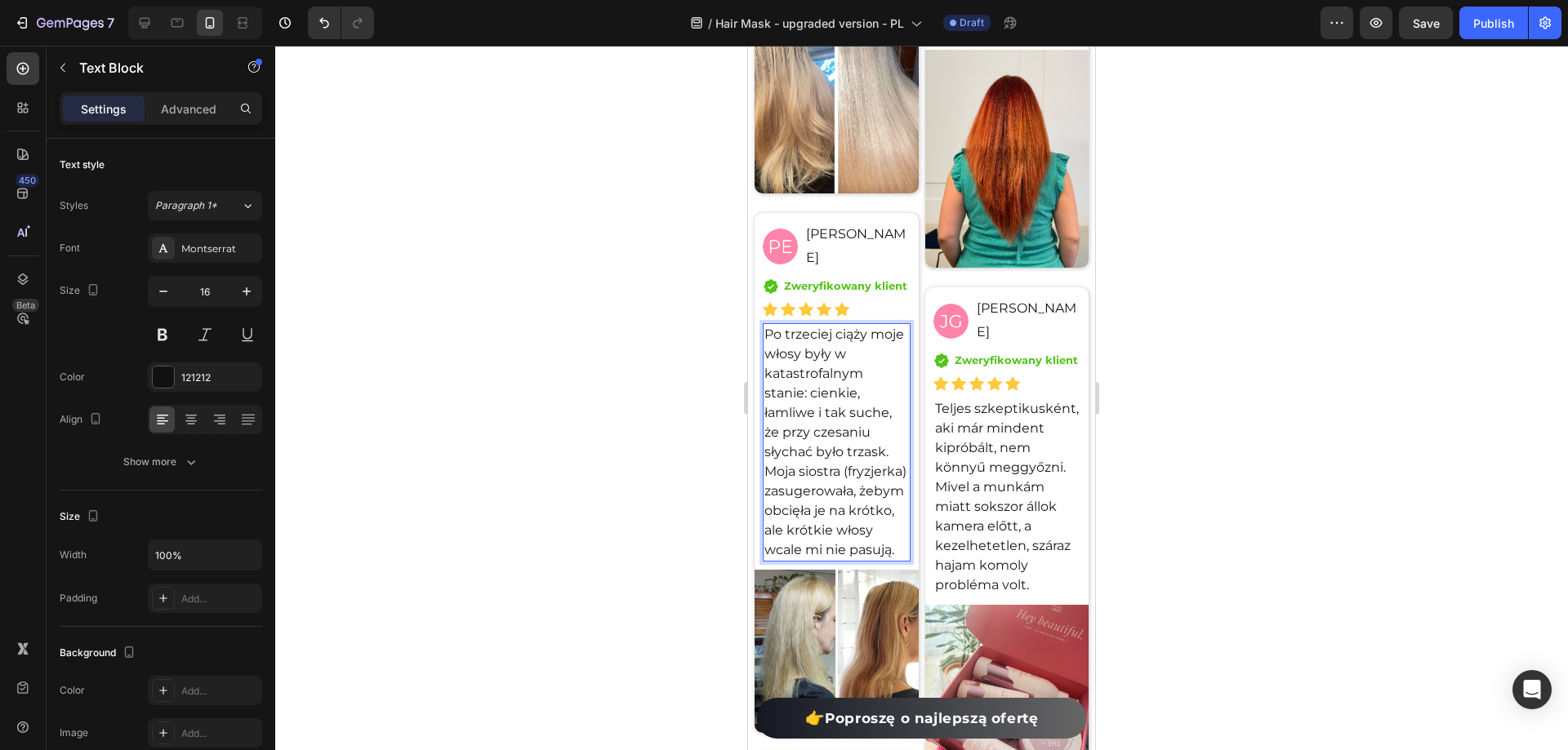
scroll to position [13277, 0]
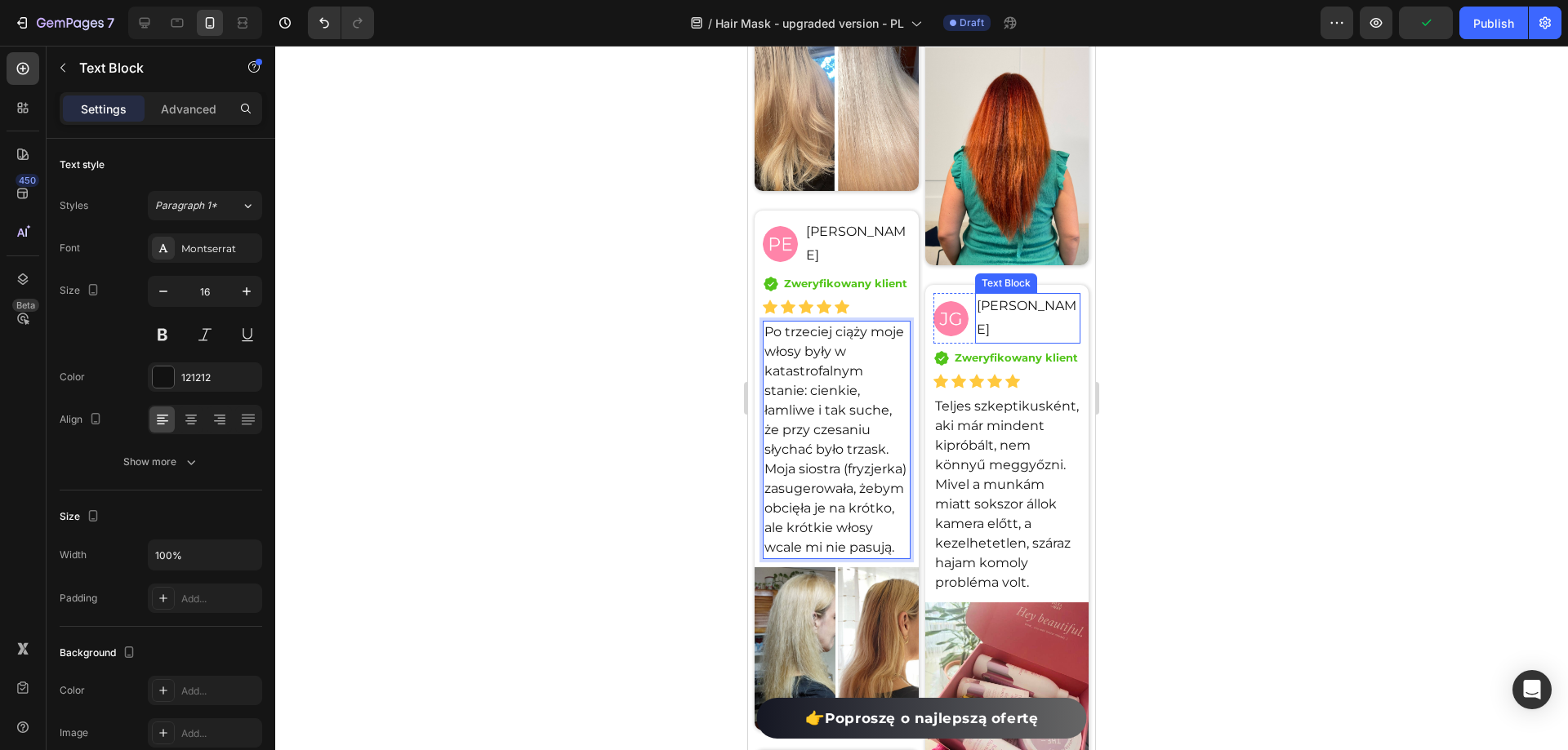
click at [1018, 334] on p "[PERSON_NAME]" at bounding box center [1028, 318] width 102 height 48
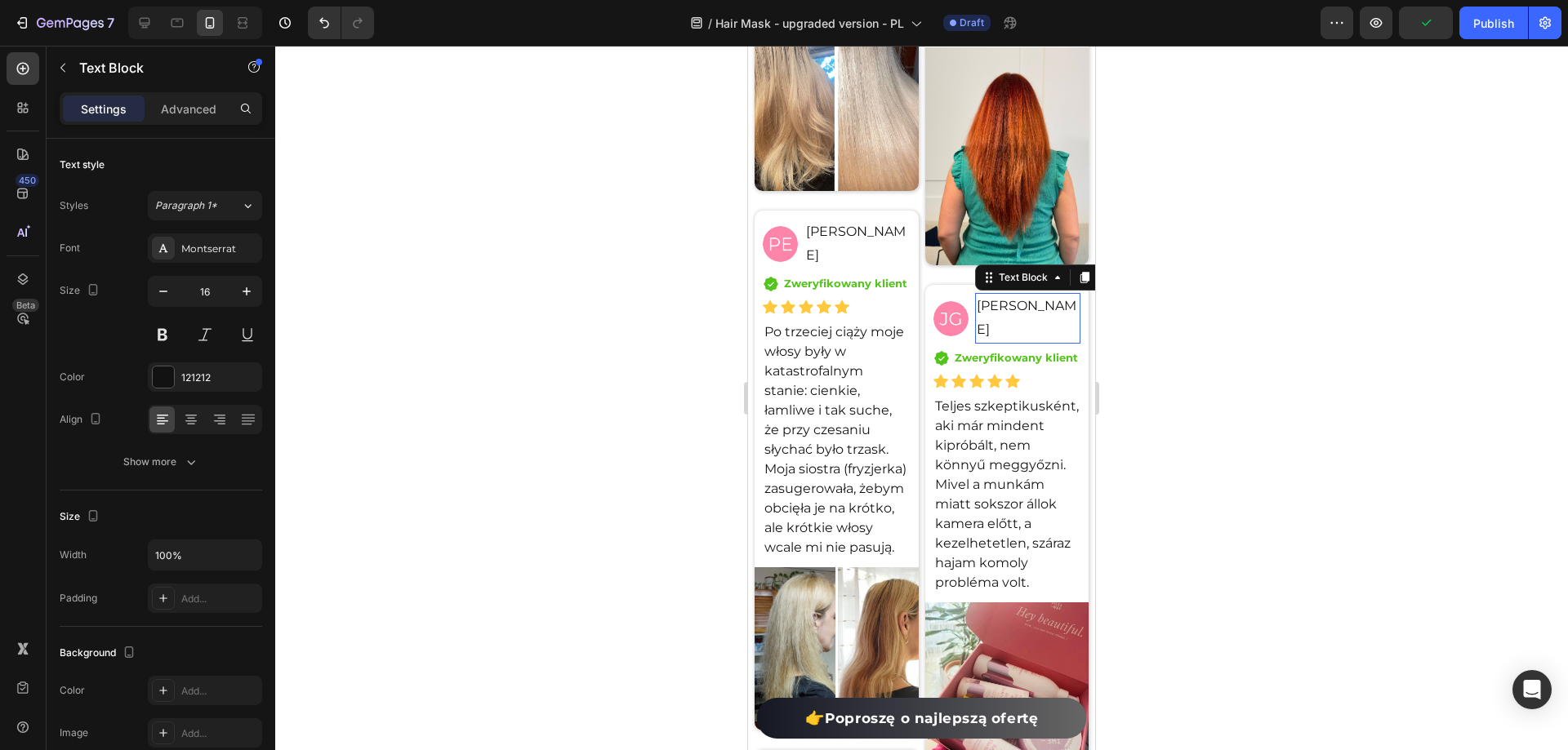
click at [1018, 334] on p "[PERSON_NAME]" at bounding box center [1028, 318] width 102 height 48
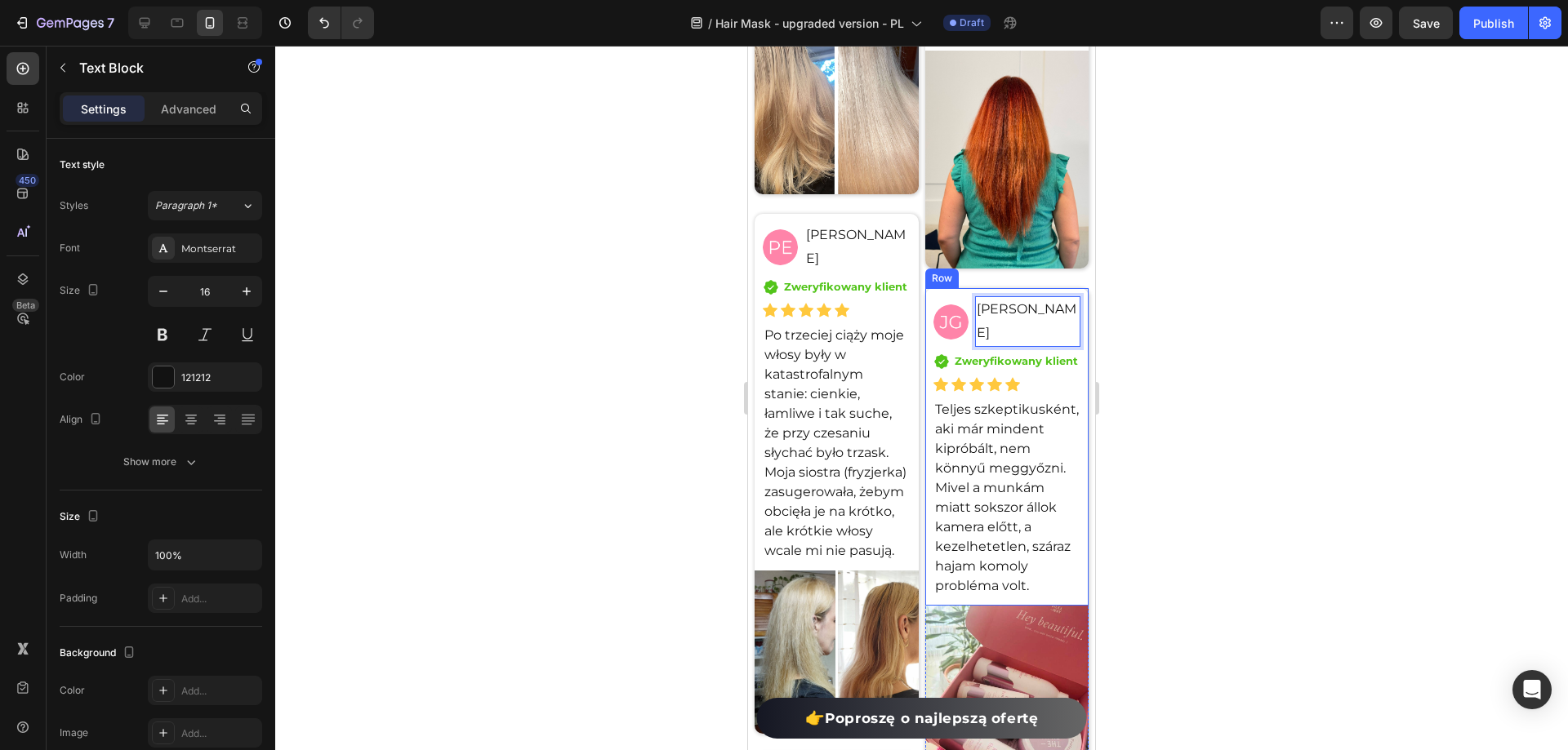
click at [968, 520] on p "Teljes szkeptikusként, aki már mindent kipróbált, nem könnyű meggyőzni. Mivel a…" at bounding box center [1008, 498] width 145 height 196
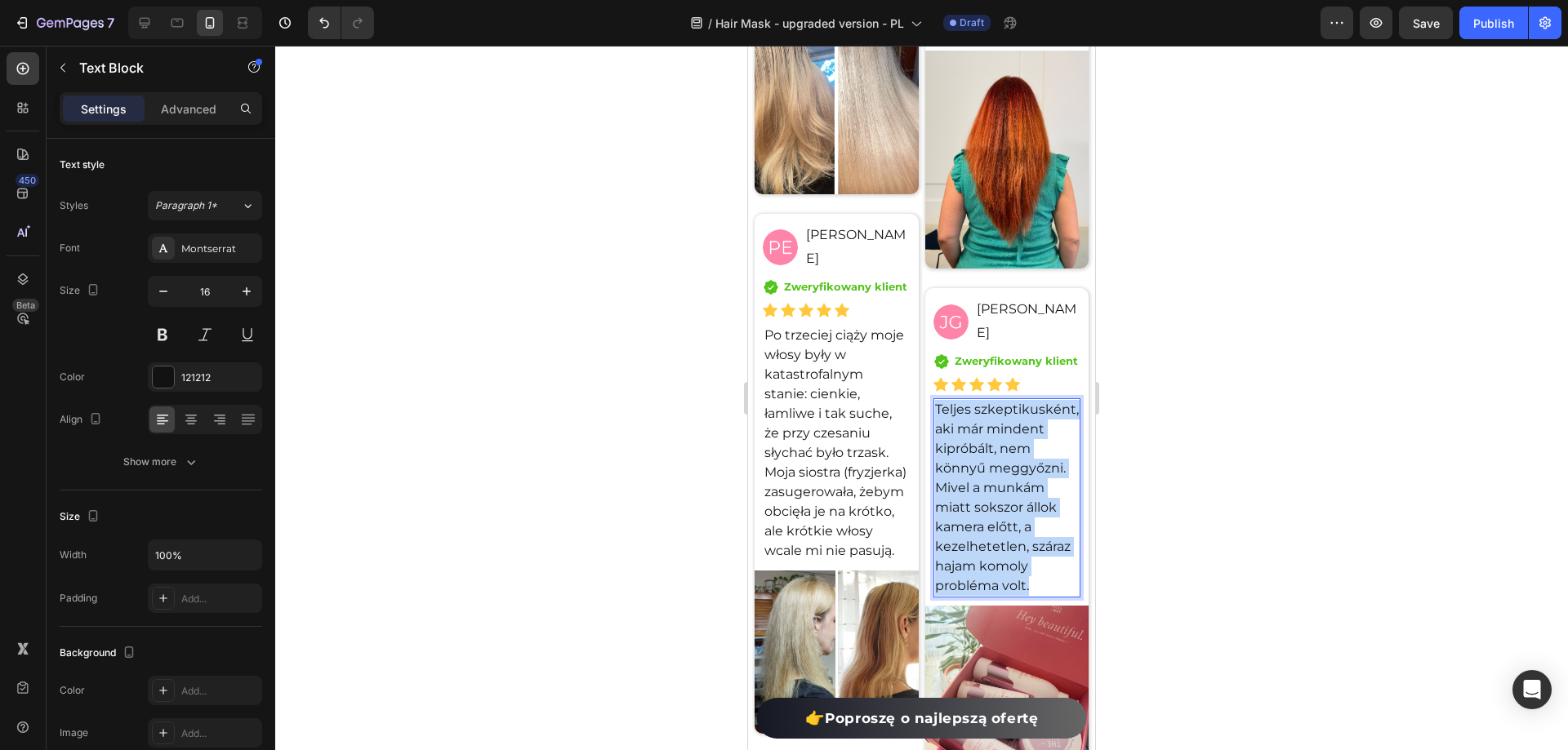
click at [968, 520] on p "Teljes szkeptikusként, aki már mindent kipróbált, nem könnyű meggyőzni. Mivel a…" at bounding box center [1008, 498] width 145 height 196
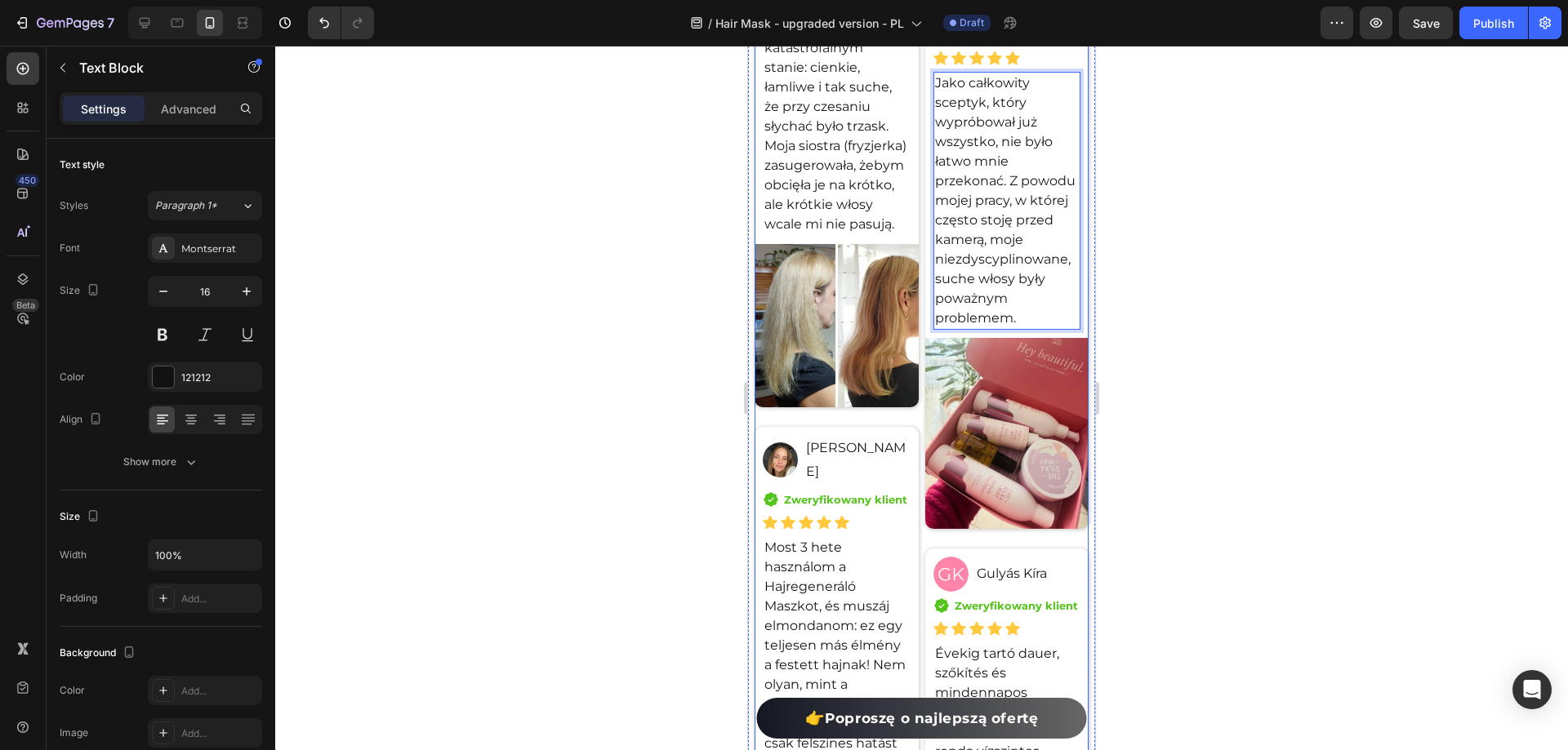
scroll to position [13764, 0]
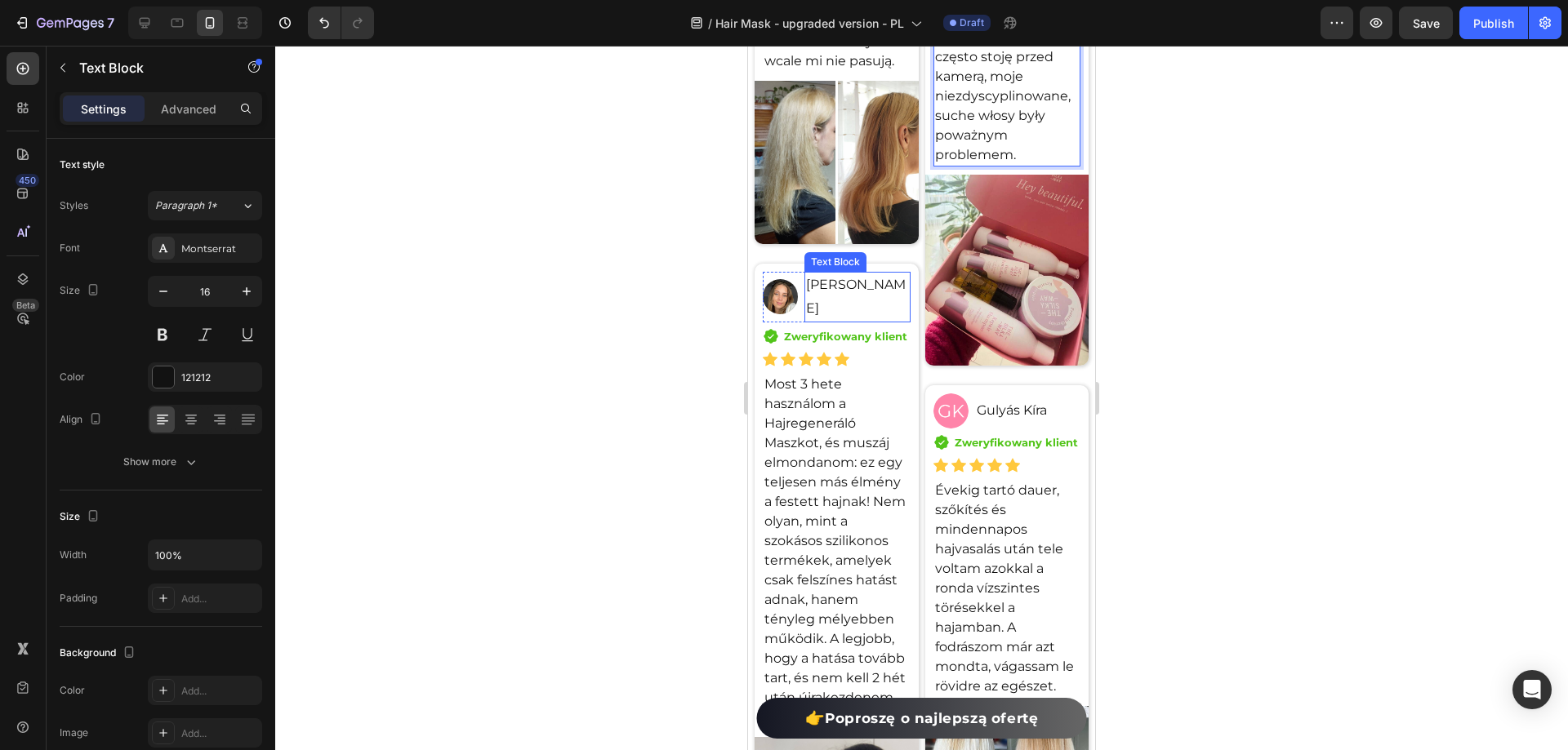
click at [841, 321] on p "[PERSON_NAME]" at bounding box center [857, 297] width 102 height 48
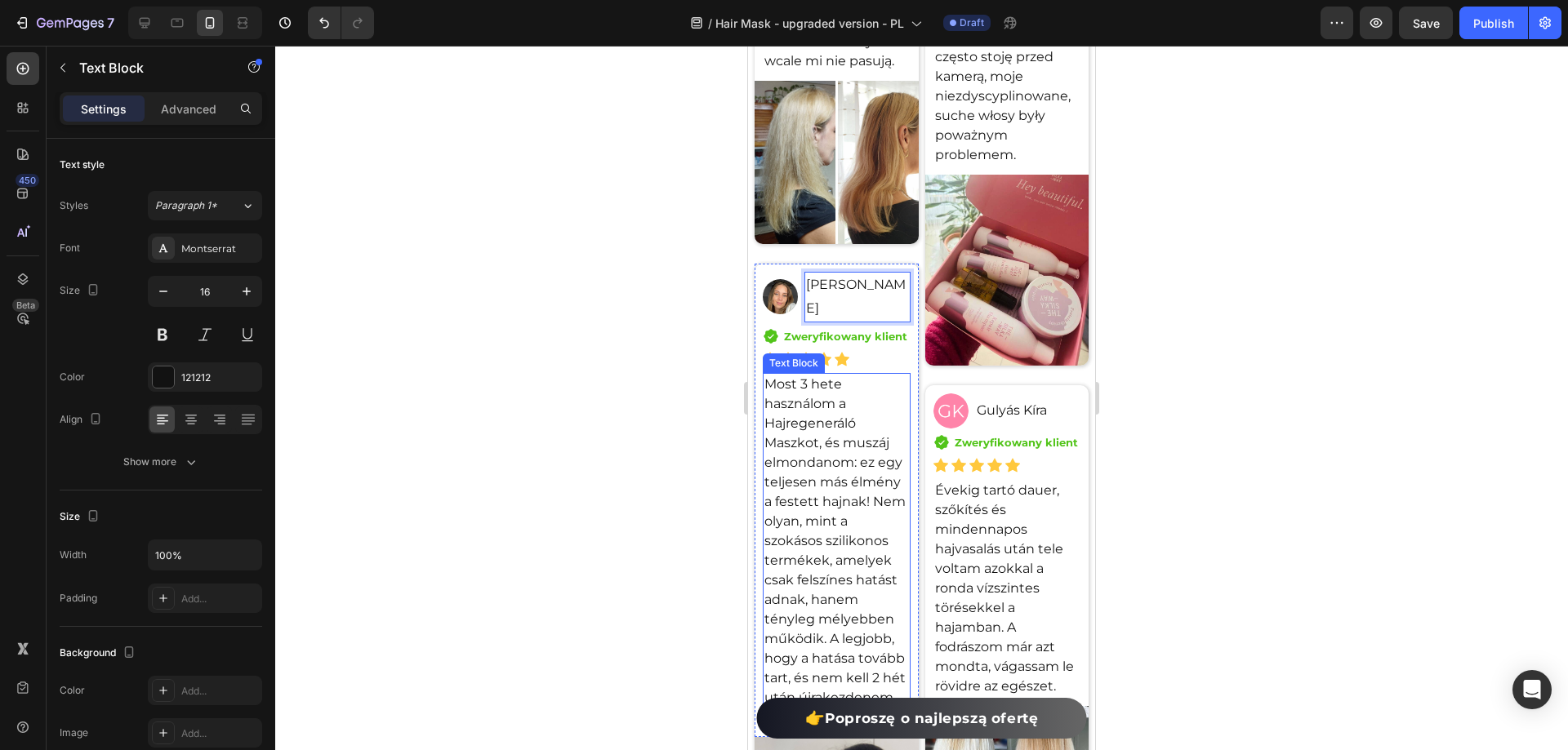
click at [815, 497] on p "Most 3 hete használom a Hajregeneráló Maszkot, és muszáj elmondanom: ez egy tel…" at bounding box center [837, 551] width 145 height 352
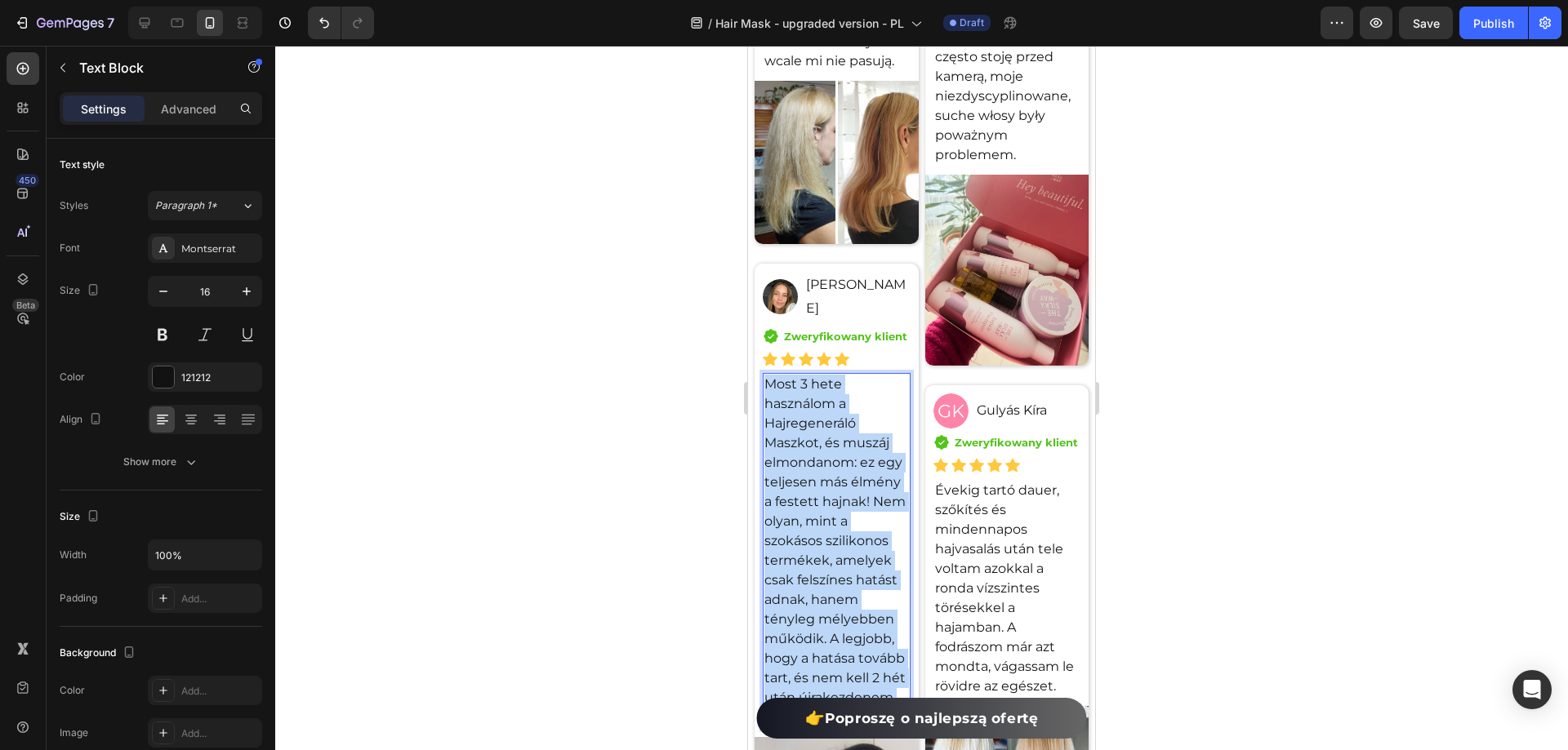
click at [815, 497] on p "Most 3 hete használom a Hajregeneráló Maszkot, és muszáj elmondanom: ez egy tel…" at bounding box center [837, 551] width 145 height 352
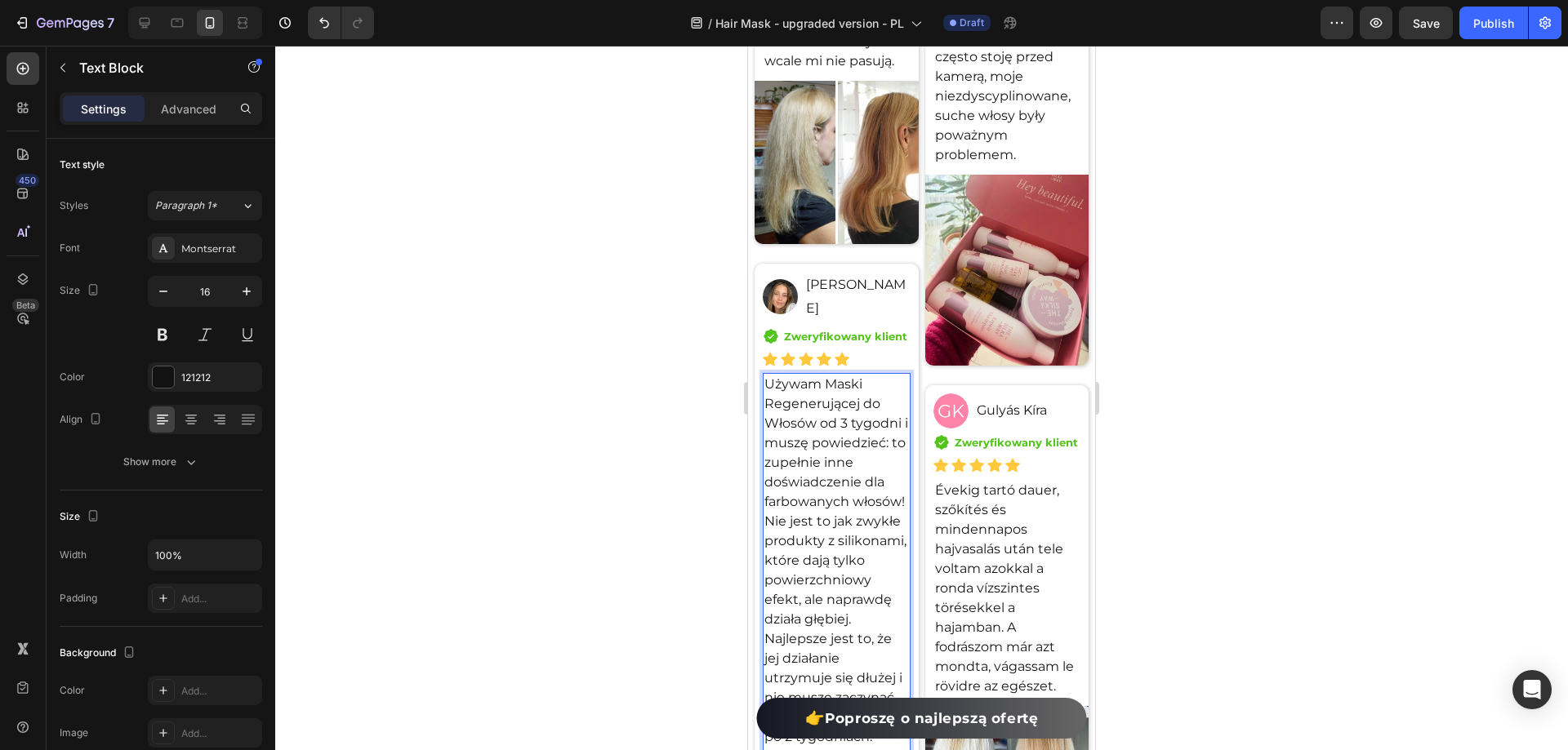
scroll to position [13984, 0]
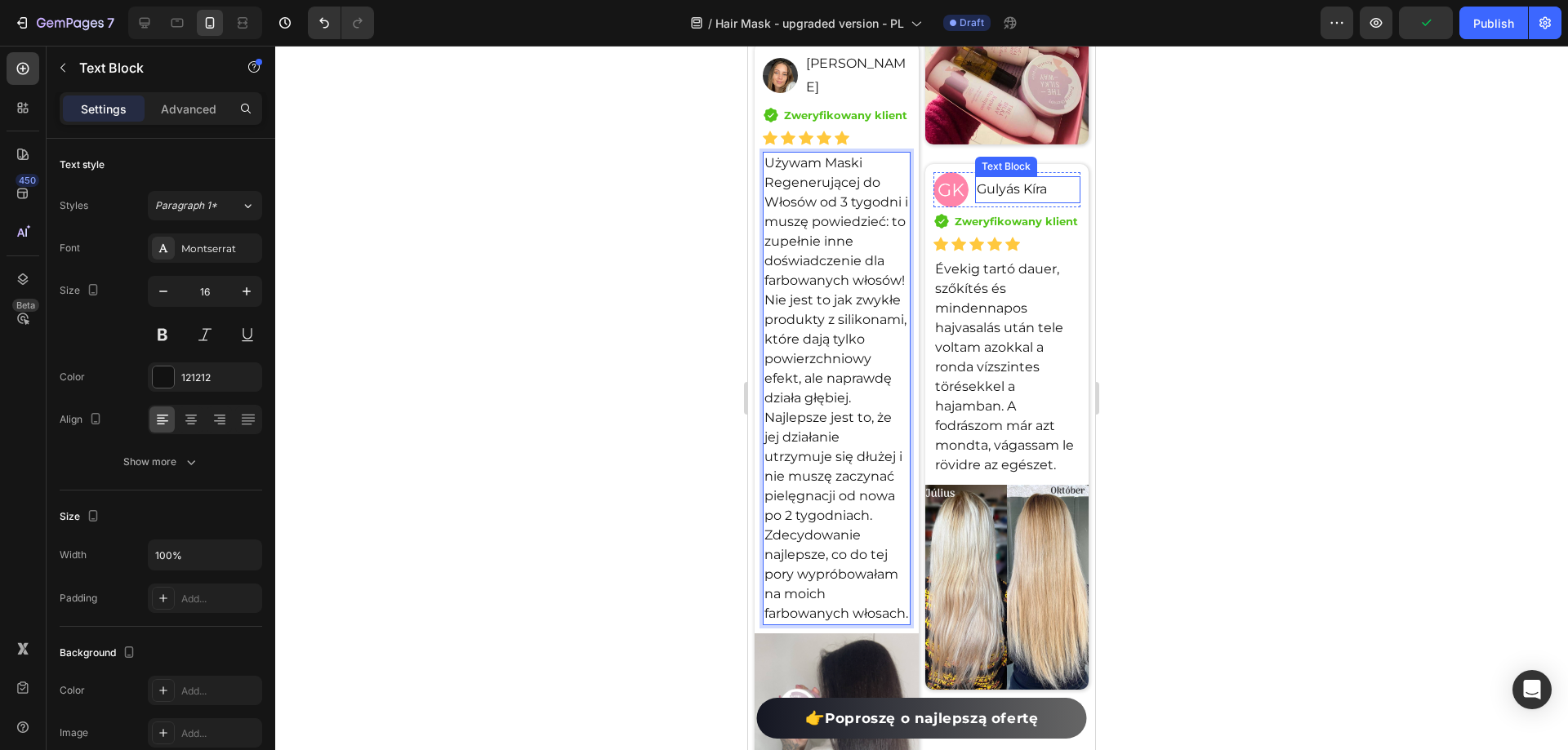
click at [995, 202] on p "Gulyás Kíra" at bounding box center [1028, 190] width 102 height 24
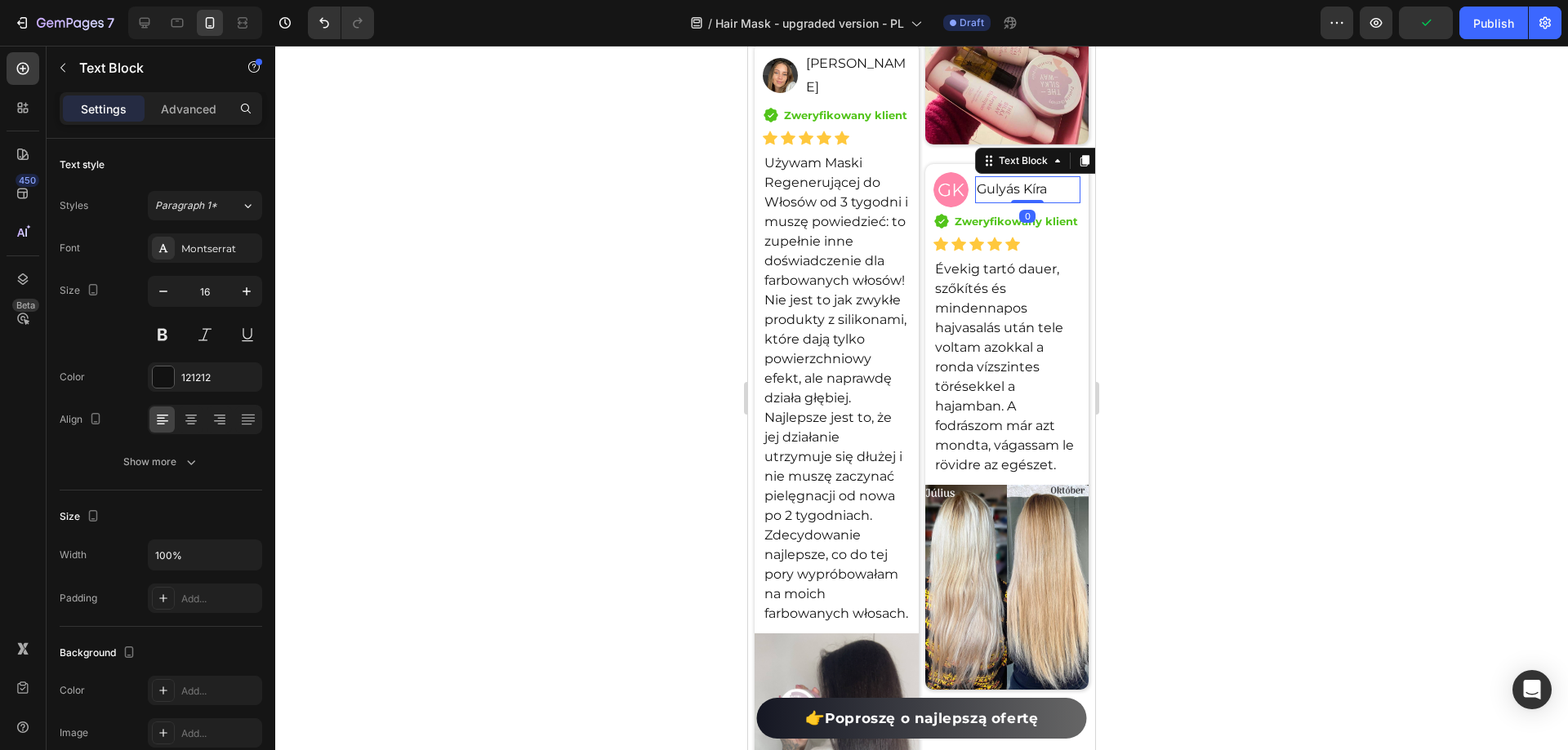
click at [995, 202] on p "Gulyás Kíra" at bounding box center [1028, 190] width 102 height 24
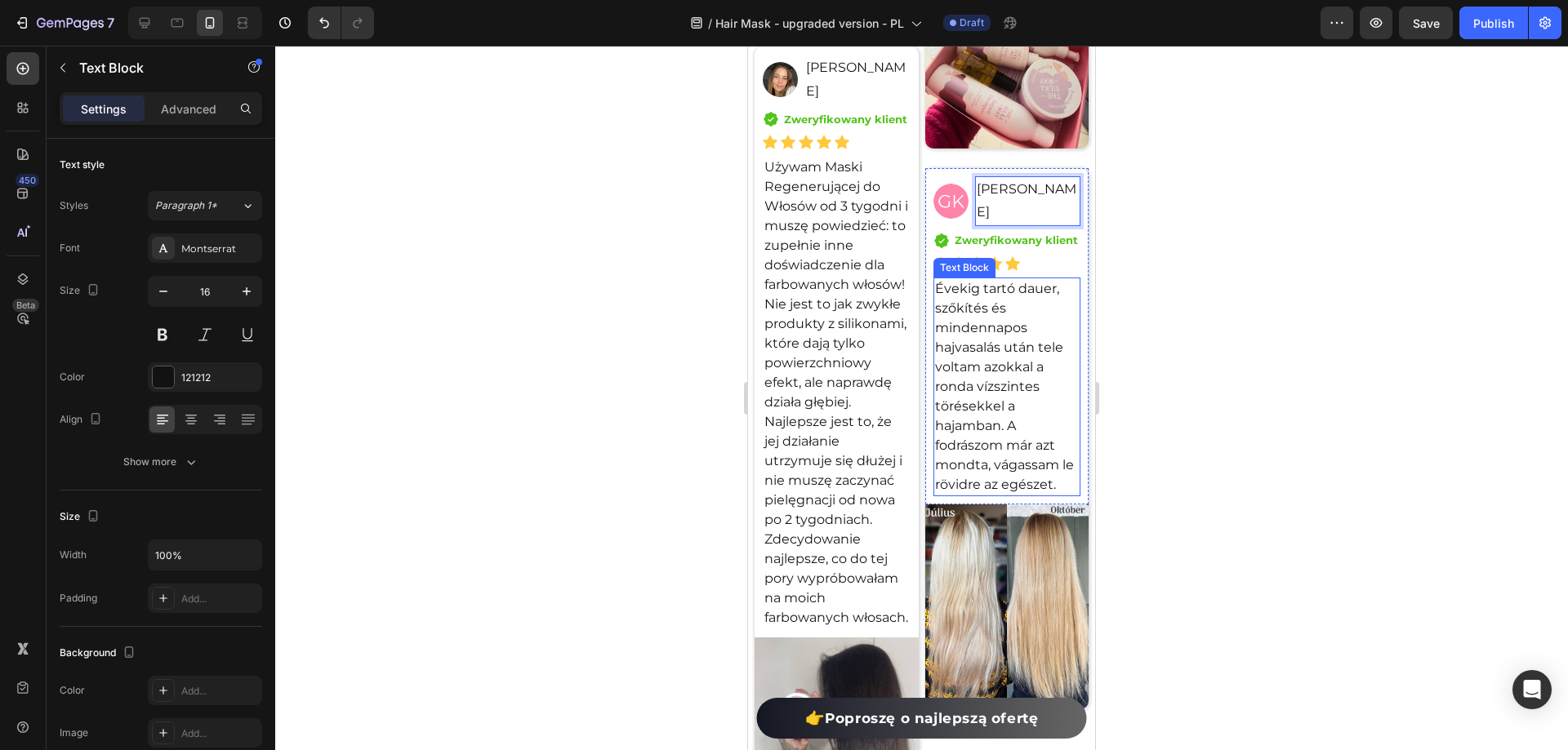
click at [981, 372] on p "Évekig tartó dauer, szőkítés és mindennapos hajvasalás után tele voltam azokkal…" at bounding box center [1008, 386] width 145 height 215
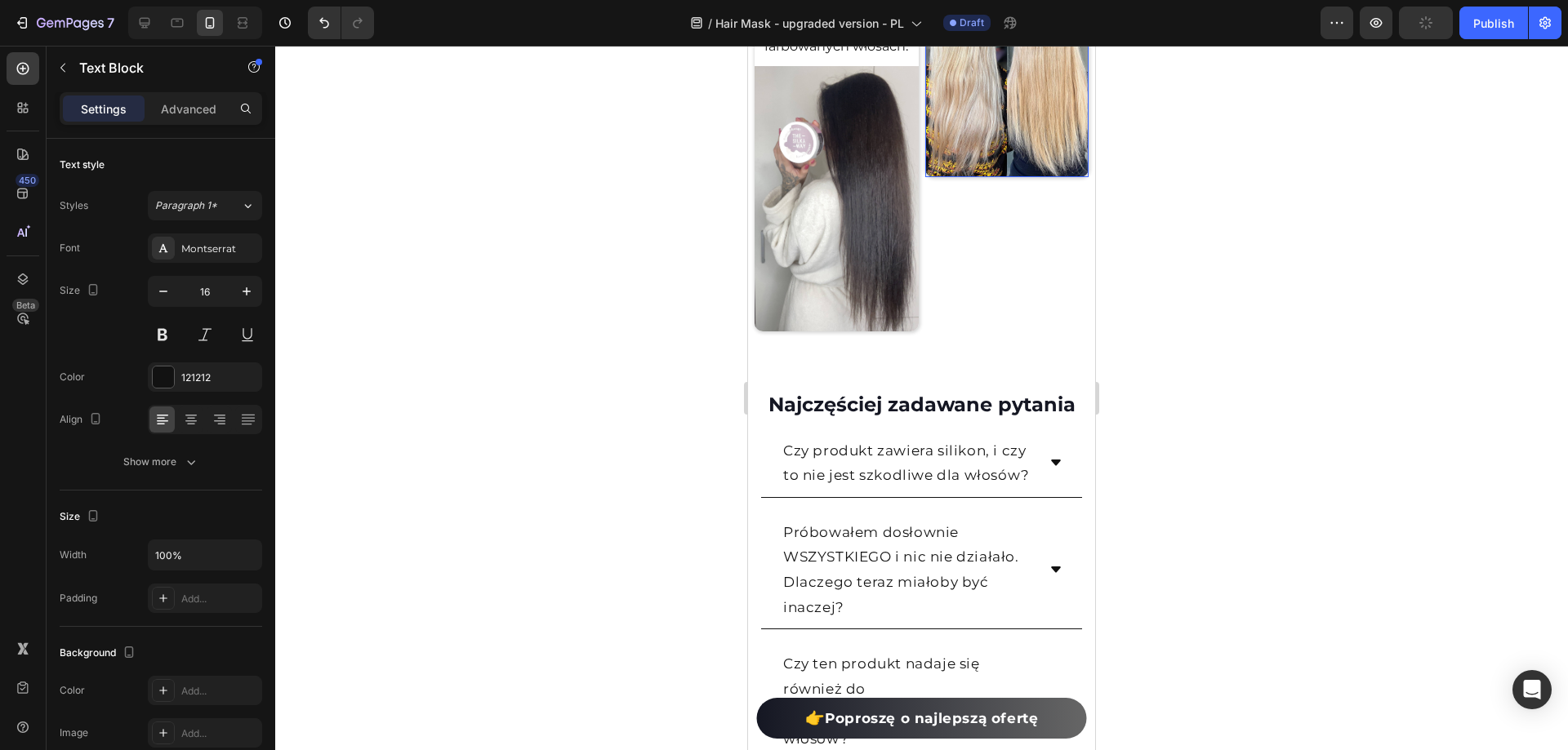
scroll to position [14307, 0]
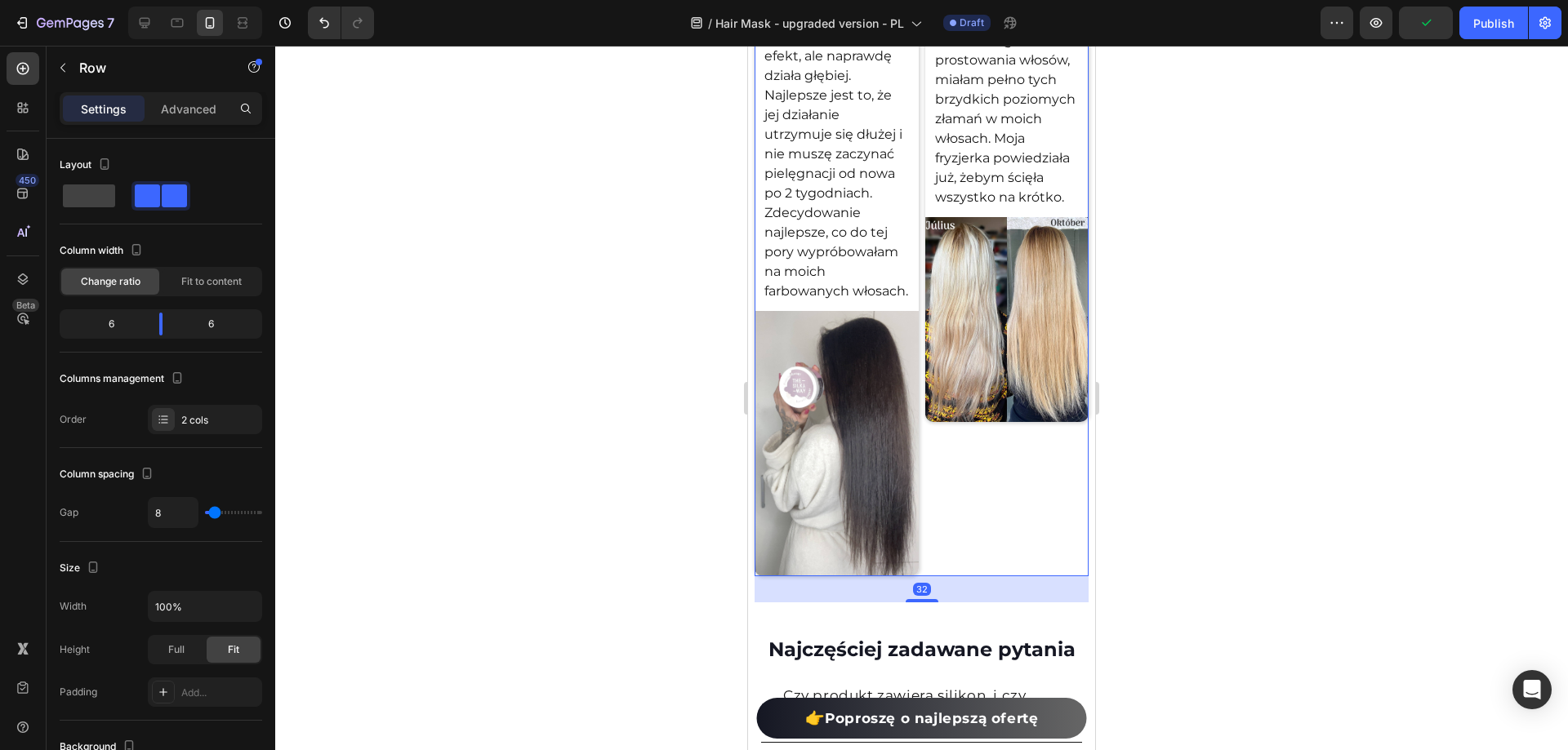
click at [1255, 465] on div at bounding box center [922, 398] width 1293 height 705
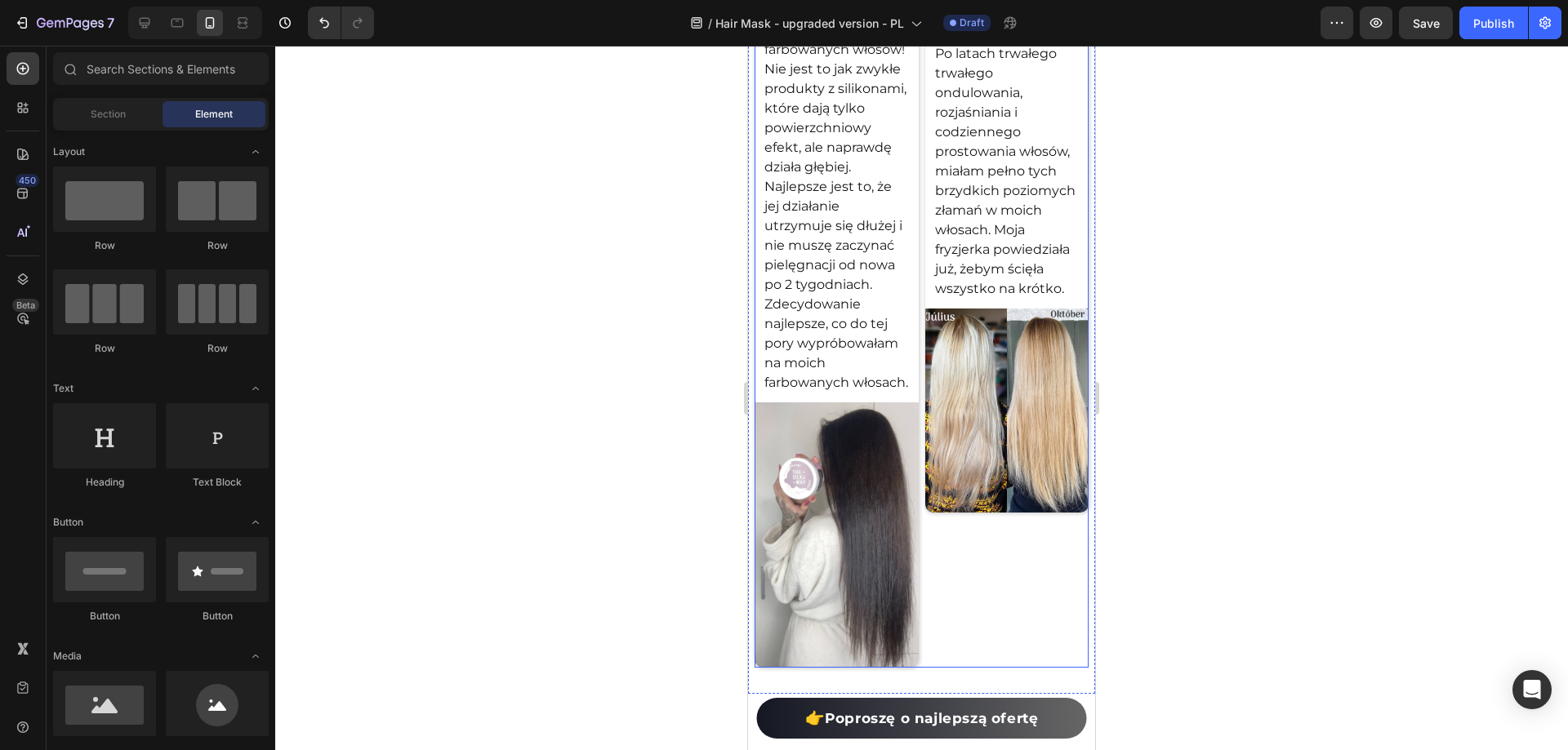
scroll to position [13818, 0]
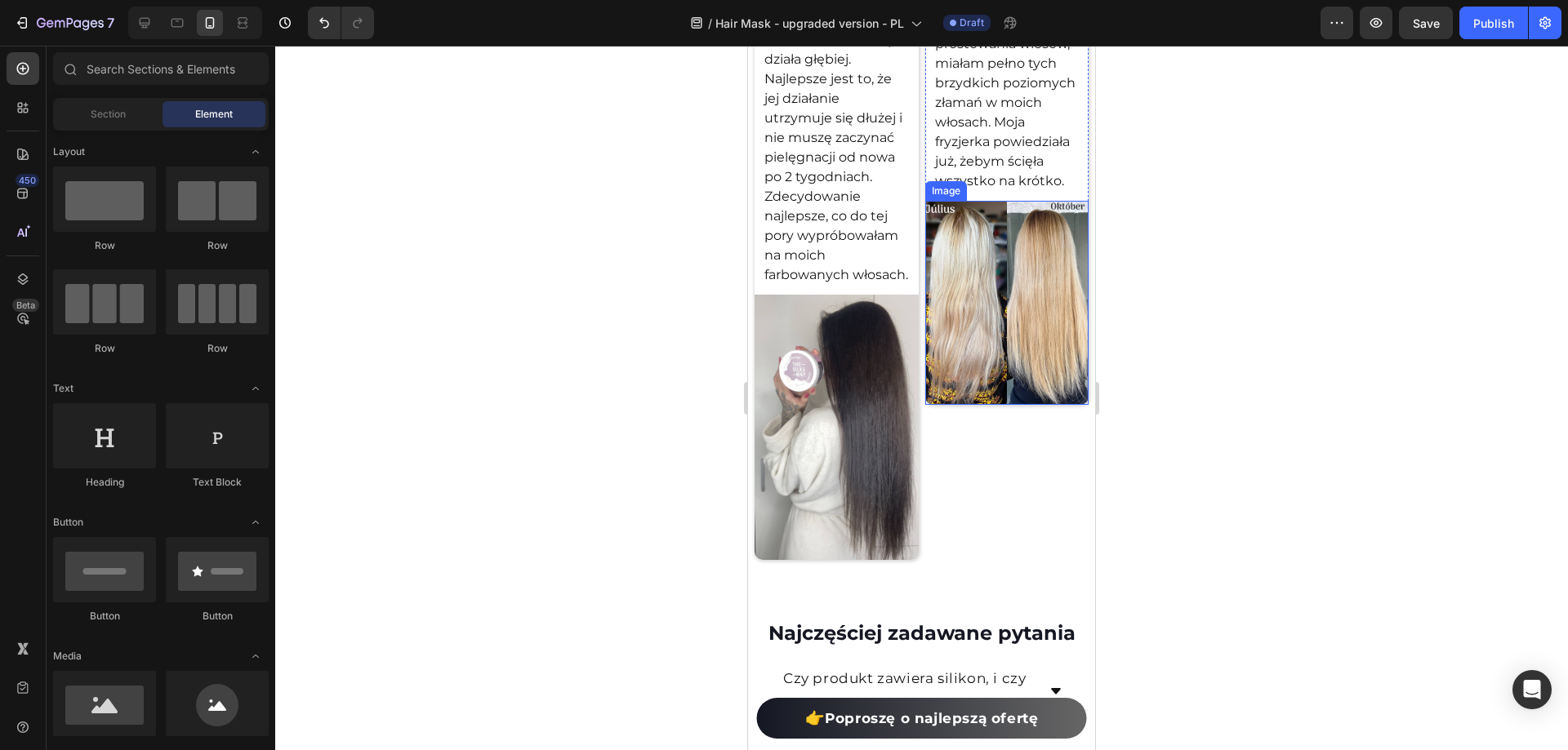
click at [1055, 320] on img at bounding box center [1007, 303] width 164 height 205
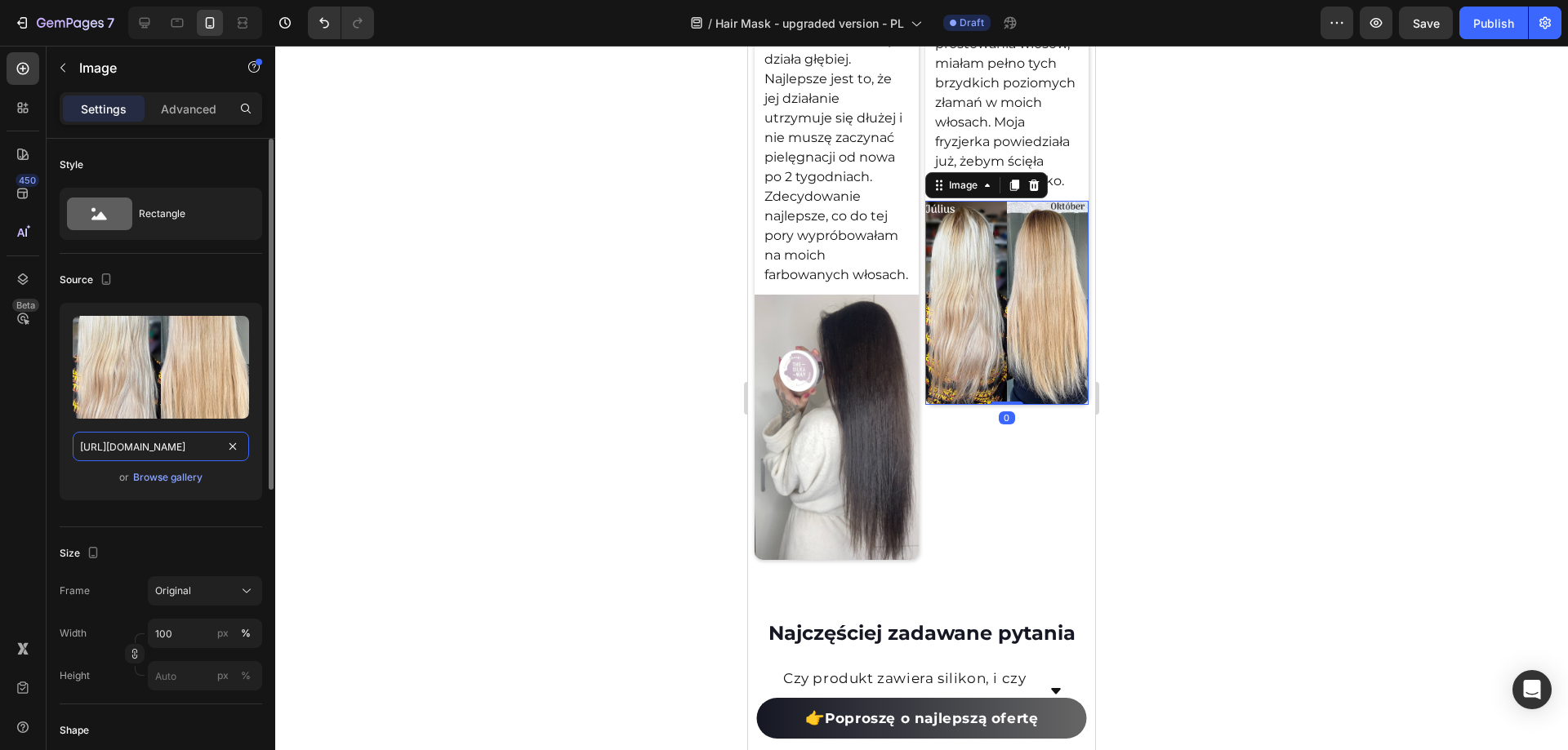
click at [175, 448] on input "[URL][DOMAIN_NAME]" at bounding box center [160, 446] width 176 height 30
drag, startPoint x: 233, startPoint y: 335, endPoint x: 1320, endPoint y: 73, distance: 1118.1
click at [233, 335] on icon "button" at bounding box center [234, 333] width 2 height 5
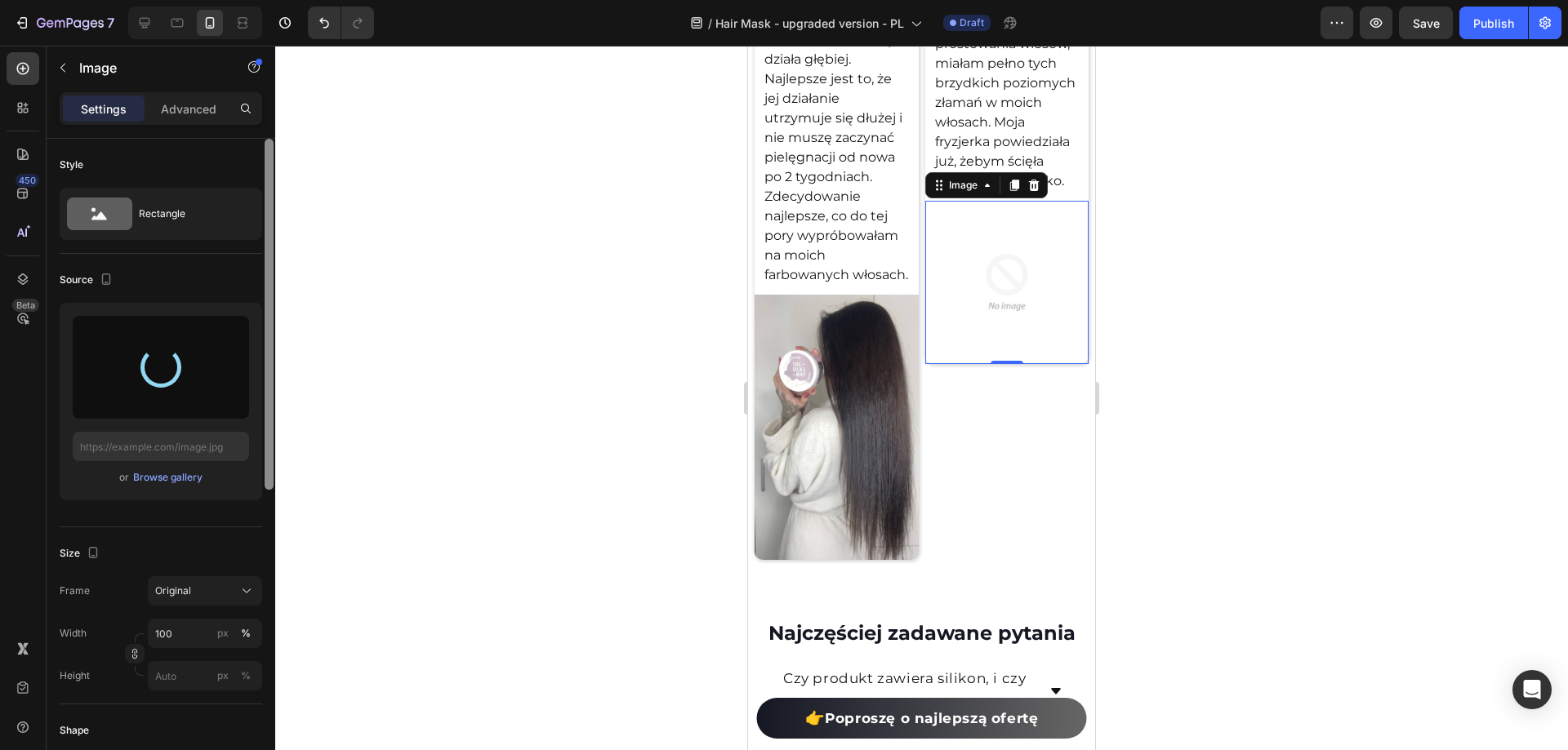
type input "[URL][DOMAIN_NAME]"
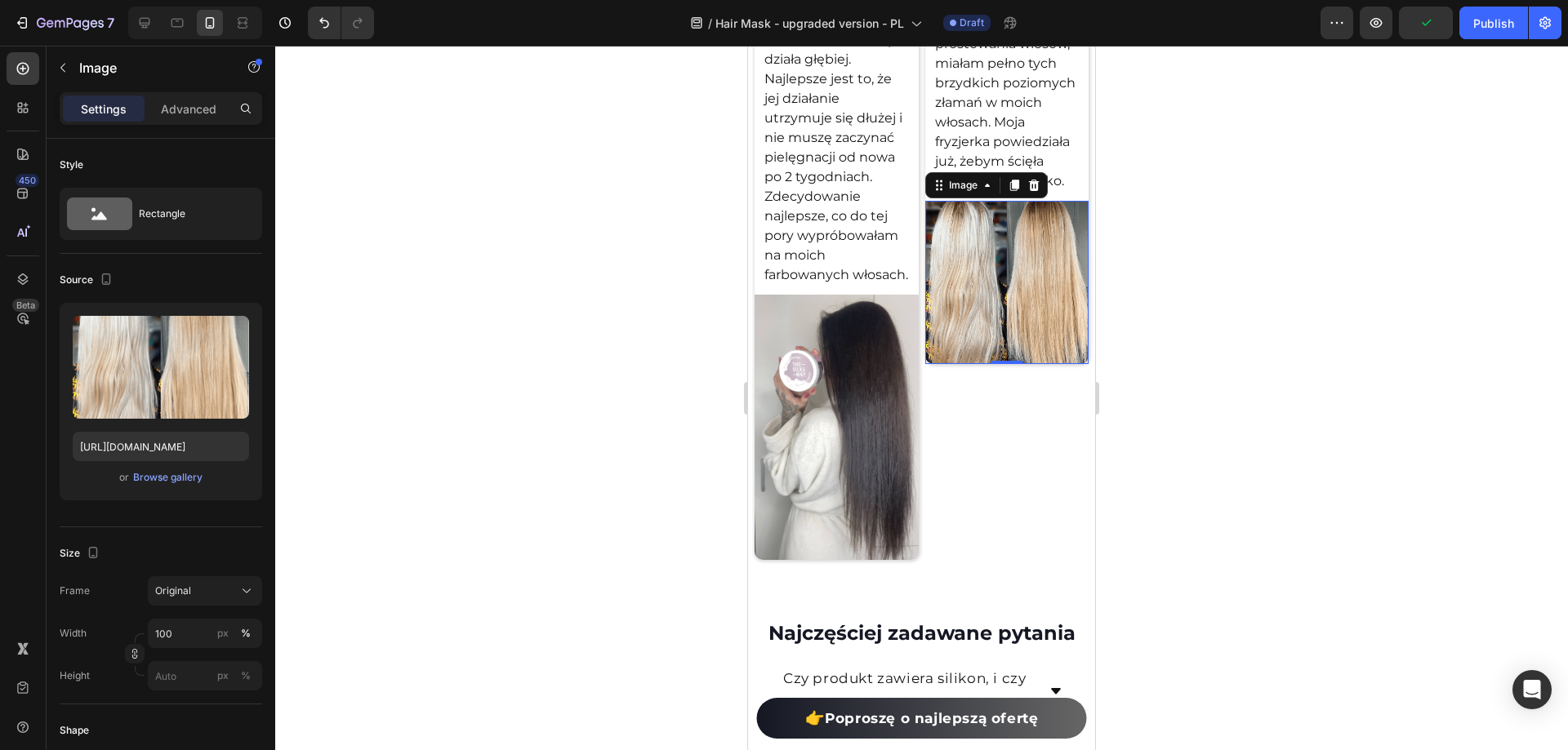
click at [477, 24] on div "/ Hair Mask - upgraded version - PL Draft" at bounding box center [854, 23] width 933 height 32
click at [588, 300] on div at bounding box center [922, 398] width 1293 height 705
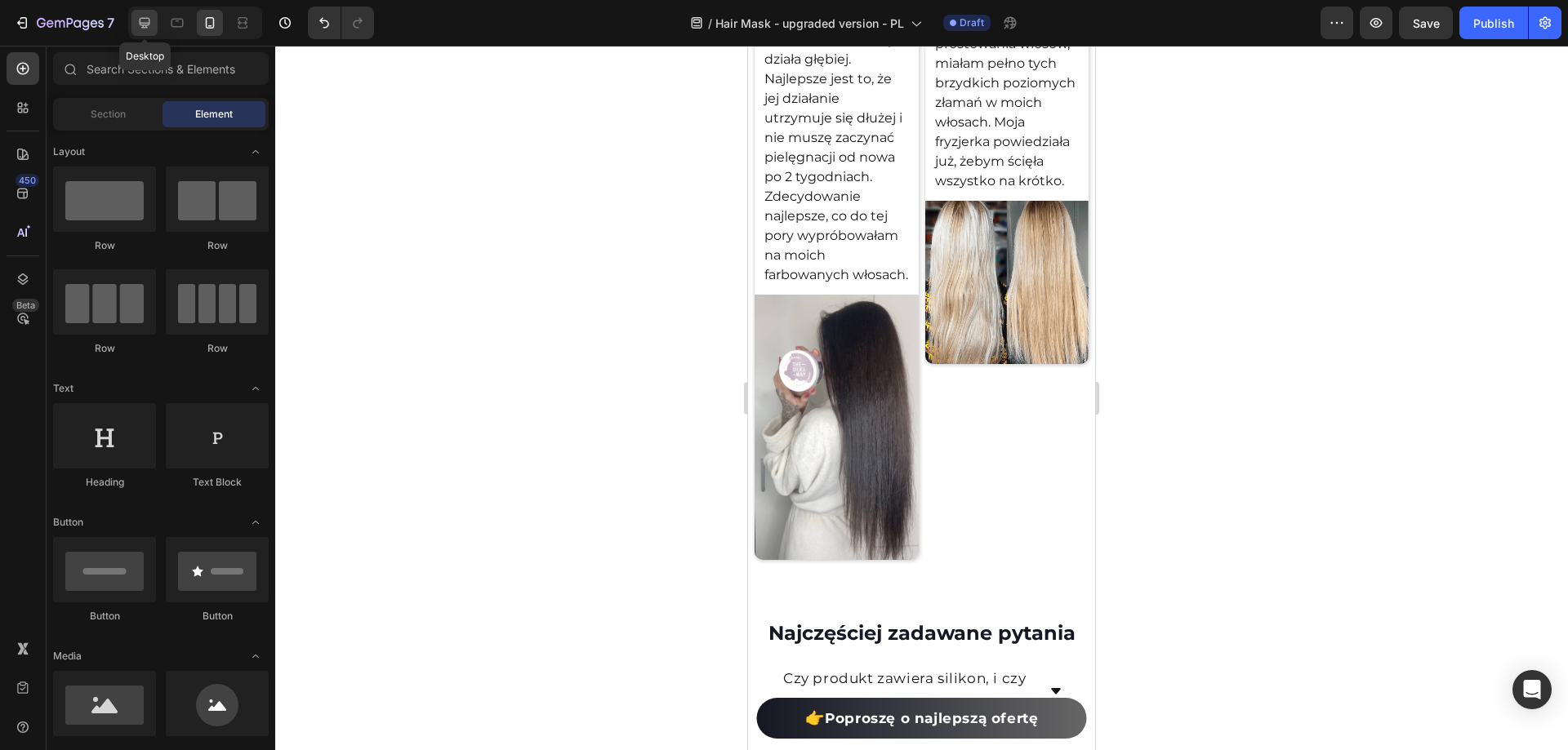
click at [146, 15] on icon at bounding box center [144, 22] width 16 height 16
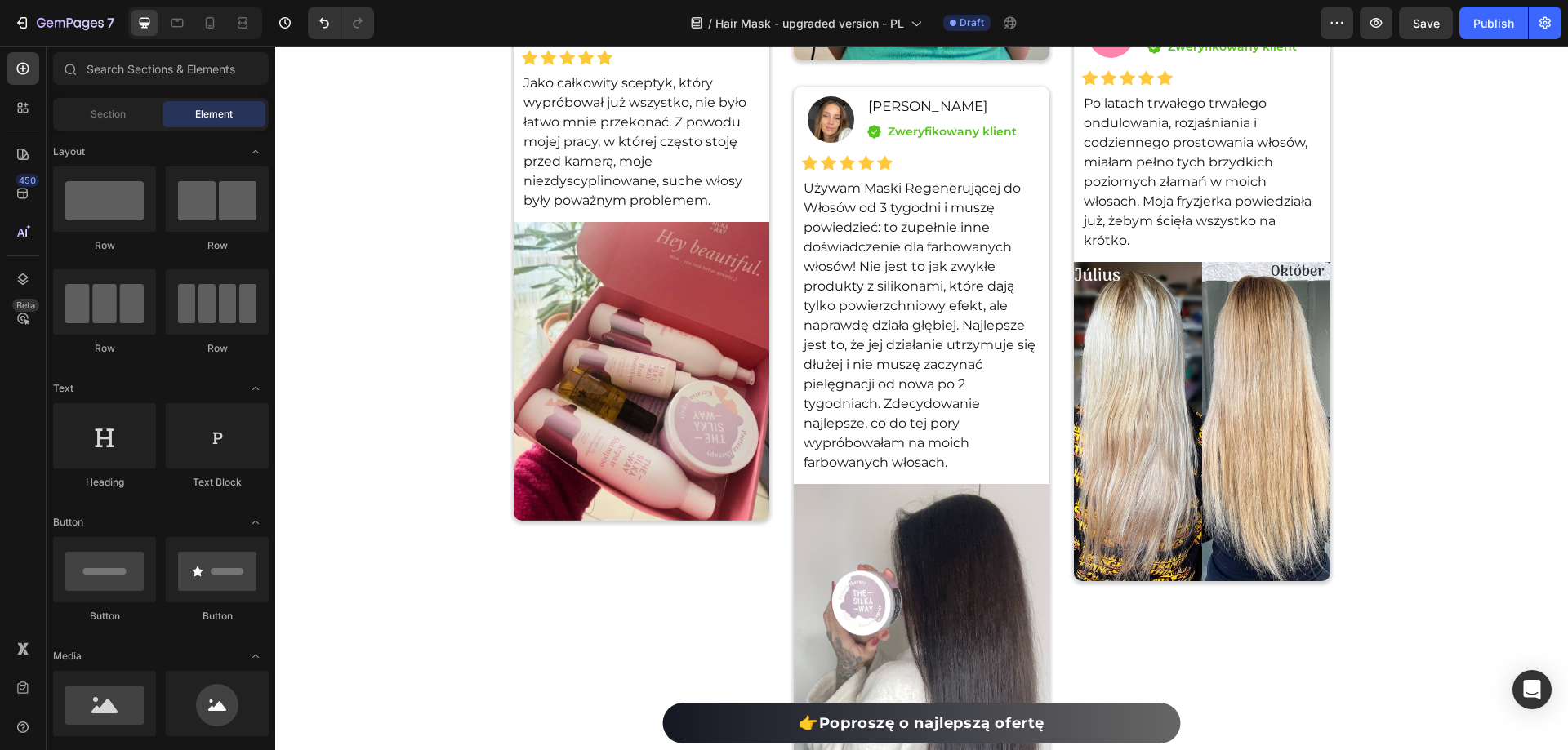
scroll to position [12443, 0]
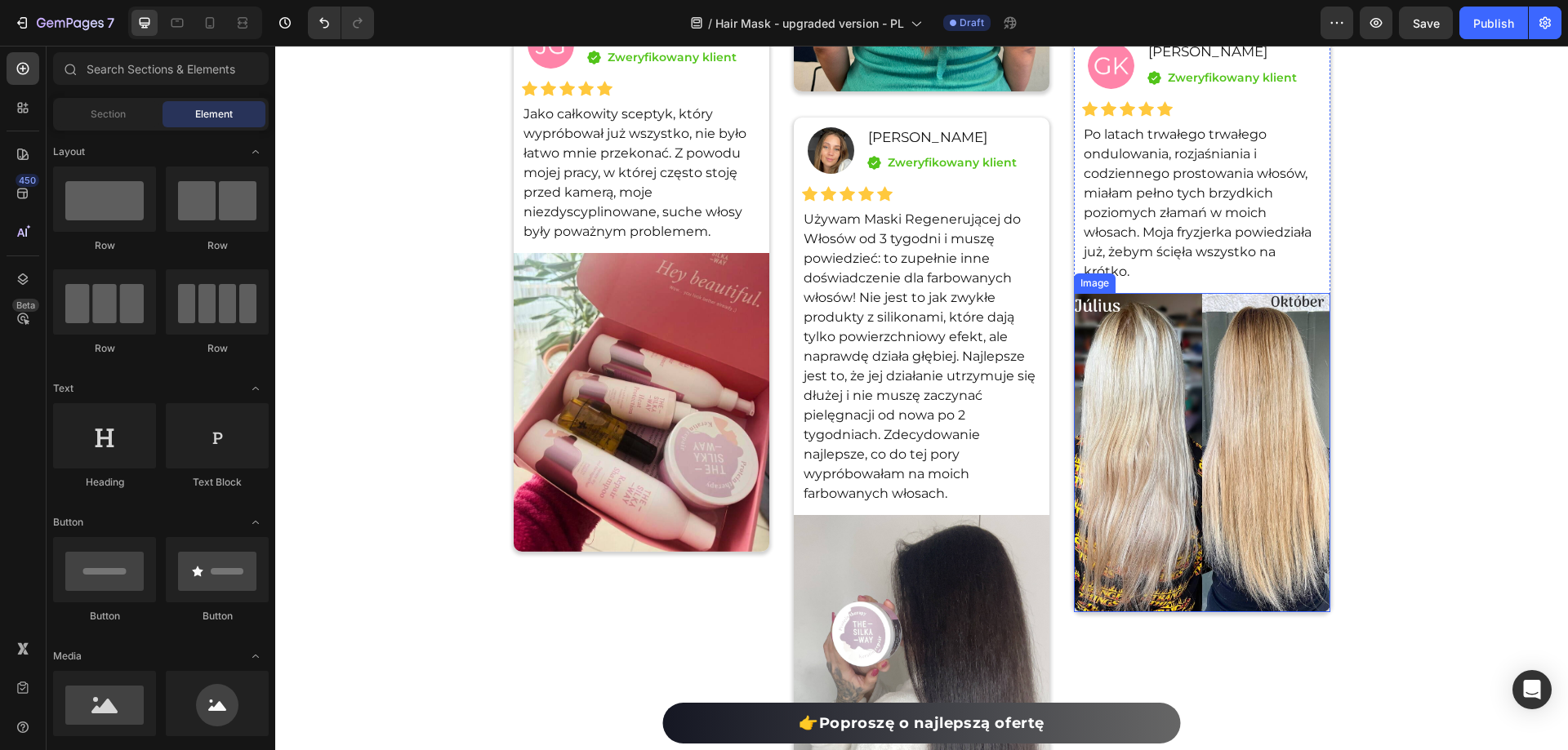
click at [1267, 360] on img at bounding box center [1202, 453] width 256 height 320
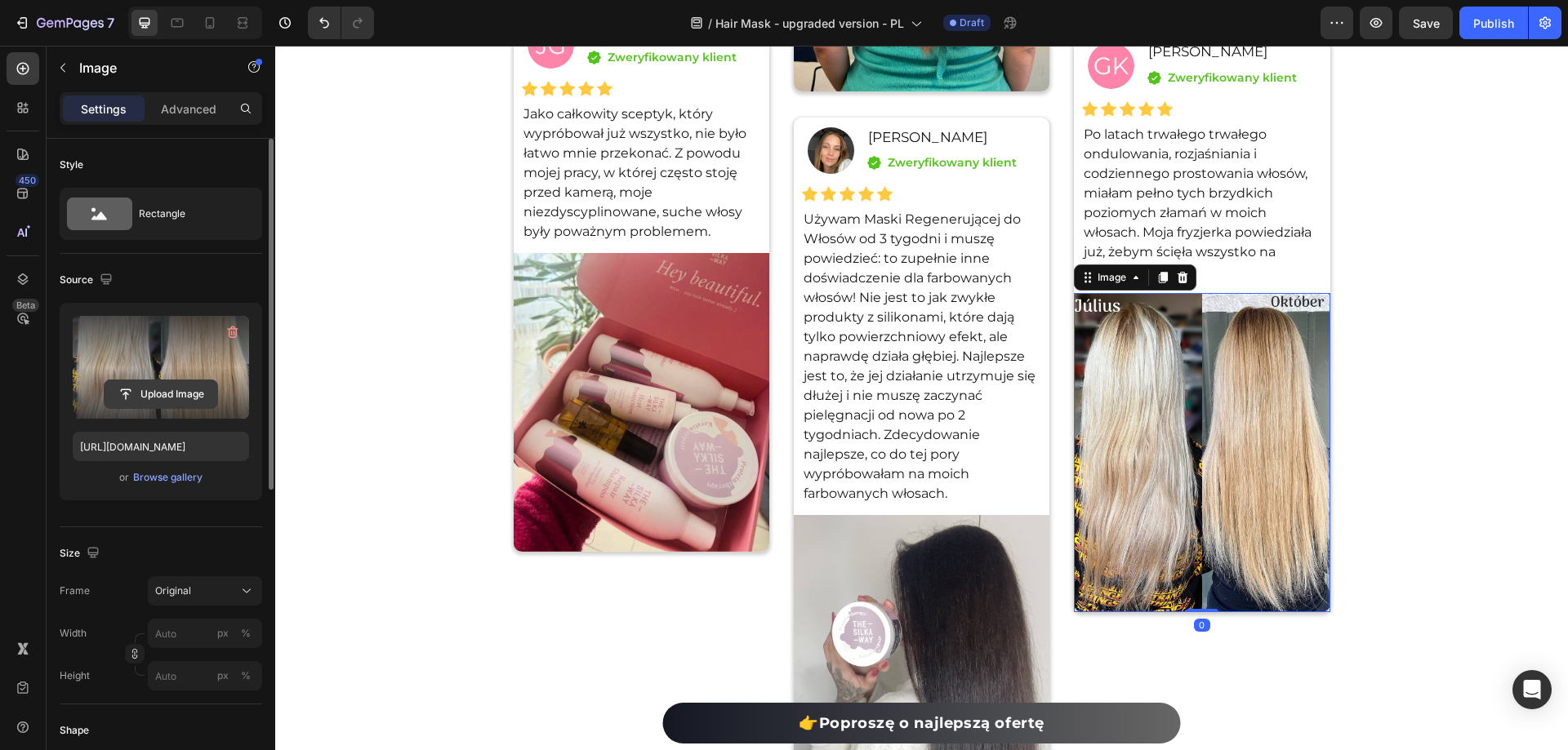
click at [129, 396] on input "file" at bounding box center [161, 394] width 112 height 28
type input "[URL][DOMAIN_NAME]"
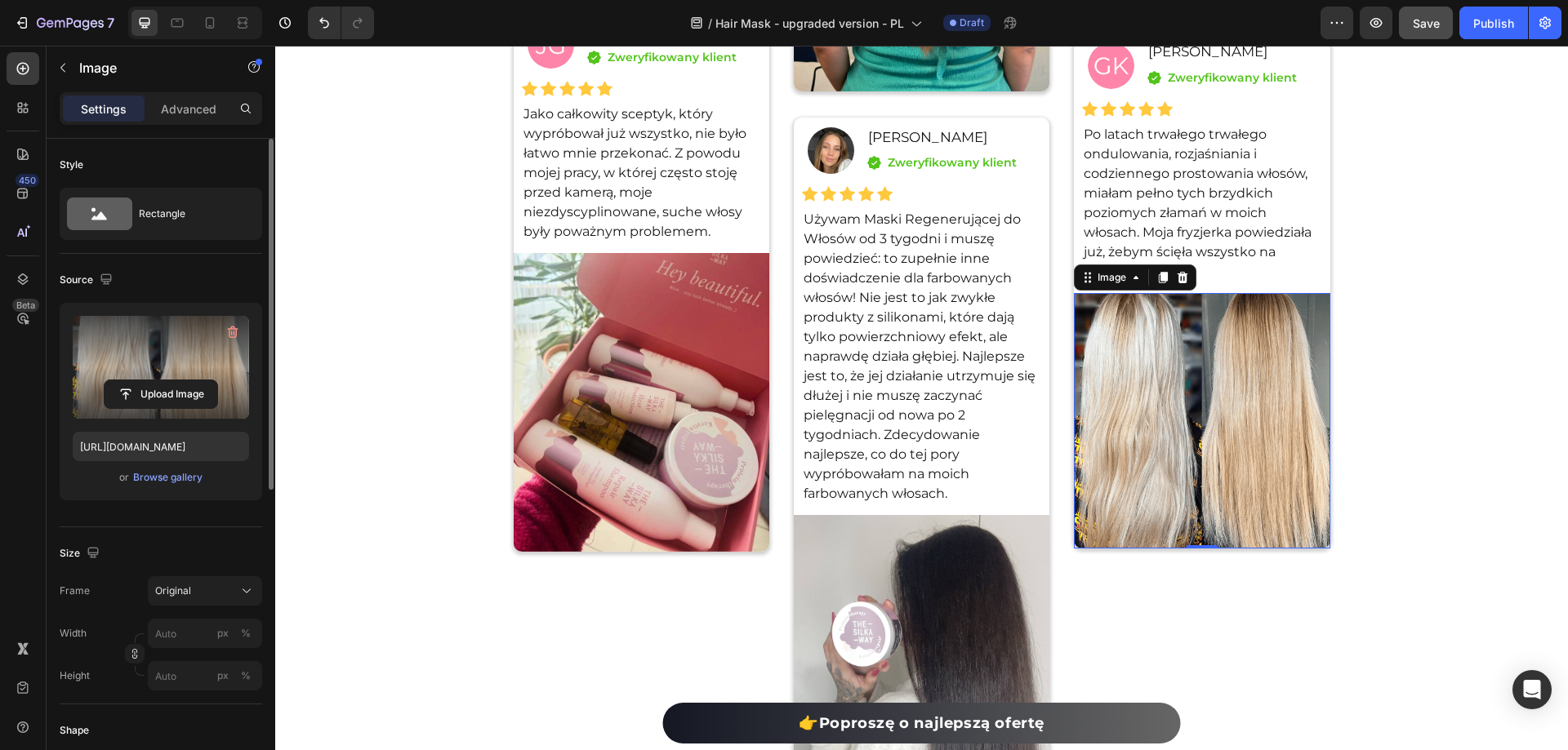
click at [1439, 24] on span "Save" at bounding box center [1427, 23] width 27 height 14
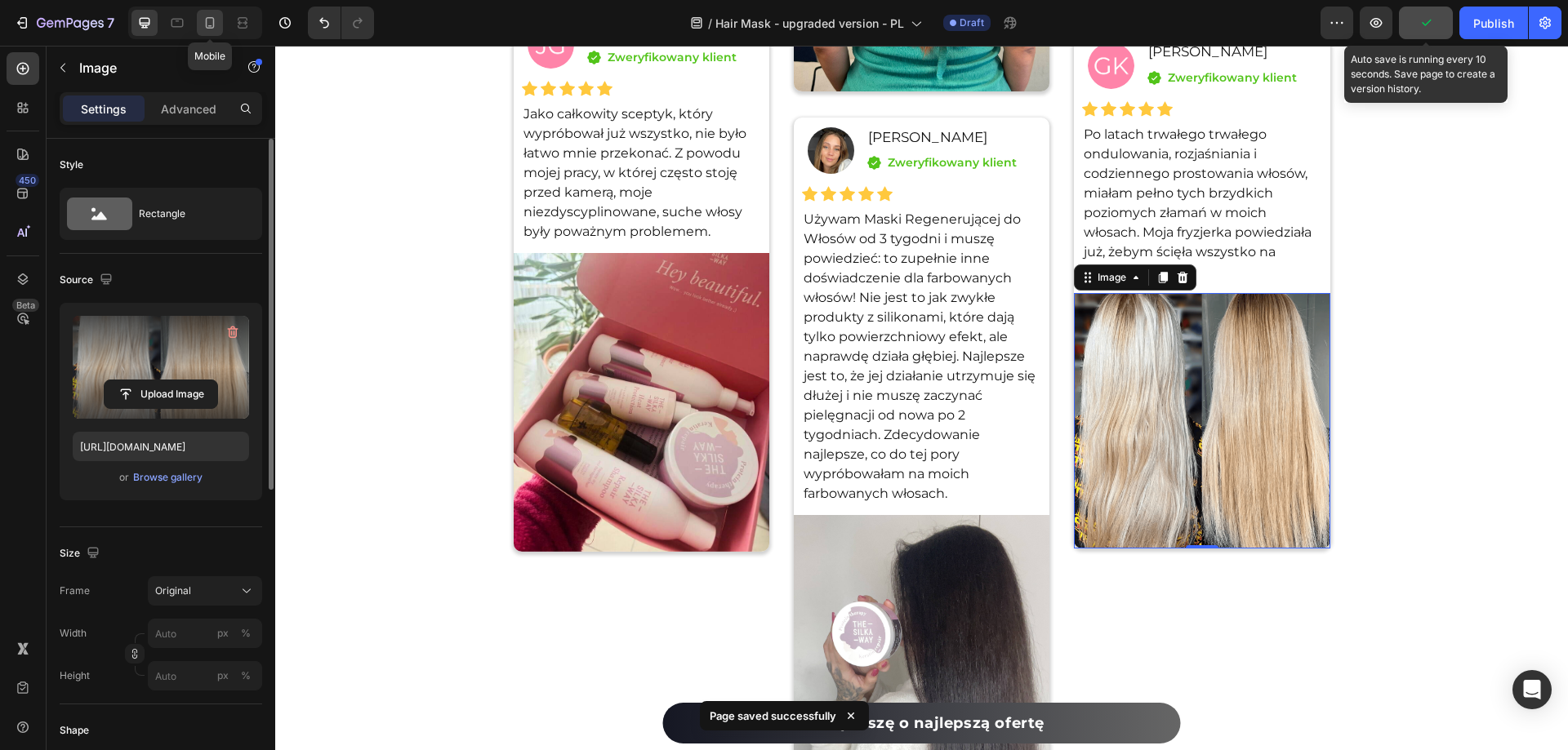
click at [206, 23] on icon at bounding box center [210, 22] width 9 height 11
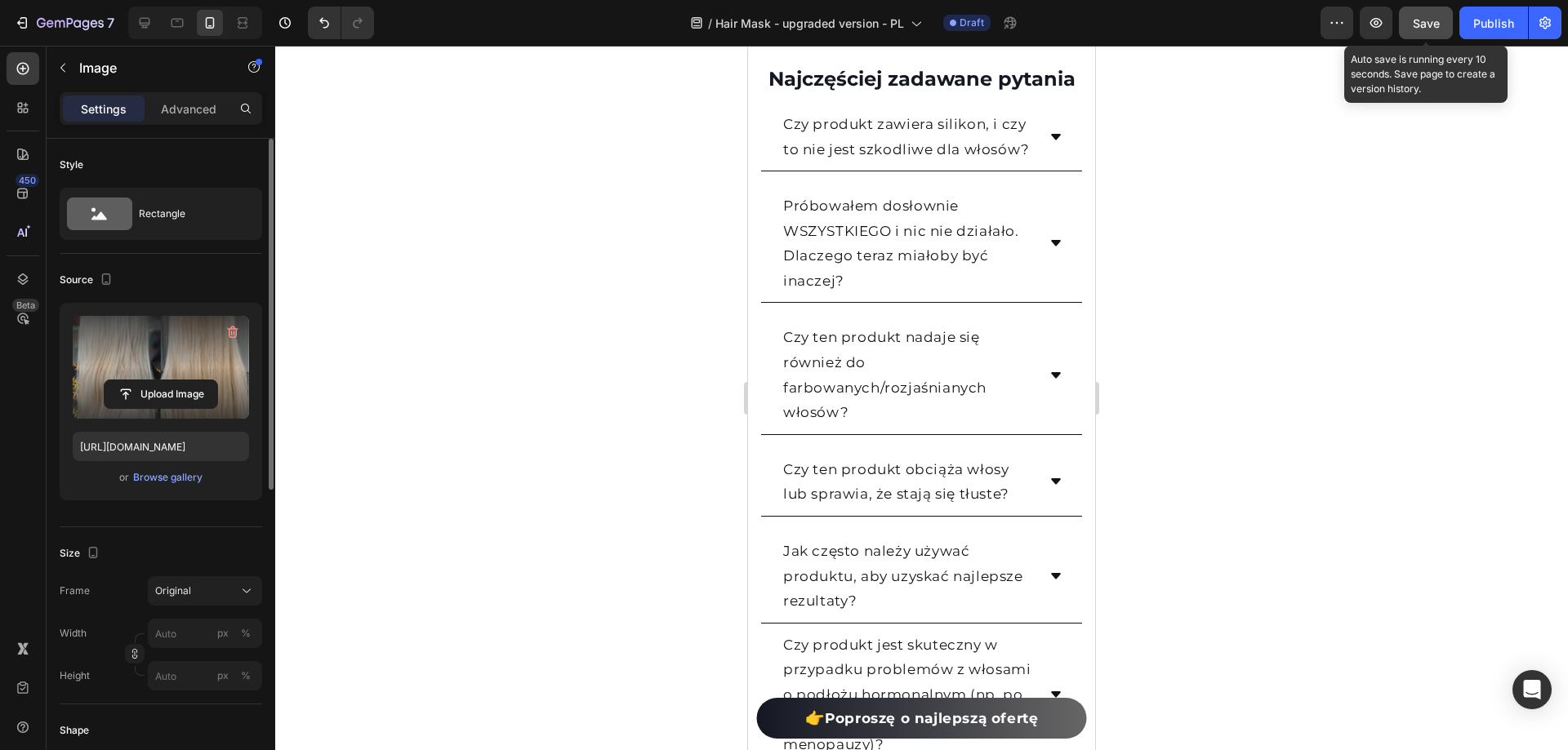
scroll to position [14821, 0]
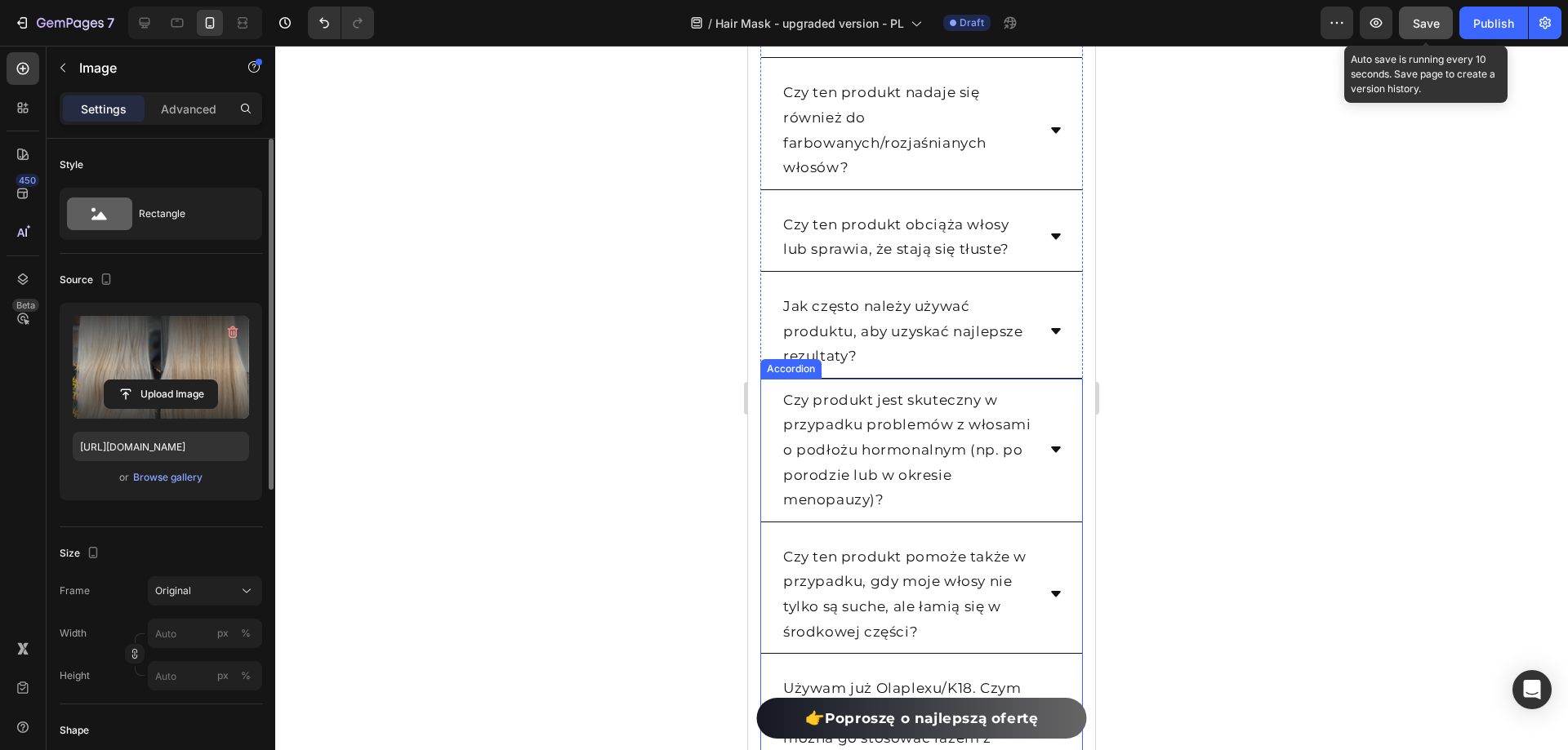
click at [1049, 456] on icon at bounding box center [1055, 449] width 13 height 13
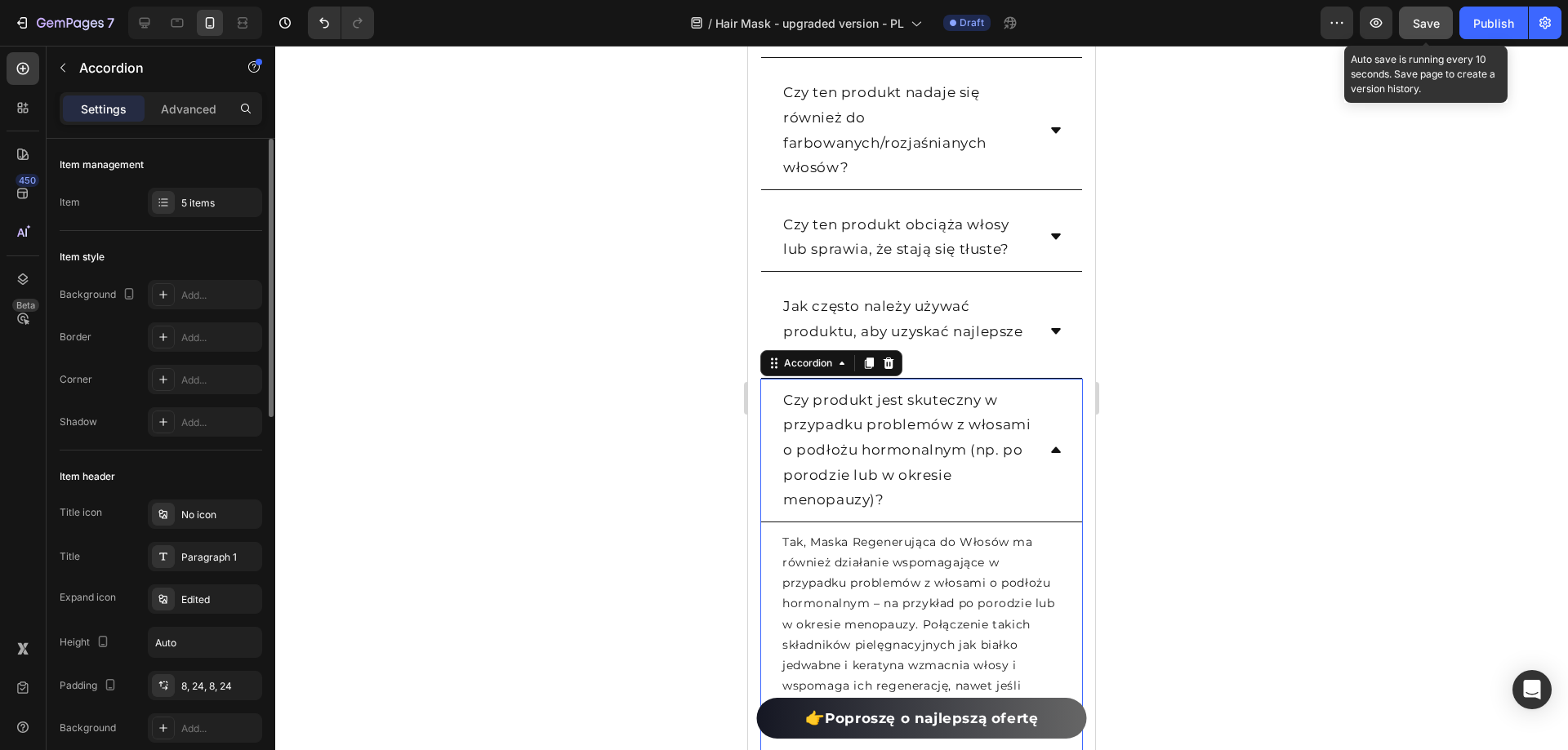
click at [1051, 453] on icon at bounding box center [1056, 449] width 10 height 6
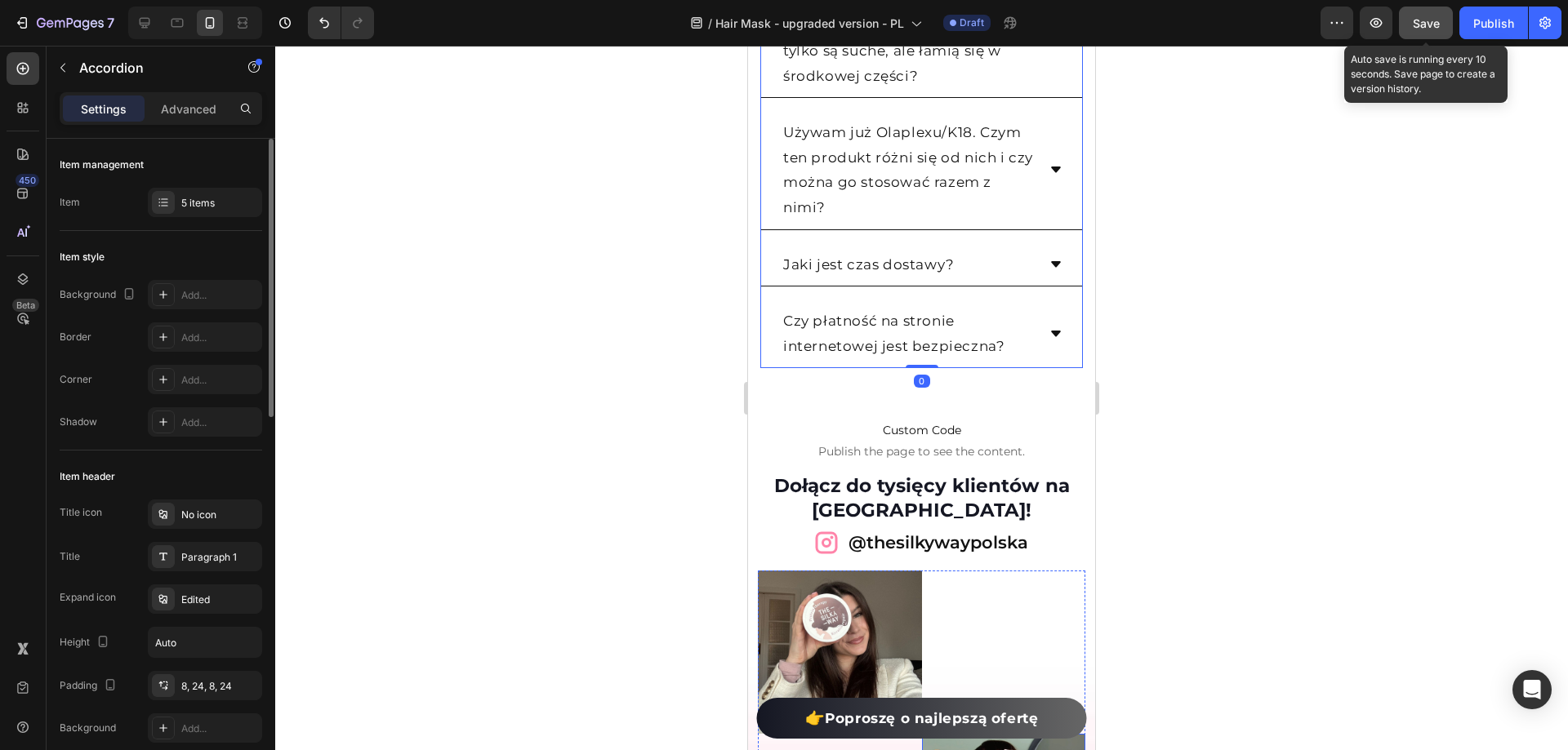
scroll to position [15704, 0]
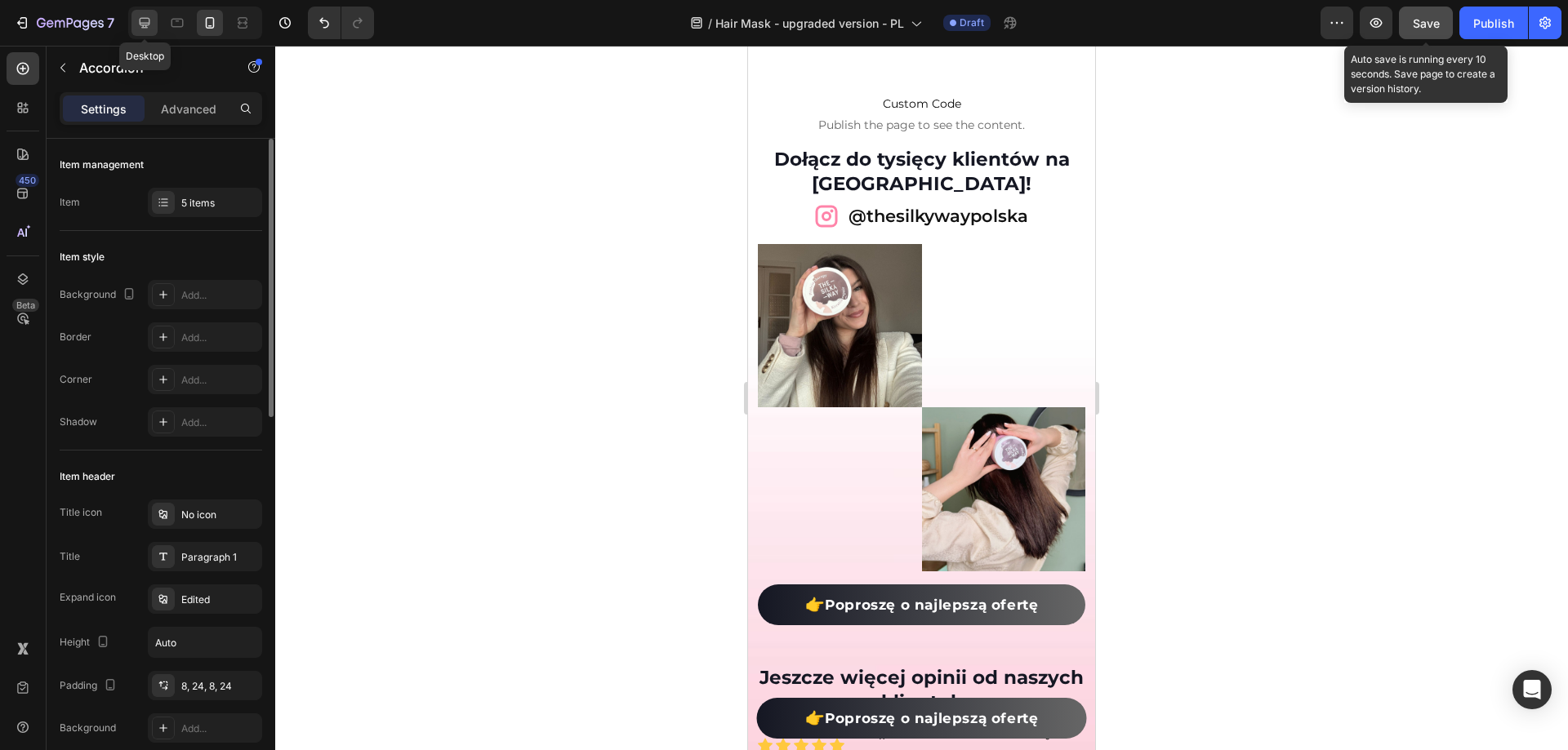
click at [147, 30] on icon at bounding box center [144, 22] width 16 height 16
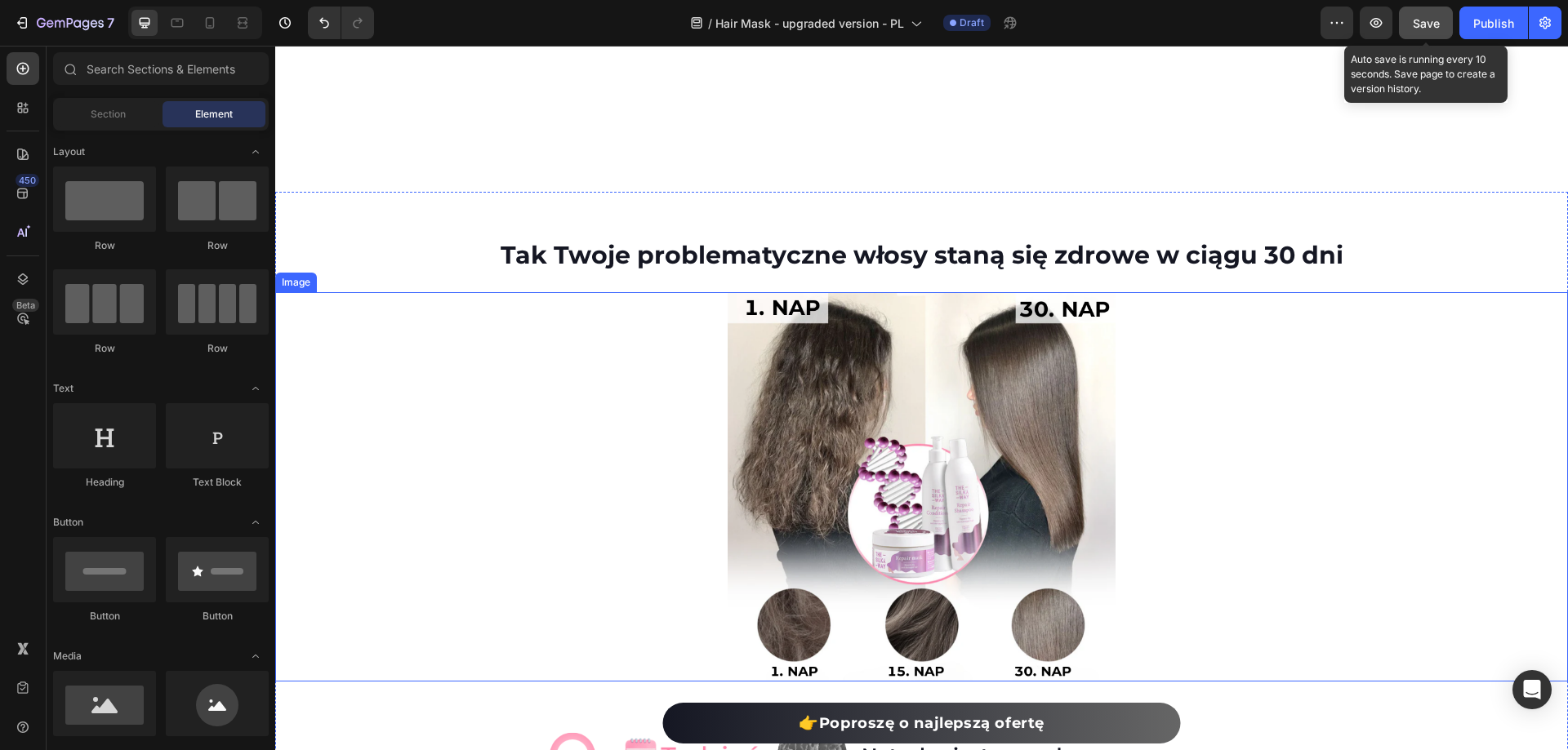
scroll to position [2613, 0]
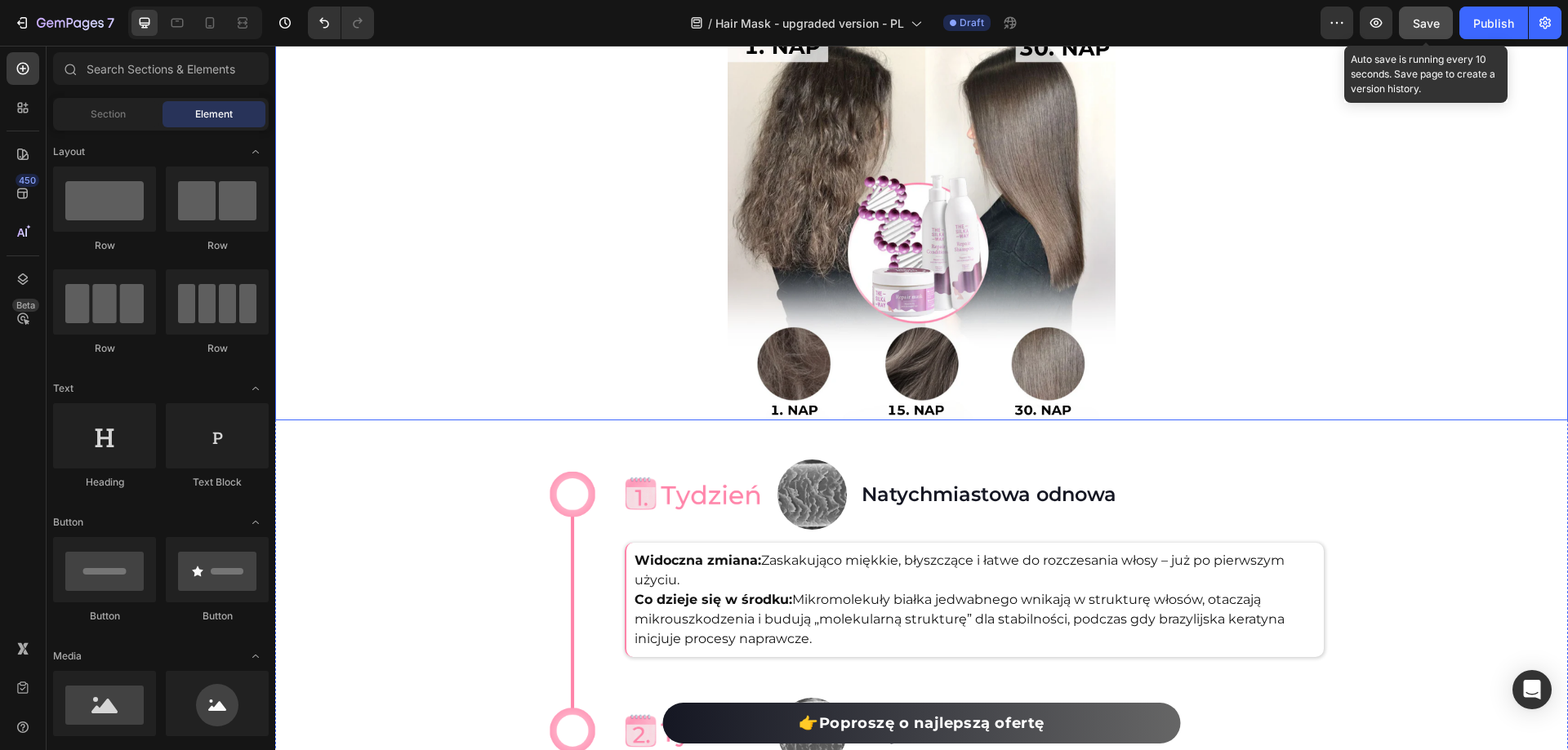
click at [1025, 251] on img at bounding box center [921, 225] width 388 height 389
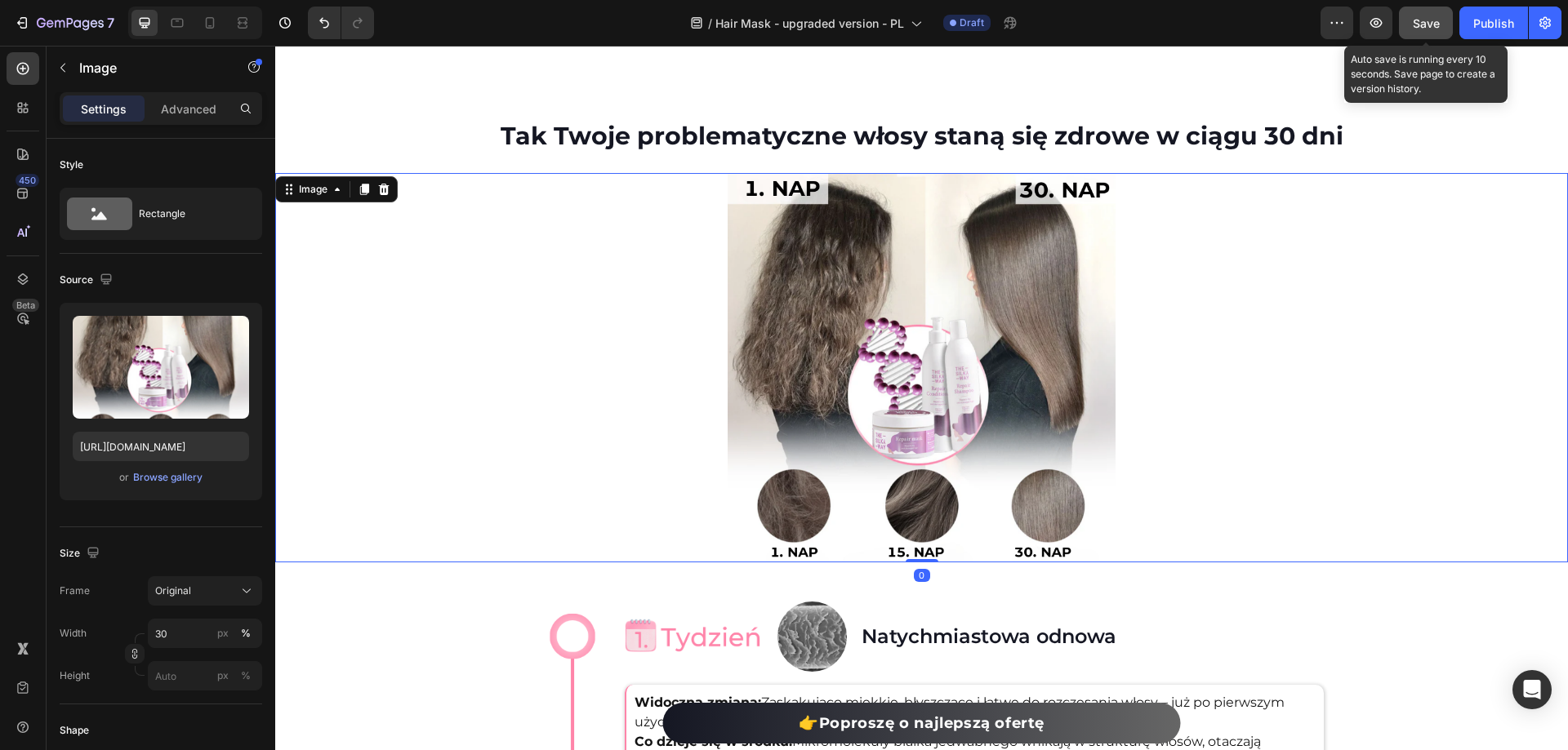
scroll to position [2449, 0]
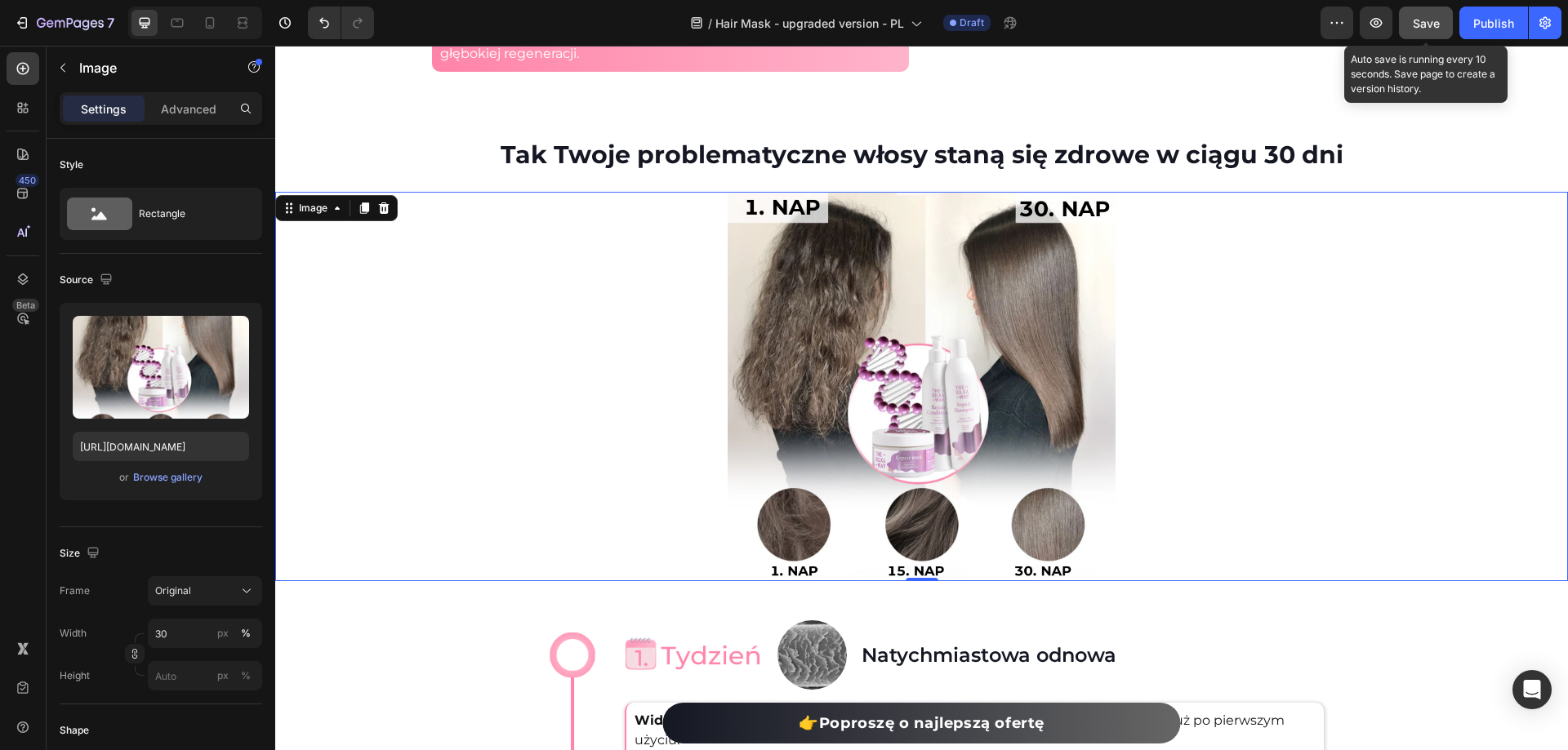
click at [3, 425] on div "450 Beta" at bounding box center [23, 398] width 47 height 705
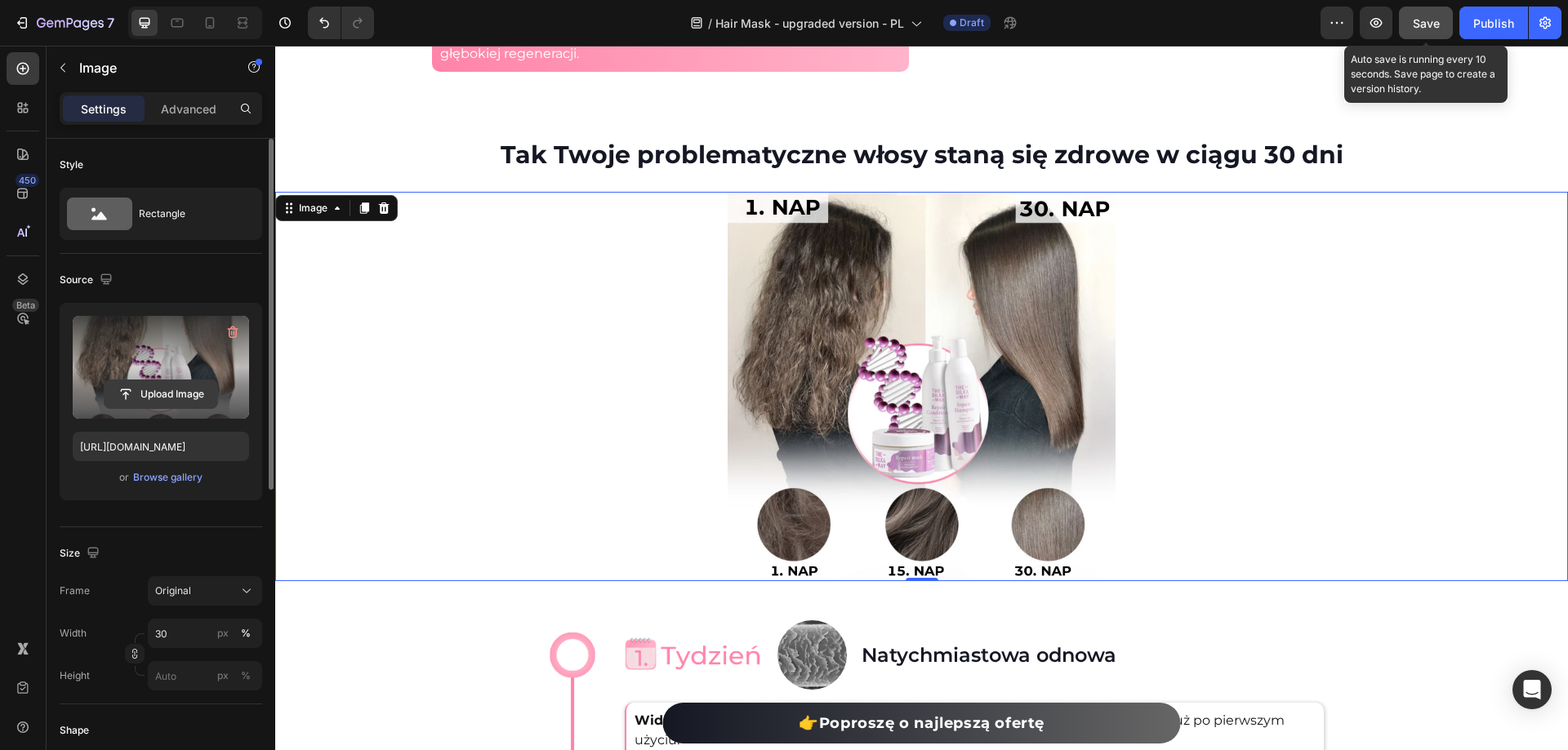
click at [163, 390] on input "file" at bounding box center [161, 394] width 112 height 28
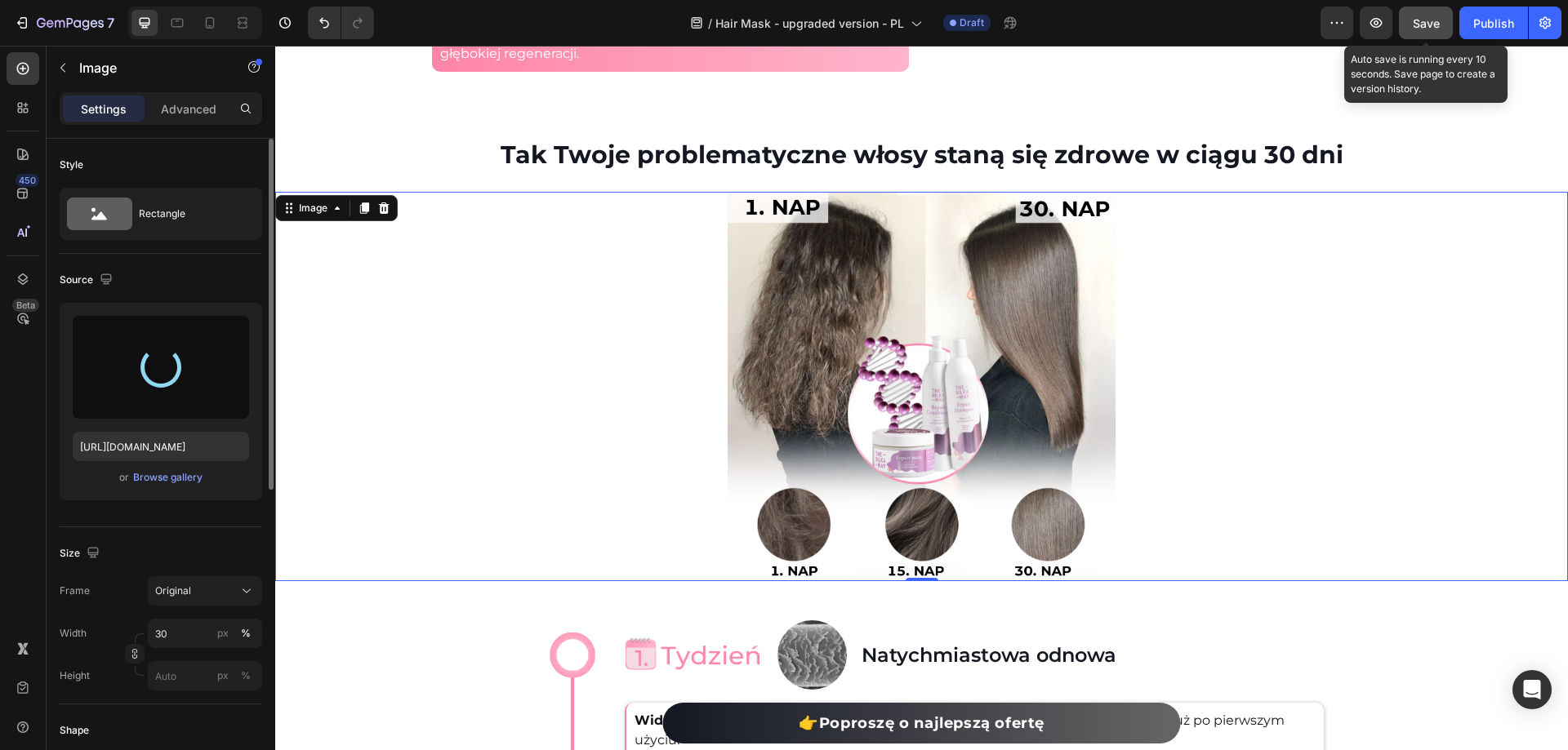
type input "[URL][DOMAIN_NAME]"
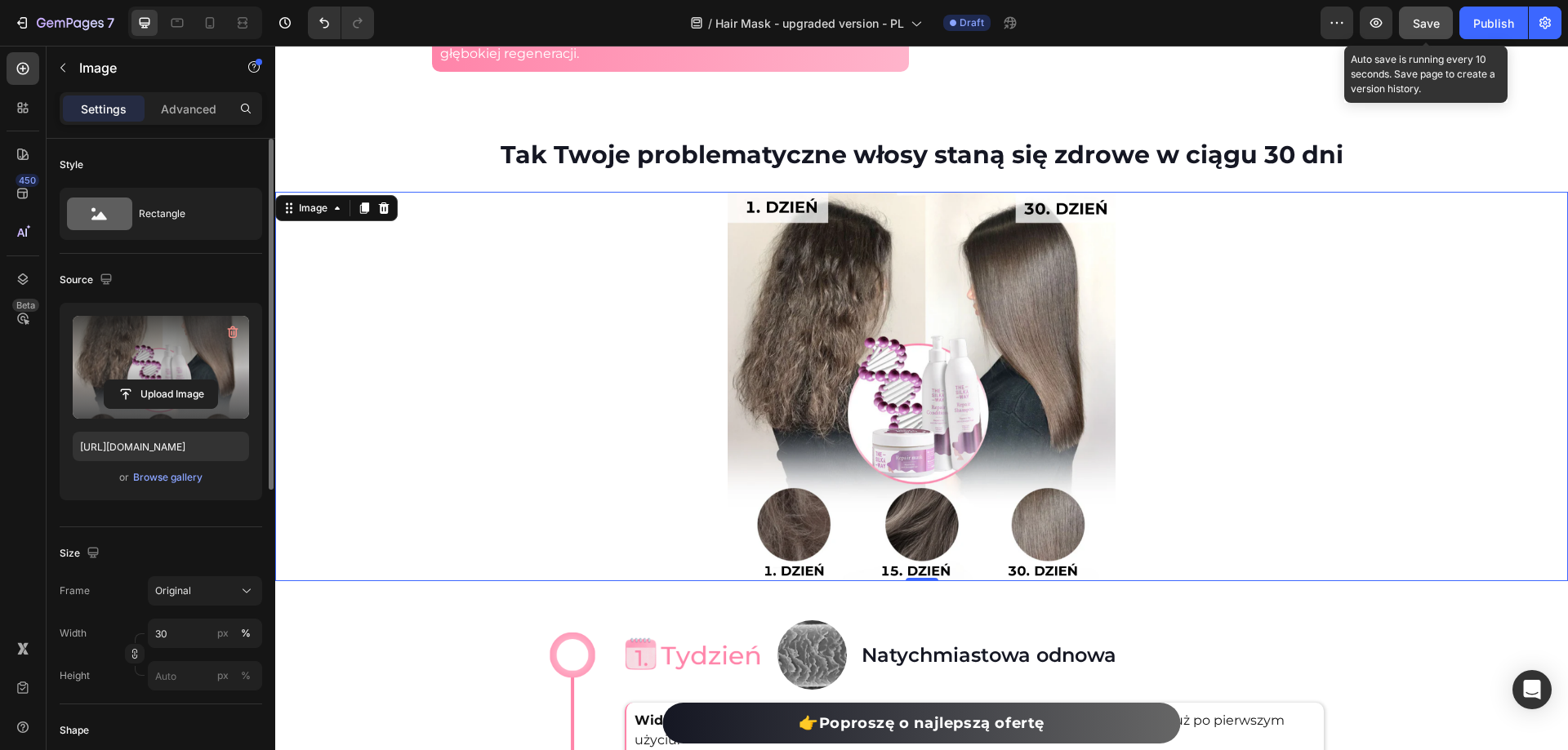
click at [1269, 330] on div at bounding box center [922, 386] width 1293 height 389
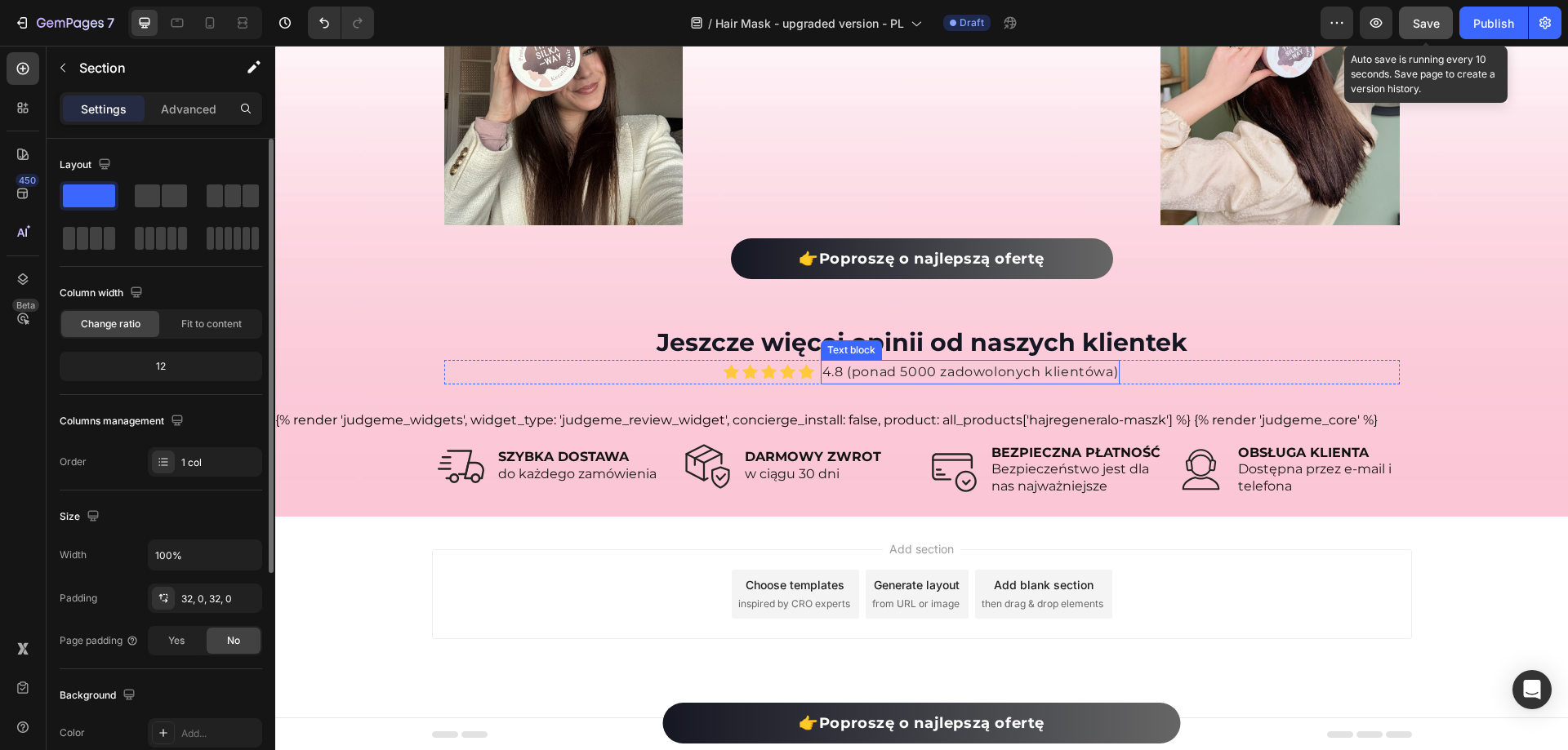
scroll to position [11801, 0]
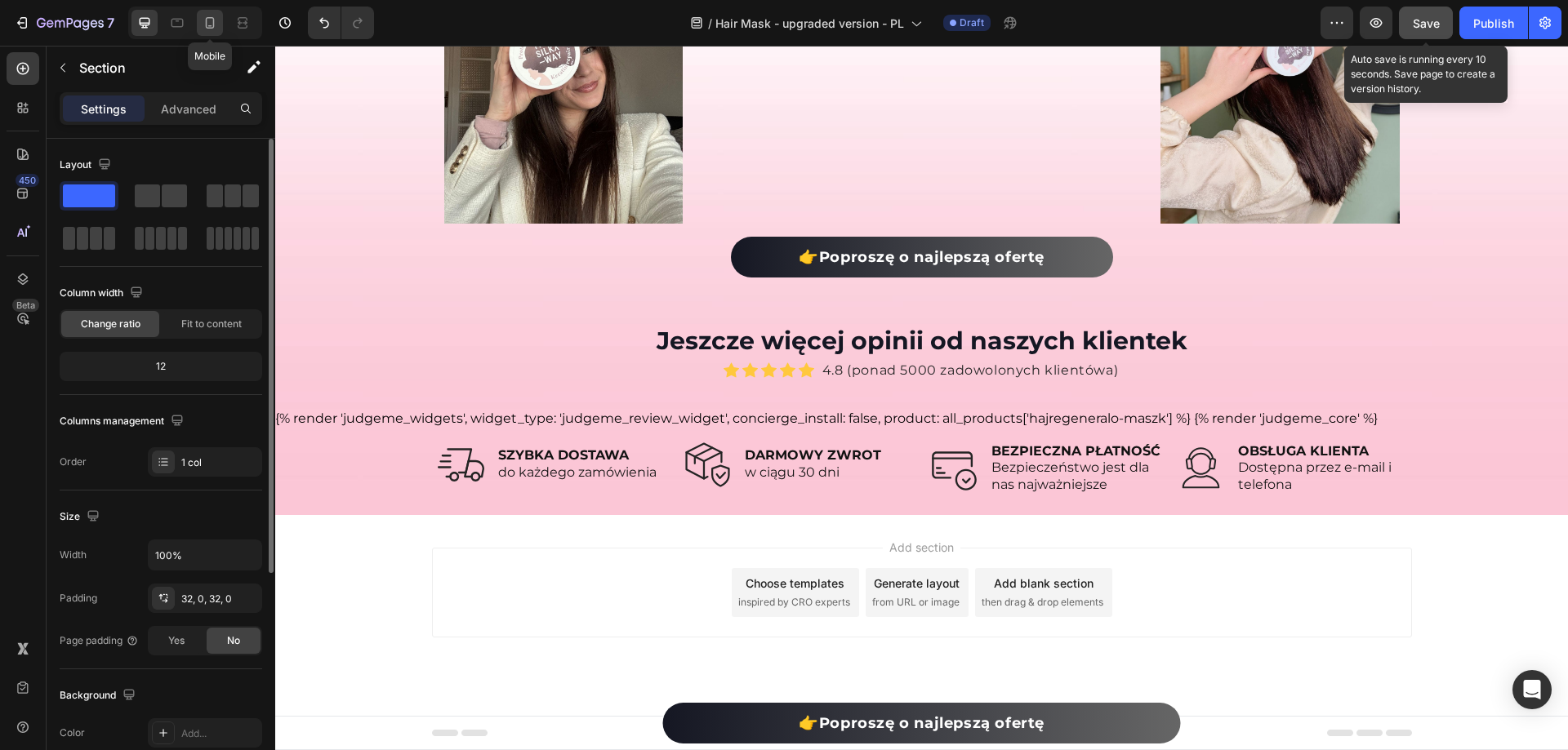
click at [220, 22] on div at bounding box center [210, 23] width 26 height 26
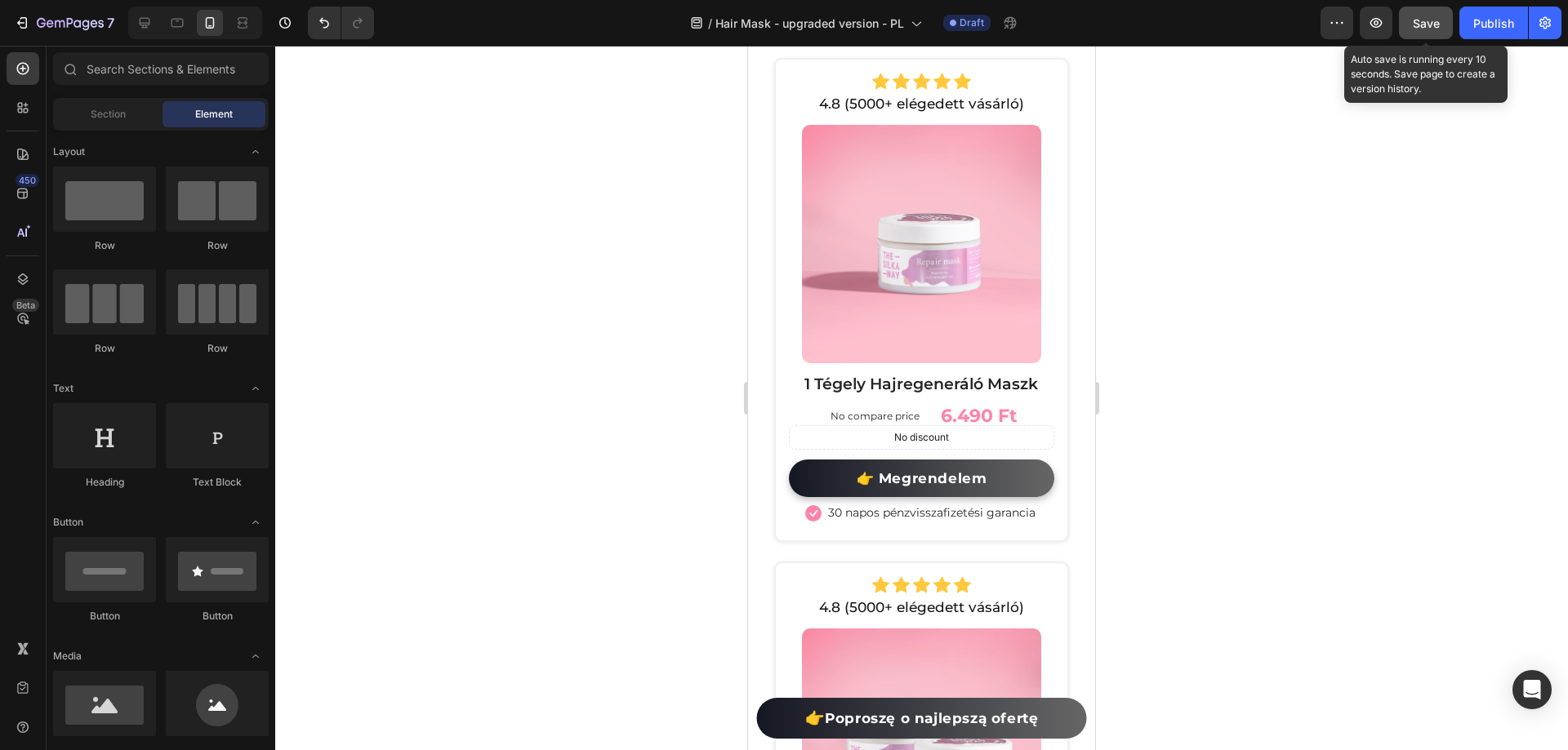
scroll to position [8682, 0]
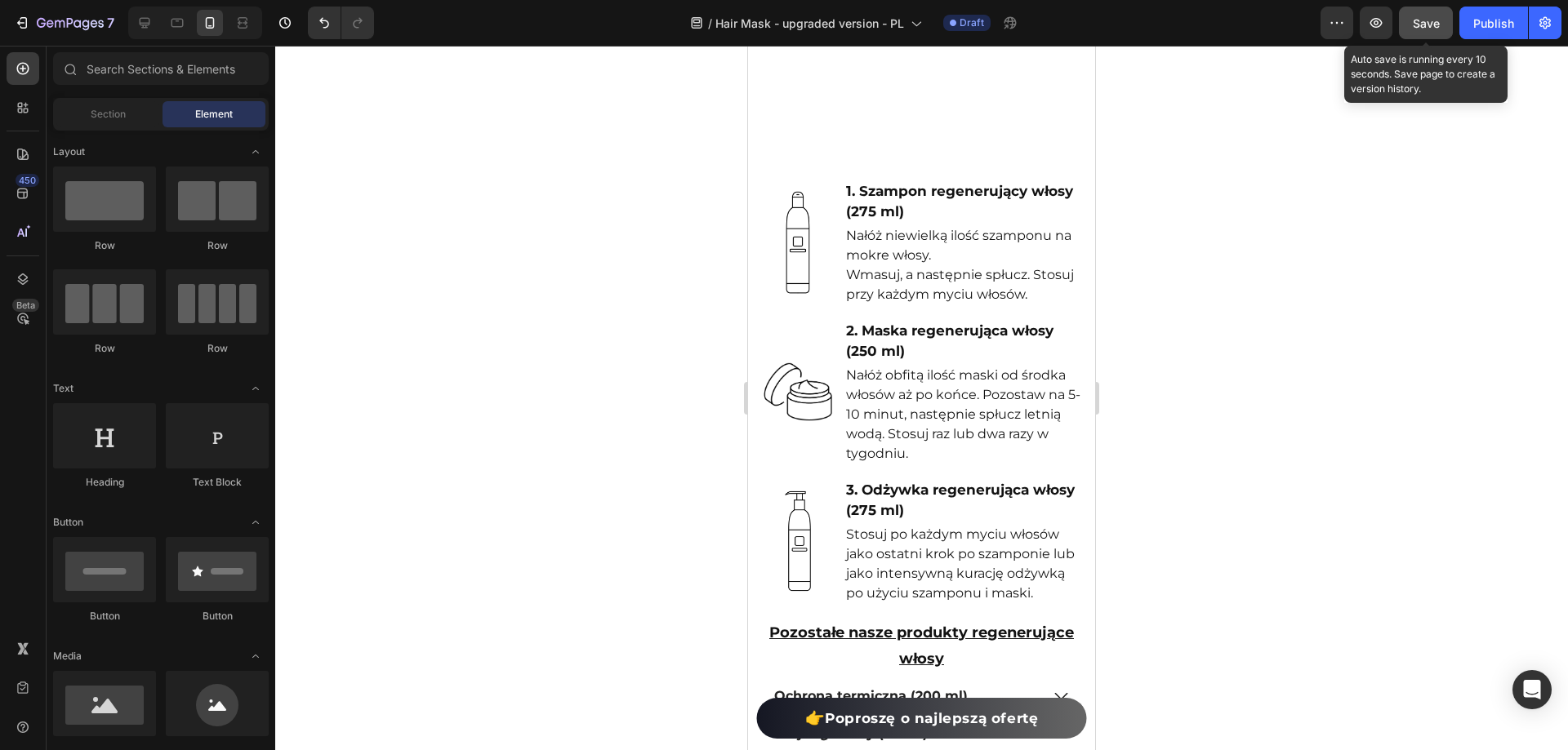
drag, startPoint x: 1091, startPoint y: 584, endPoint x: 1843, endPoint y: 392, distance: 776.1
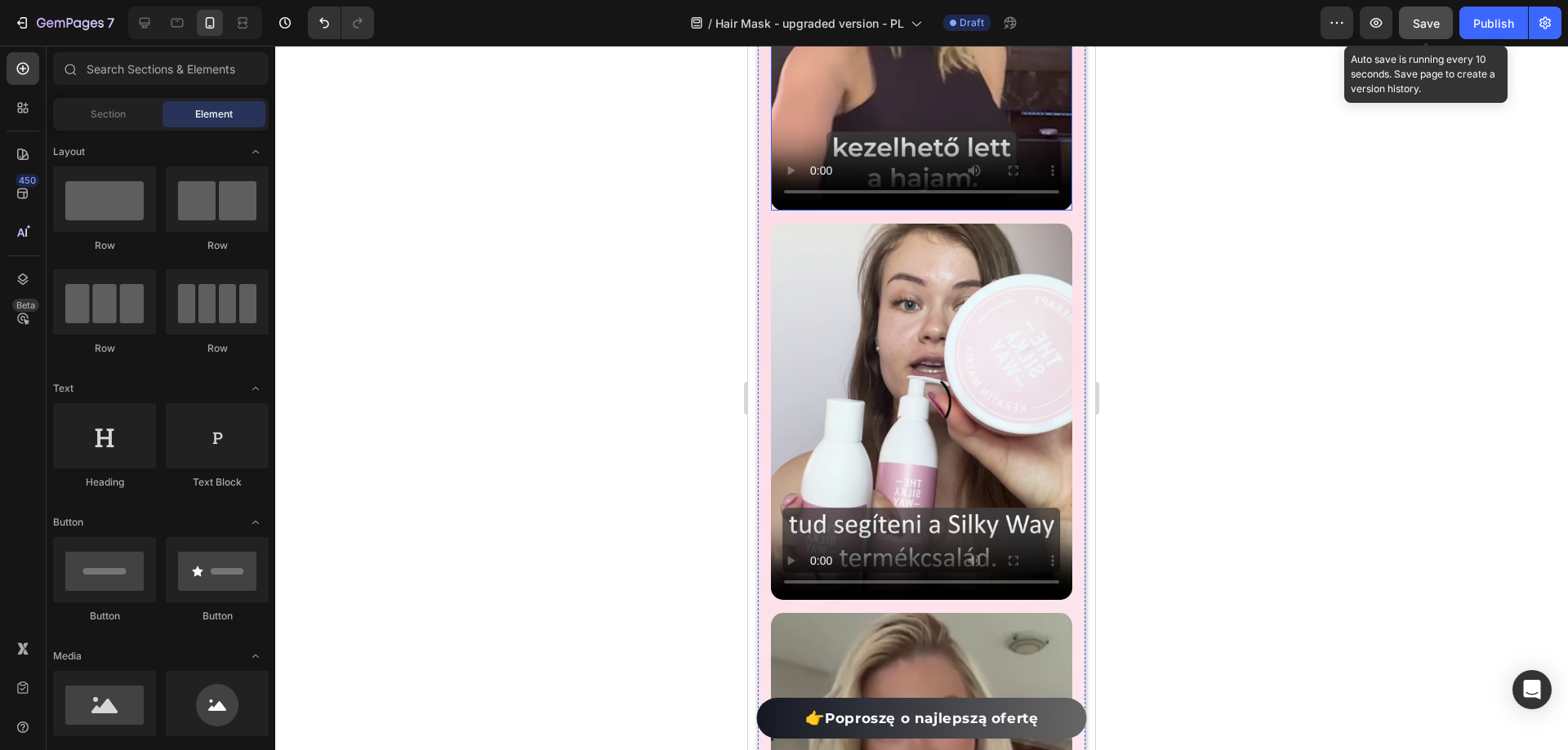
scroll to position [4321, 0]
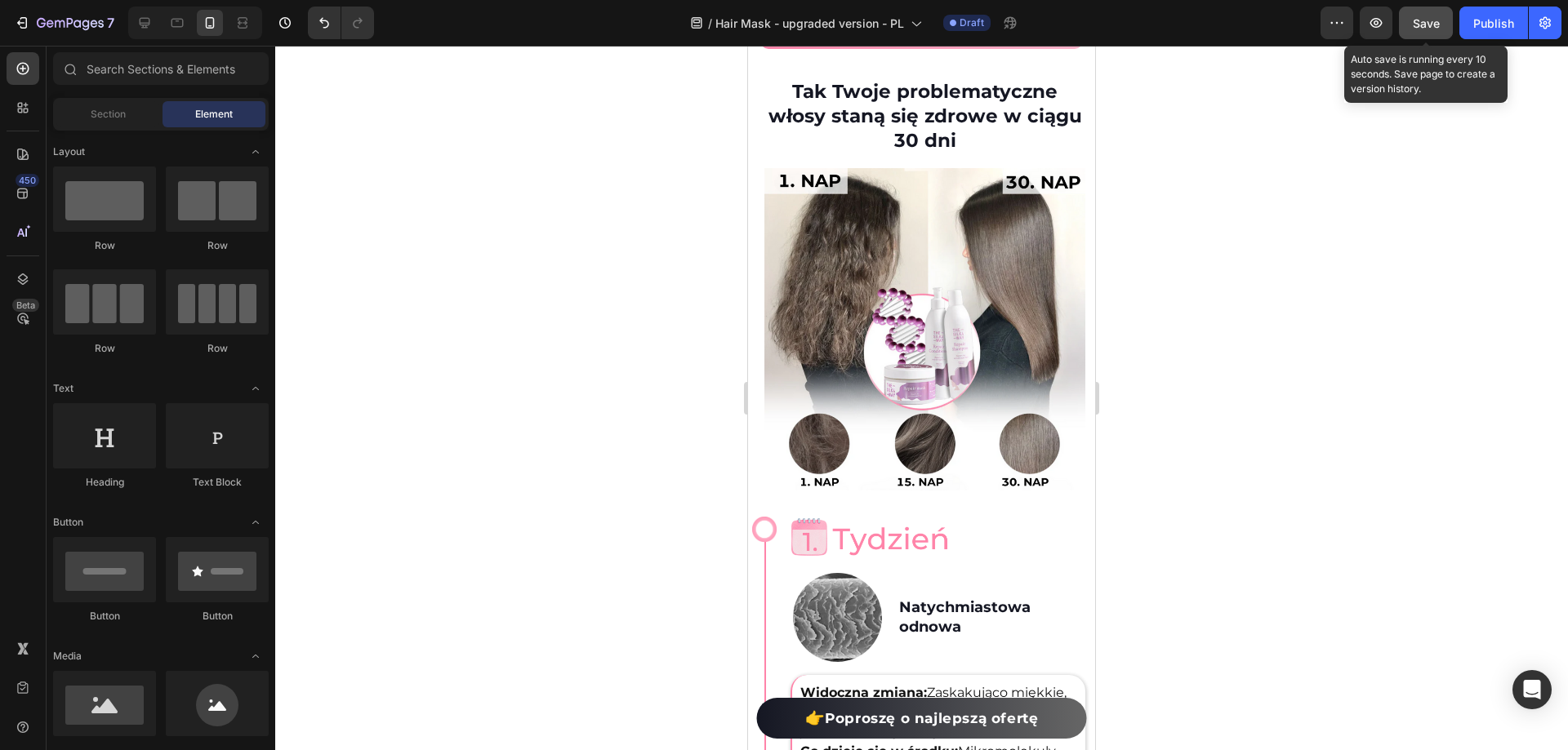
drag, startPoint x: 1090, startPoint y: 219, endPoint x: 1870, endPoint y: 197, distance: 780.3
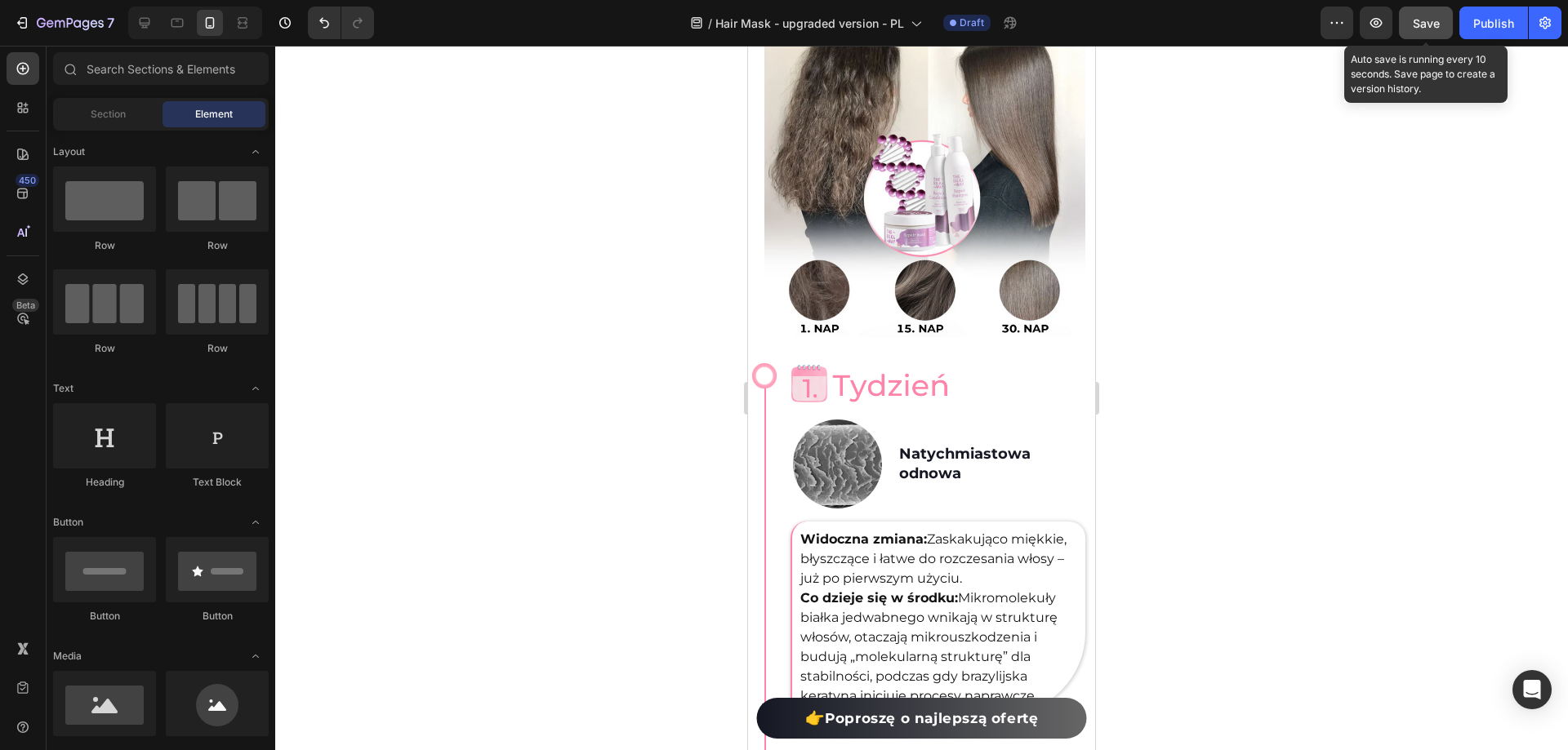
scroll to position [2712, 0]
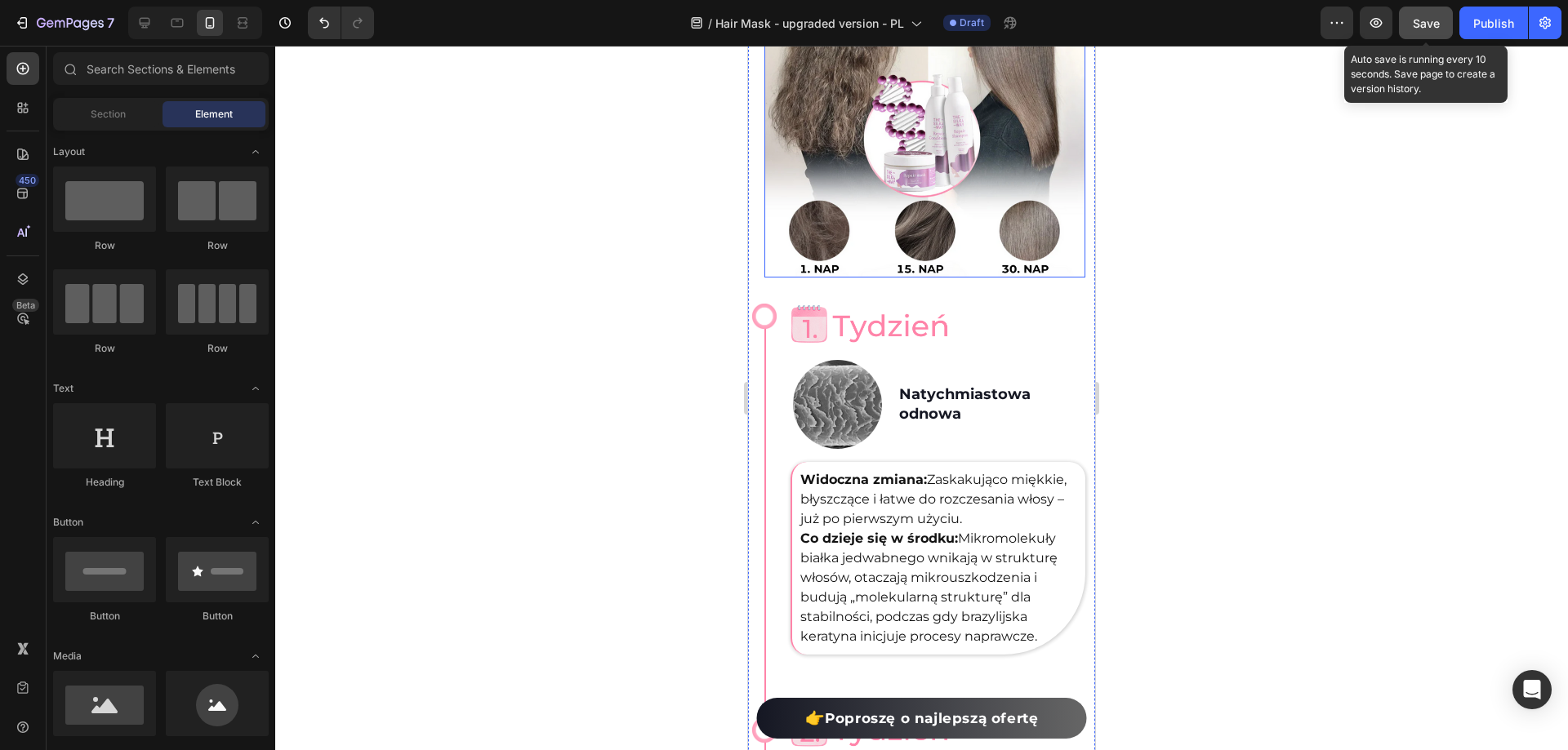
click at [964, 278] on img at bounding box center [925, 116] width 321 height 323
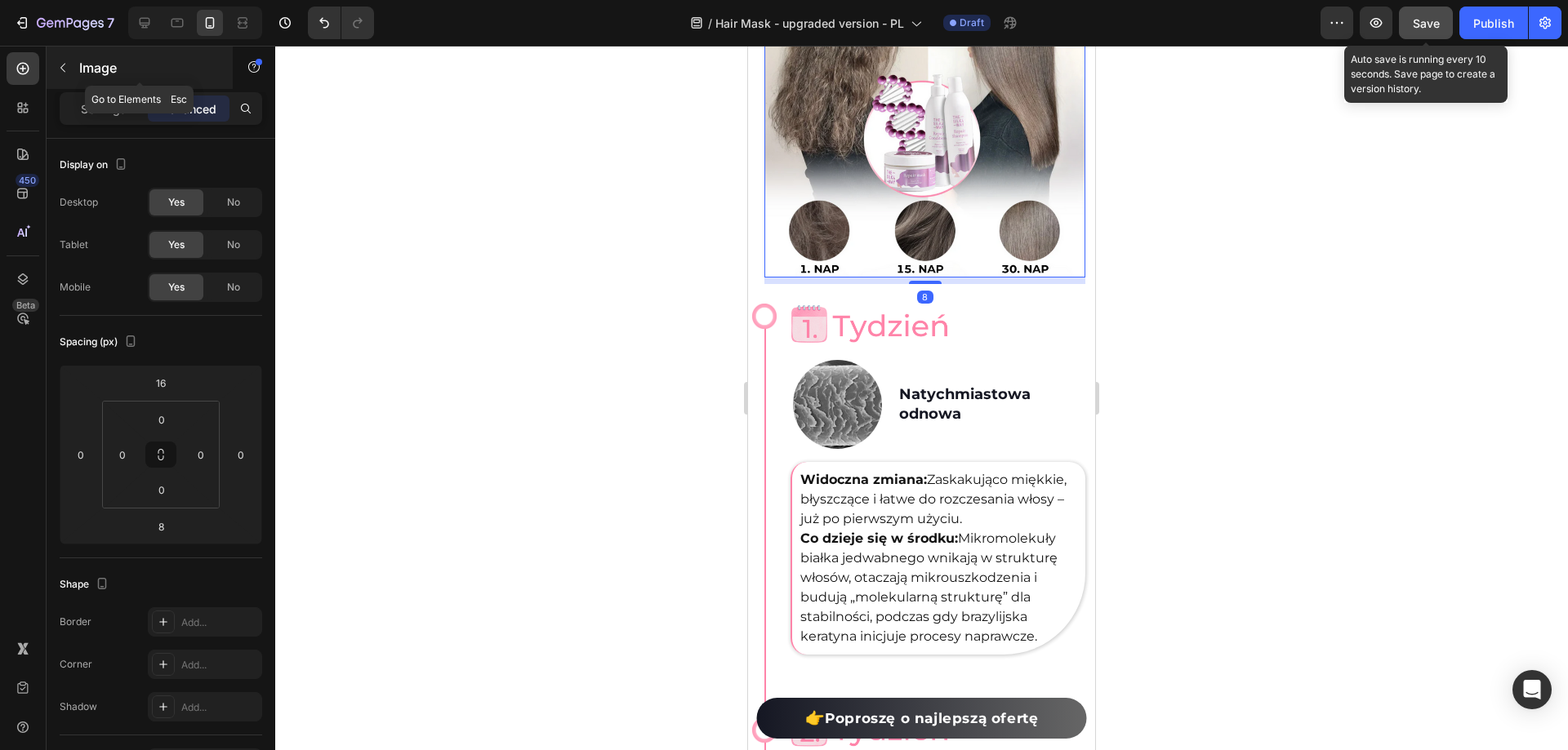
click at [115, 89] on div "Image" at bounding box center [140, 68] width 187 height 43
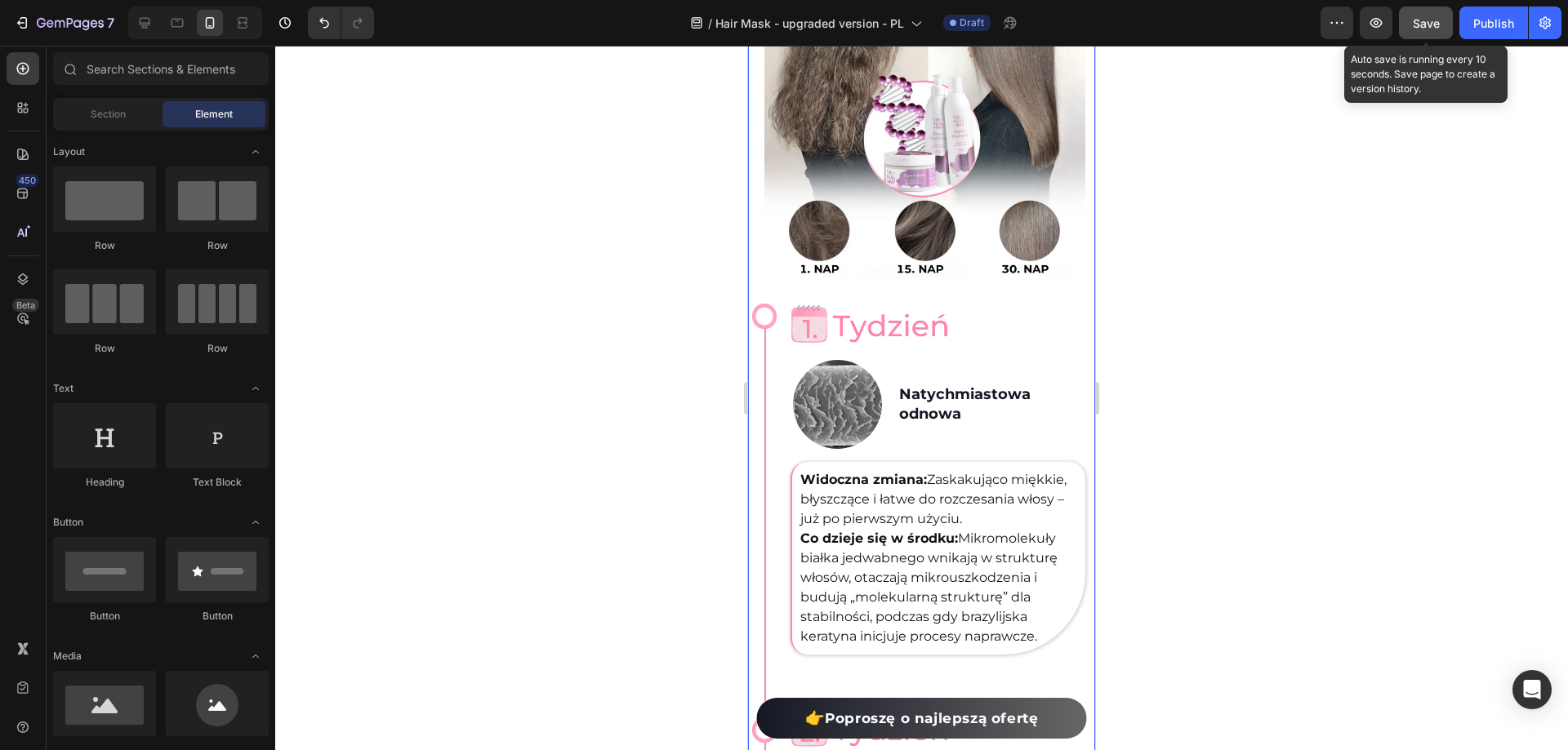
click at [816, 278] on img at bounding box center [925, 116] width 321 height 323
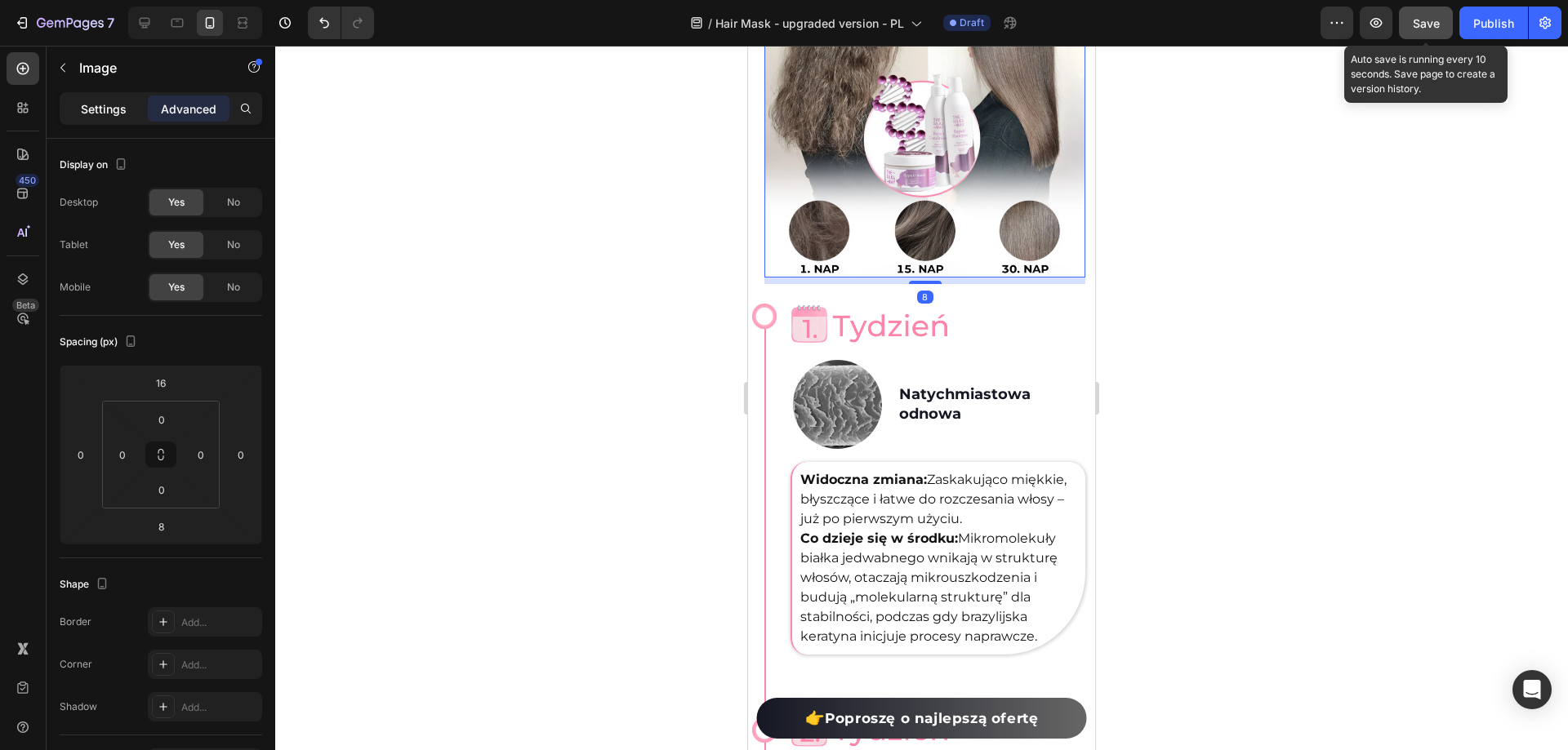
click at [101, 104] on p "Settings" at bounding box center [104, 109] width 46 height 17
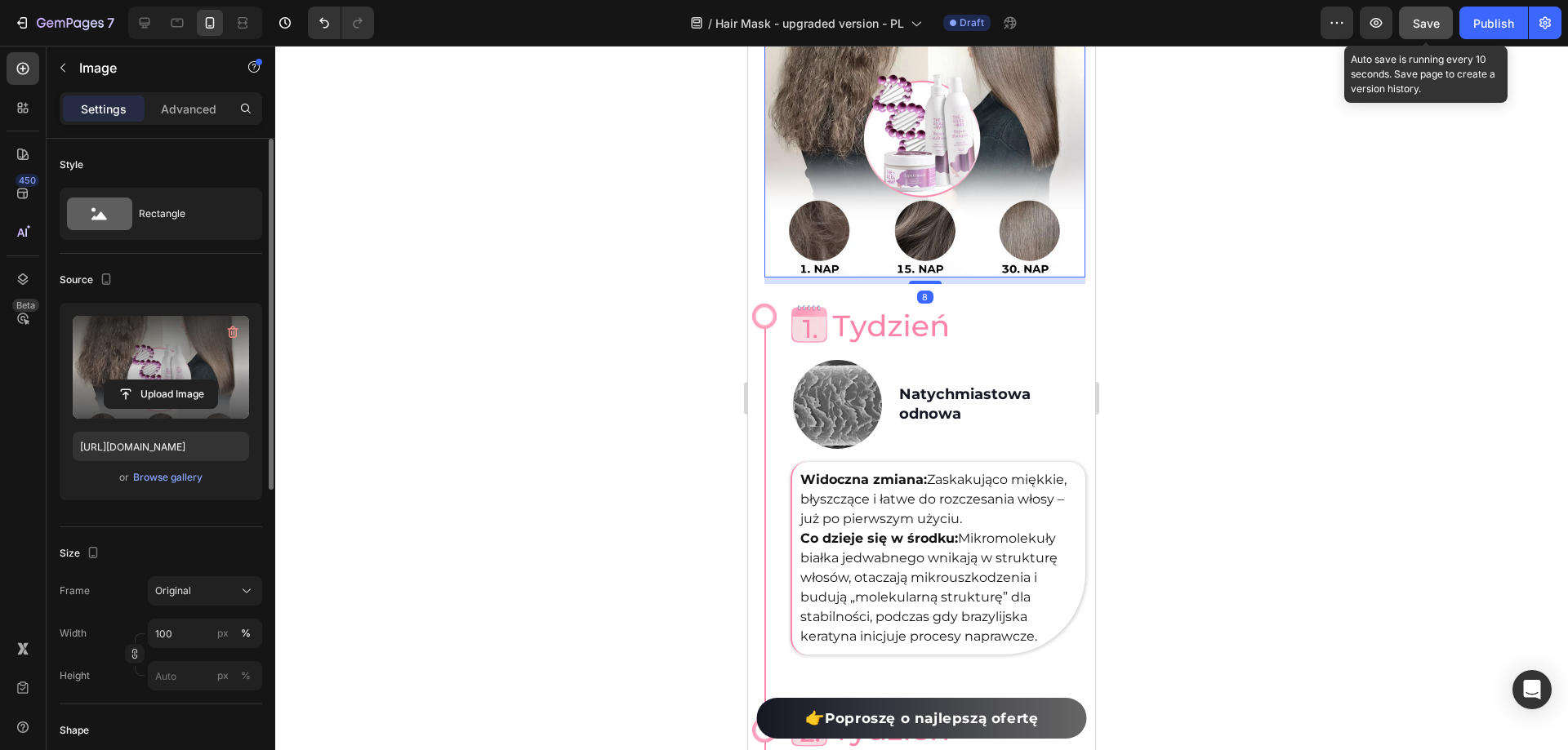
click at [160, 367] on label at bounding box center [160, 367] width 176 height 103
click at [160, 381] on input "file" at bounding box center [161, 394] width 112 height 28
click at [387, 741] on div at bounding box center [922, 398] width 1293 height 705
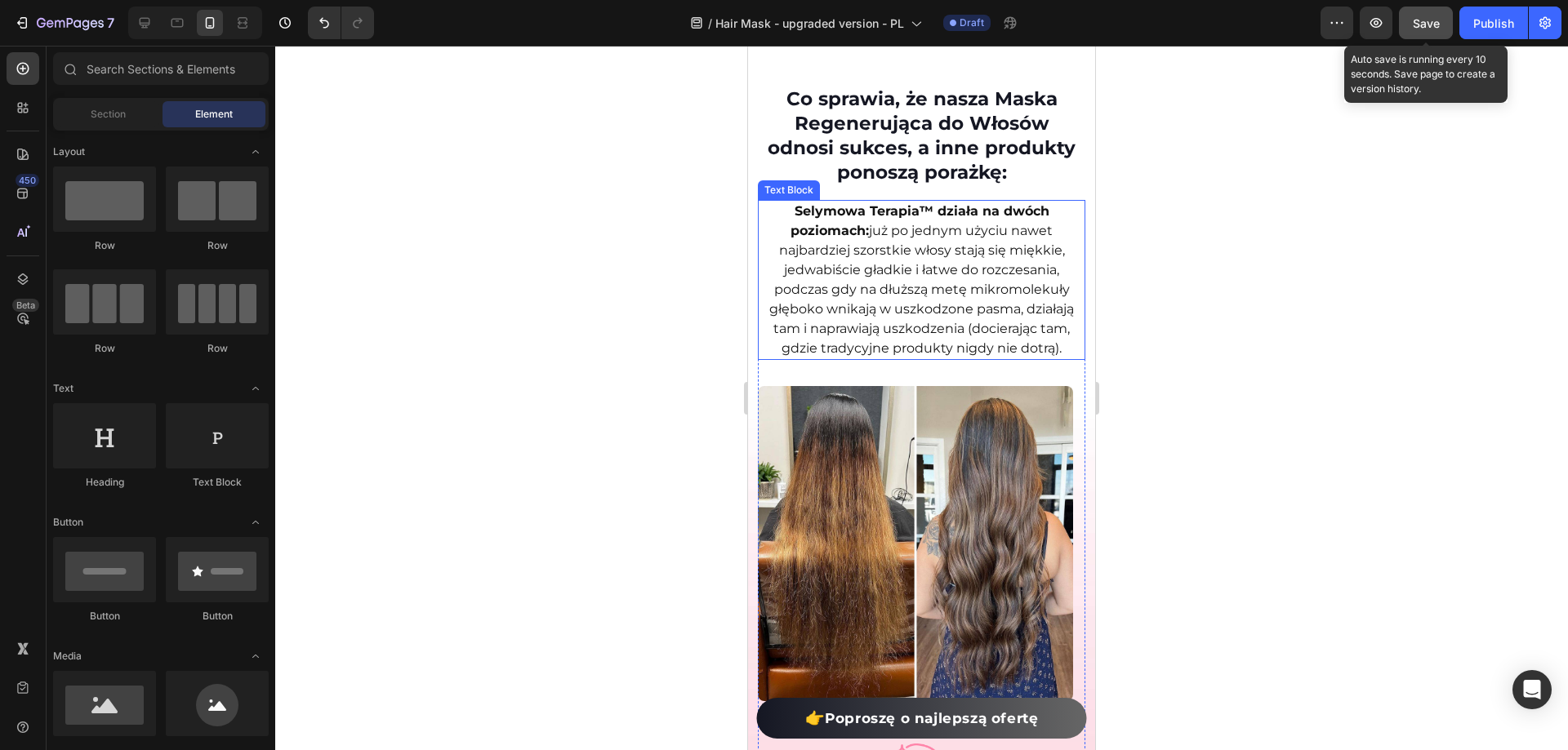
scroll to position [1052, 0]
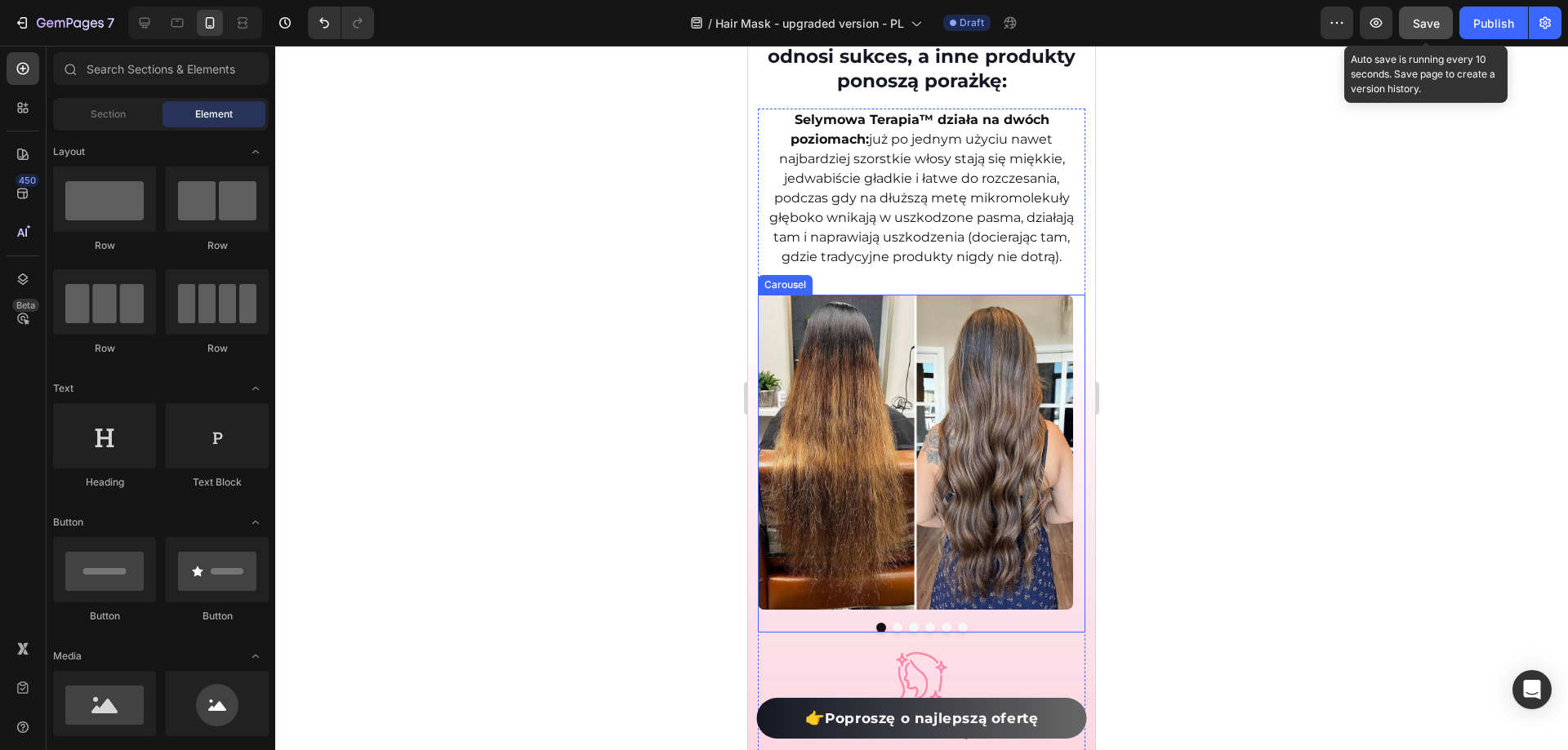
click at [893, 626] on button "Dot" at bounding box center [898, 628] width 10 height 10
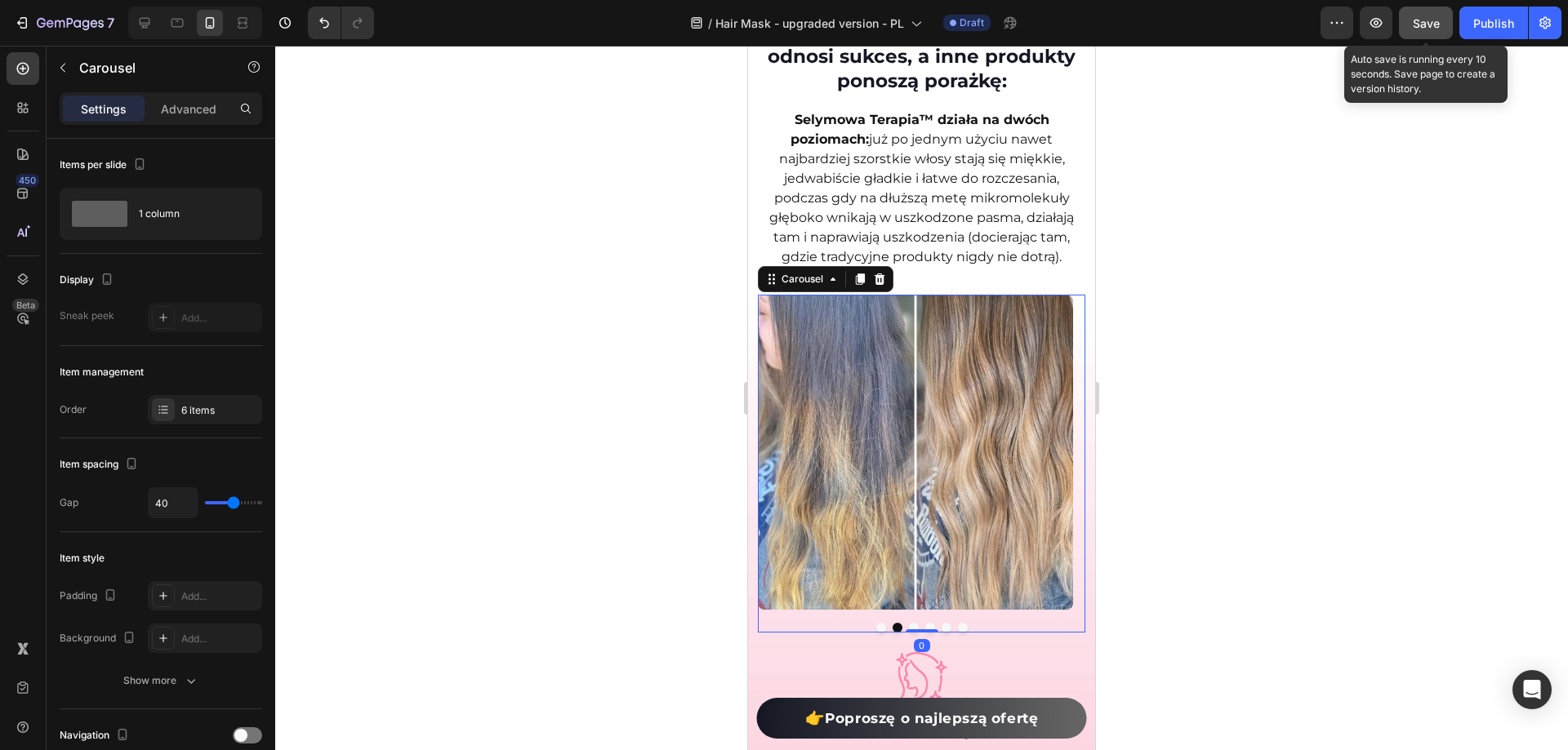
click at [909, 626] on button "Dot" at bounding box center [914, 628] width 10 height 10
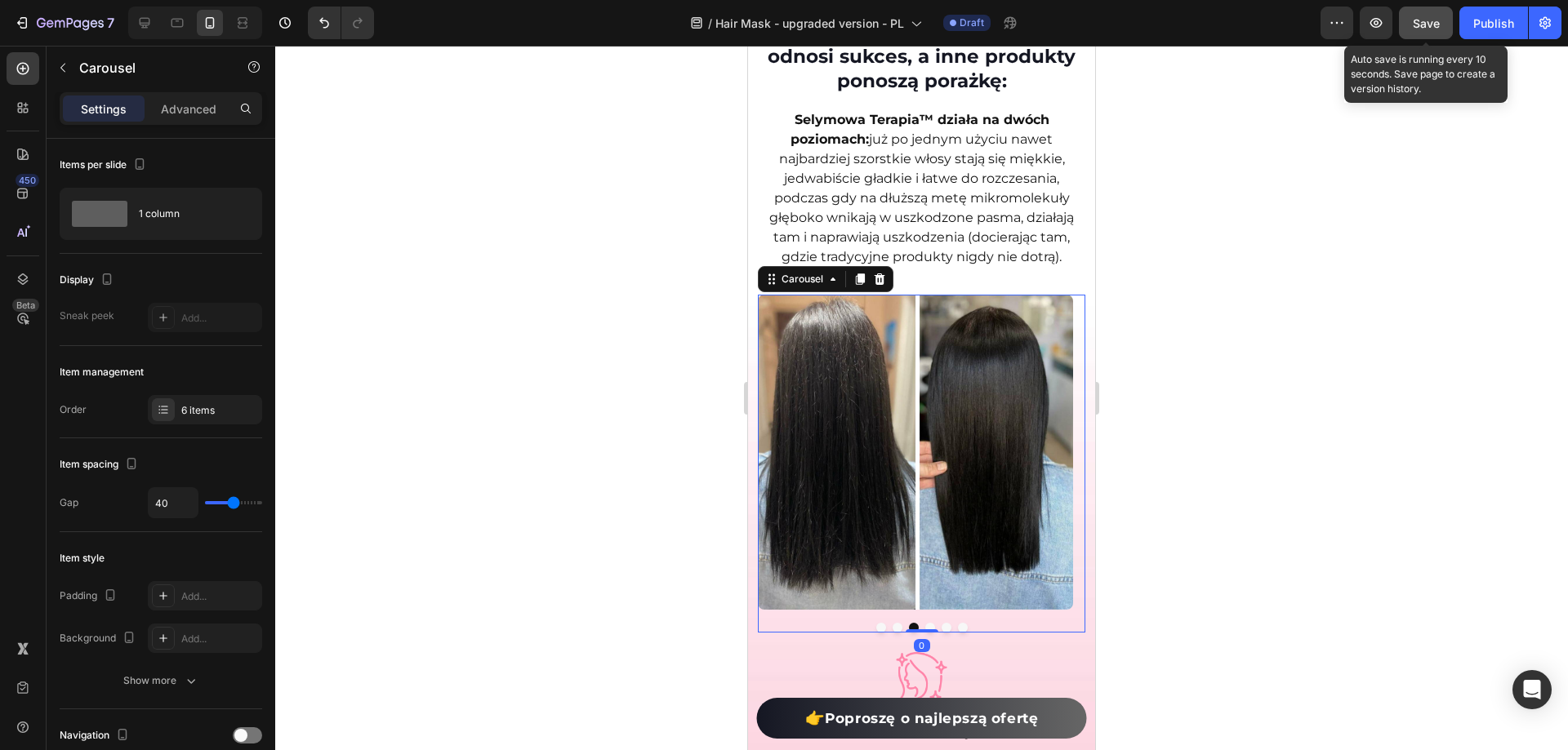
click at [925, 626] on button "Dot" at bounding box center [930, 628] width 10 height 10
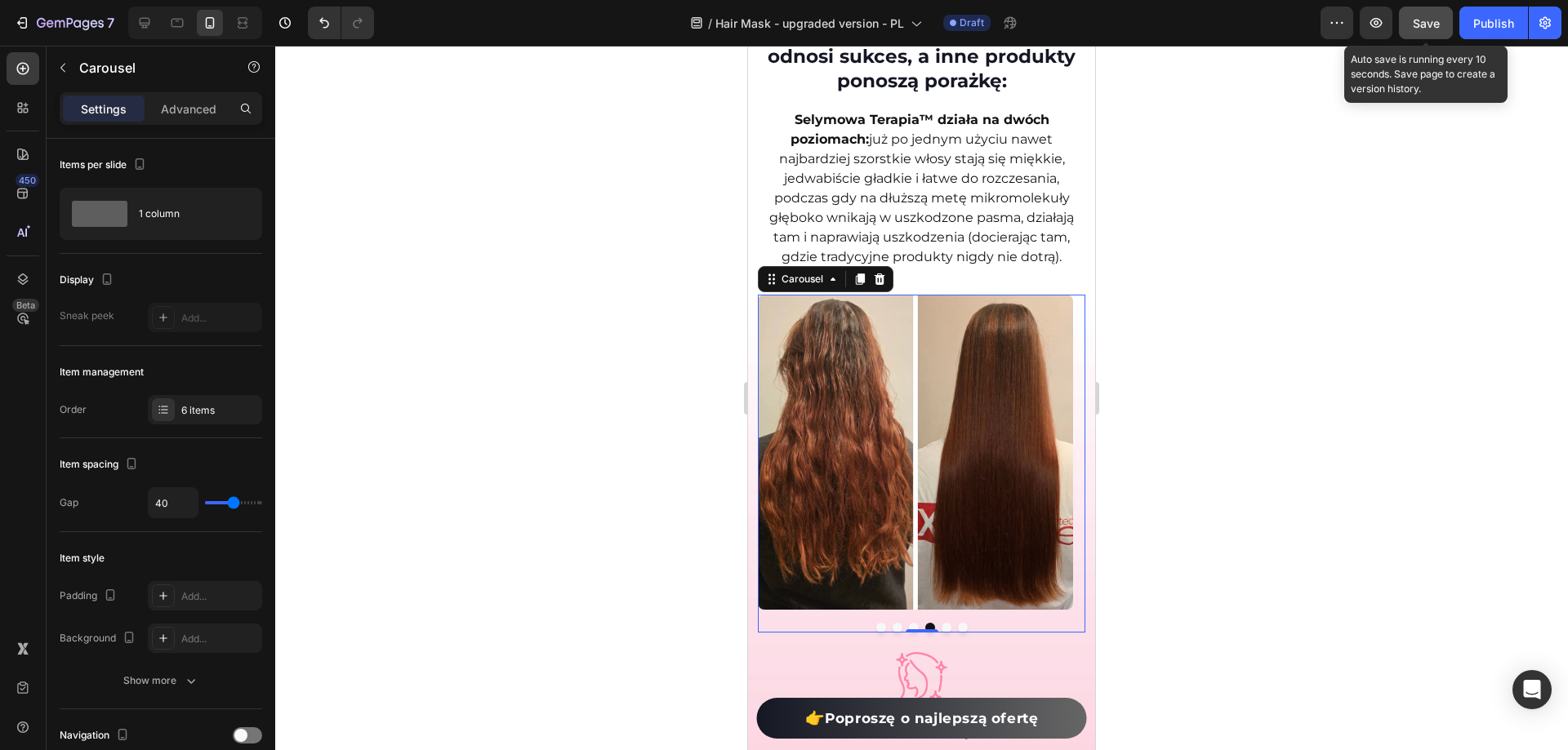
click at [942, 625] on button "Dot" at bounding box center [947, 628] width 10 height 10
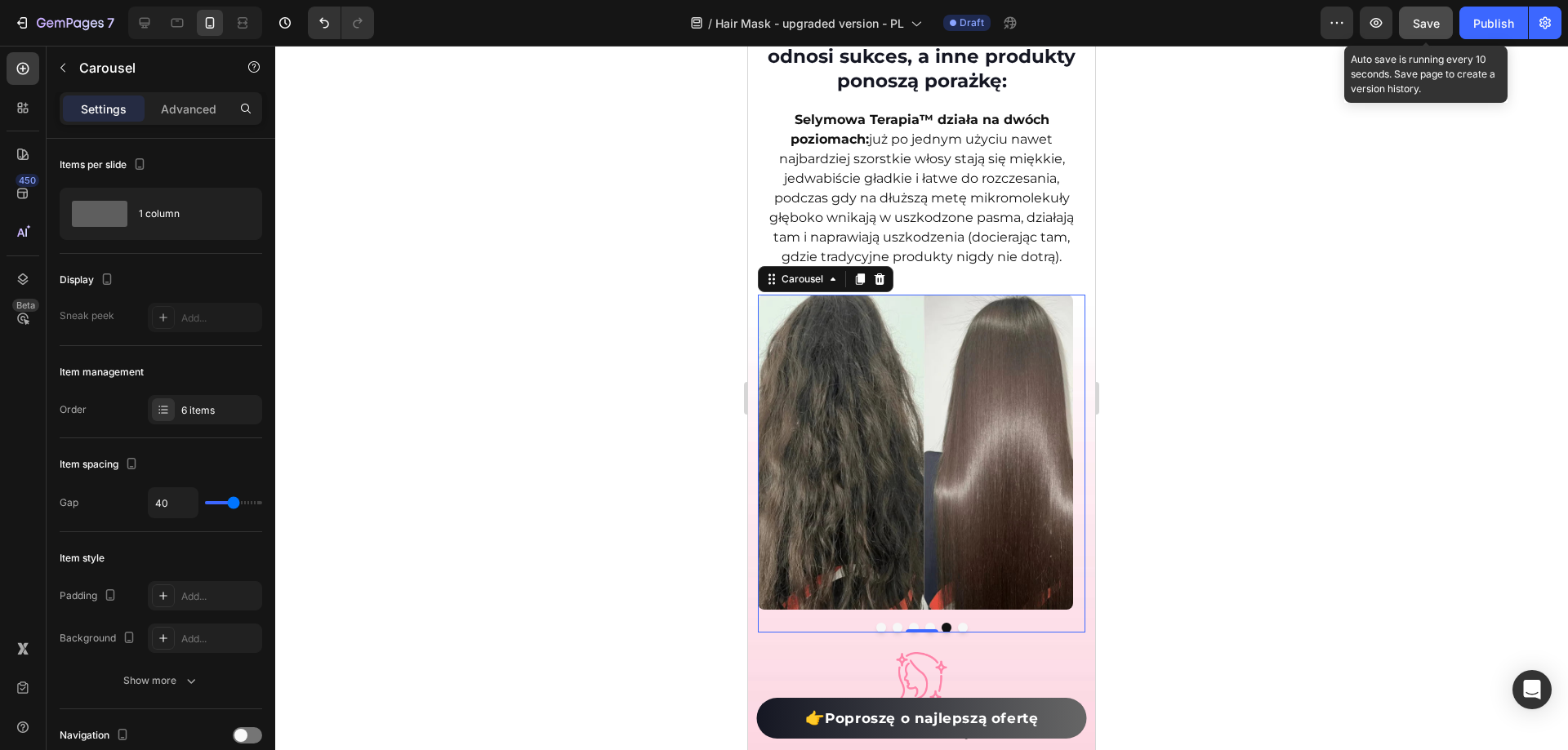
click at [958, 625] on button "Dot" at bounding box center [963, 628] width 10 height 10
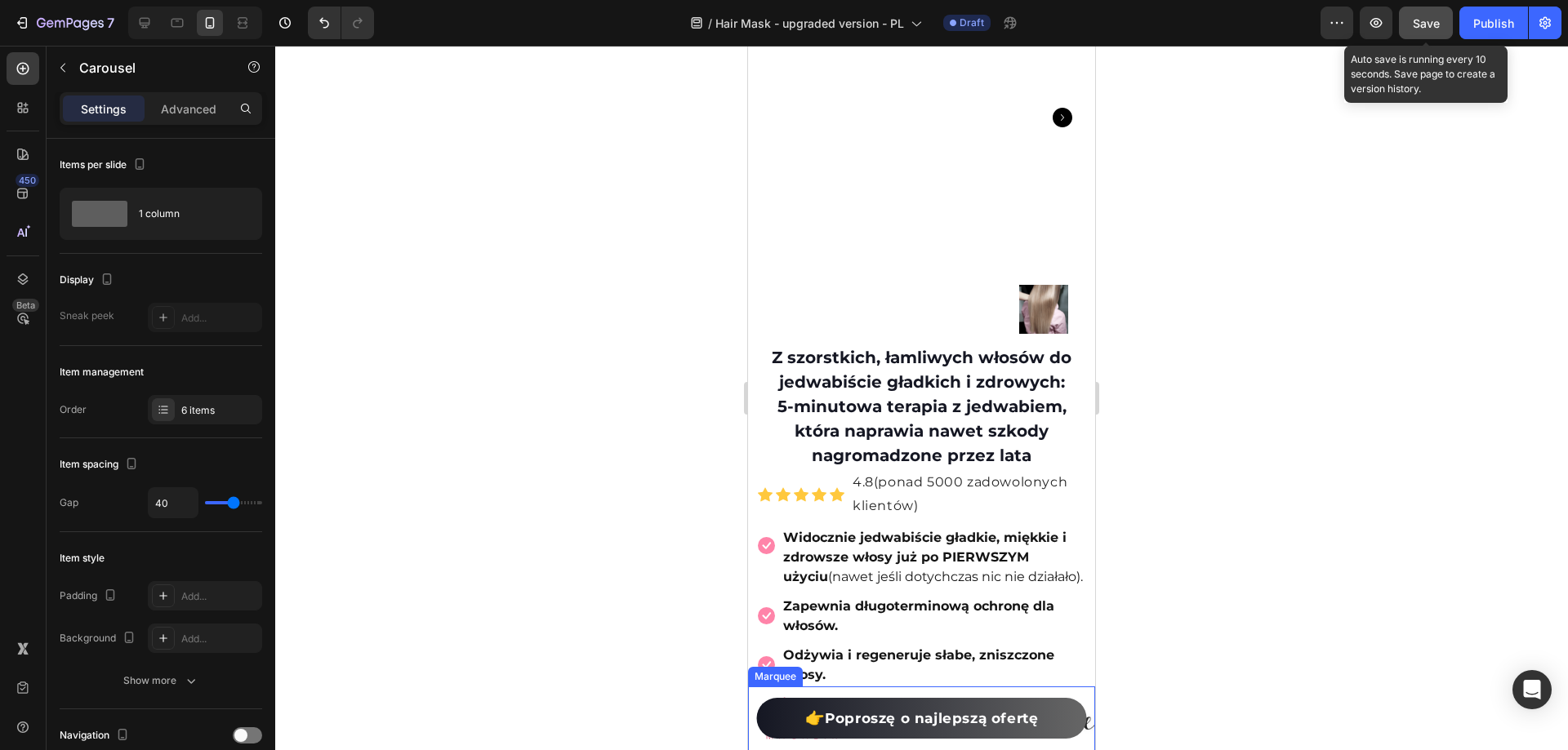
scroll to position [72, 0]
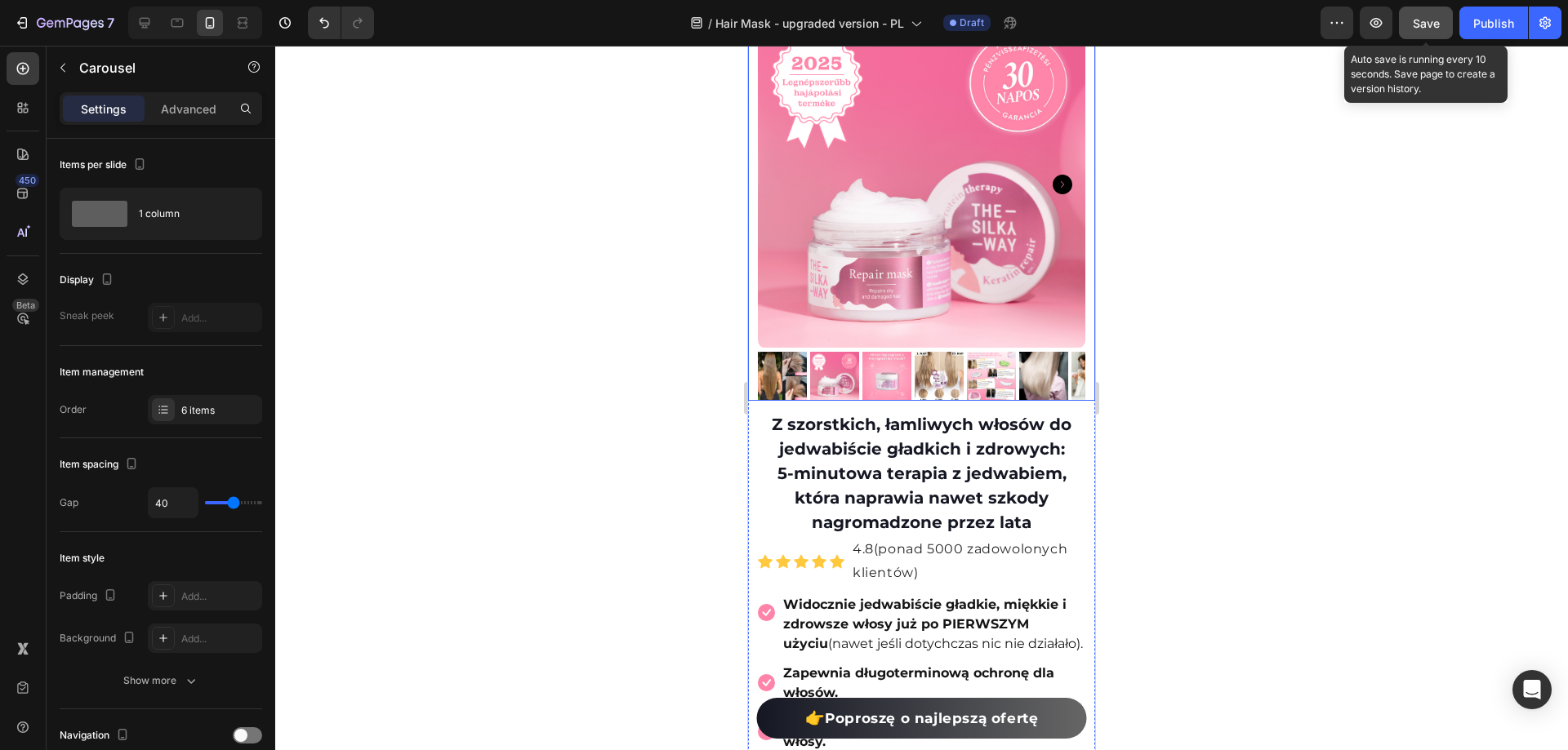
click at [945, 365] on img at bounding box center [939, 376] width 49 height 49
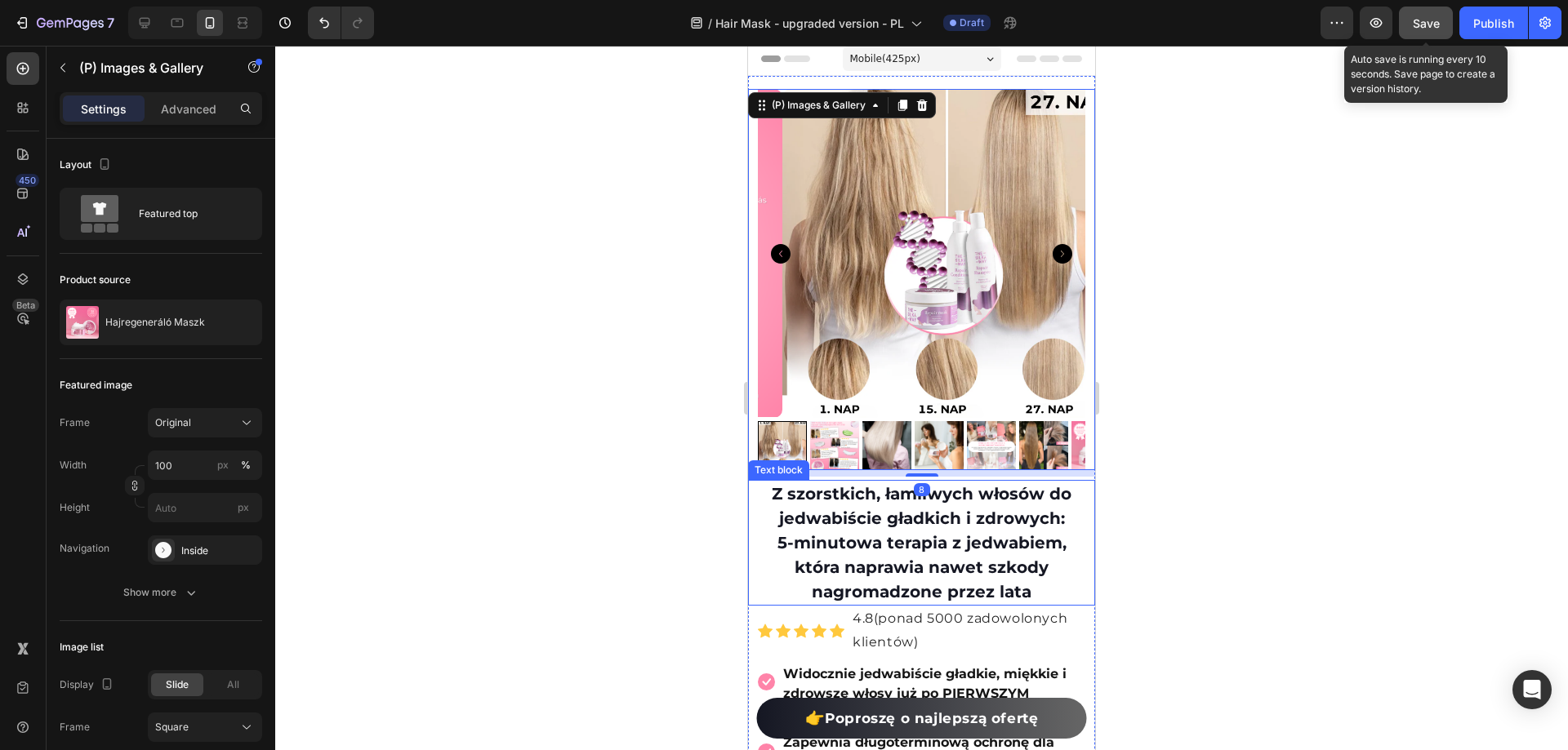
scroll to position [0, 0]
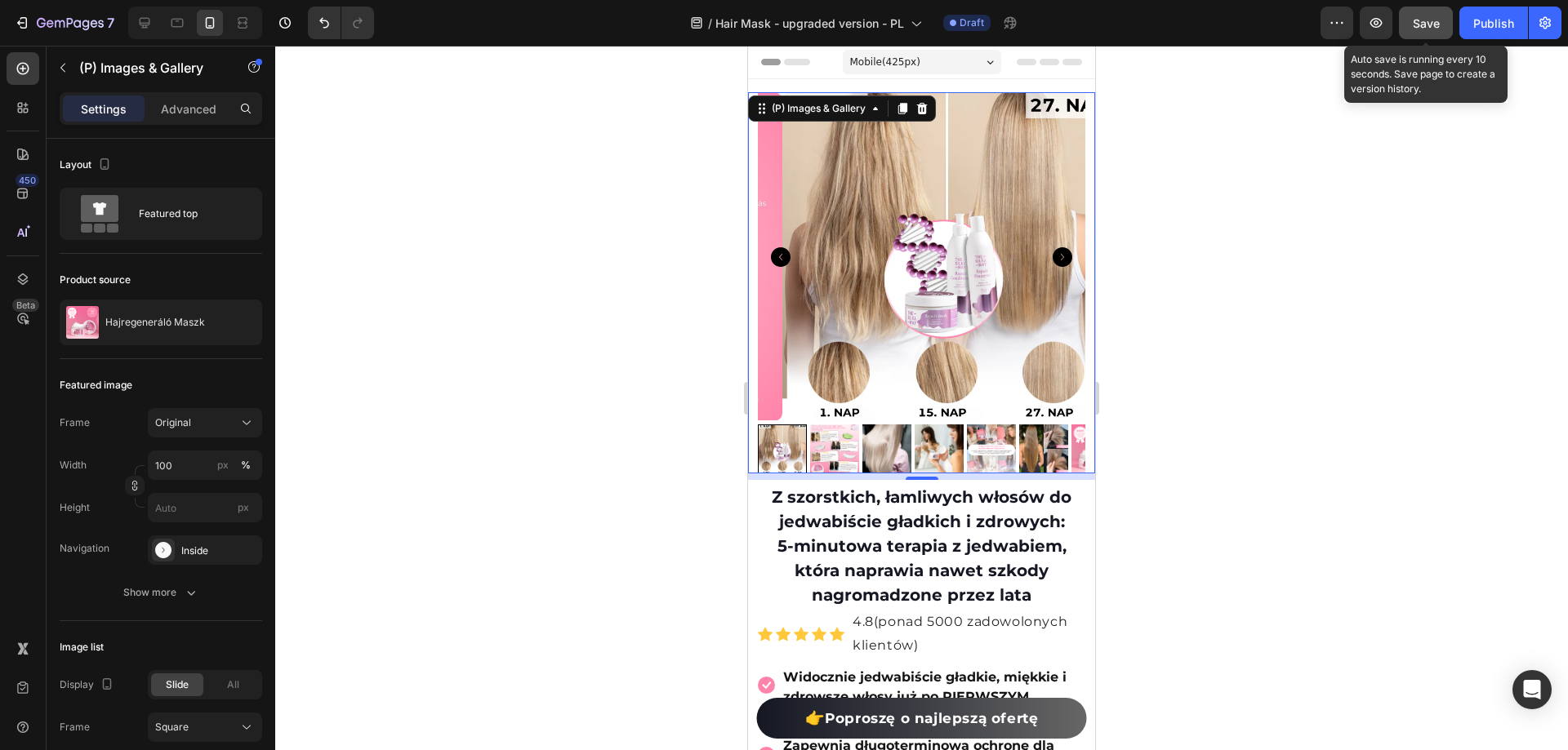
click at [1424, 25] on span "Save" at bounding box center [1427, 23] width 27 height 14
click at [845, 448] on img at bounding box center [835, 449] width 49 height 49
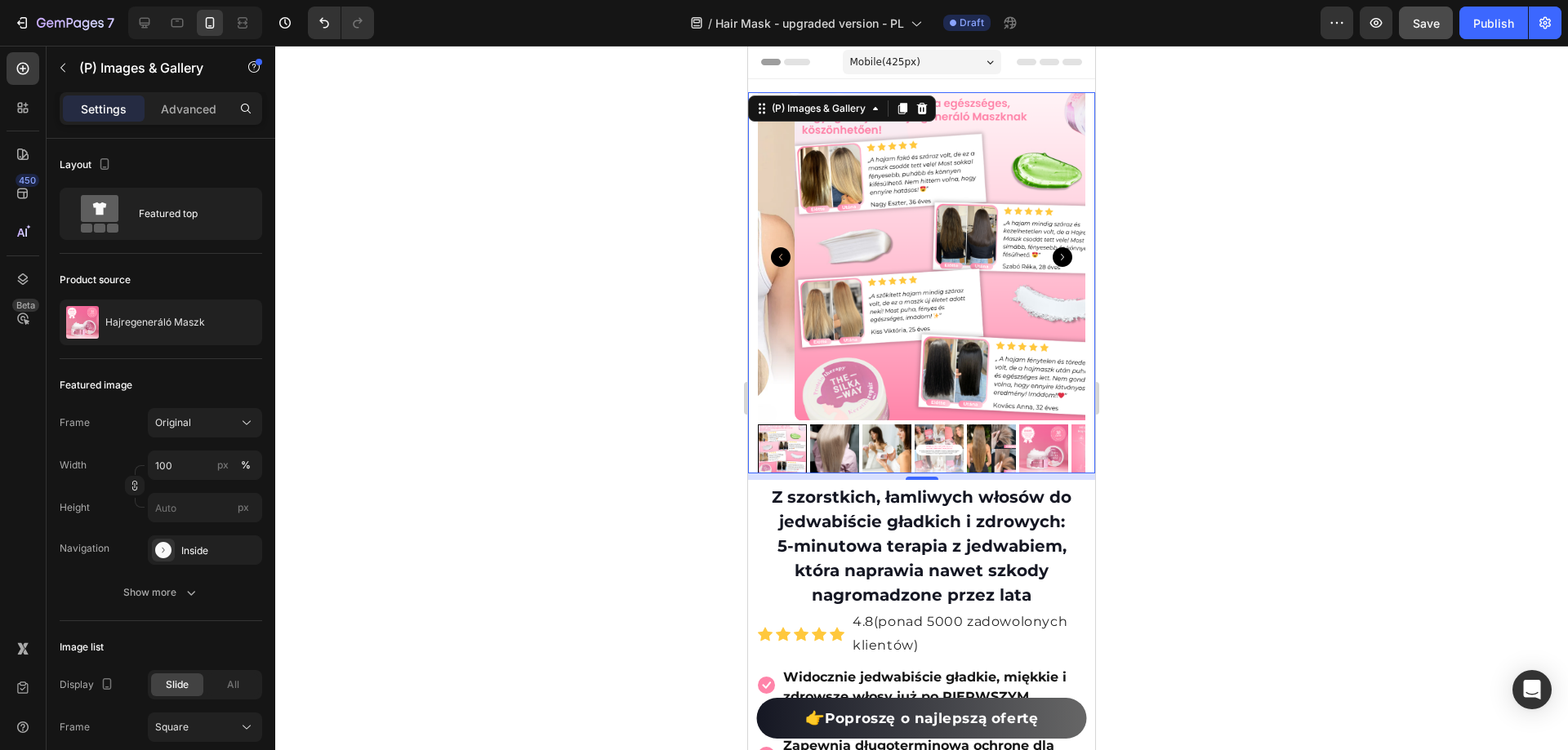
click at [1053, 248] on icon "Carousel Next Arrow" at bounding box center [1062, 257] width 20 height 20
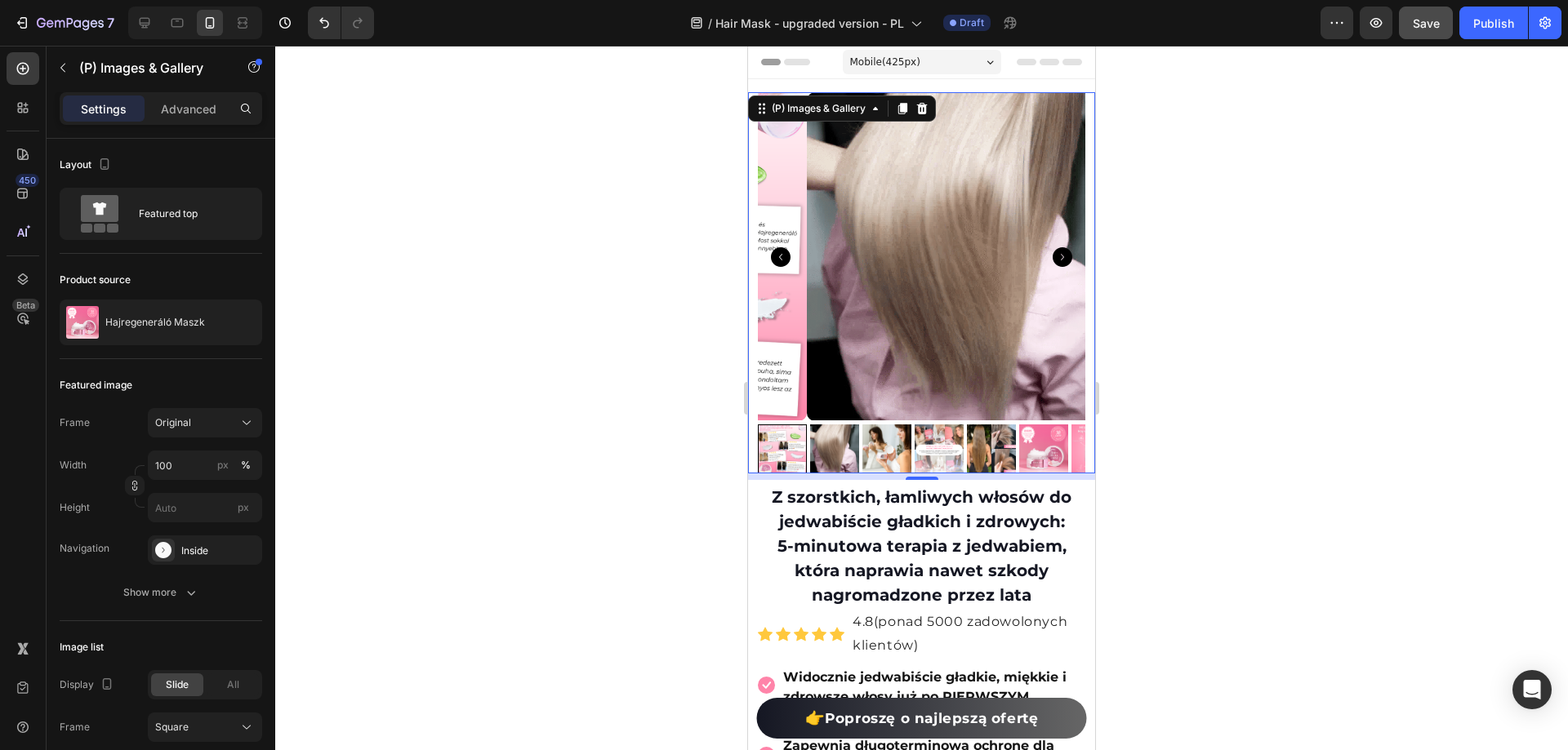
click at [1053, 248] on icon "Carousel Next Arrow" at bounding box center [1062, 257] width 20 height 20
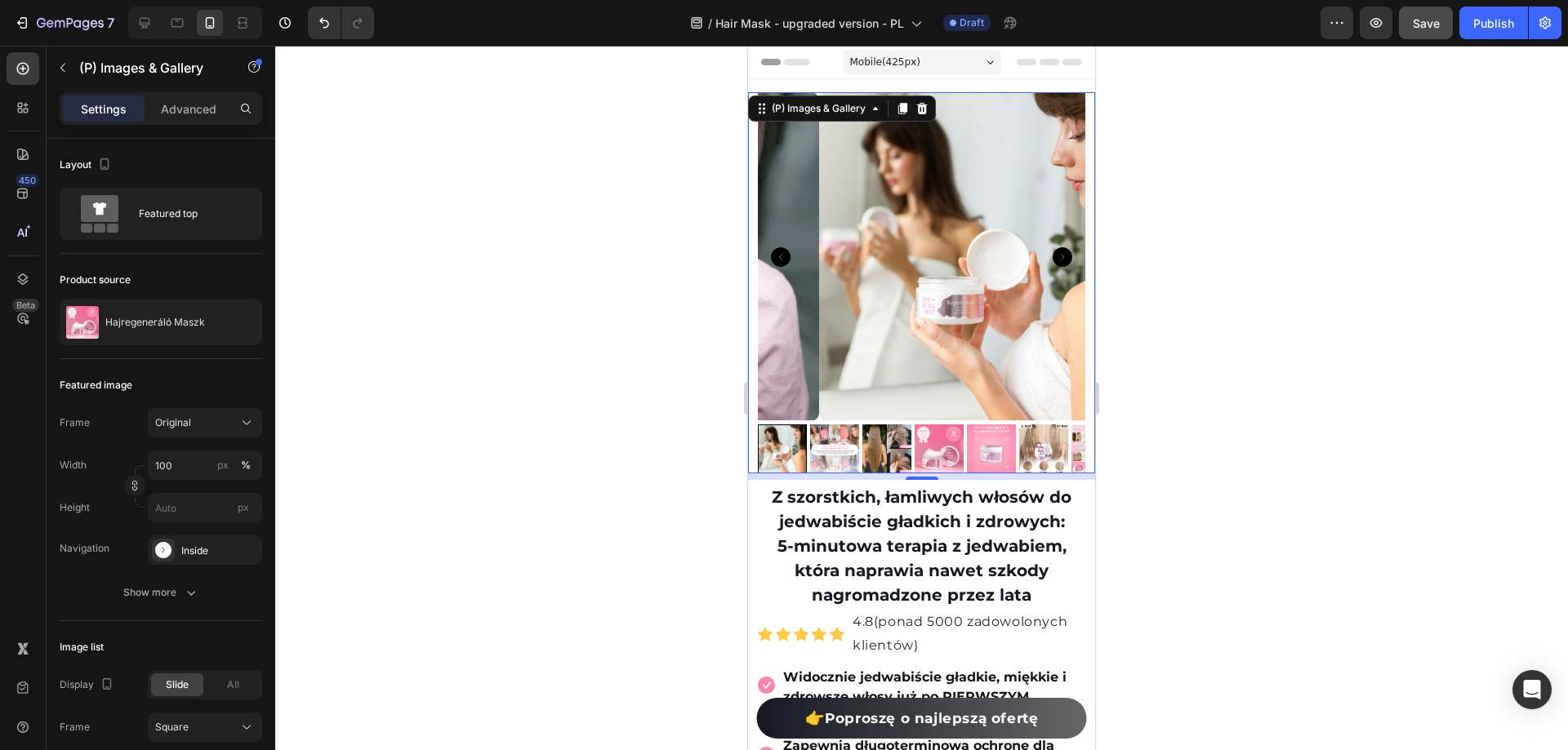
click at [1485, 417] on div at bounding box center [922, 398] width 1293 height 705
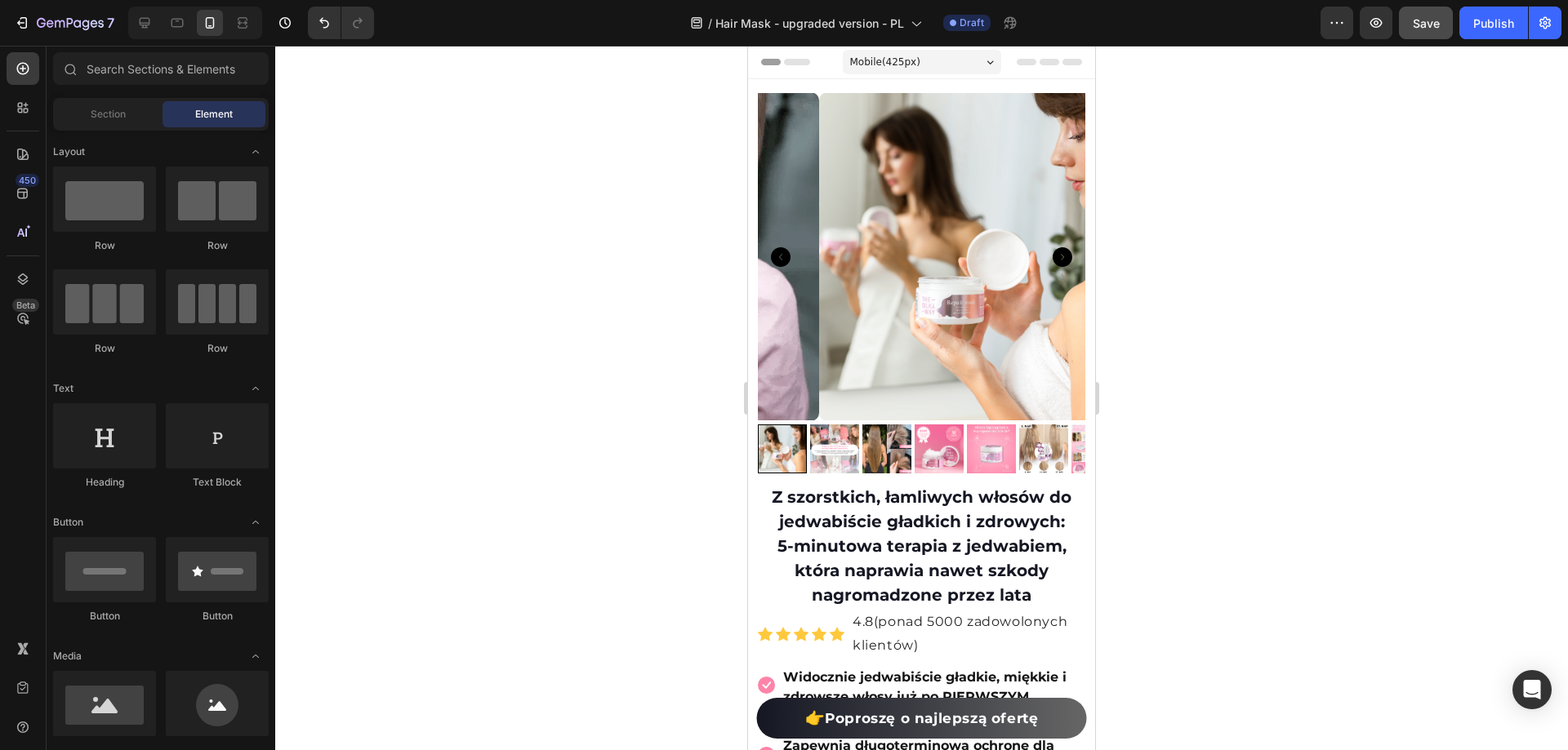
drag, startPoint x: 1370, startPoint y: 435, endPoint x: 1357, endPoint y: 432, distance: 13.3
click at [1370, 435] on div at bounding box center [922, 398] width 1293 height 705
click at [929, 441] on img at bounding box center [939, 449] width 49 height 49
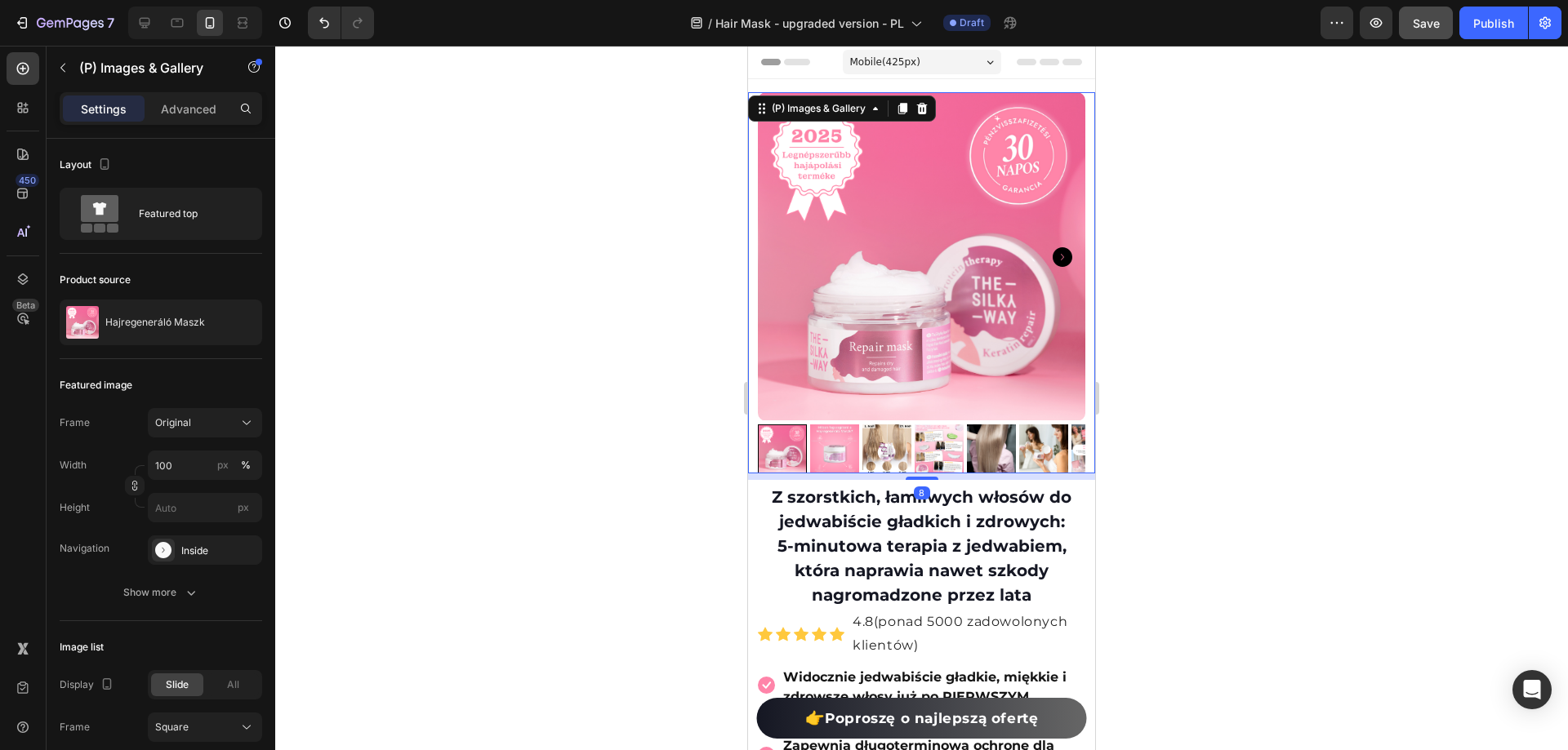
click at [836, 431] on img at bounding box center [835, 449] width 49 height 49
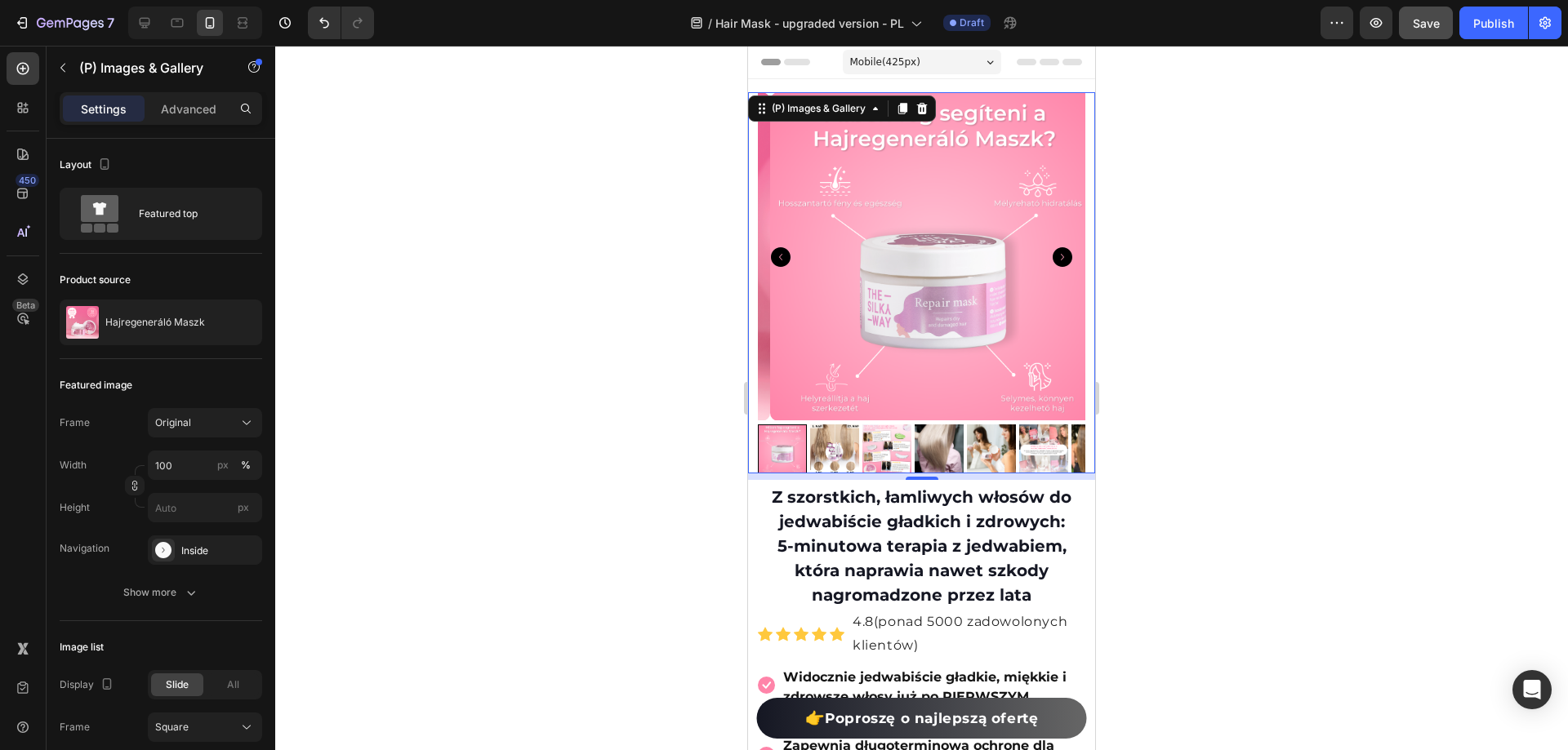
click at [881, 425] on img at bounding box center [887, 449] width 49 height 49
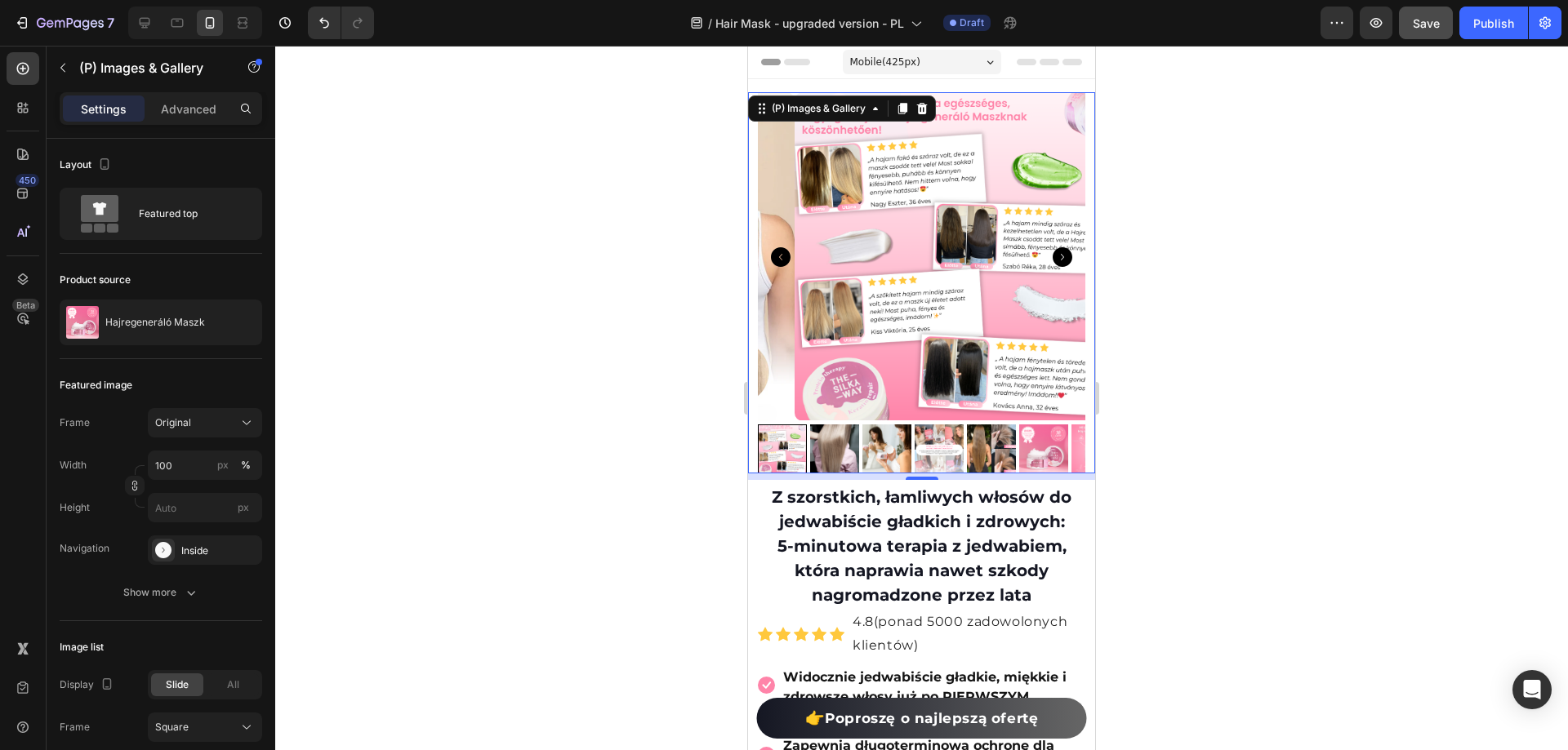
click at [888, 445] on img at bounding box center [887, 449] width 49 height 49
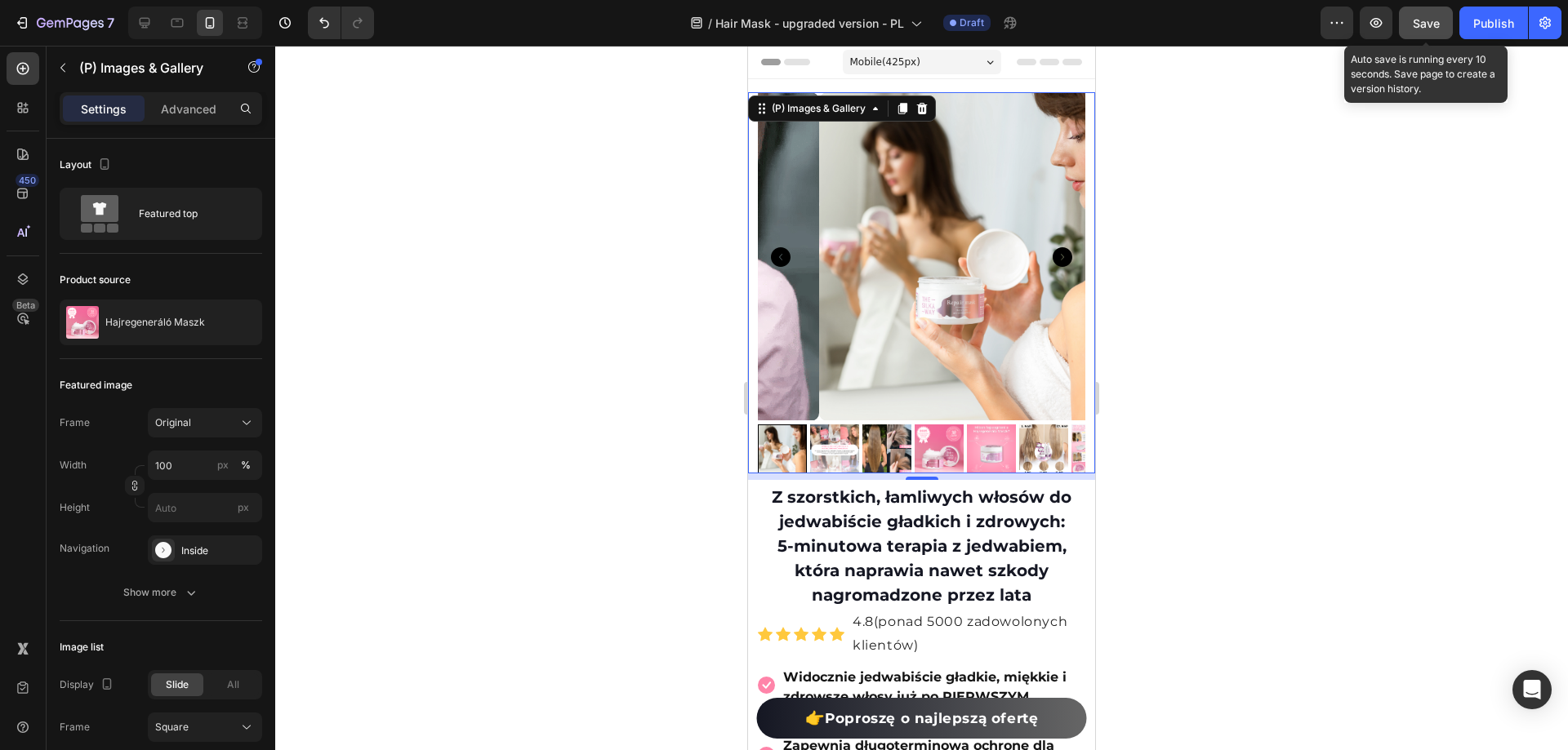
click at [1440, 27] on span "Save" at bounding box center [1427, 23] width 27 height 14
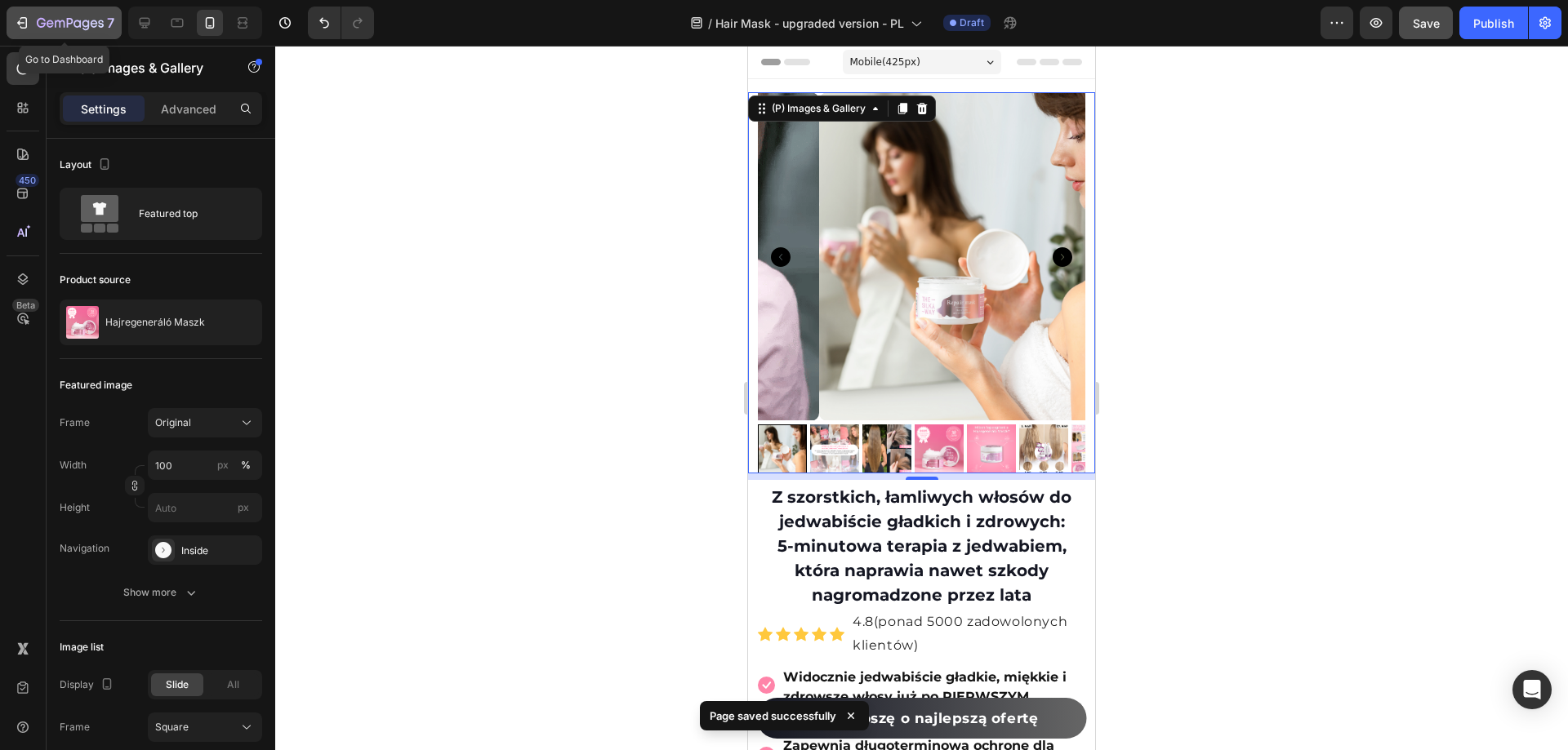
click at [29, 18] on icon "button" at bounding box center [21, 22] width 16 height 16
